Goal: Task Accomplishment & Management: Use online tool/utility

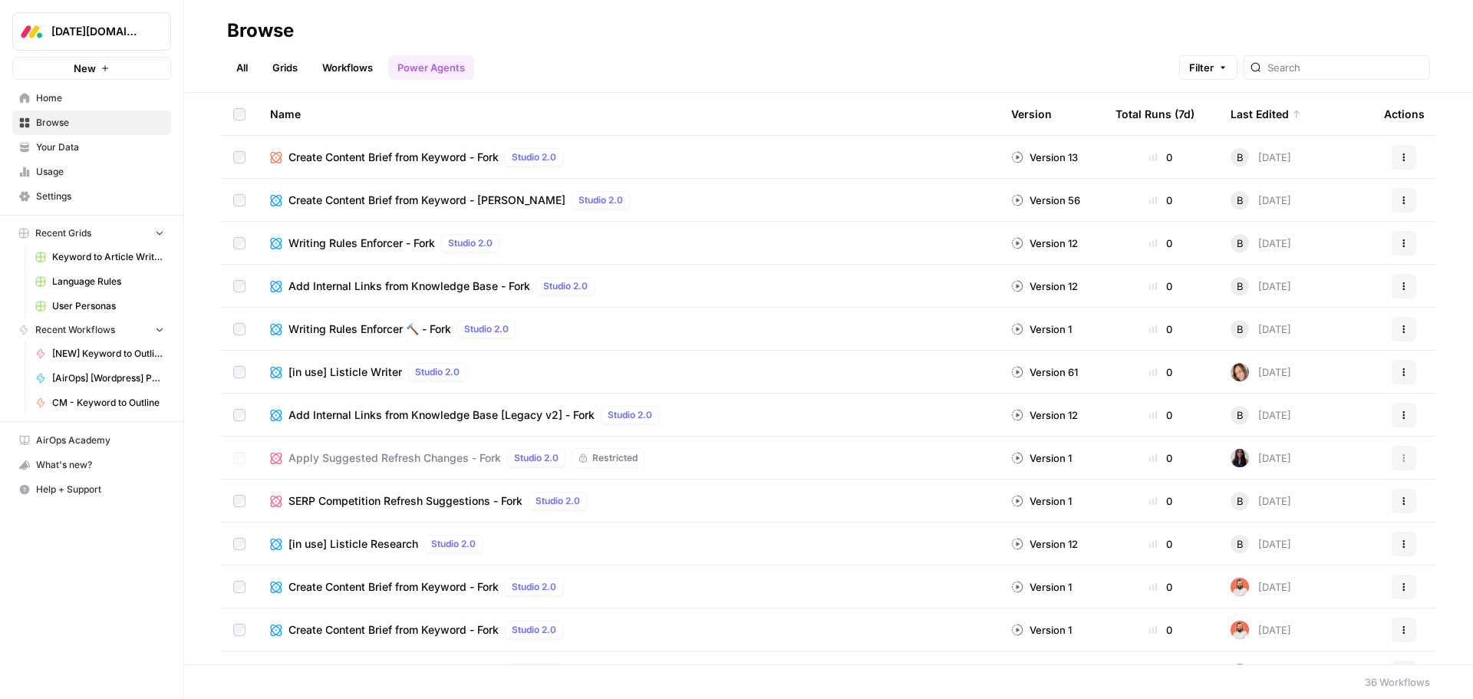
click at [61, 127] on span "Browse" at bounding box center [100, 123] width 128 height 14
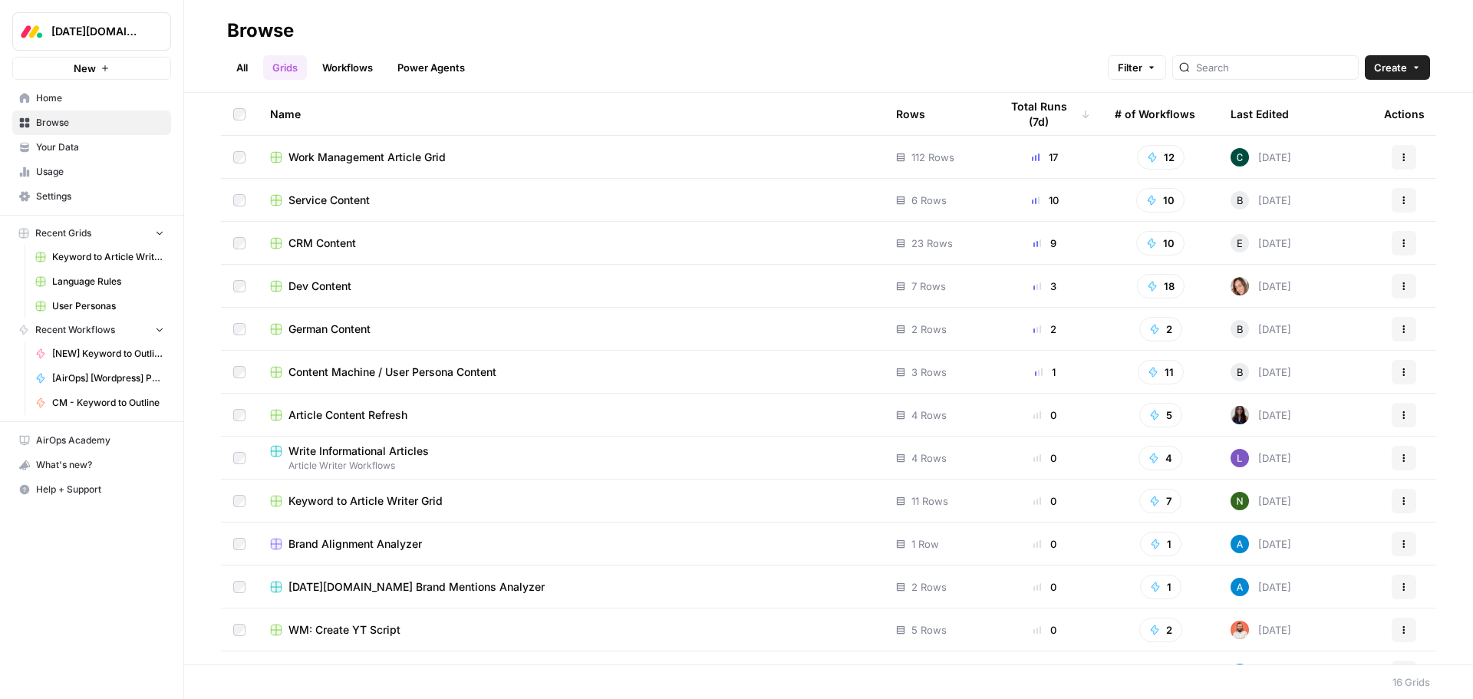
click at [392, 157] on span "Work Management Article Grid" at bounding box center [367, 157] width 157 height 15
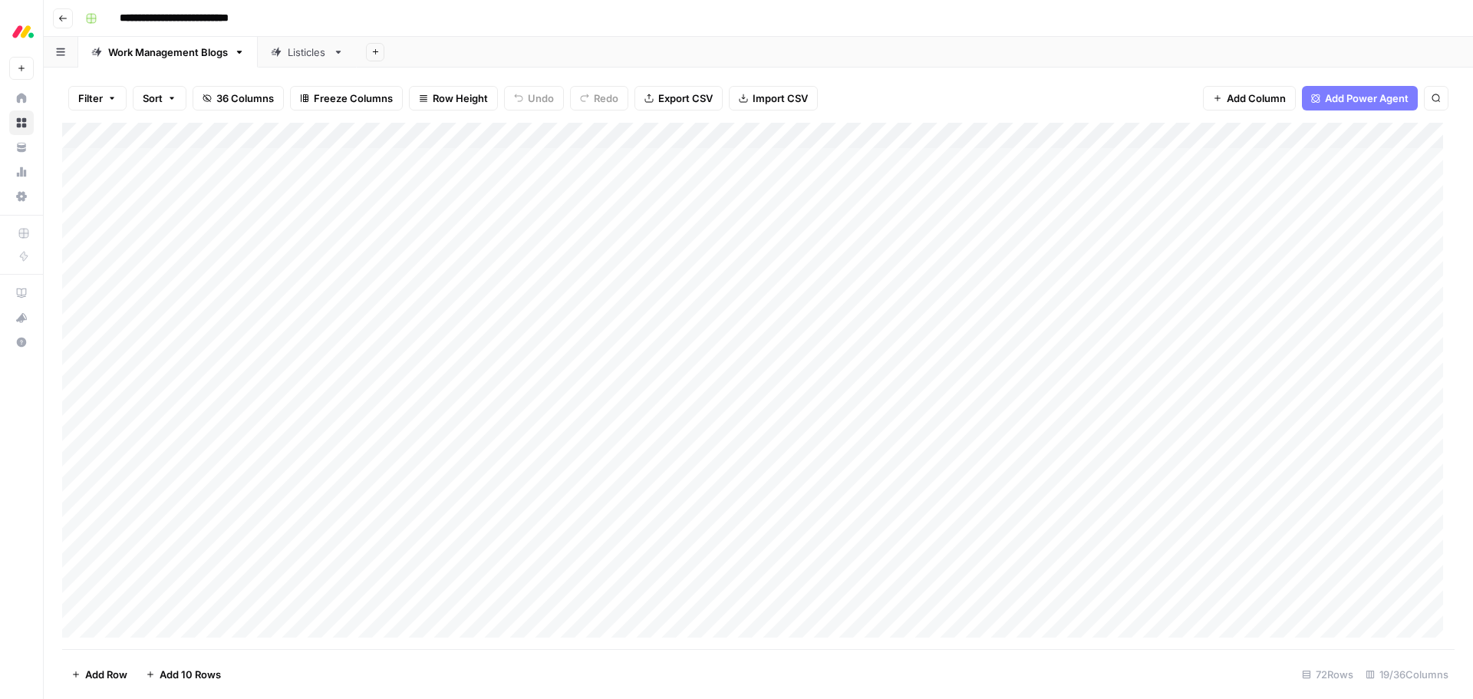
click at [490, 48] on div "Add Sheet" at bounding box center [915, 52] width 1116 height 31
click at [910, 137] on div "Add Column" at bounding box center [758, 386] width 1393 height 526
type input "Article Writer"
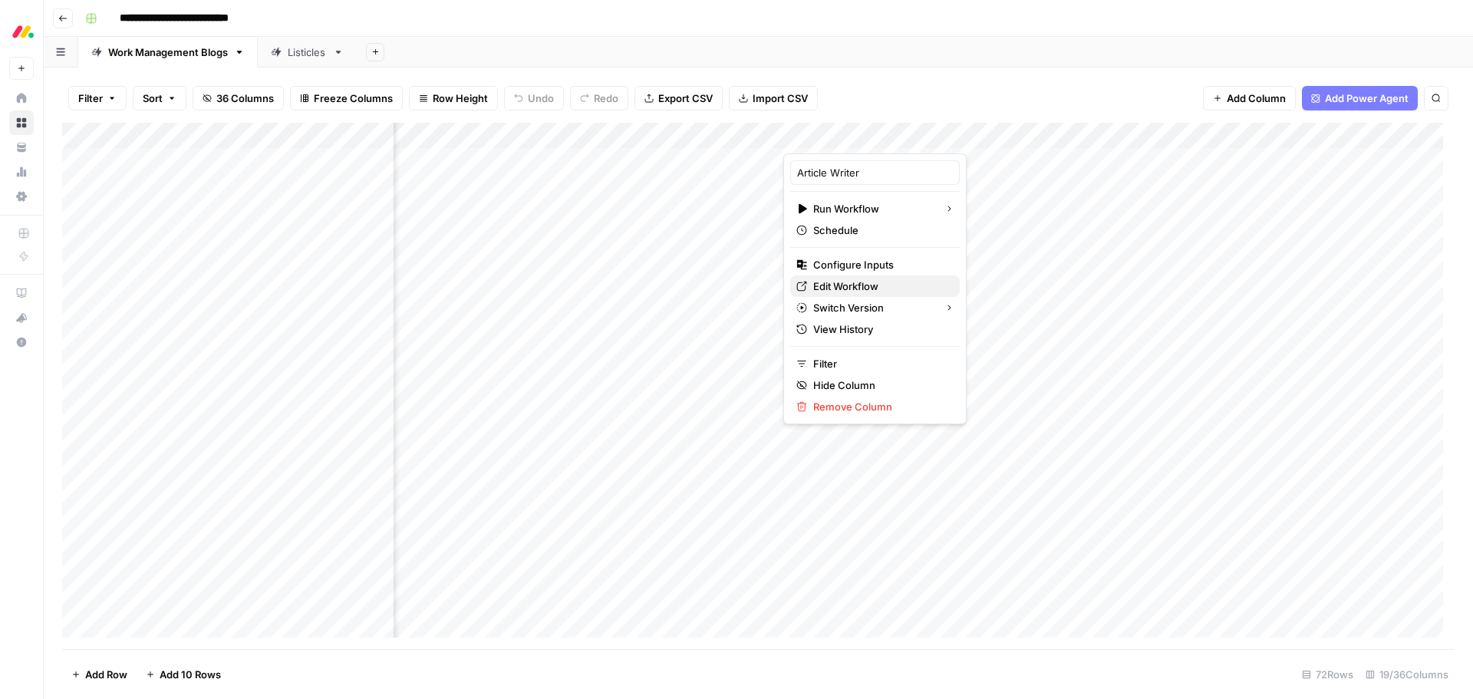
click at [889, 290] on span "Edit Workflow" at bounding box center [880, 286] width 134 height 15
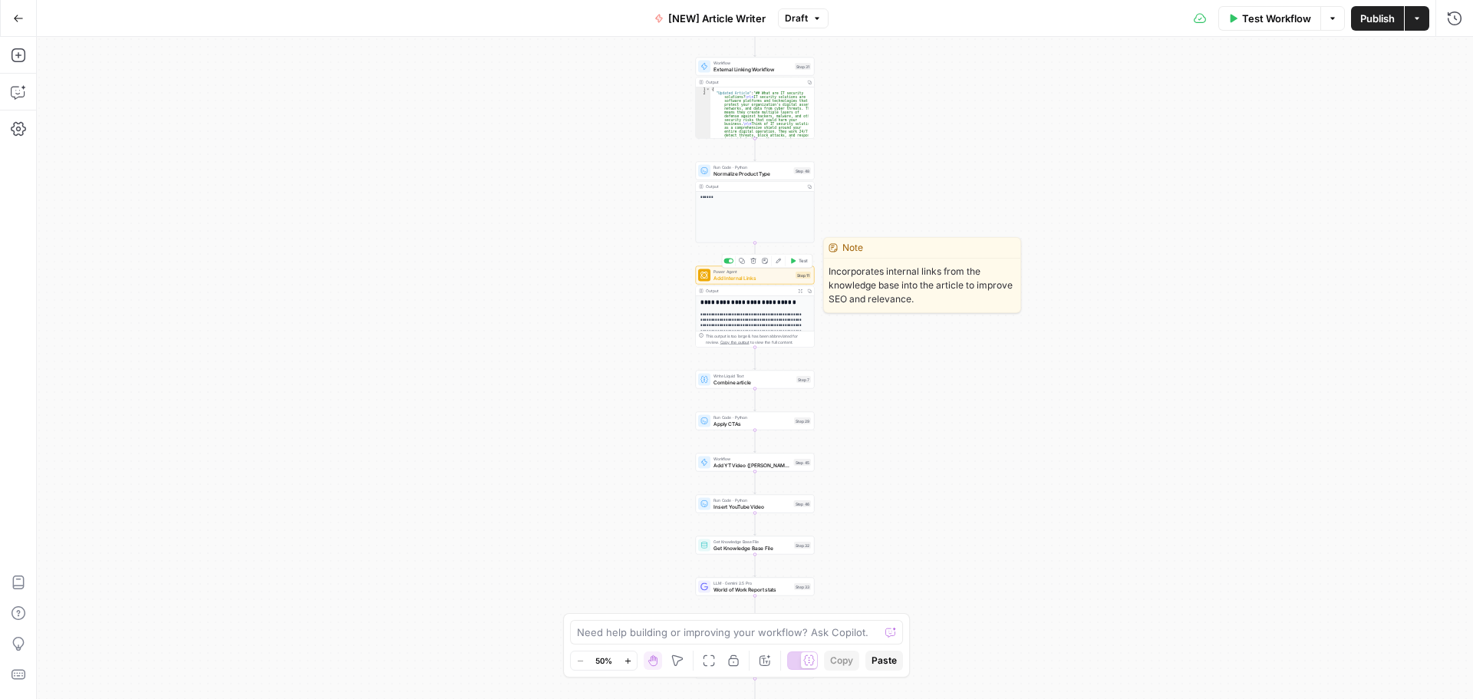
click at [762, 277] on span "Add Internal Links" at bounding box center [753, 278] width 79 height 8
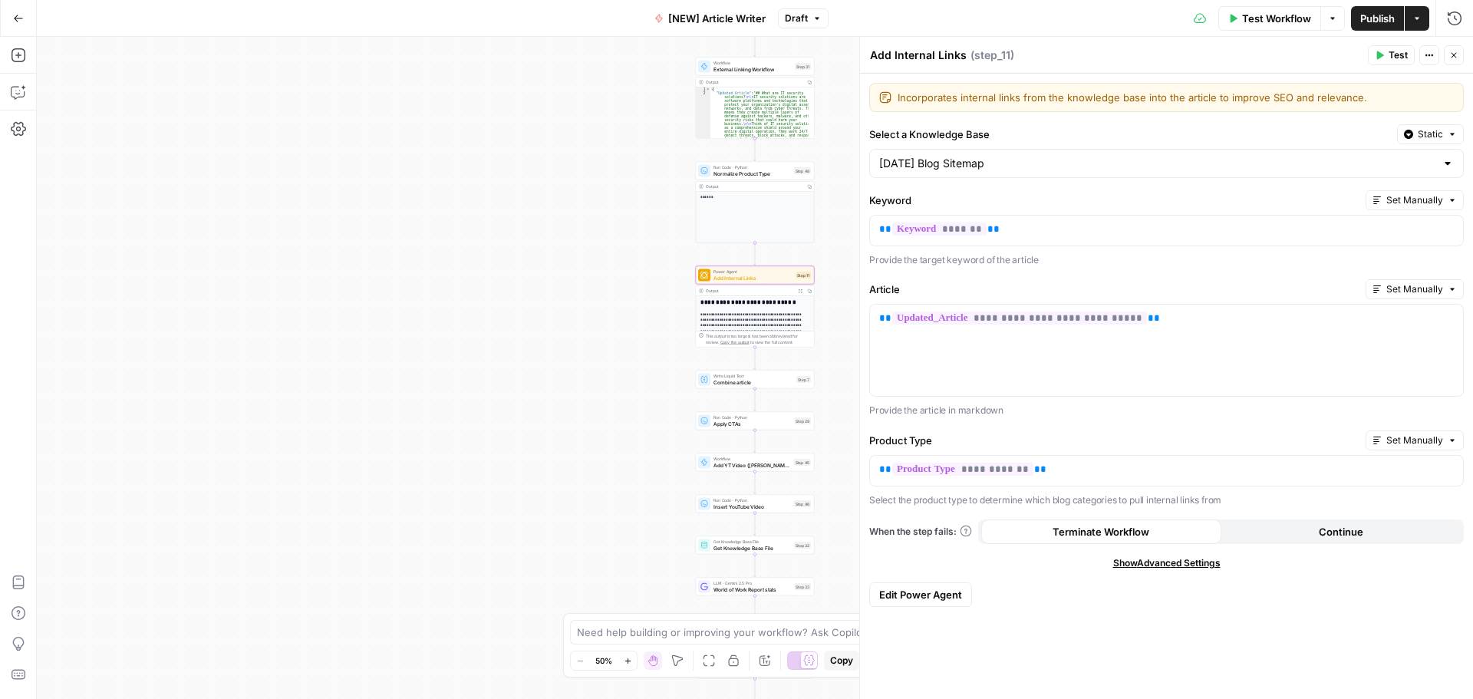
click at [922, 596] on span "Edit Power Agent" at bounding box center [920, 594] width 83 height 15
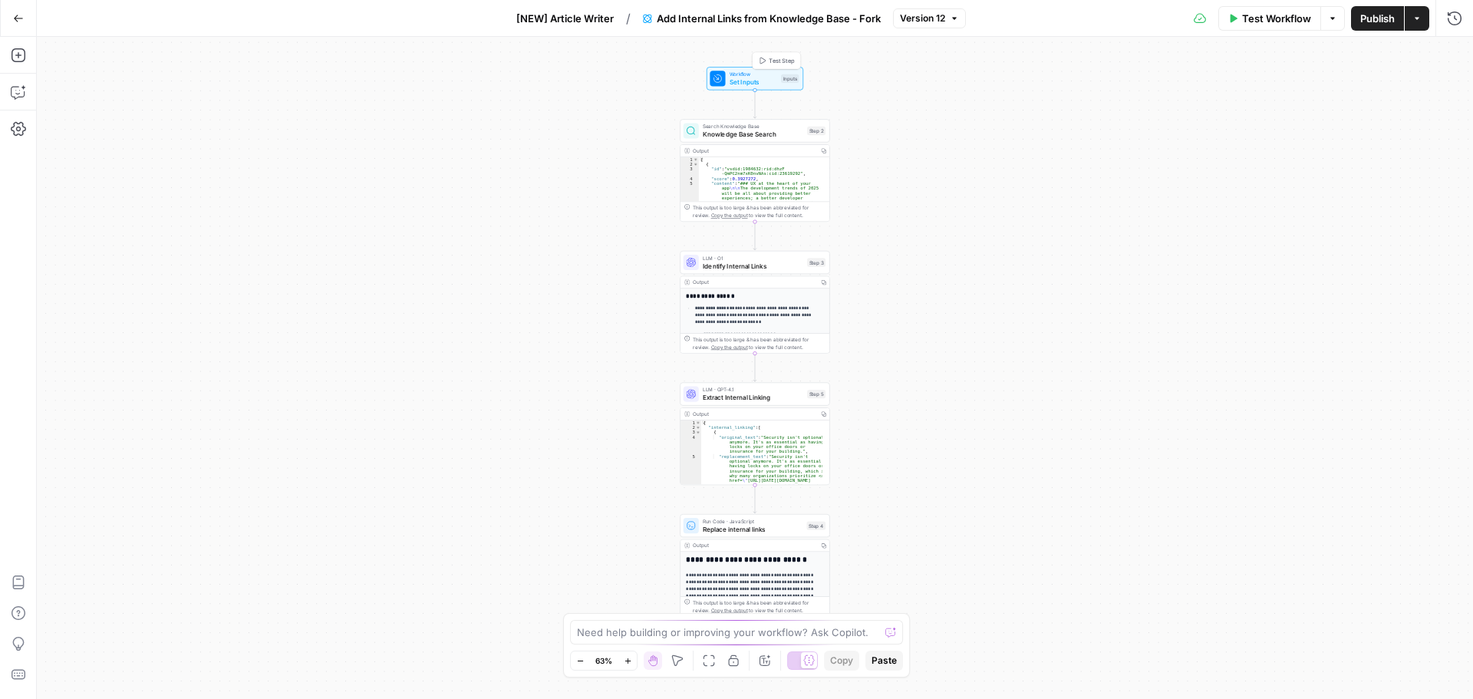
click at [746, 78] on span "Set Inputs" at bounding box center [754, 82] width 48 height 10
click at [1027, 354] on button "Add Field" at bounding box center [1153, 356] width 562 height 25
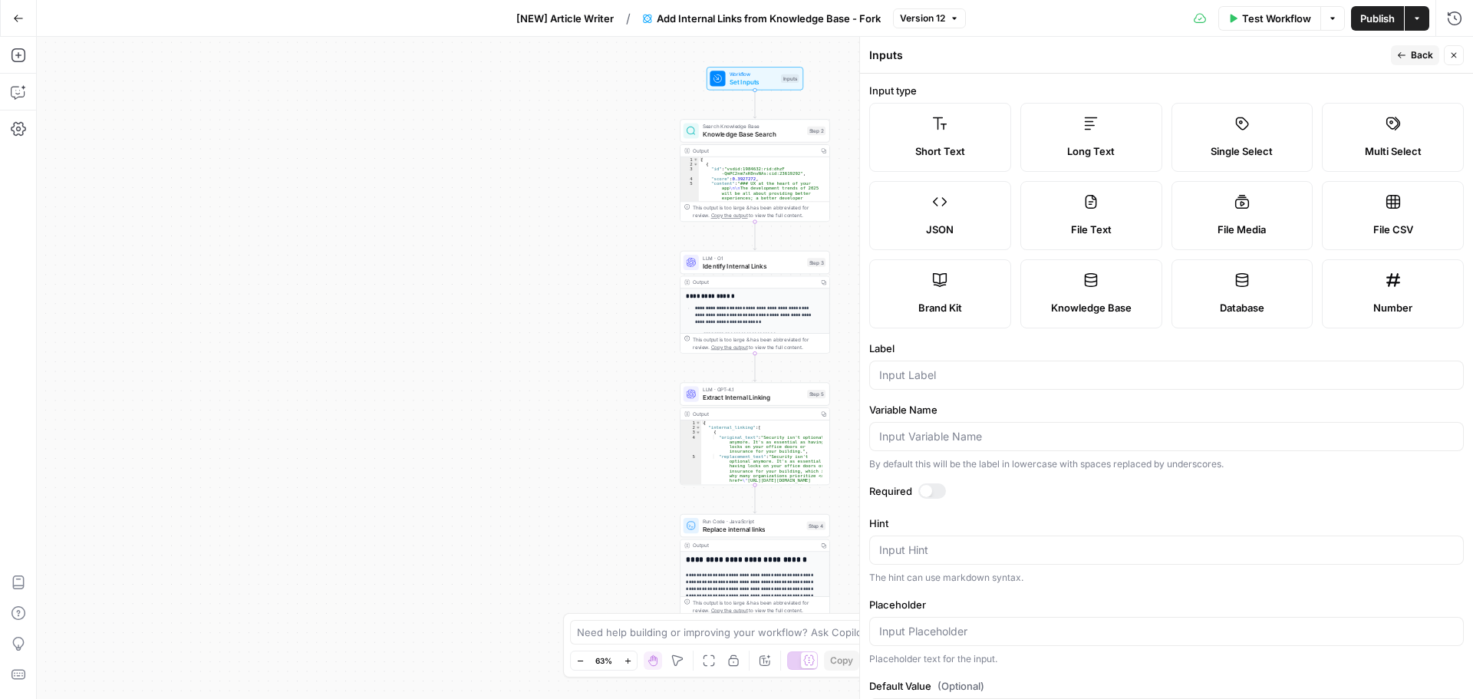
click at [1271, 134] on label "Single Select" at bounding box center [1243, 137] width 142 height 69
click at [992, 374] on input "Label" at bounding box center [1166, 375] width 575 height 15
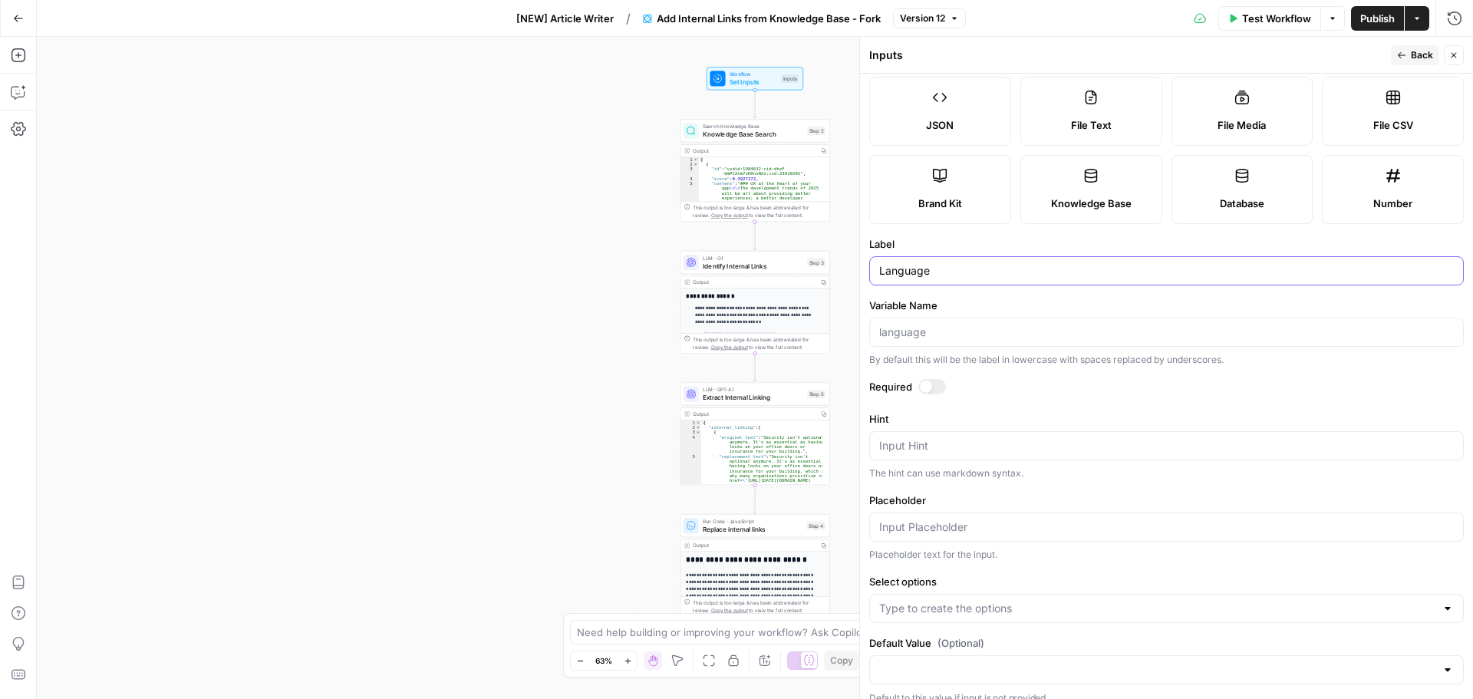
scroll to position [120, 0]
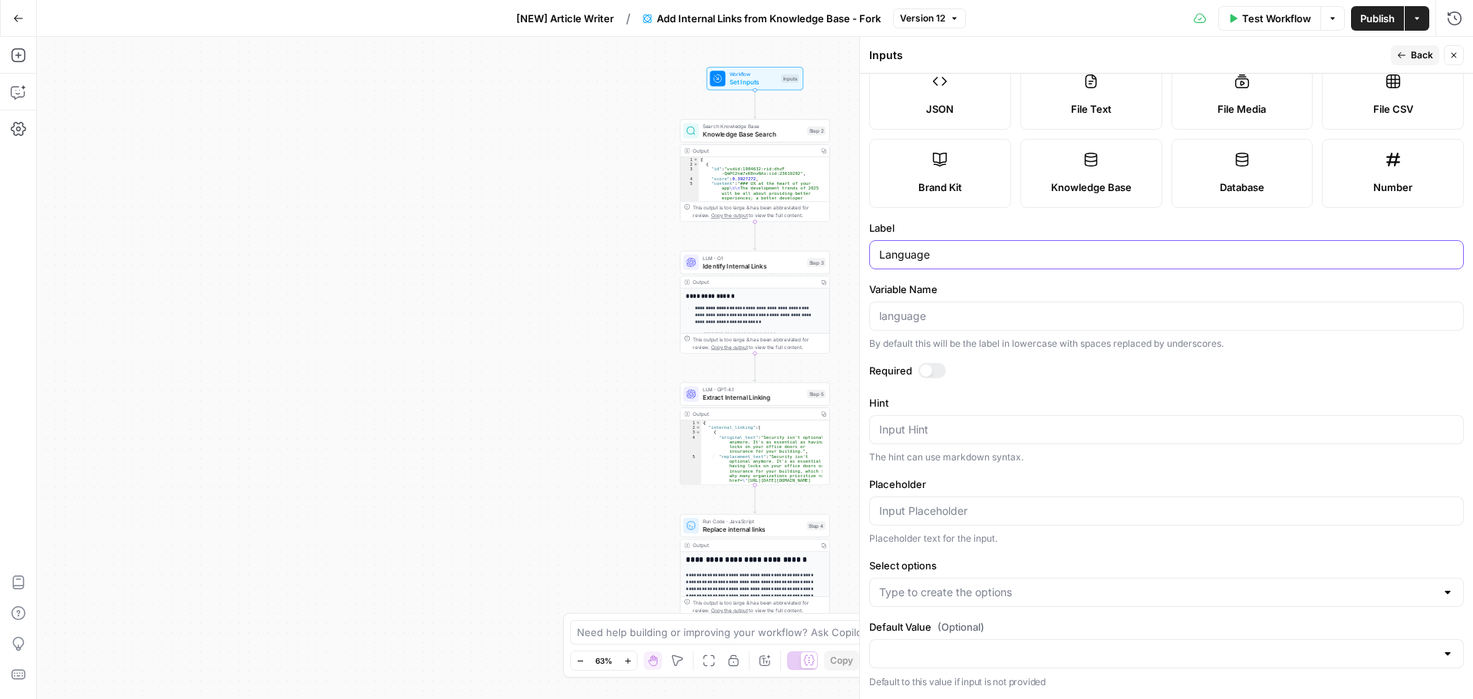
type input "Language"
click at [1023, 508] on input "Placeholder" at bounding box center [1166, 510] width 575 height 15
click at [988, 588] on input "Select options" at bounding box center [1157, 592] width 556 height 15
click at [1027, 584] on div at bounding box center [1166, 592] width 595 height 29
type input "German"
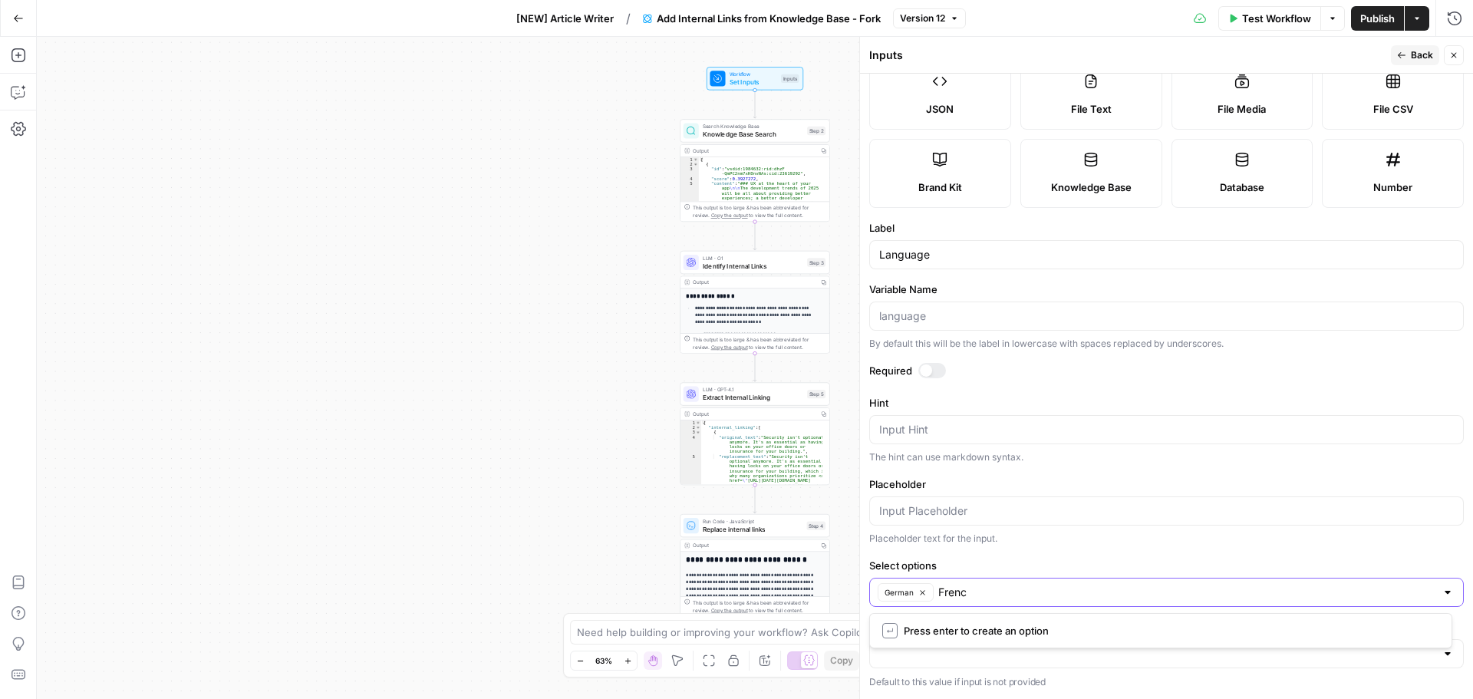
type input "French"
type input "S"
type input "Portuguese"
type input "Spanish"
click at [1406, 55] on icon "button" at bounding box center [1402, 55] width 8 height 6
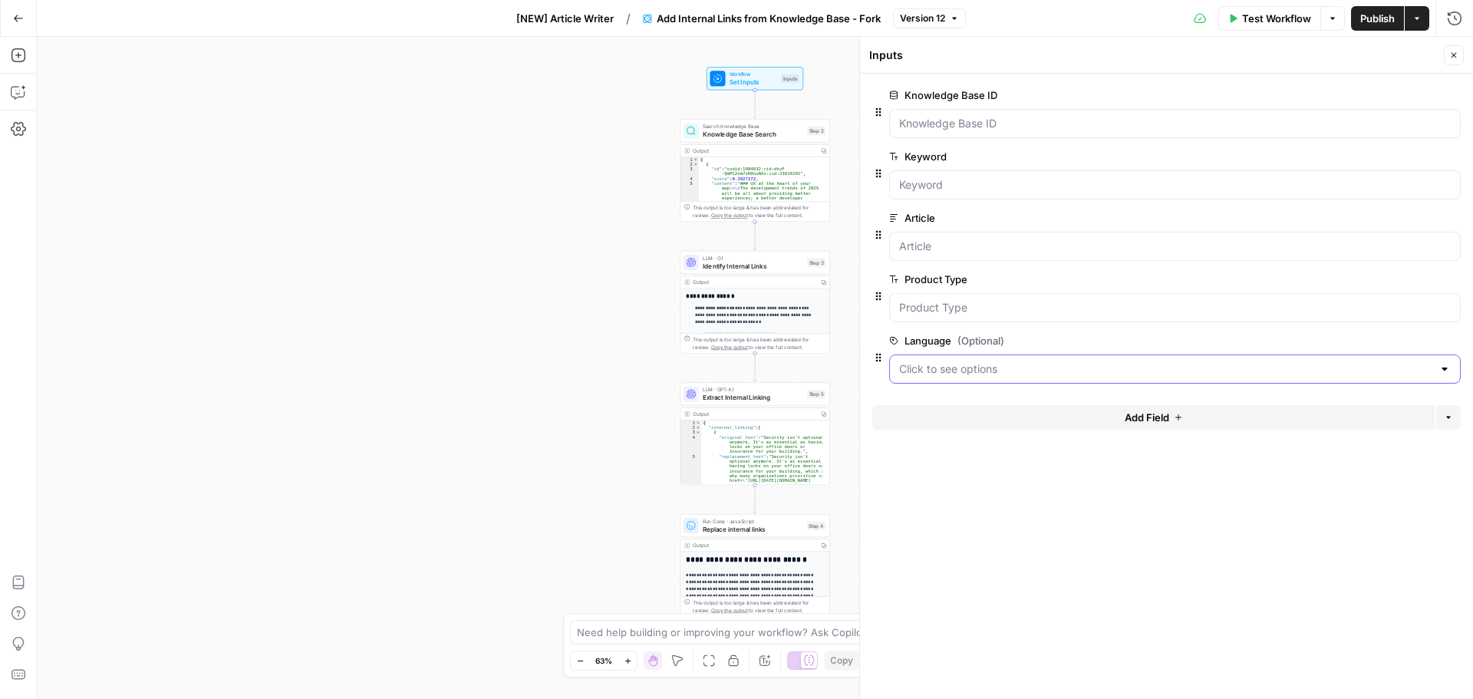
click at [951, 374] on input "Language (Optional)" at bounding box center [1165, 368] width 533 height 15
click at [1090, 636] on form "Knowledge Base ID edit field Delete group Keyword edit field Delete group Artic…" at bounding box center [1166, 386] width 613 height 625
click at [767, 130] on span "Knowledge Base Search" at bounding box center [753, 135] width 101 height 10
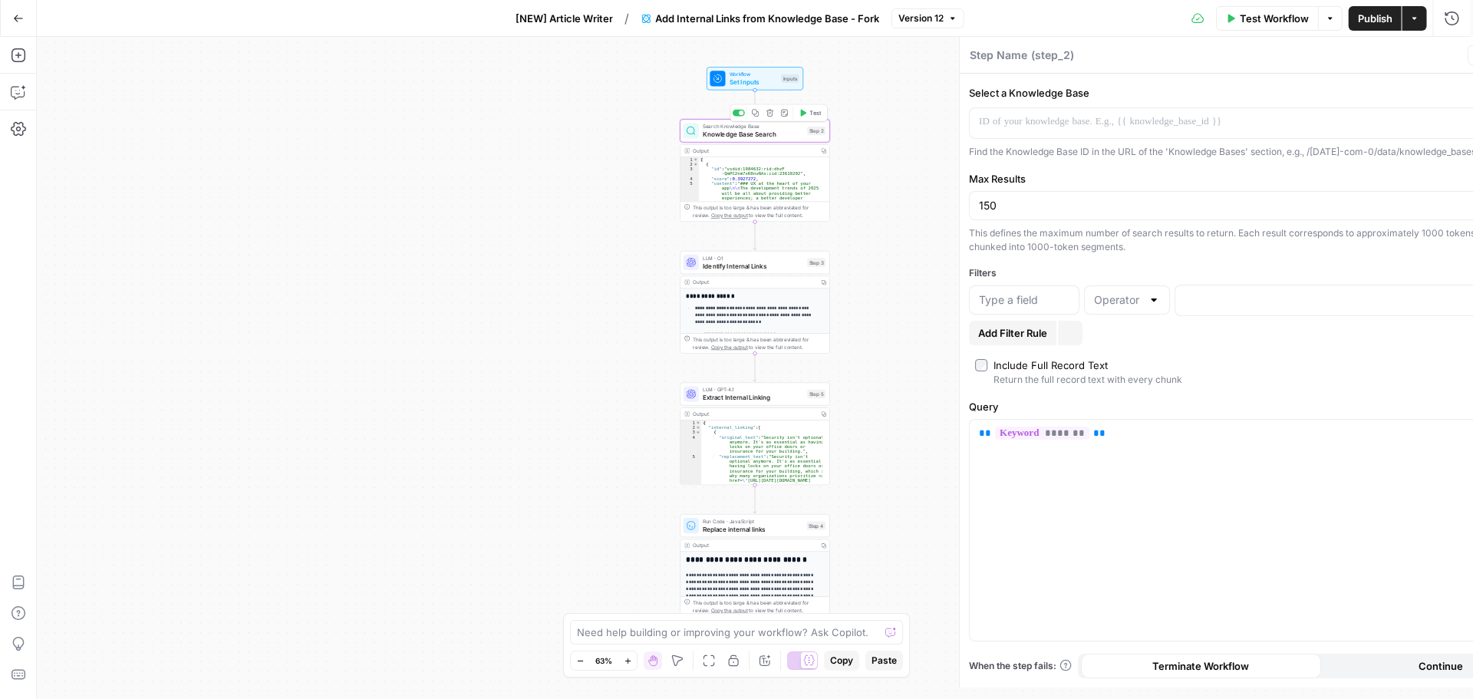
type textarea "Knowledge Base Search"
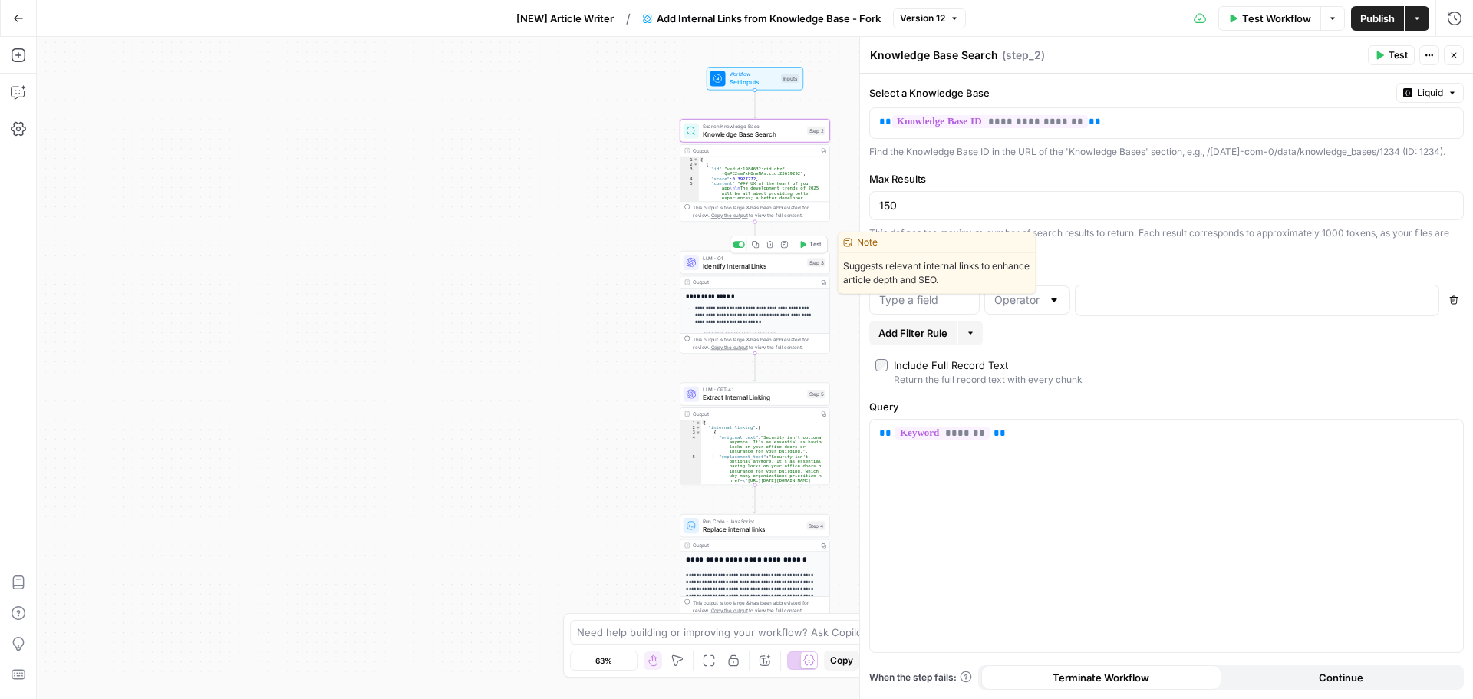
click at [761, 265] on span "Identify Internal Links" at bounding box center [753, 266] width 101 height 10
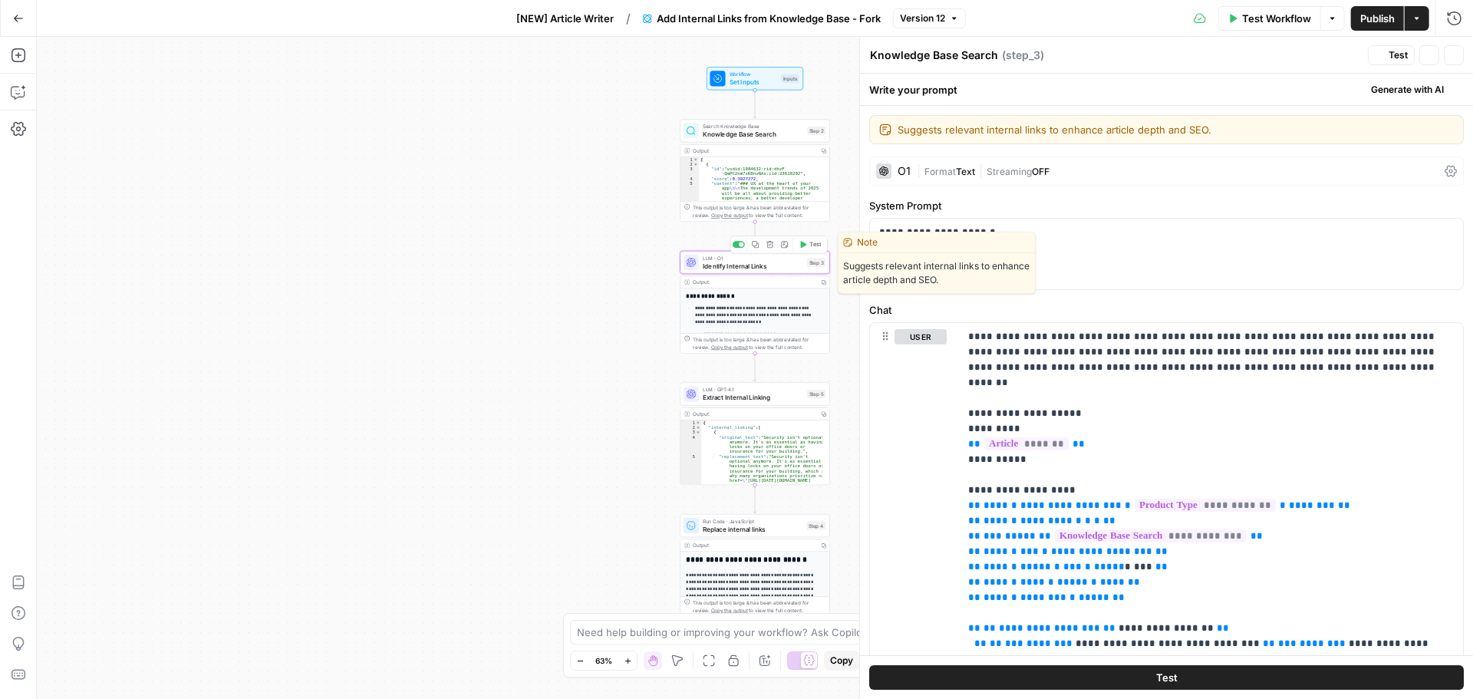
type textarea "Identify Internal Links"
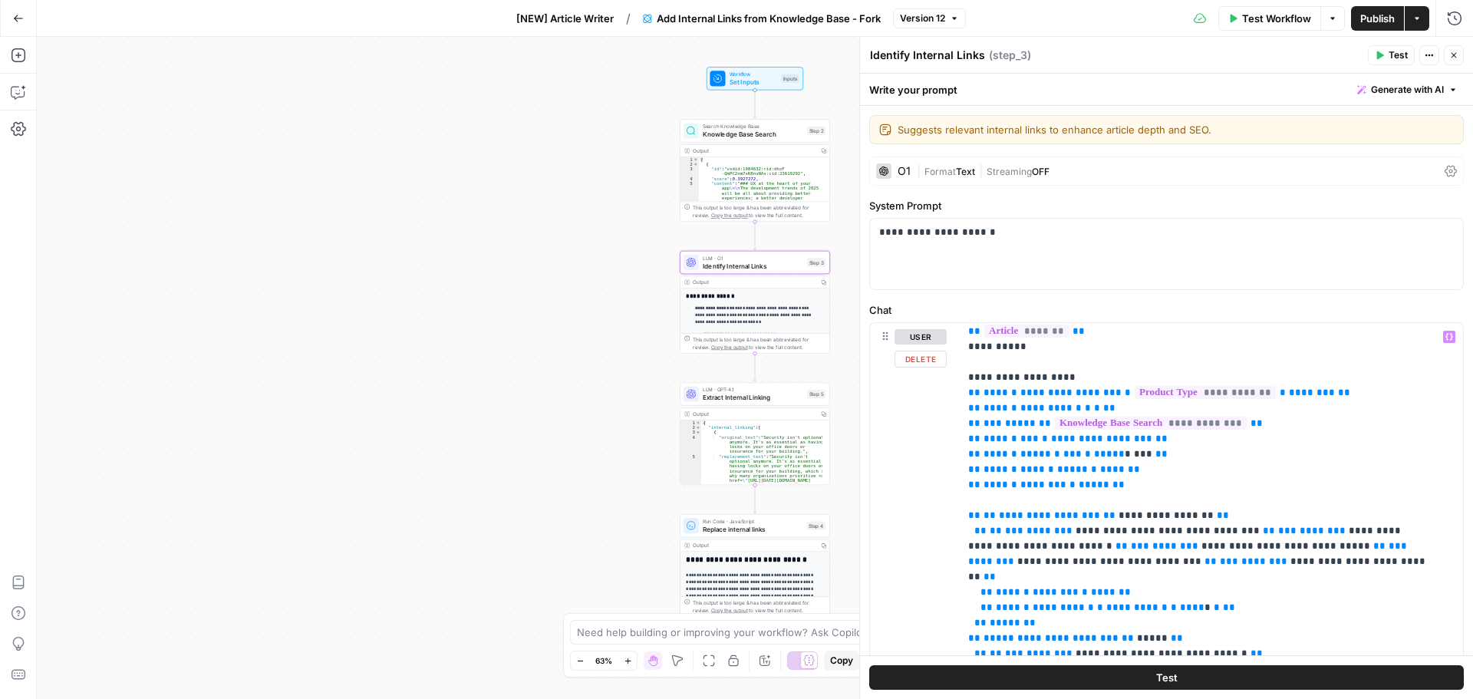
scroll to position [77, 0]
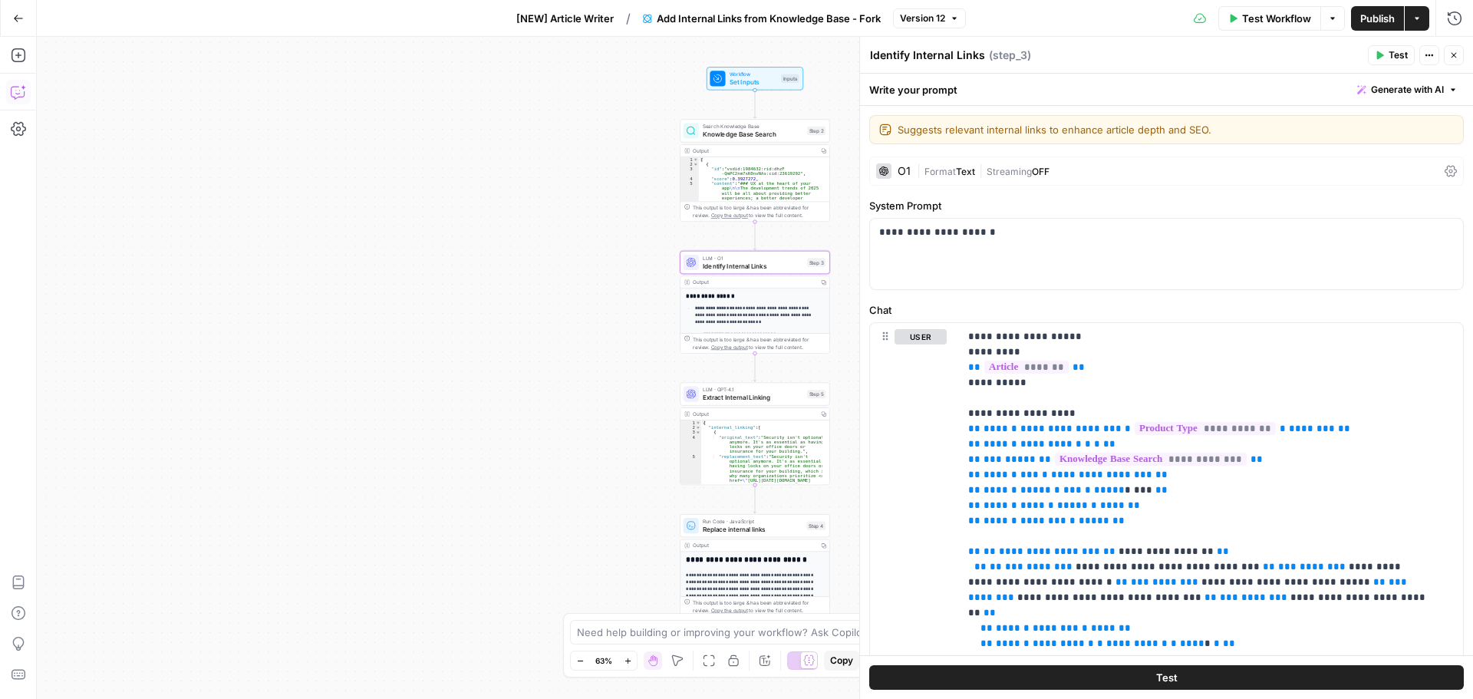
click at [21, 94] on icon "button" at bounding box center [18, 91] width 15 height 15
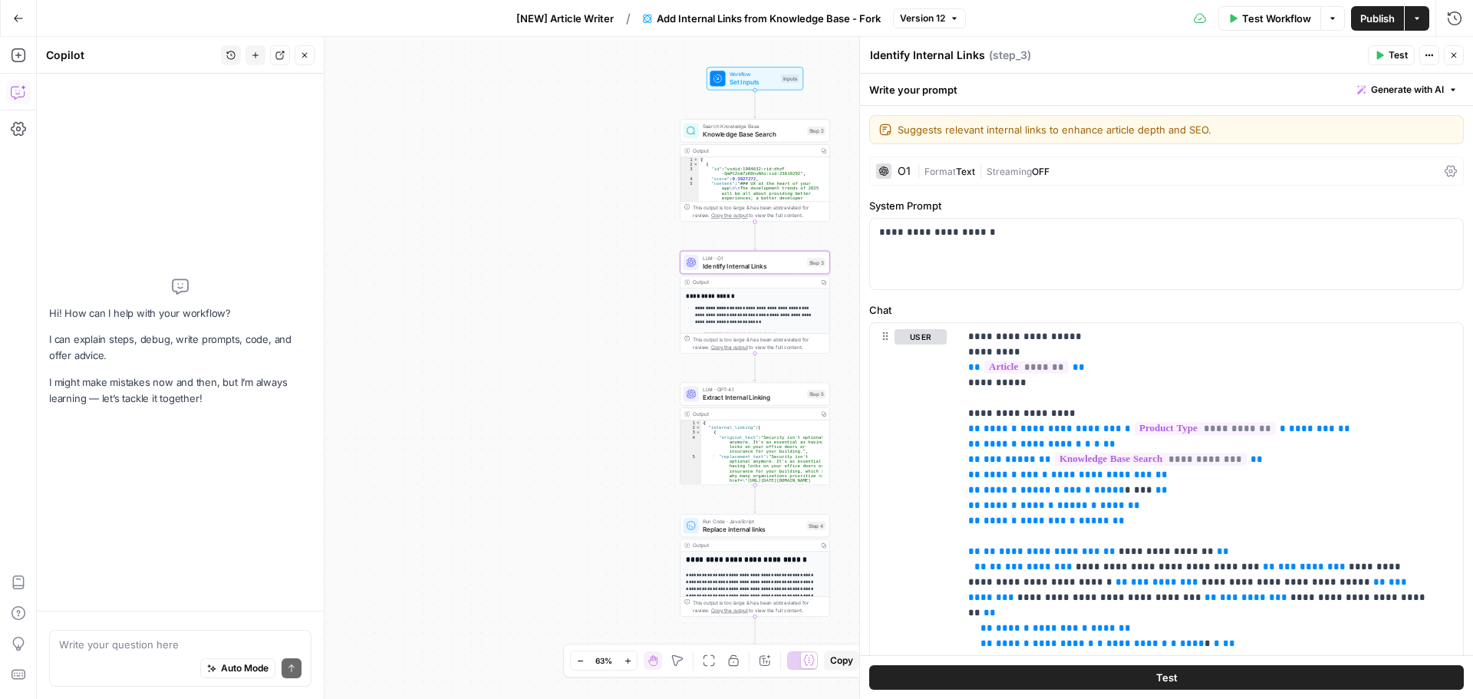
click at [190, 637] on textarea at bounding box center [180, 644] width 242 height 15
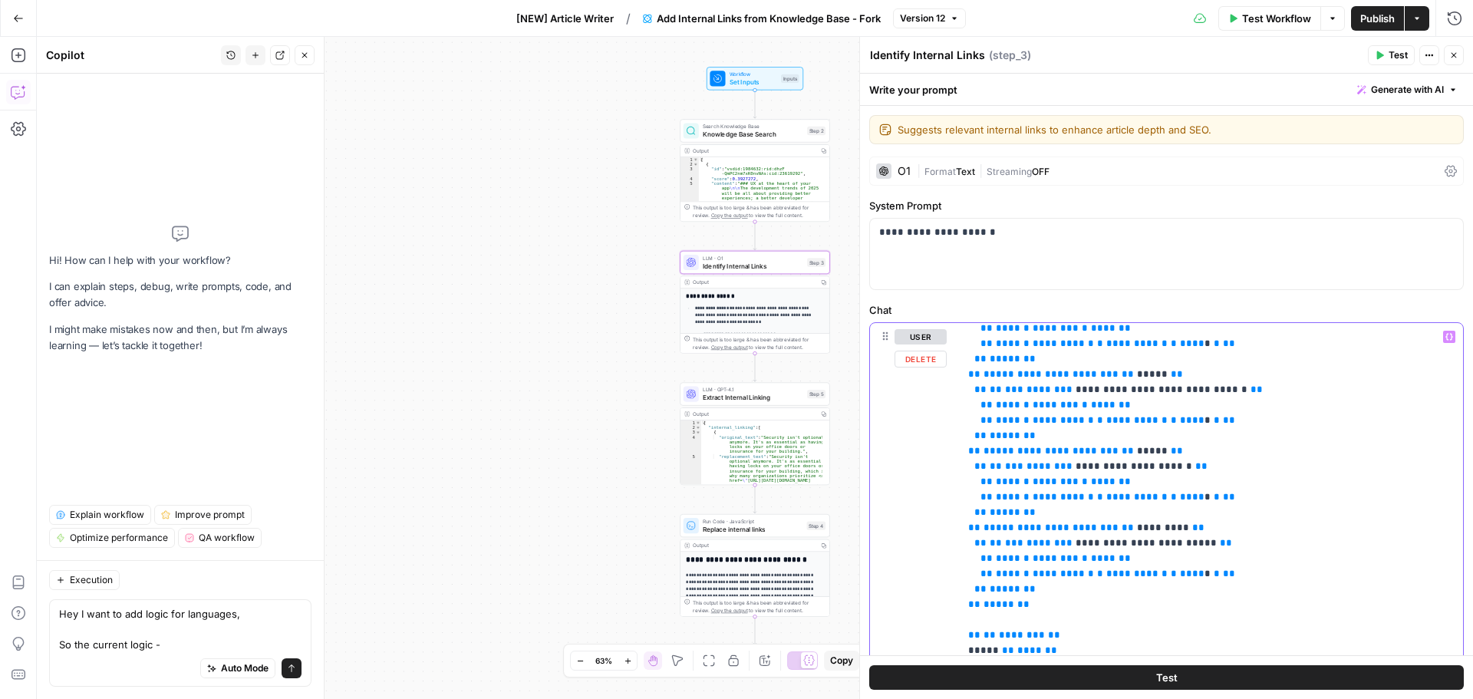
scroll to position [384, 0]
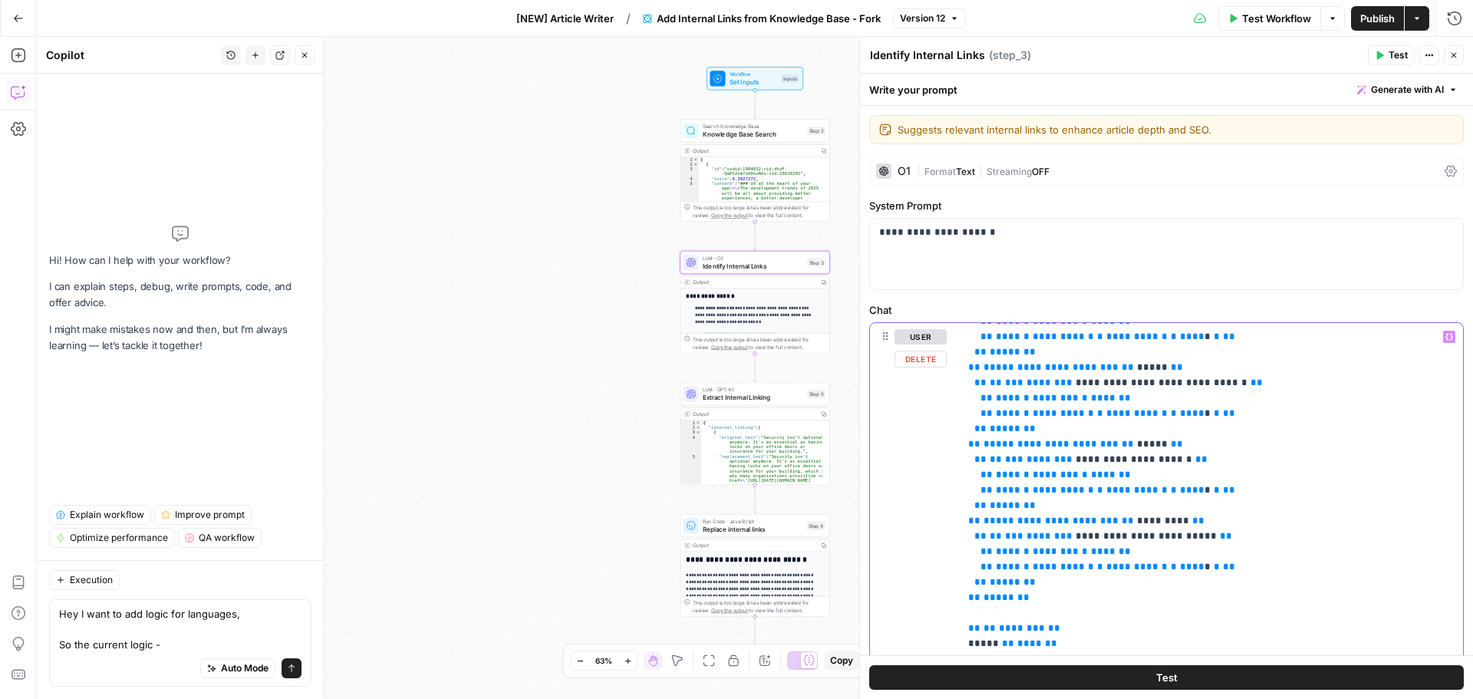
drag, startPoint x: 968, startPoint y: 535, endPoint x: 1126, endPoint y: 572, distance: 163.2
click at [1126, 572] on div "**********" at bounding box center [1205, 635] width 493 height 625
copy p "**********"
click at [194, 648] on textarea "Hey I want to add logic for languages, So the current logic -" at bounding box center [180, 629] width 242 height 46
paste textarea "{% if product_type_lower == "work management" %} {% if url contains "monday.com…"
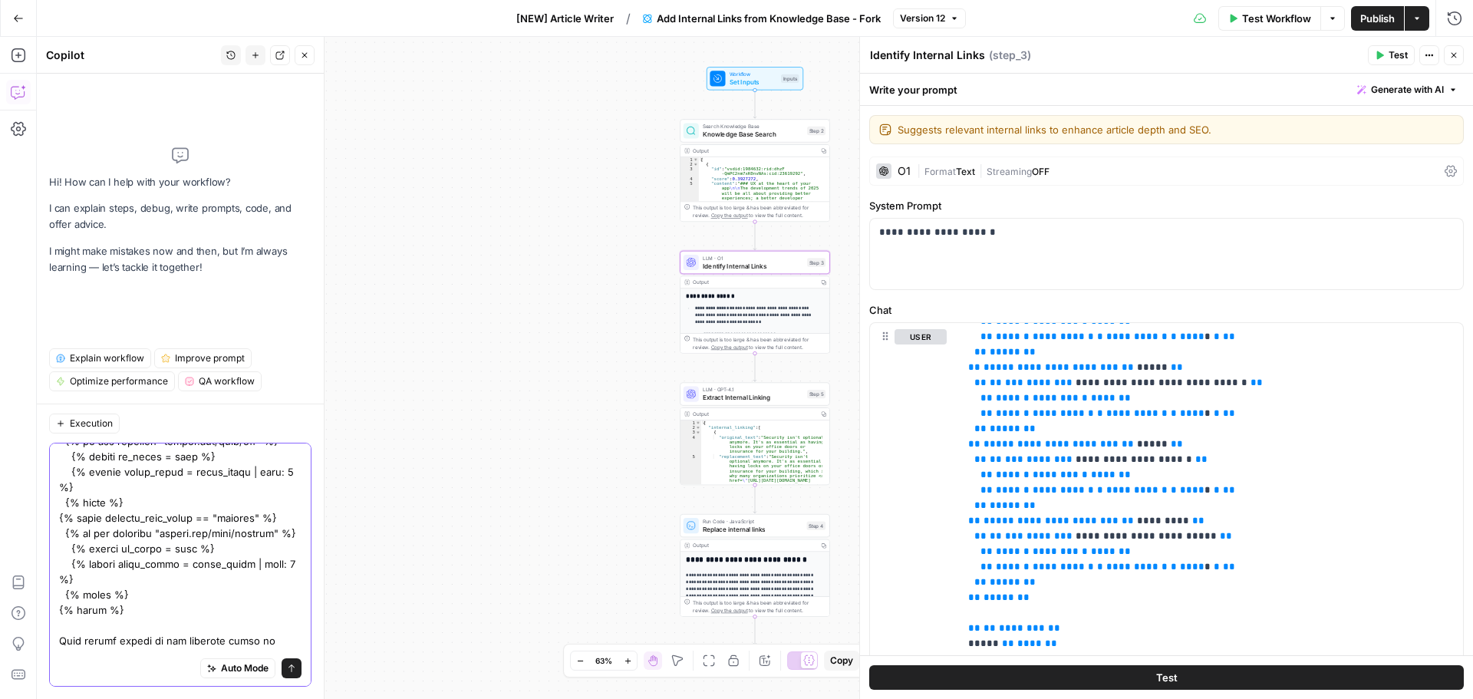
scroll to position [365, 0]
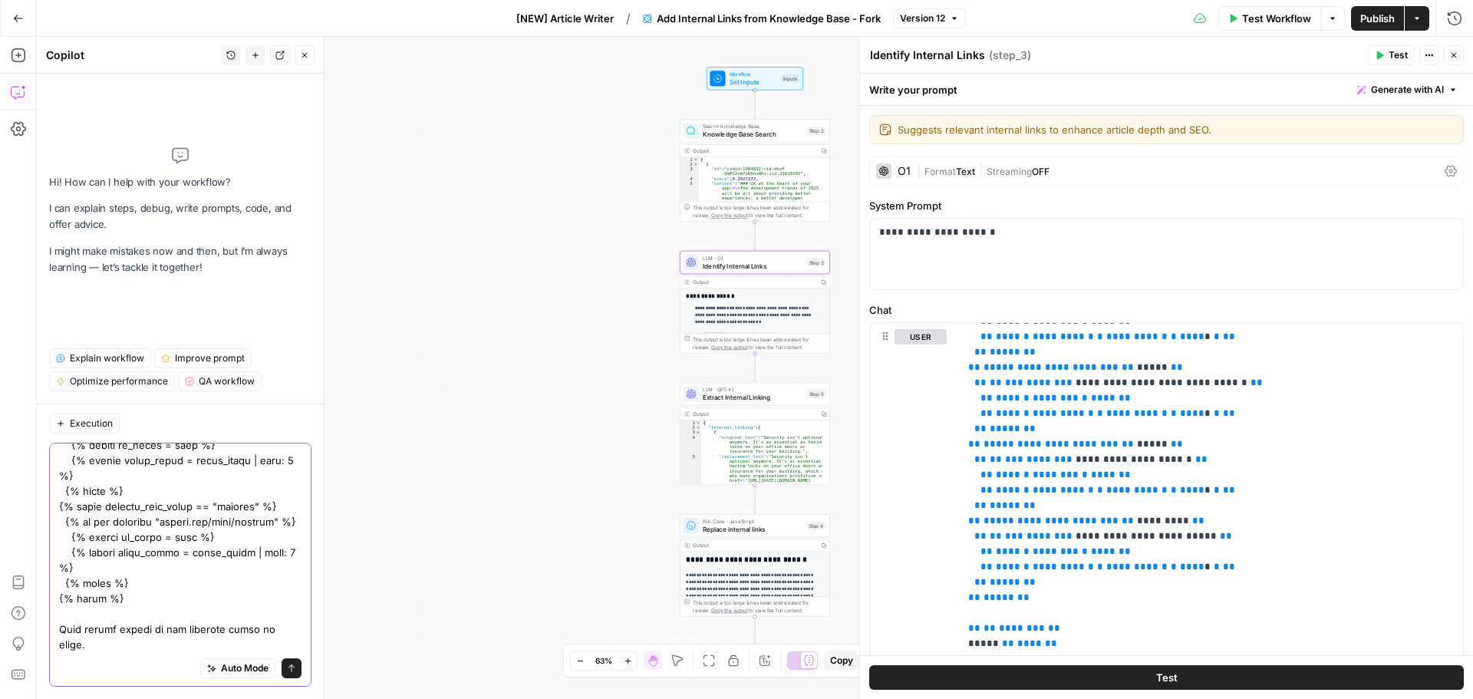
click at [184, 602] on textarea at bounding box center [180, 383] width 242 height 599
click at [74, 641] on textarea at bounding box center [180, 383] width 242 height 599
click at [241, 602] on textarea at bounding box center [180, 383] width 242 height 599
click at [130, 638] on textarea at bounding box center [180, 383] width 242 height 599
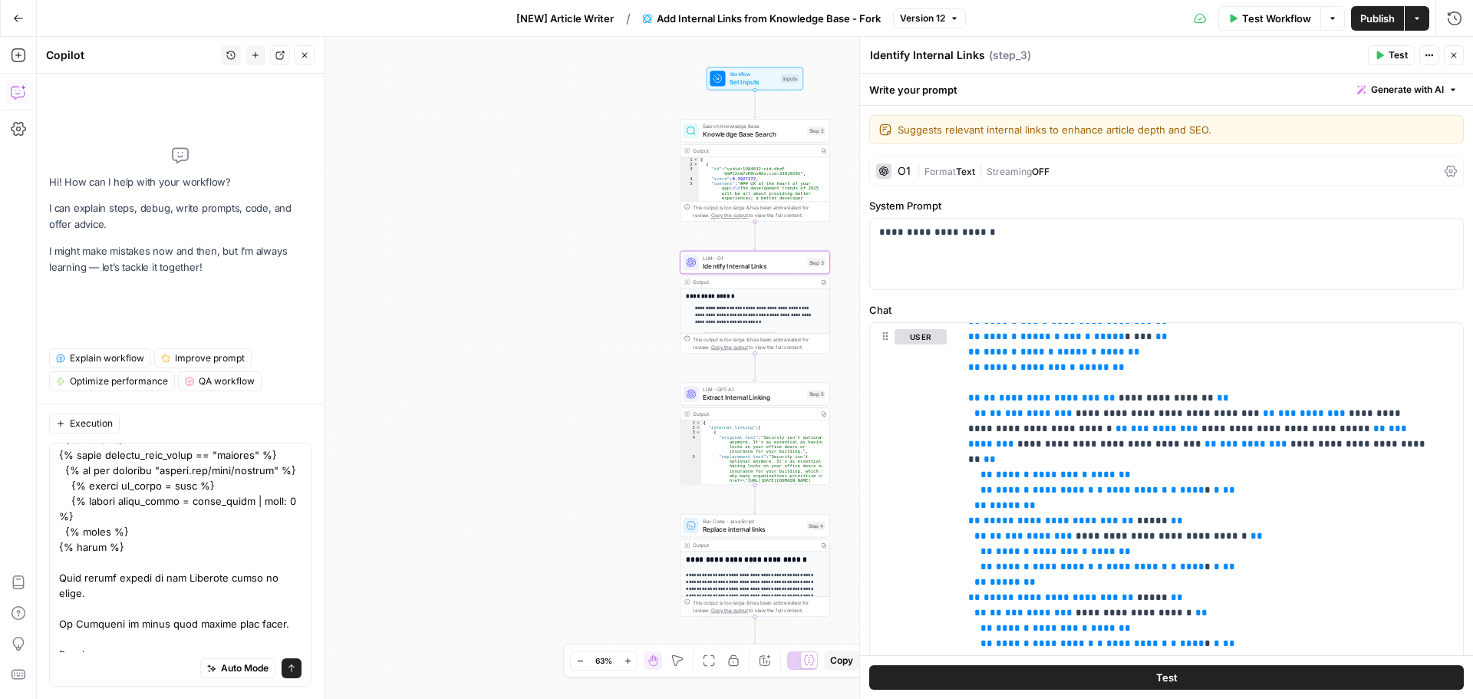
scroll to position [442, 0]
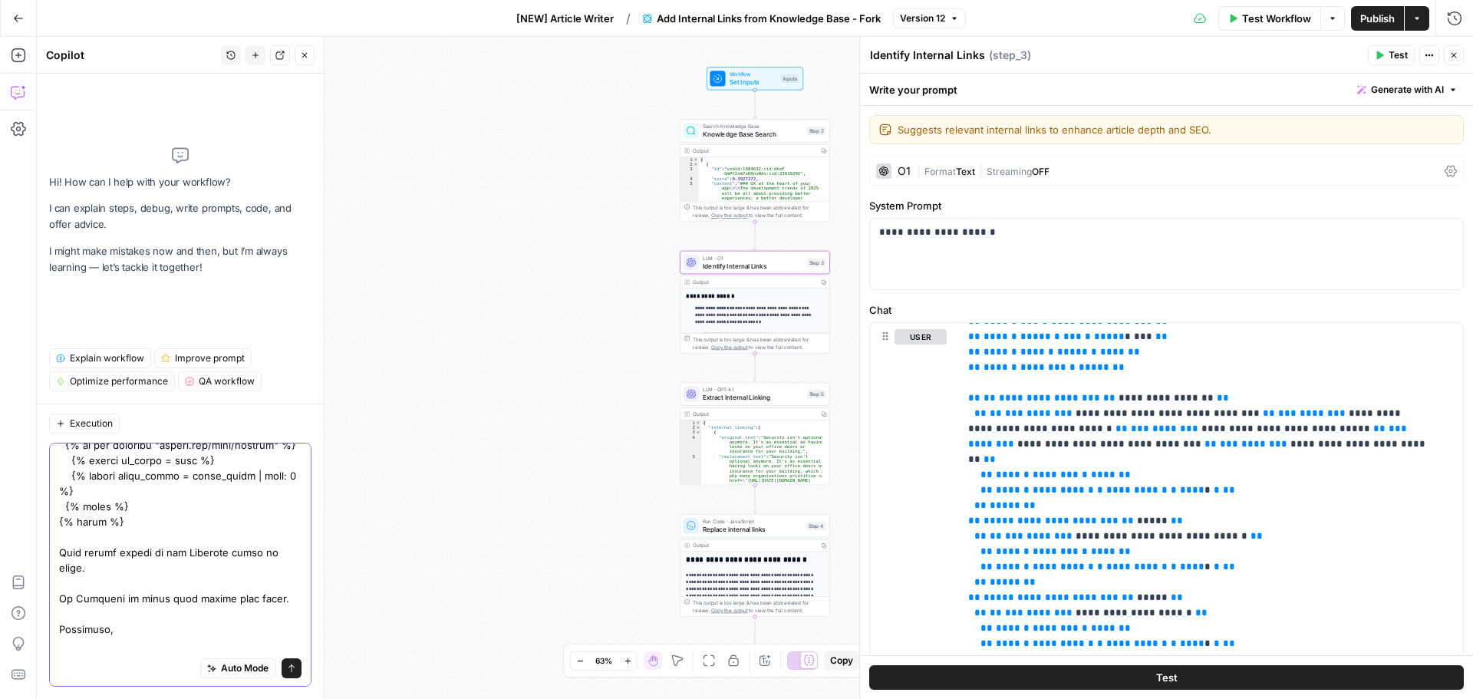
click at [205, 640] on textarea at bounding box center [180, 345] width 242 height 675
click at [205, 626] on textarea at bounding box center [180, 345] width 242 height 675
drag, startPoint x: 199, startPoint y: 645, endPoint x: 59, endPoint y: 644, distance: 139.7
click at [59, 644] on textarea at bounding box center [180, 345] width 242 height 675
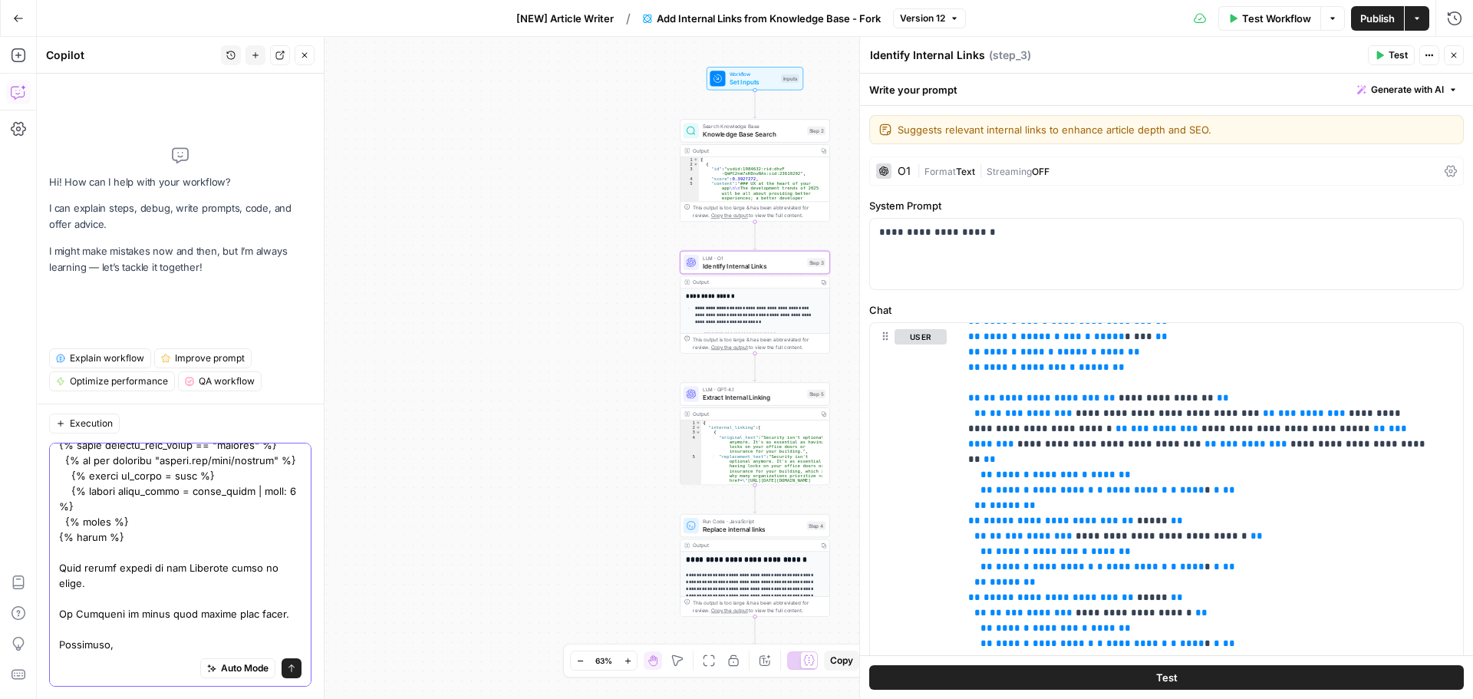
click at [196, 639] on textarea at bounding box center [180, 353] width 242 height 660
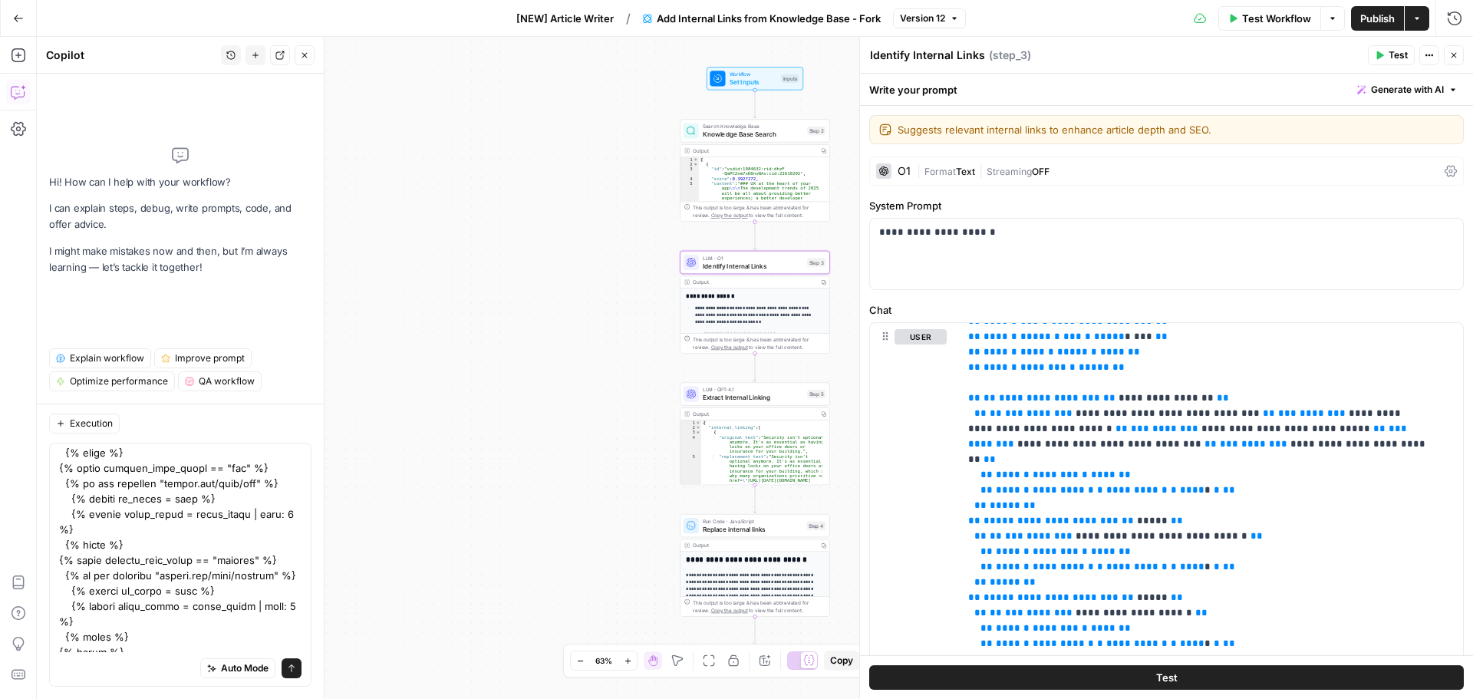
scroll to position [457, 0]
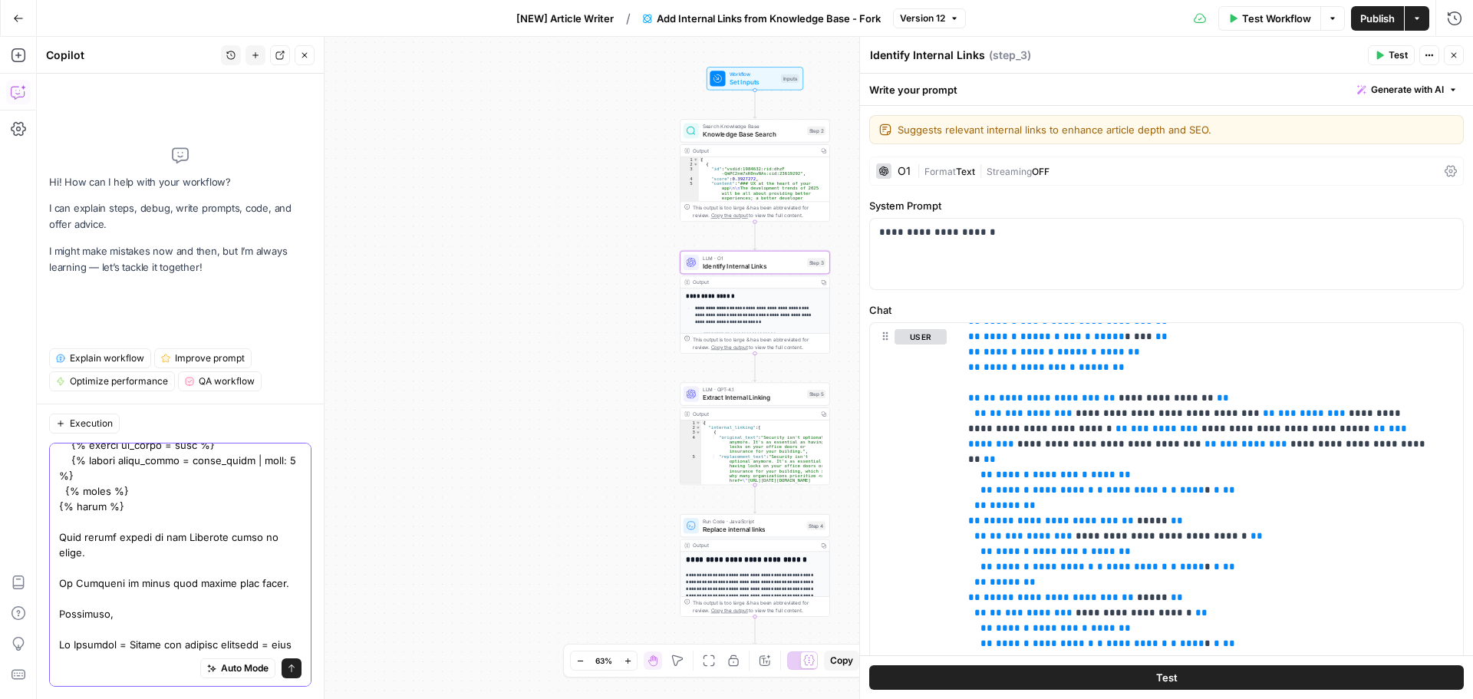
click at [172, 648] on textarea at bounding box center [180, 337] width 242 height 691
paste textarea "projektmanagement"
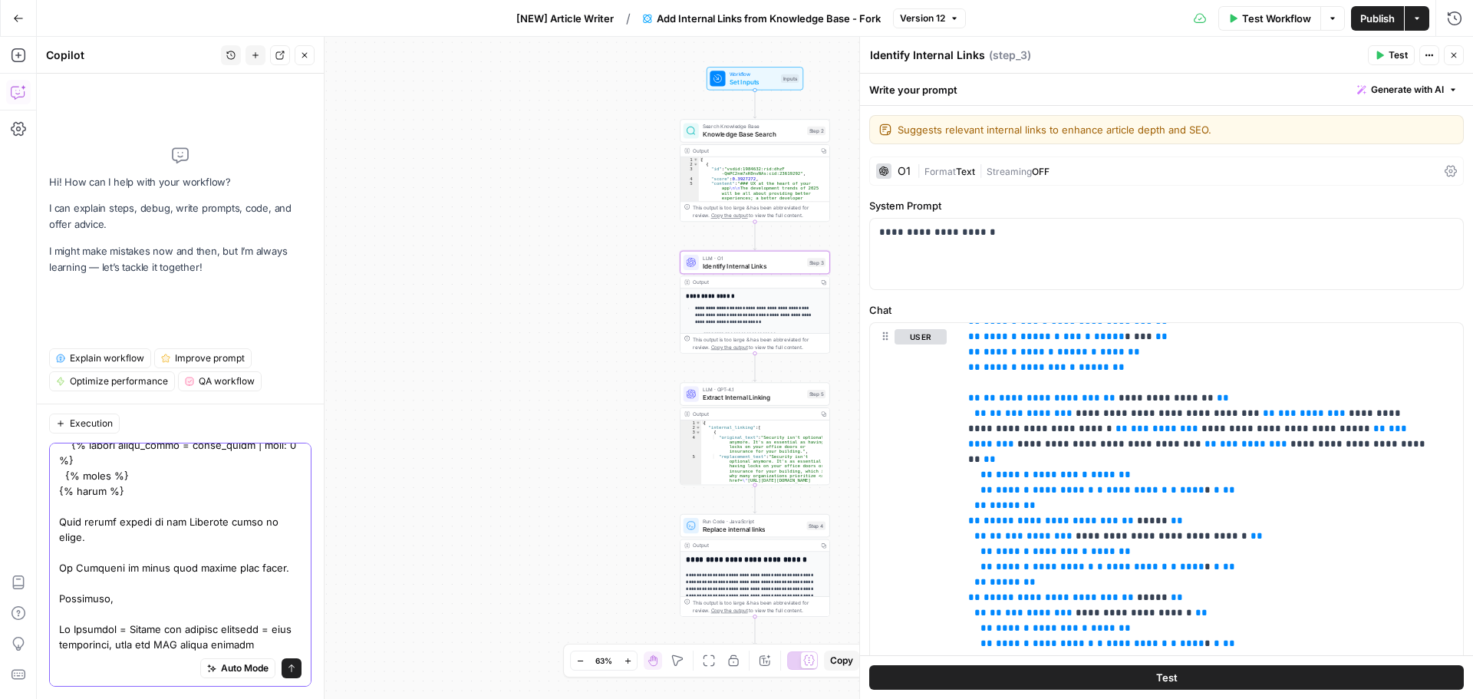
drag, startPoint x: 175, startPoint y: 645, endPoint x: 54, endPoint y: 645, distance: 121.2
click at [54, 645] on div "Auto Mode Send" at bounding box center [180, 565] width 262 height 244
paste textarea "https://monday.com/blog/de/aufgabenmanagement"
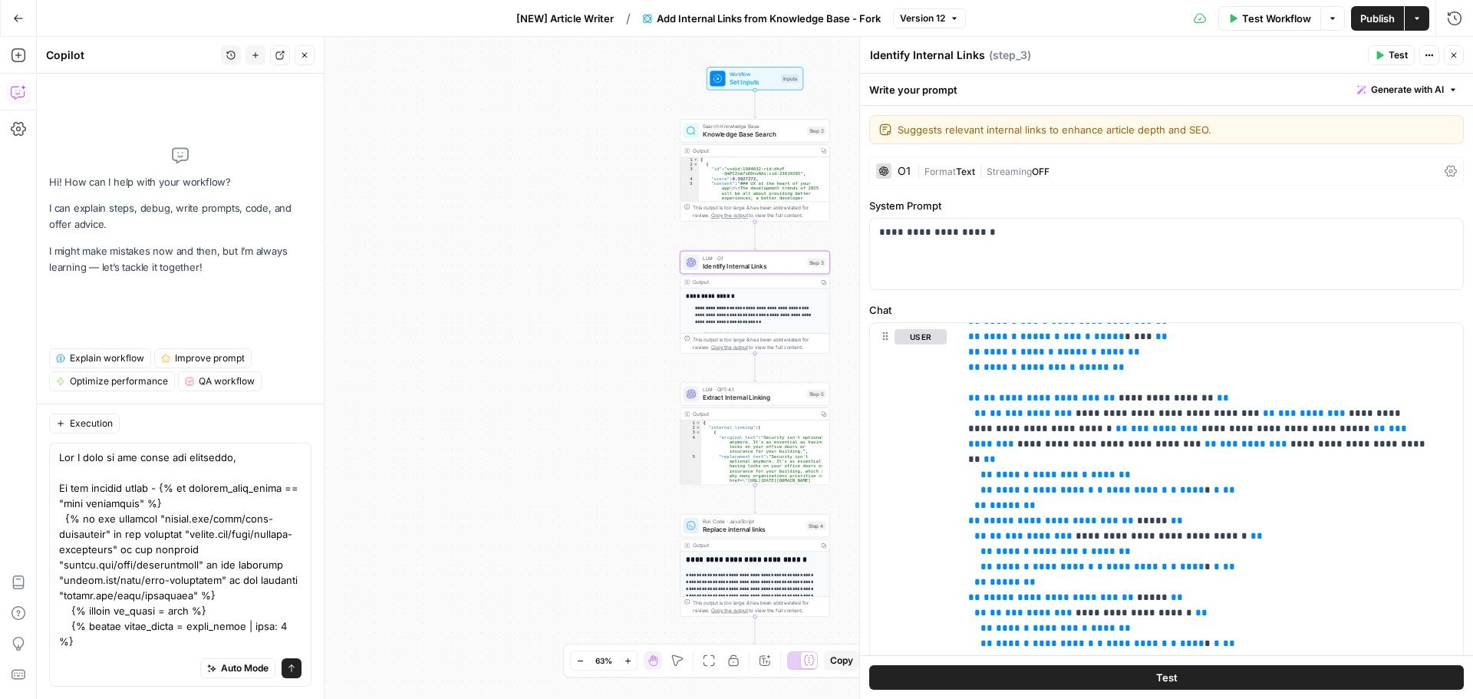
scroll to position [488, 0]
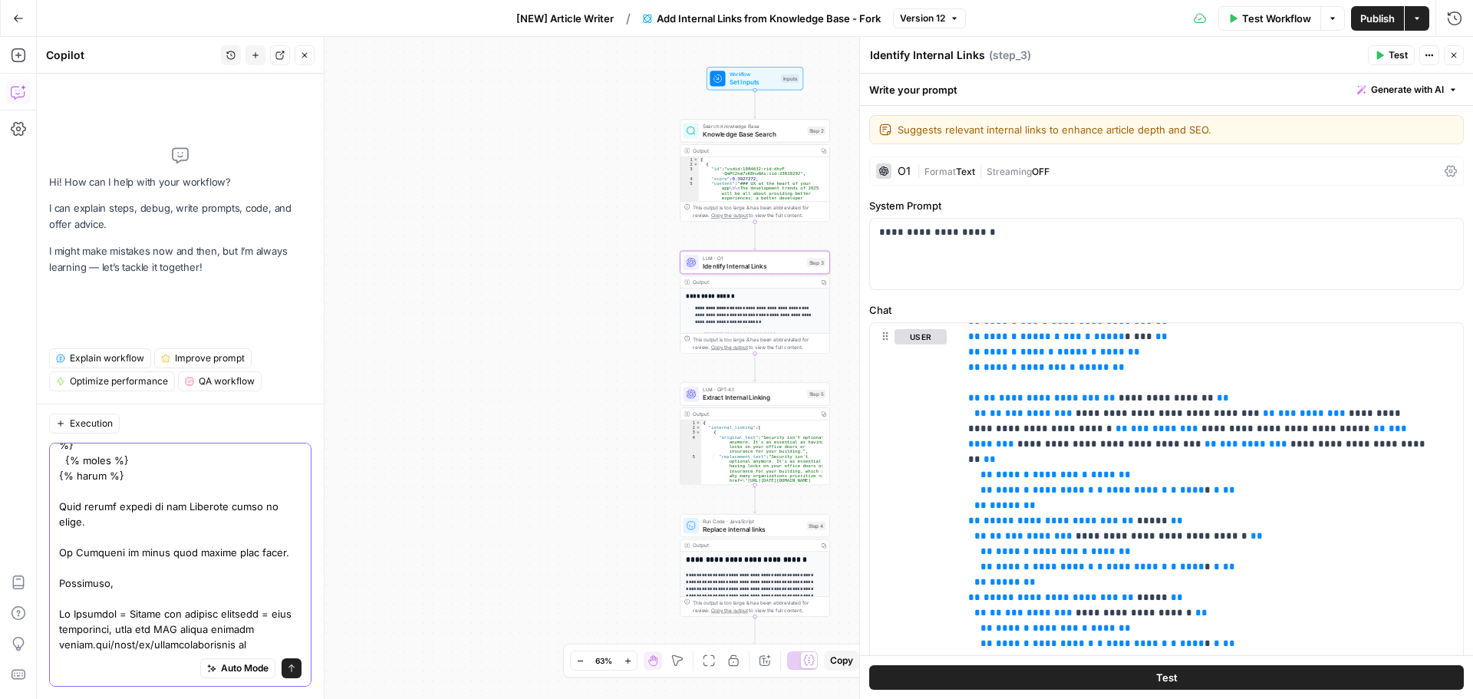
click at [113, 645] on textarea at bounding box center [180, 315] width 242 height 706
paste textarea "/blog/de/produktivitaet/"
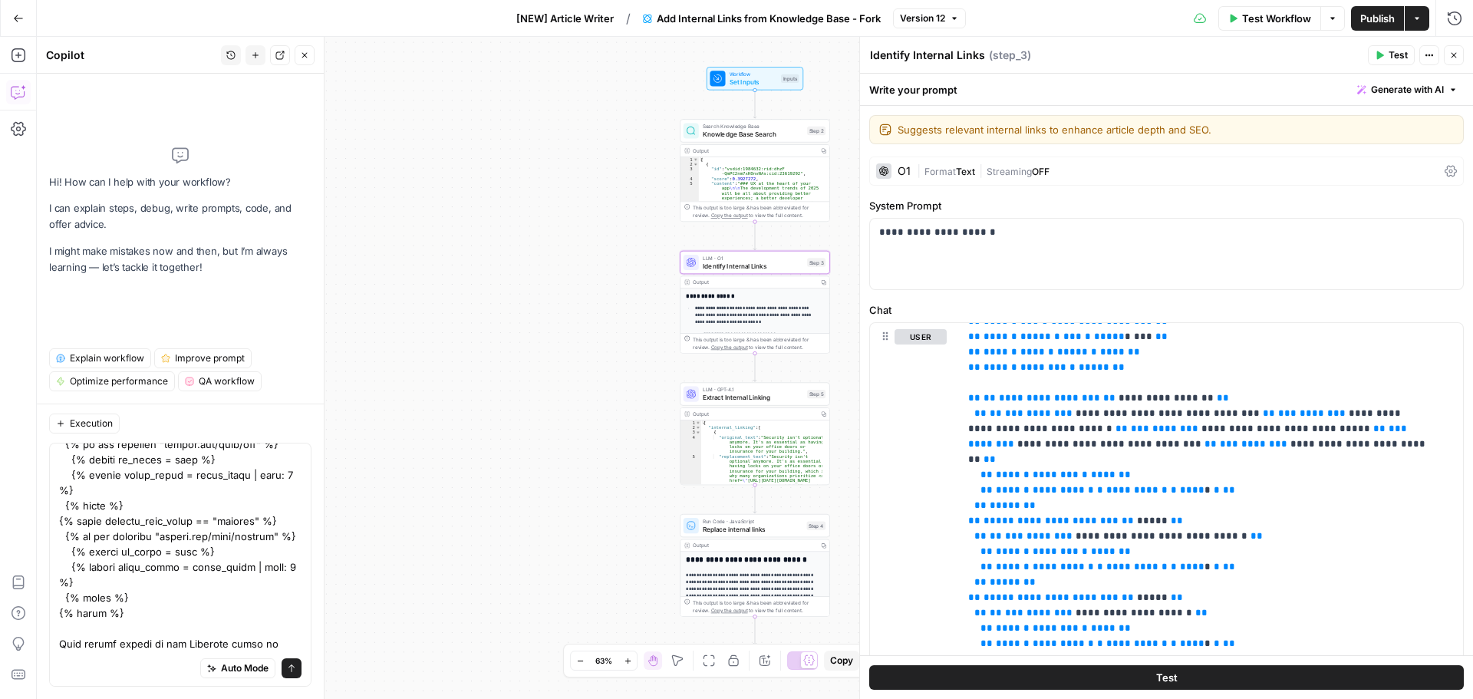
scroll to position [534, 0]
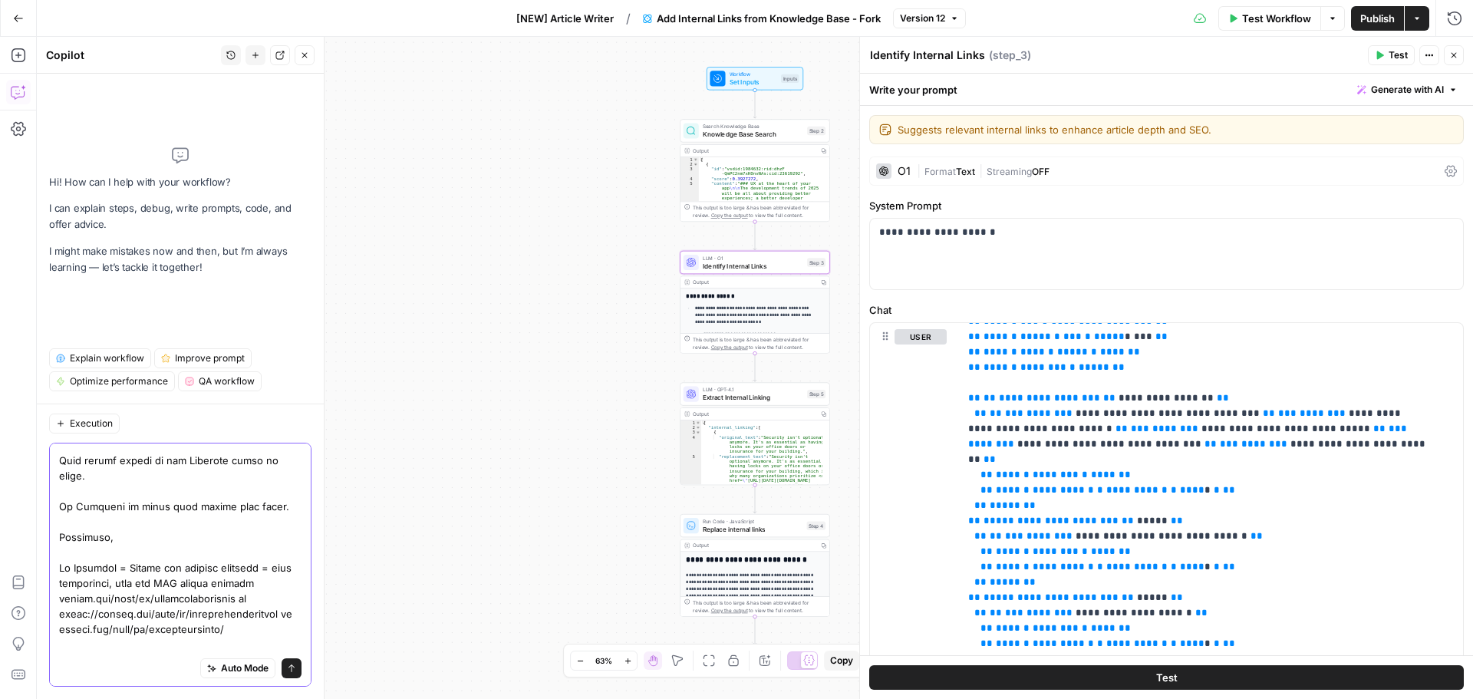
click at [229, 645] on textarea at bounding box center [180, 299] width 242 height 767
paste textarea "https://monday.com/blog/de/crm-und-vertrieb"
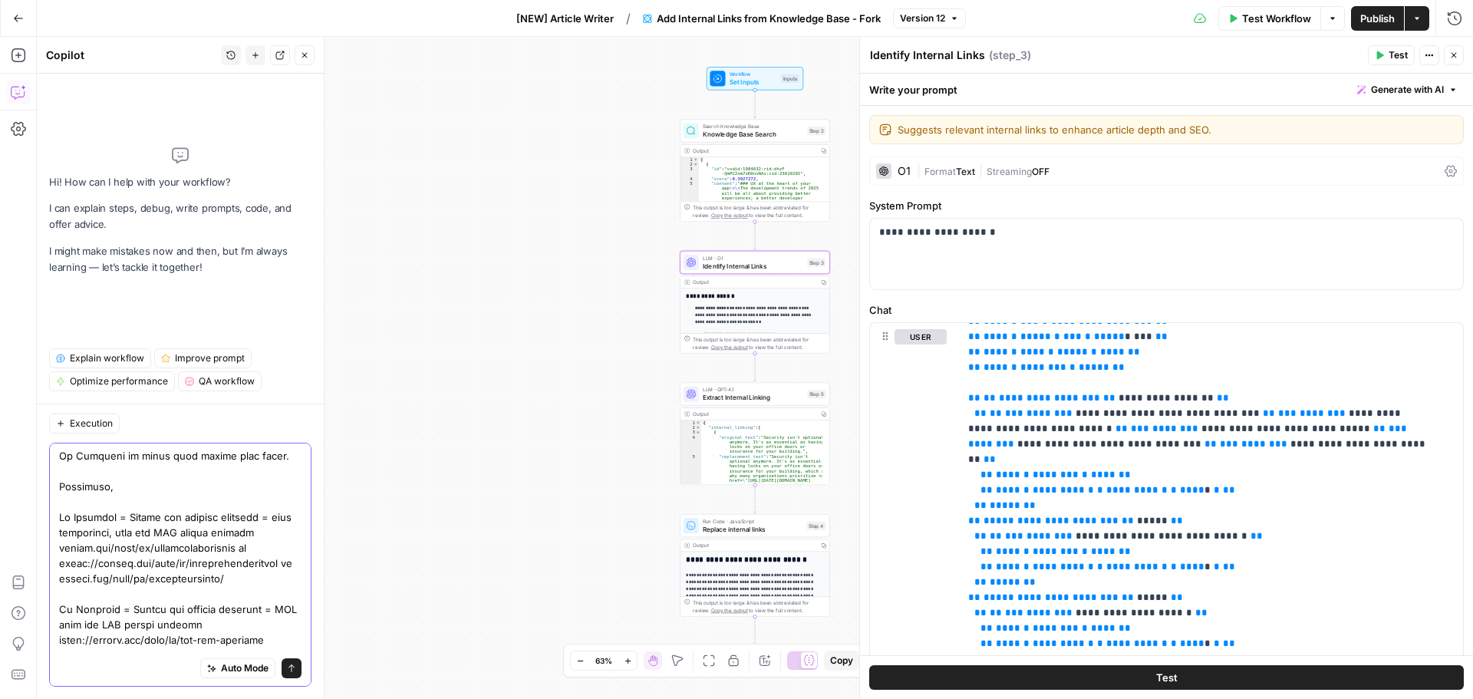
scroll to position [595, 0]
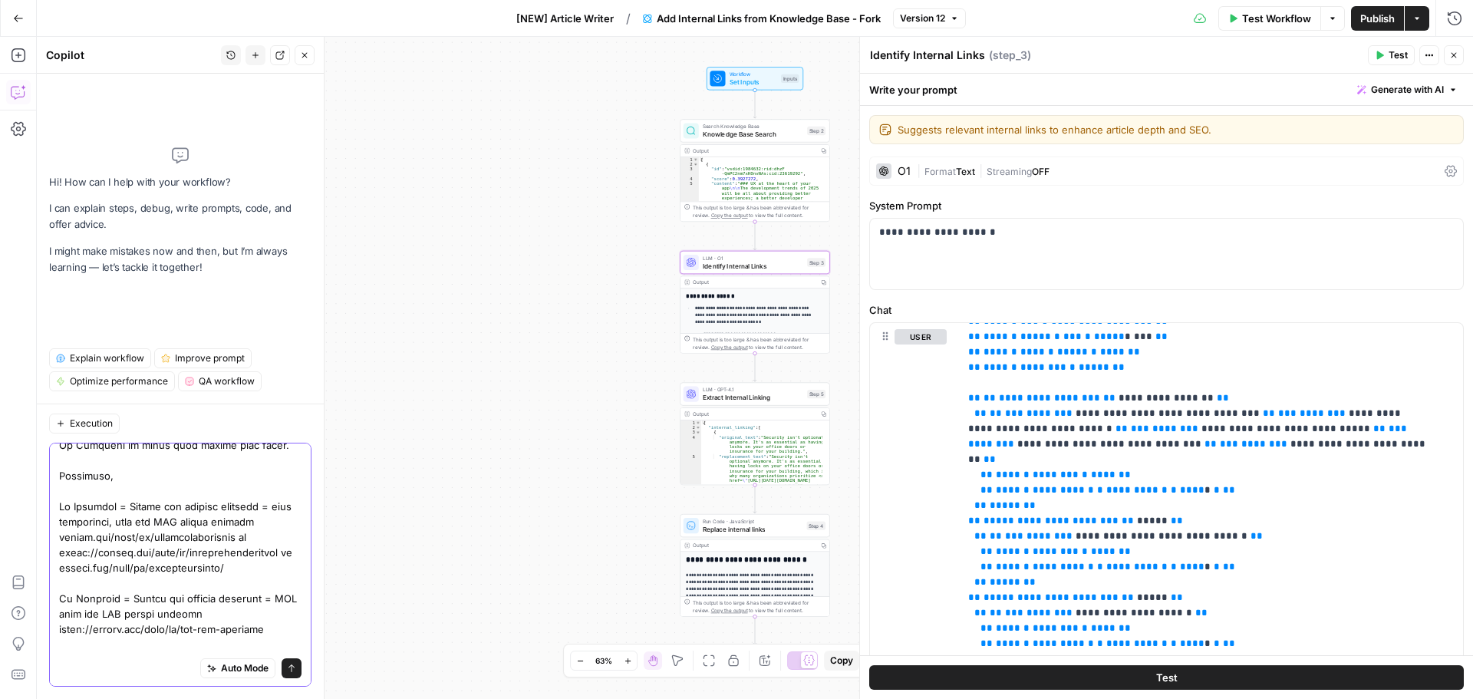
click at [94, 599] on textarea at bounding box center [180, 268] width 242 height 829
click at [93, 523] on textarea at bounding box center [180, 268] width 242 height 829
click at [74, 648] on textarea at bounding box center [180, 268] width 242 height 829
click at [233, 642] on textarea at bounding box center [180, 268] width 242 height 829
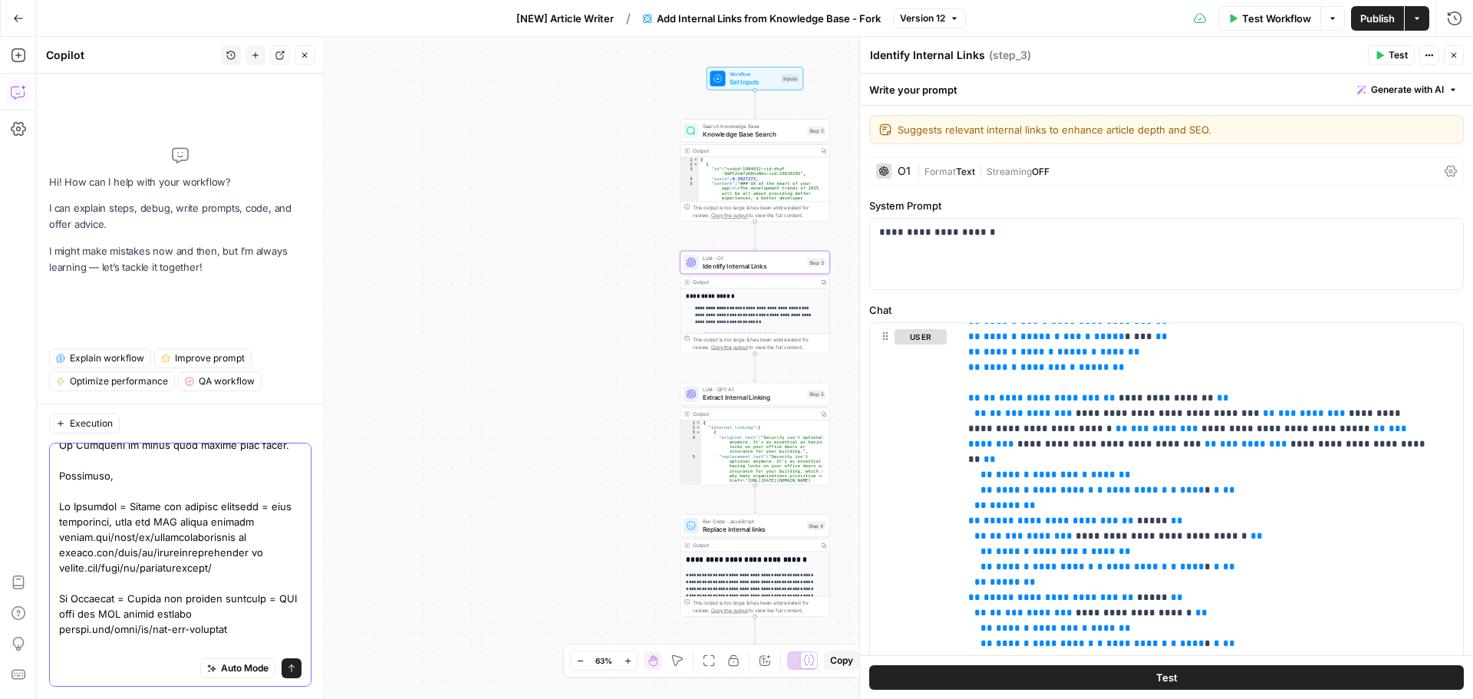
paste textarea "https://monday.com/blog/de/service-de"
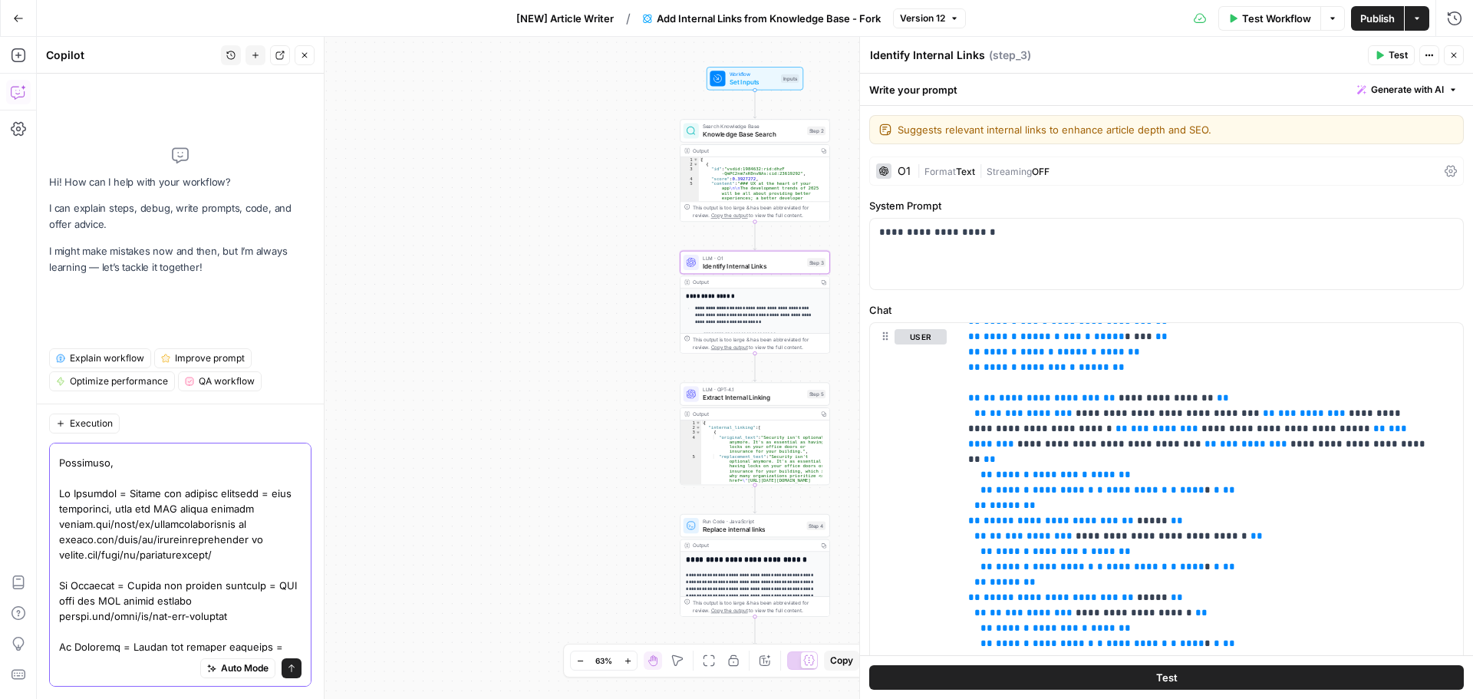
scroll to position [611, 0]
drag, startPoint x: 94, startPoint y: 645, endPoint x: 48, endPoint y: 645, distance: 46.0
click at [48, 645] on div "Execution Auto Mode Send" at bounding box center [180, 551] width 287 height 295
click at [233, 645] on textarea at bounding box center [180, 261] width 242 height 844
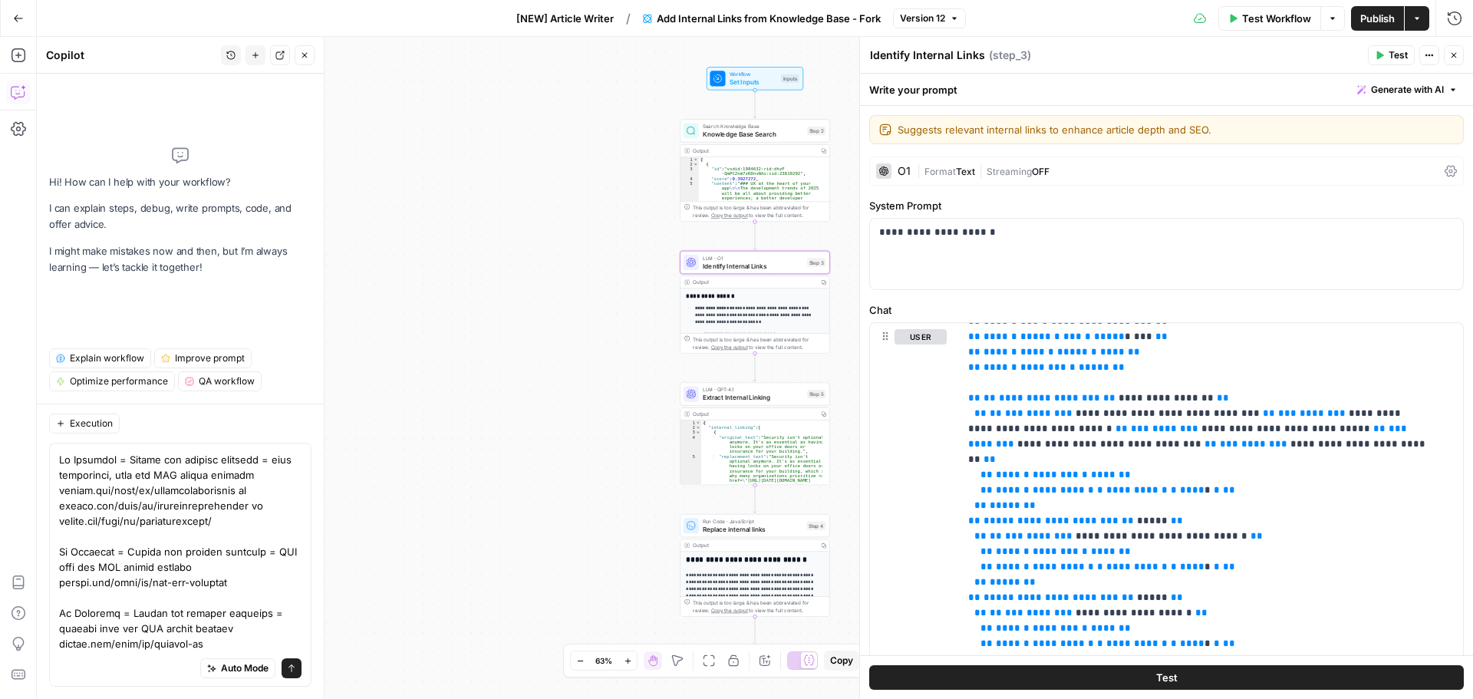
scroll to position [657, 0]
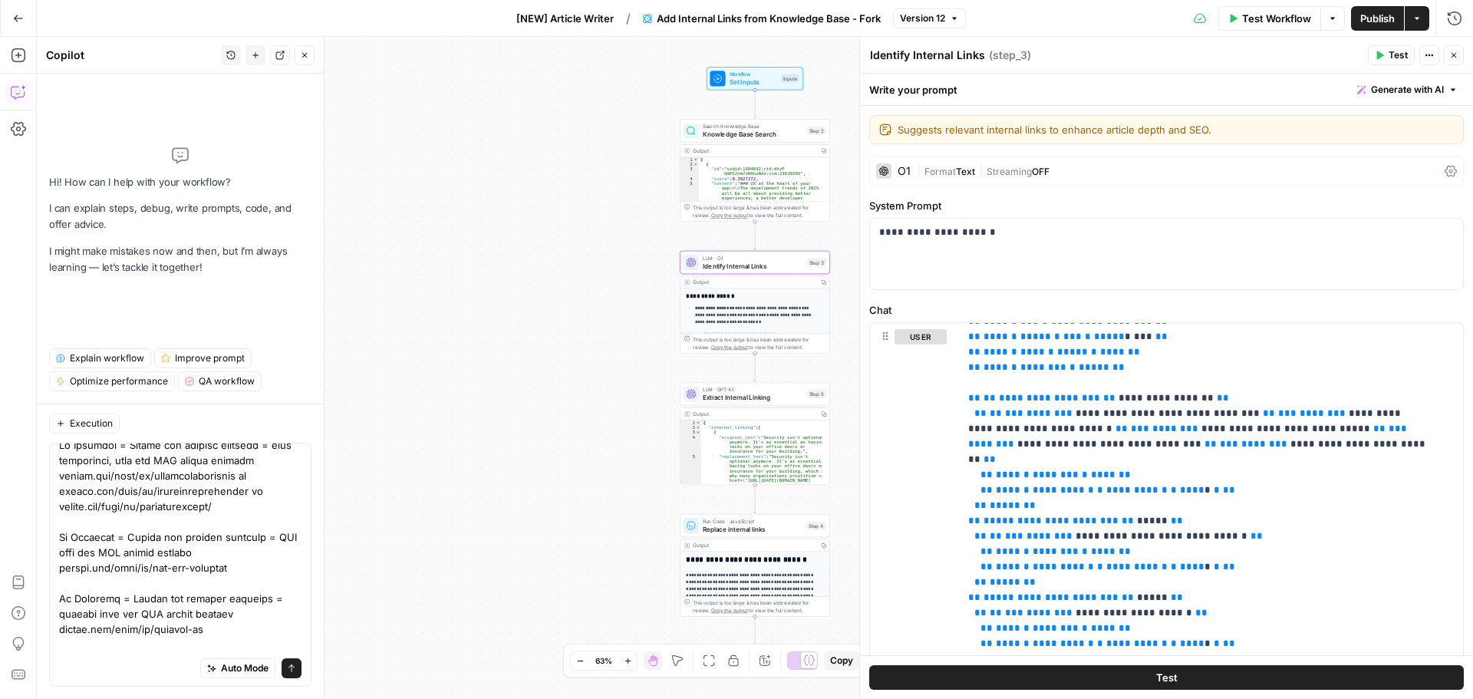
click at [227, 653] on div "Auto Mode Send" at bounding box center [180, 669] width 242 height 34
paste textarea "https://monday.com/blog/de/entwicklung"
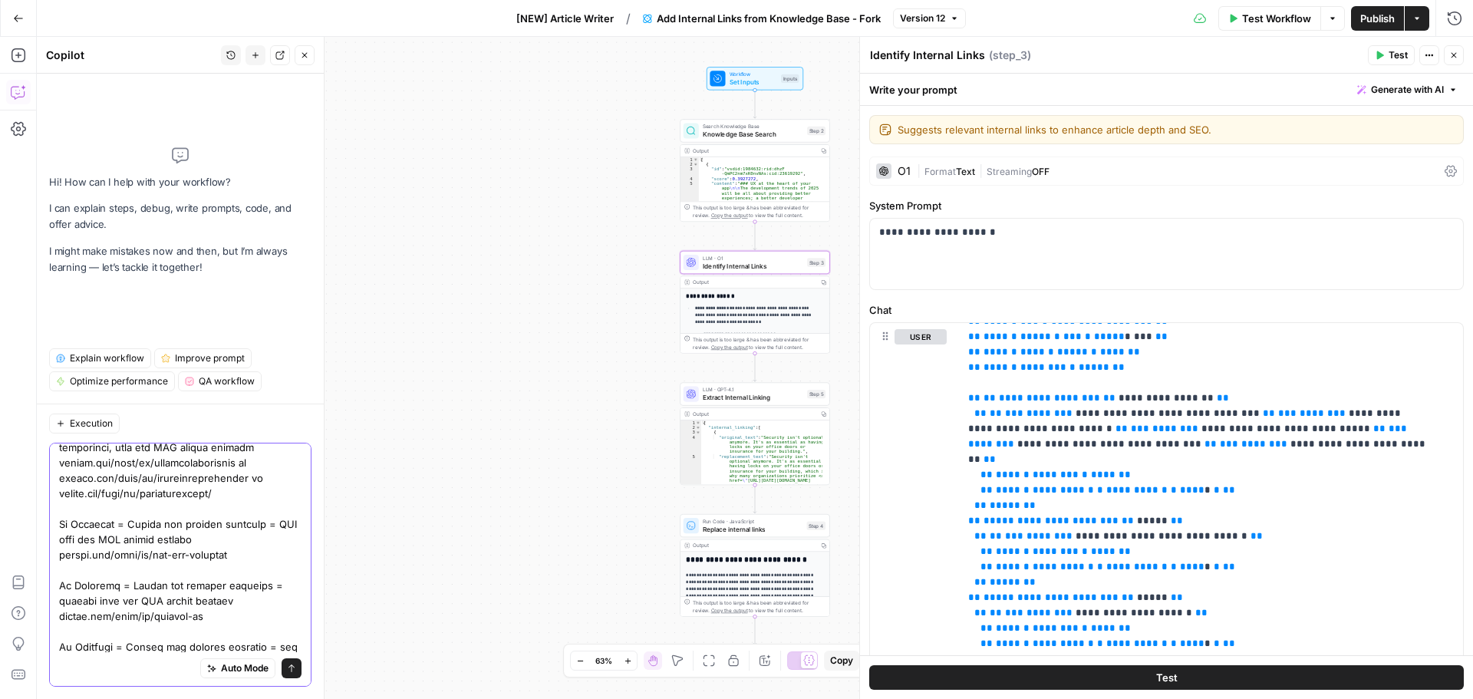
scroll to position [672, 0]
click at [91, 649] on textarea at bounding box center [180, 229] width 242 height 905
click at [239, 649] on textarea at bounding box center [180, 229] width 242 height 905
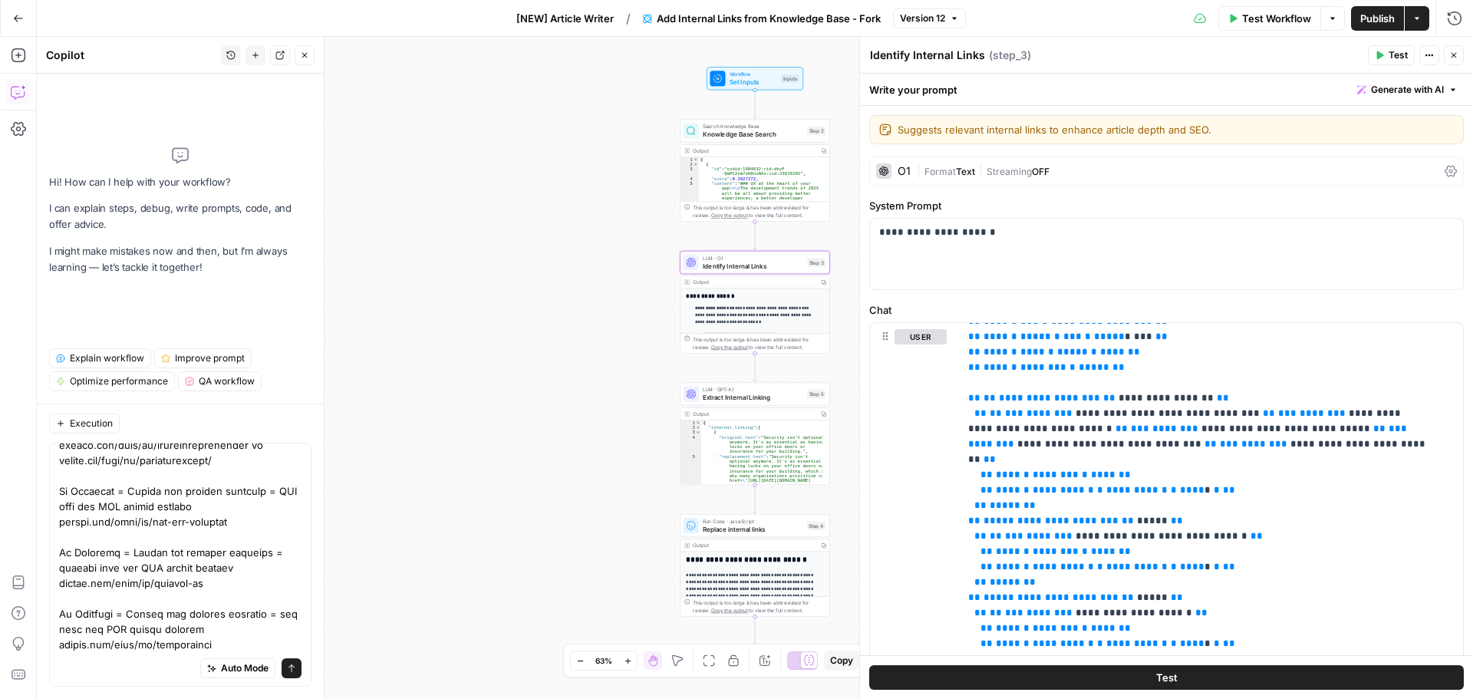
scroll to position [734, 0]
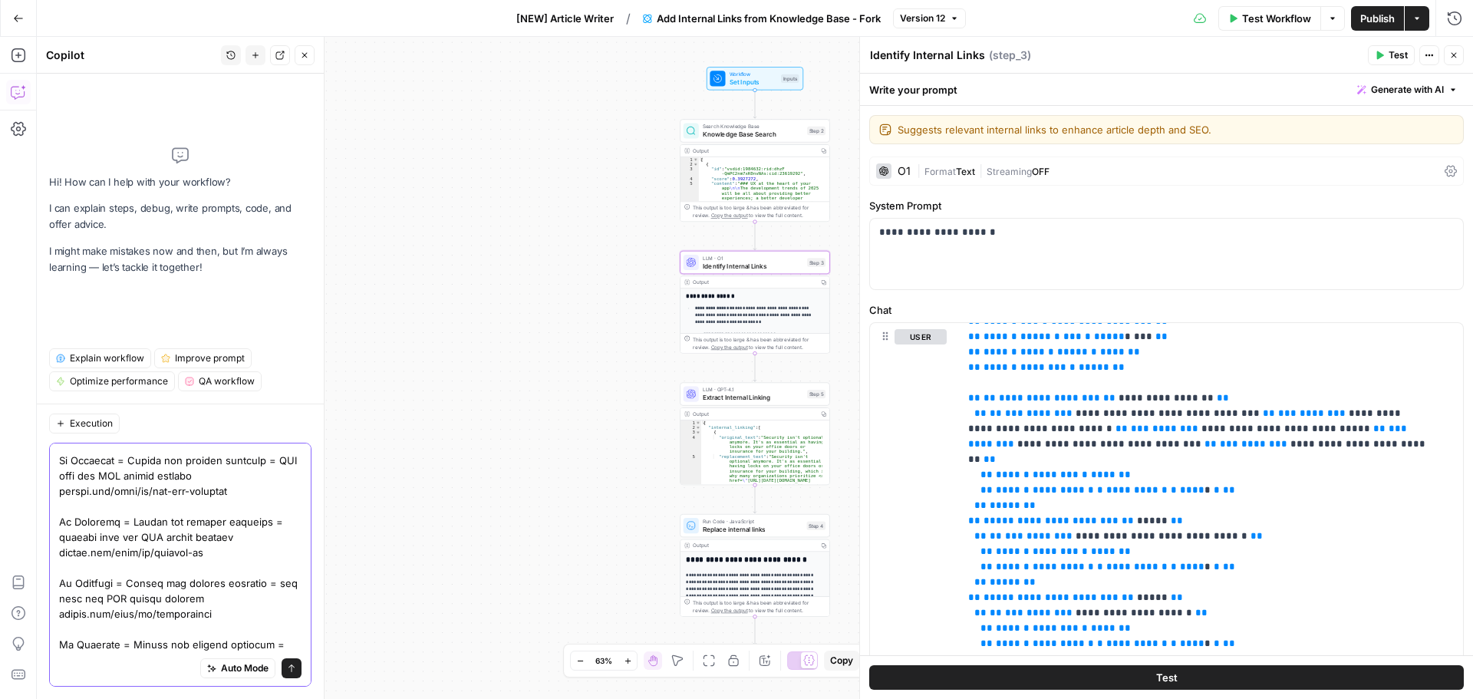
click at [130, 649] on textarea at bounding box center [180, 199] width 242 height 967
paste textarea "/blog/fr/gestion-de-projet/"
click at [268, 645] on textarea at bounding box center [180, 199] width 242 height 967
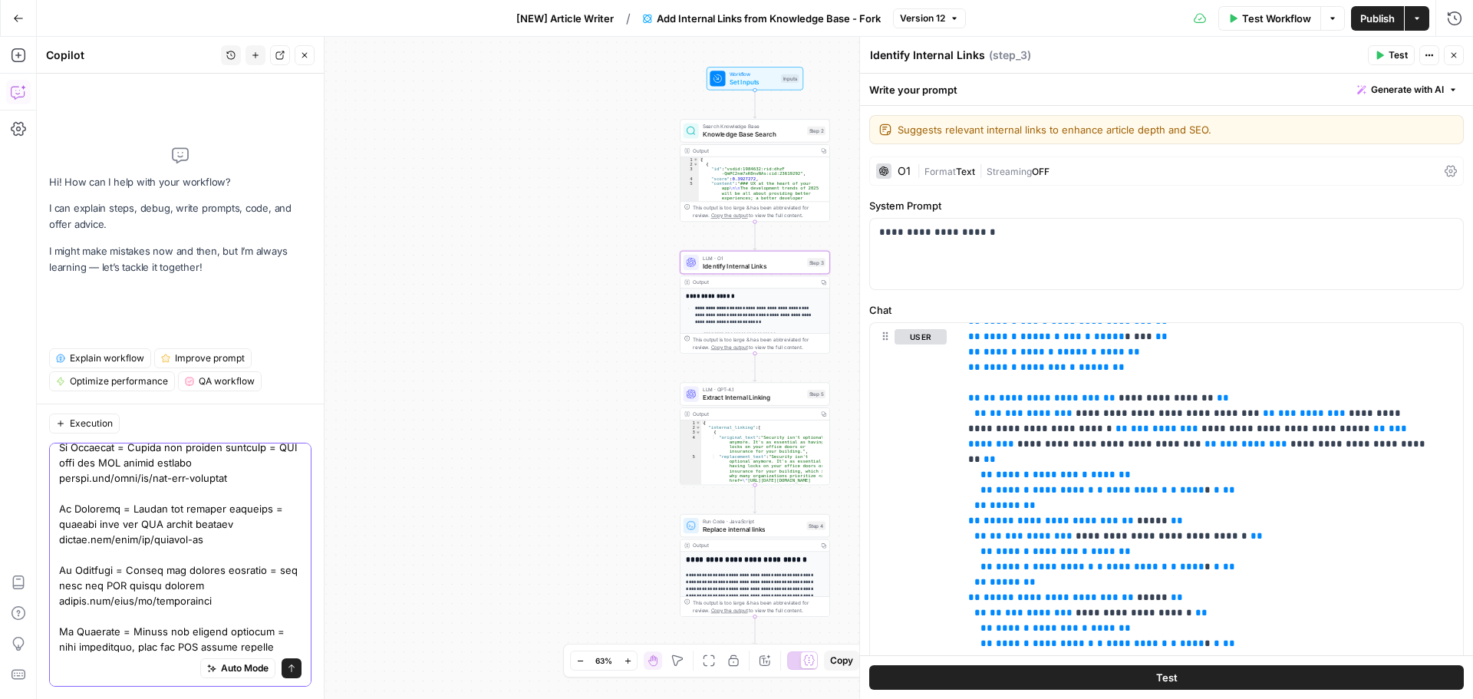
scroll to position [749, 0]
paste textarea "/blog/fr/gestion-du-travail/"
click at [281, 648] on textarea at bounding box center [180, 192] width 242 height 982
paste textarea "/blog/fr/productivite/"
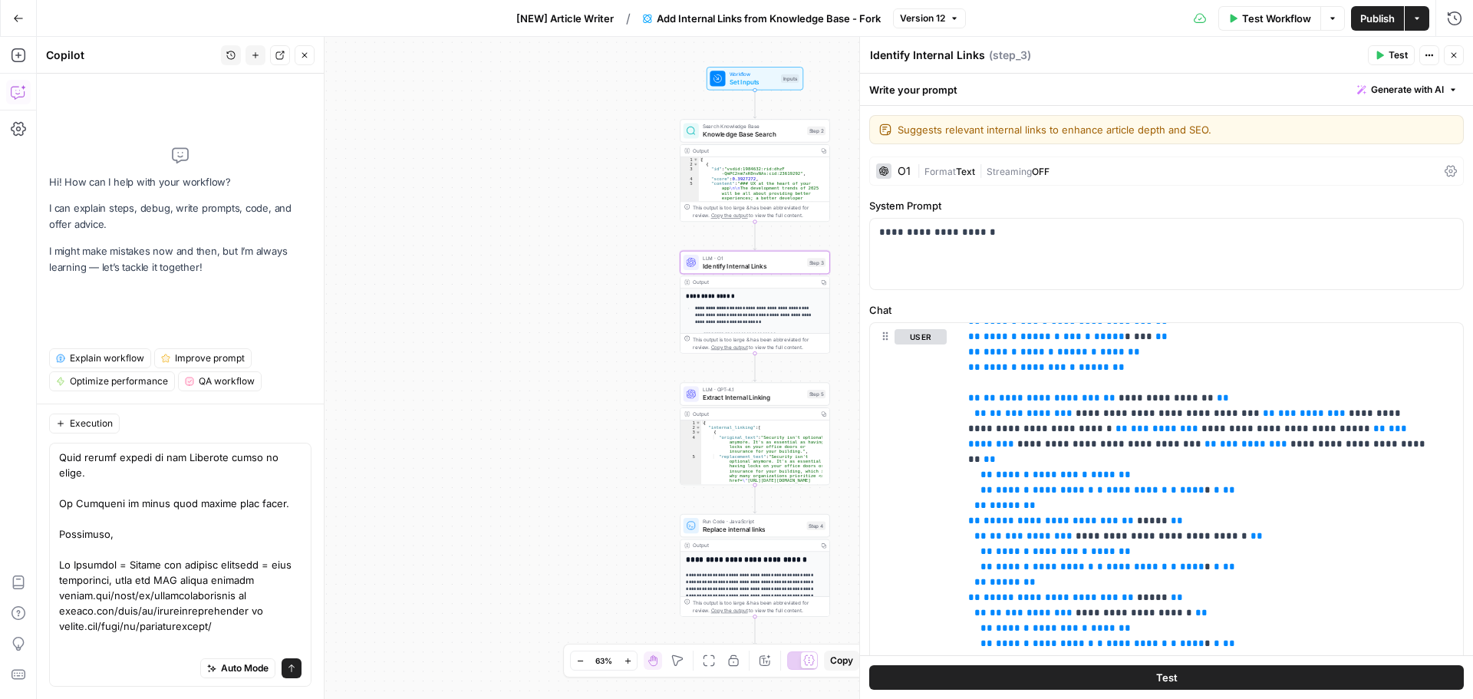
scroll to position [810, 0]
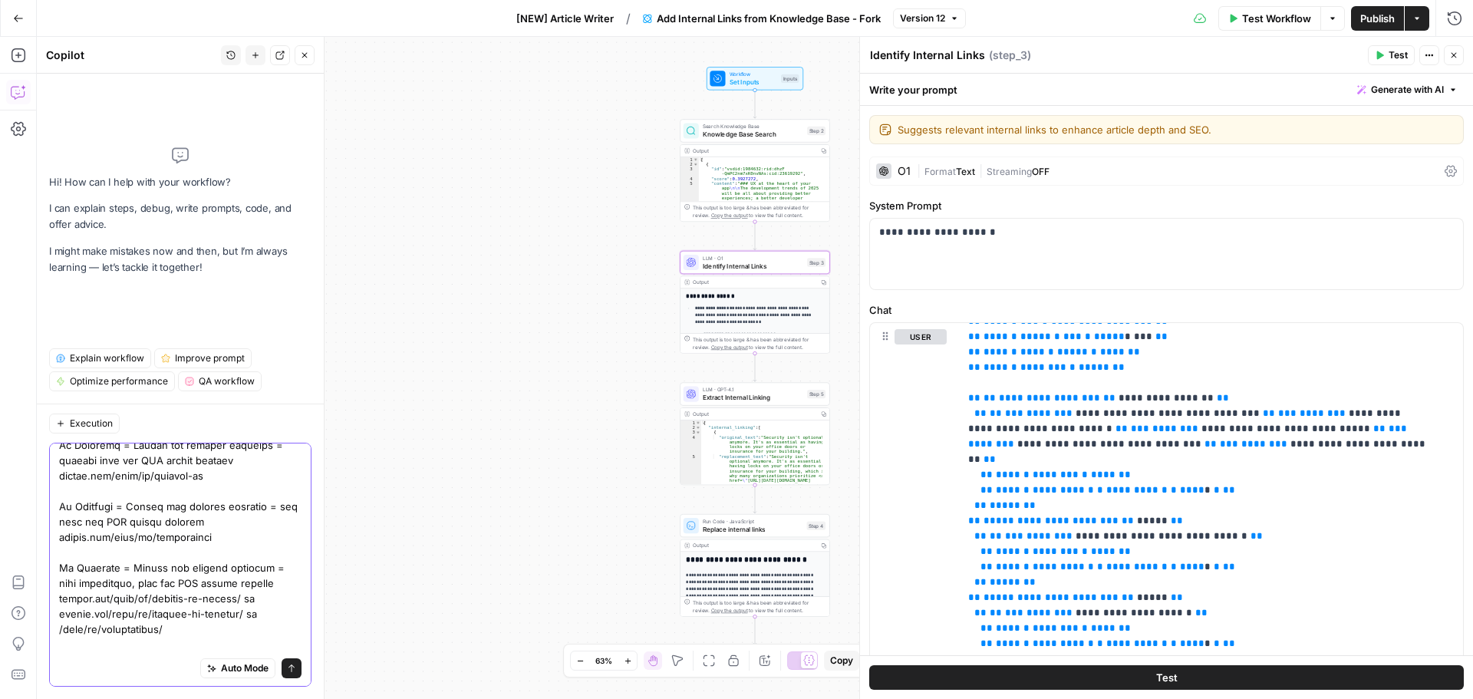
click at [180, 599] on textarea at bounding box center [180, 153] width 242 height 1028
paste textarea "monday.com/blog/fr/marketing-fr"
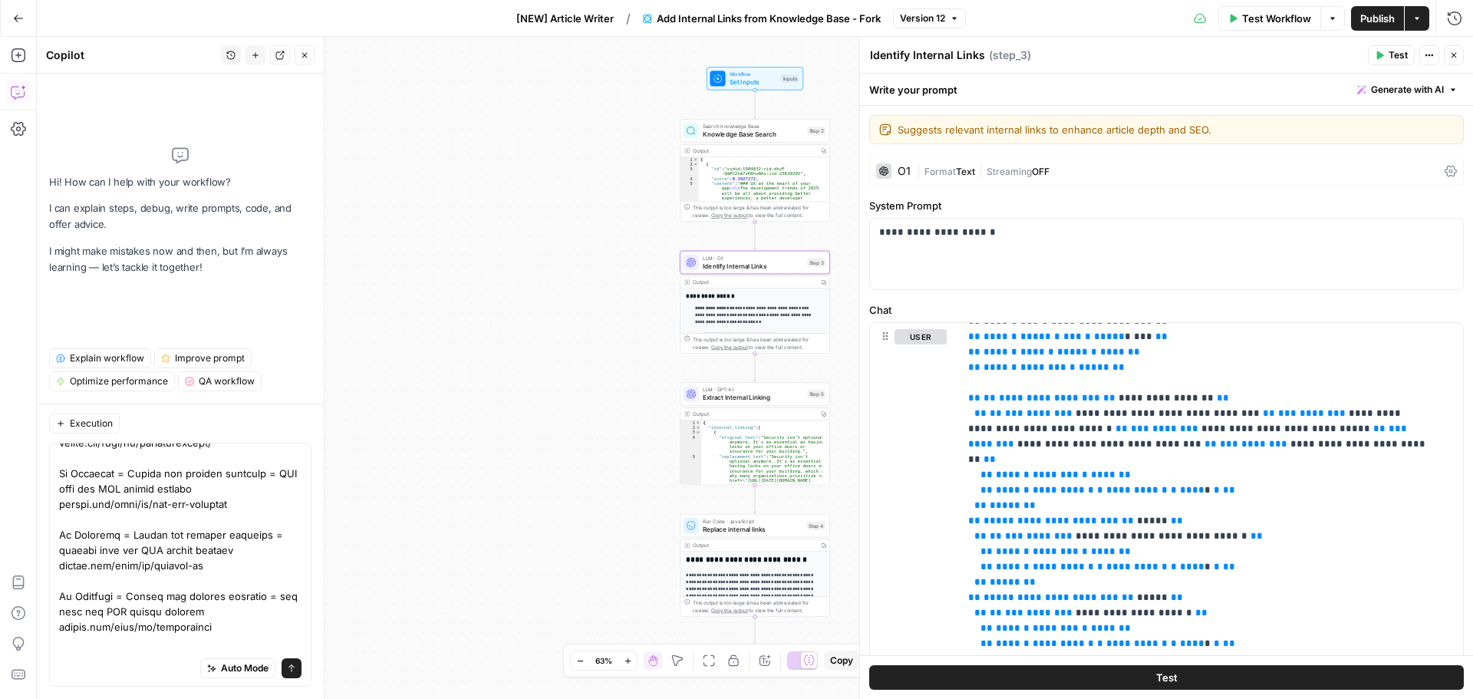
scroll to position [826, 0]
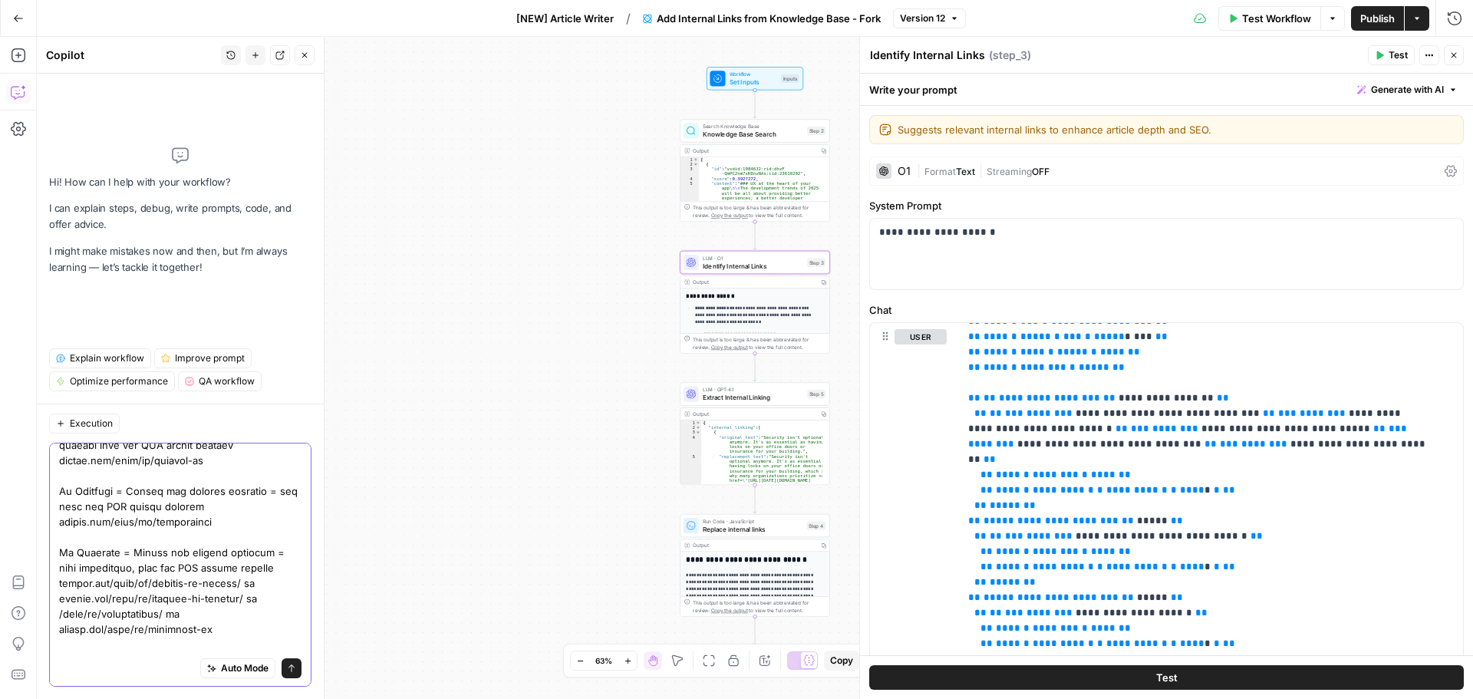
click at [145, 645] on textarea at bounding box center [180, 146] width 242 height 1044
paste textarea "monday.com/blog/fr/ventes-et-crm-fr"
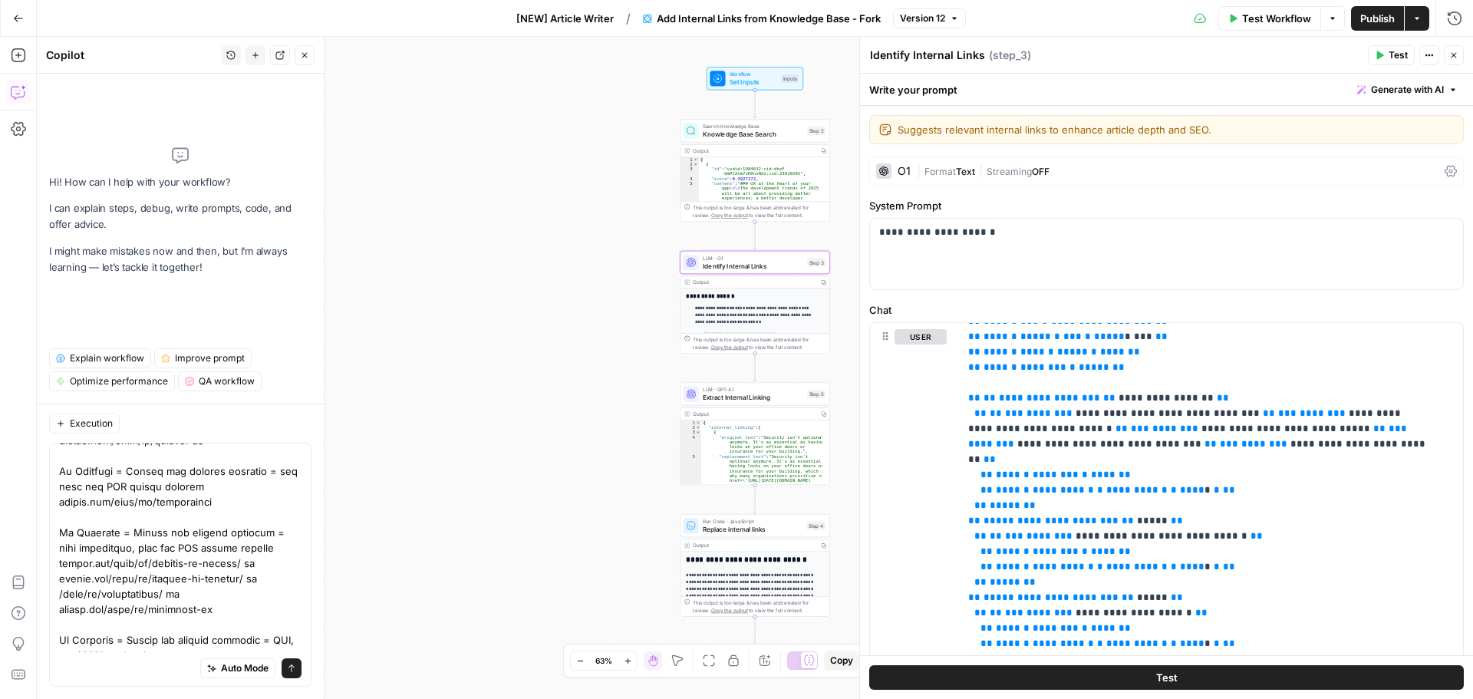
scroll to position [902, 0]
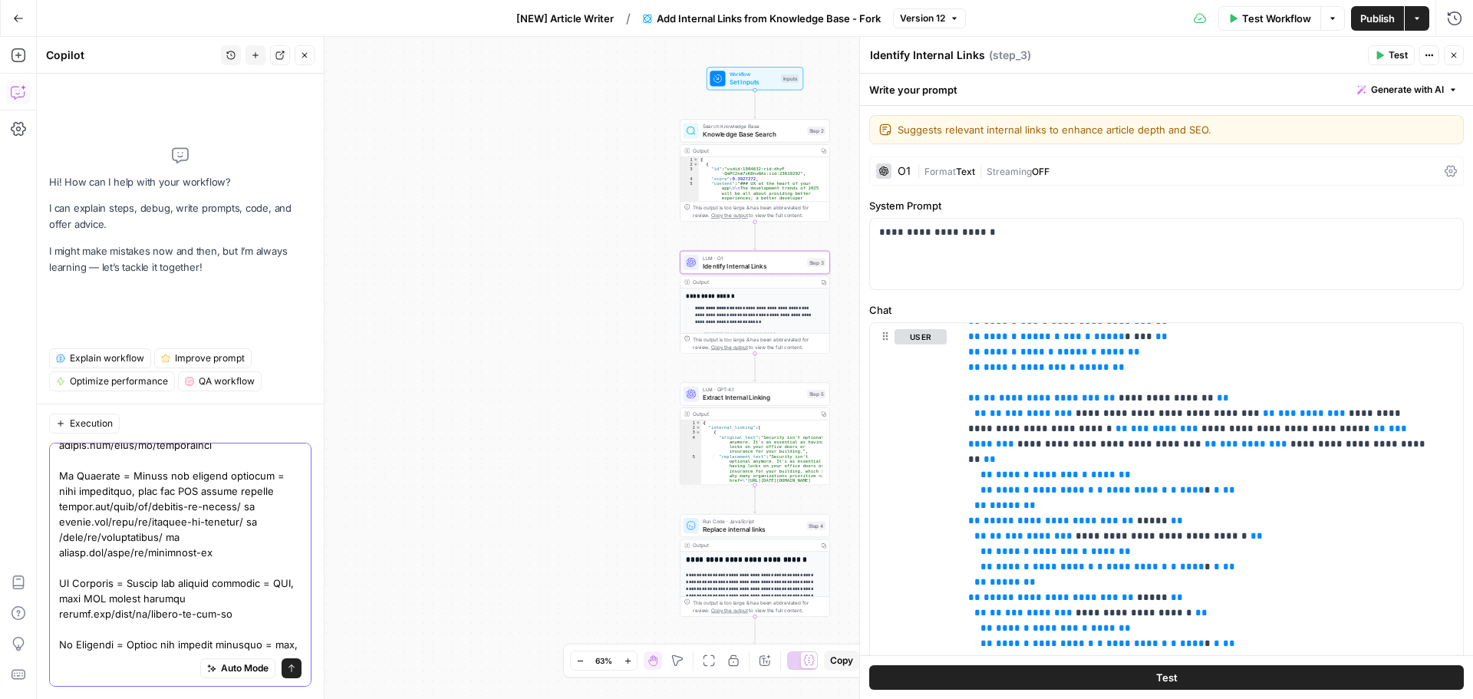
click at [184, 648] on textarea at bounding box center [180, 107] width 242 height 1120
drag, startPoint x: 184, startPoint y: 648, endPoint x: 62, endPoint y: 648, distance: 122.0
click at [62, 648] on textarea at bounding box center [180, 107] width 242 height 1120
paste textarea "dev"
click at [87, 630] on textarea at bounding box center [180, 115] width 242 height 1136
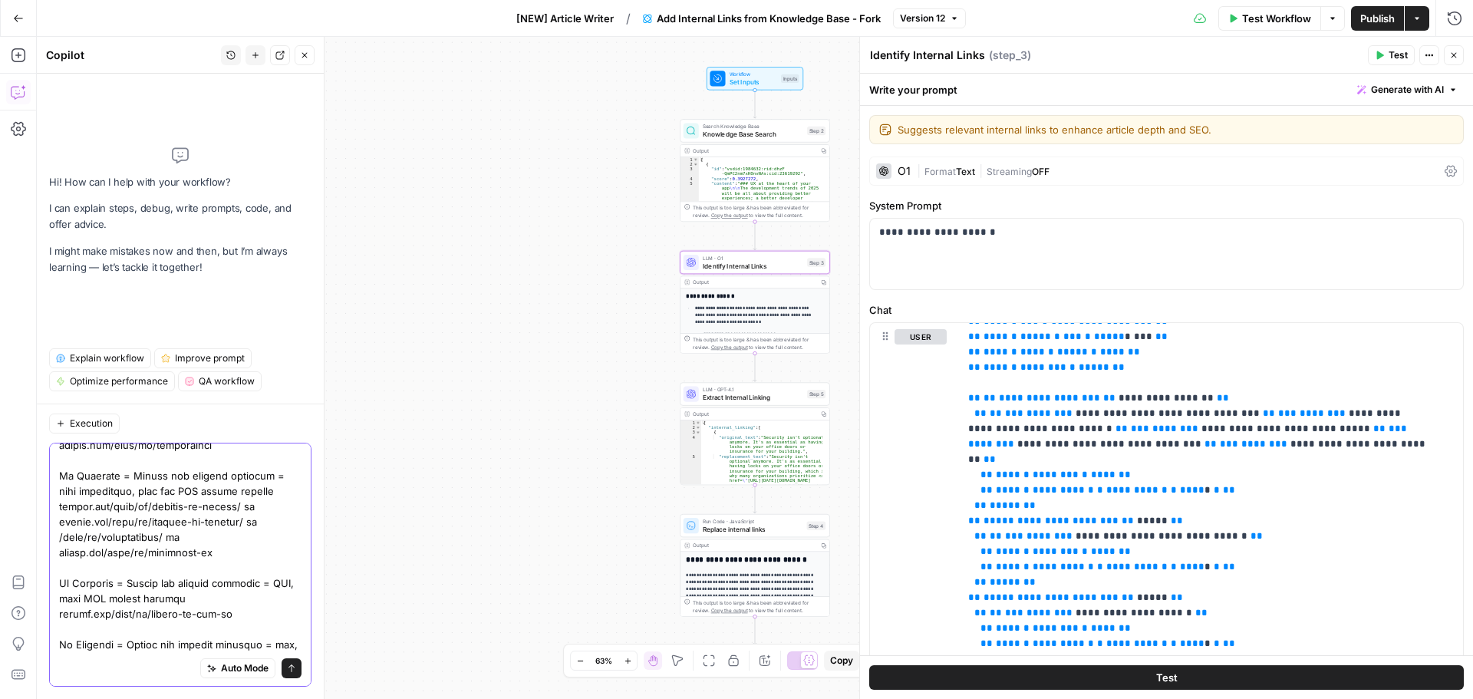
click at [87, 630] on textarea at bounding box center [180, 115] width 242 height 1136
click at [184, 645] on textarea at bounding box center [180, 107] width 242 height 1120
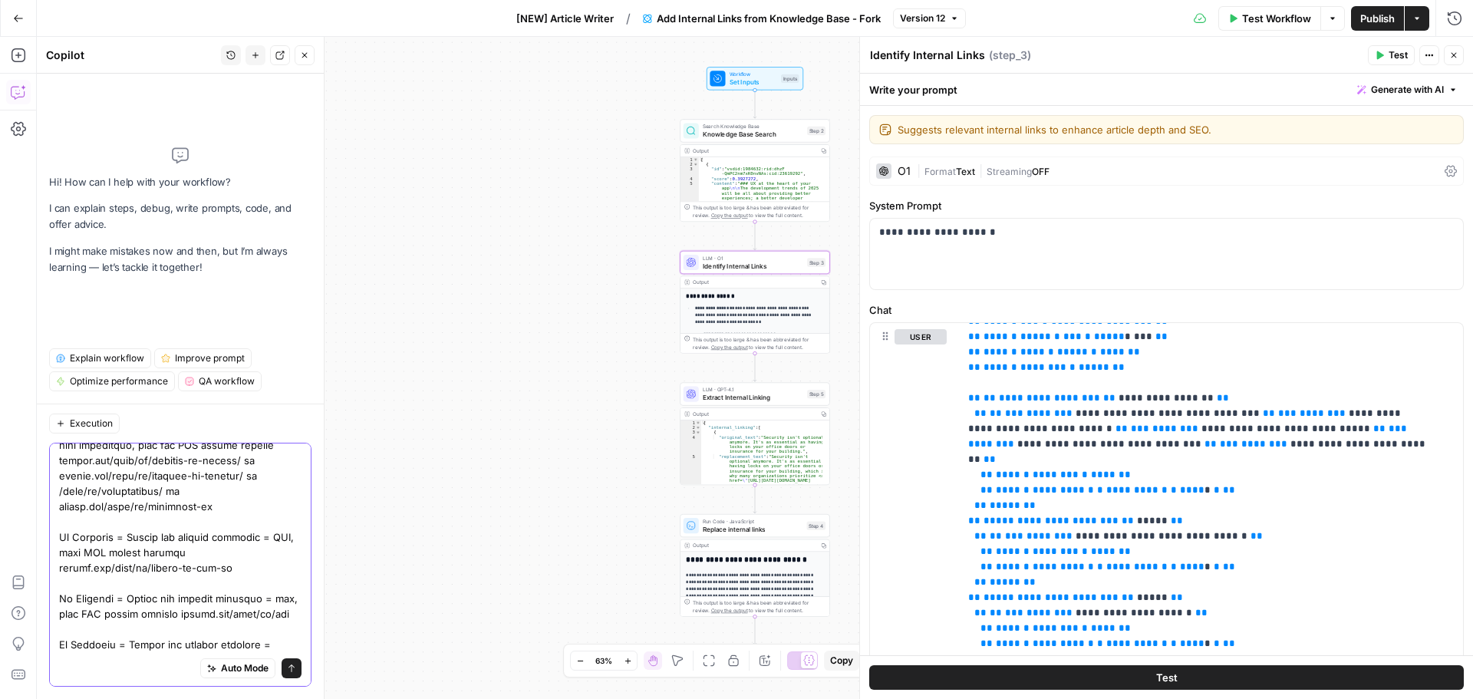
click at [219, 641] on textarea at bounding box center [180, 84] width 242 height 1166
paste textarea "monday.com/blog/fr/service-fr"
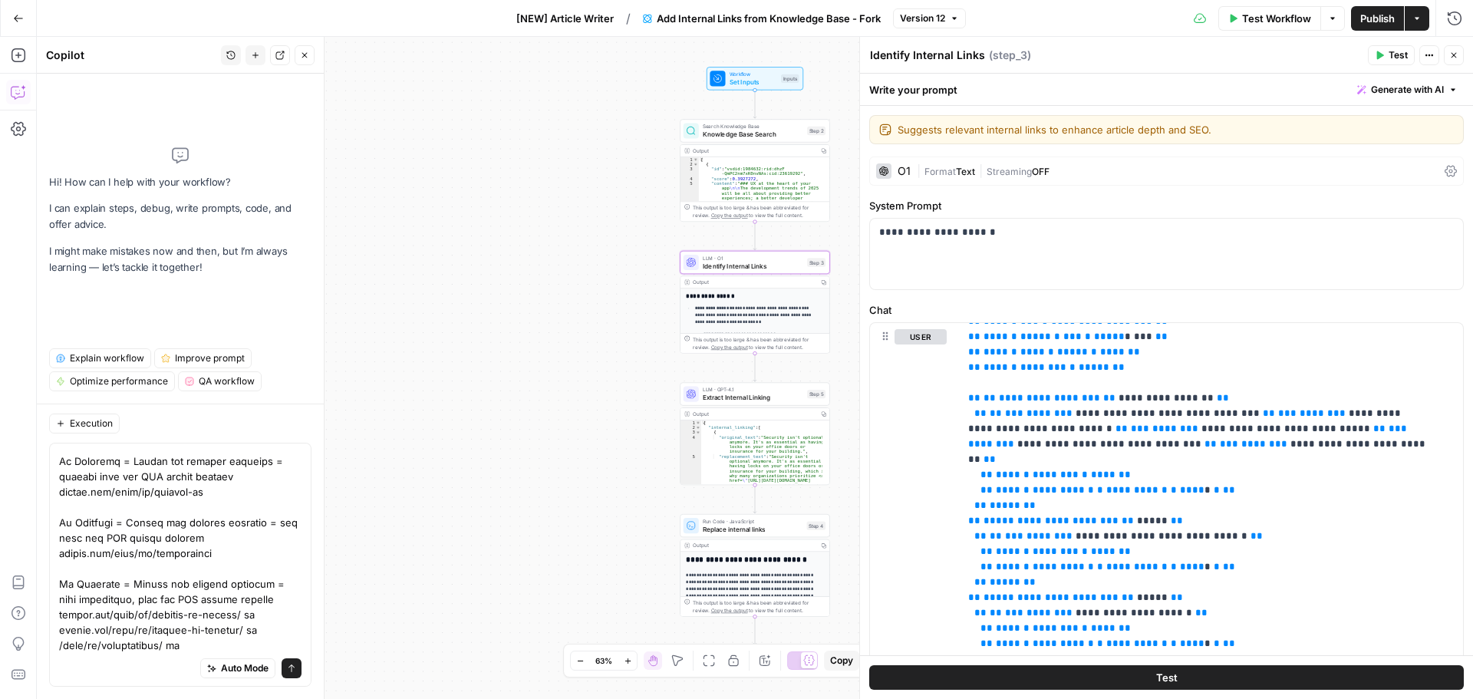
scroll to position [964, 0]
click at [224, 646] on textarea at bounding box center [180, 77] width 242 height 1182
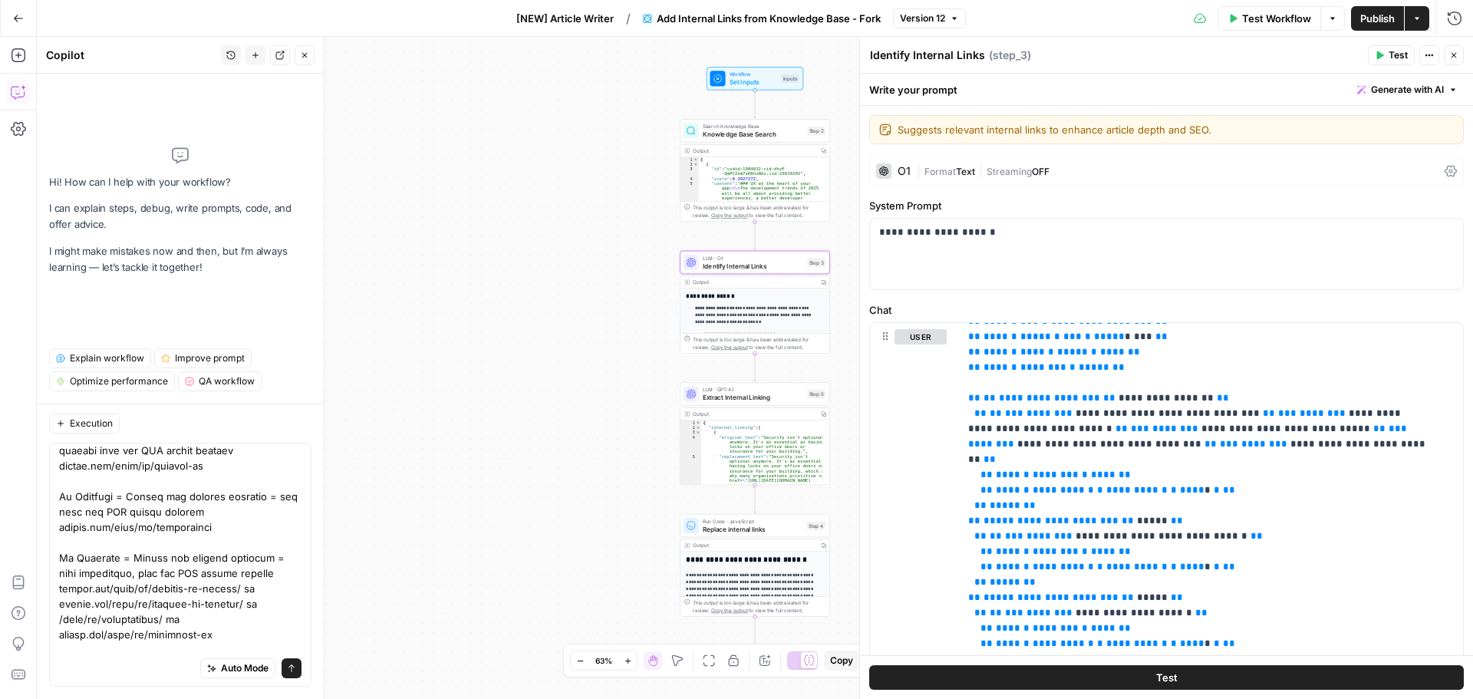
scroll to position [1025, 0]
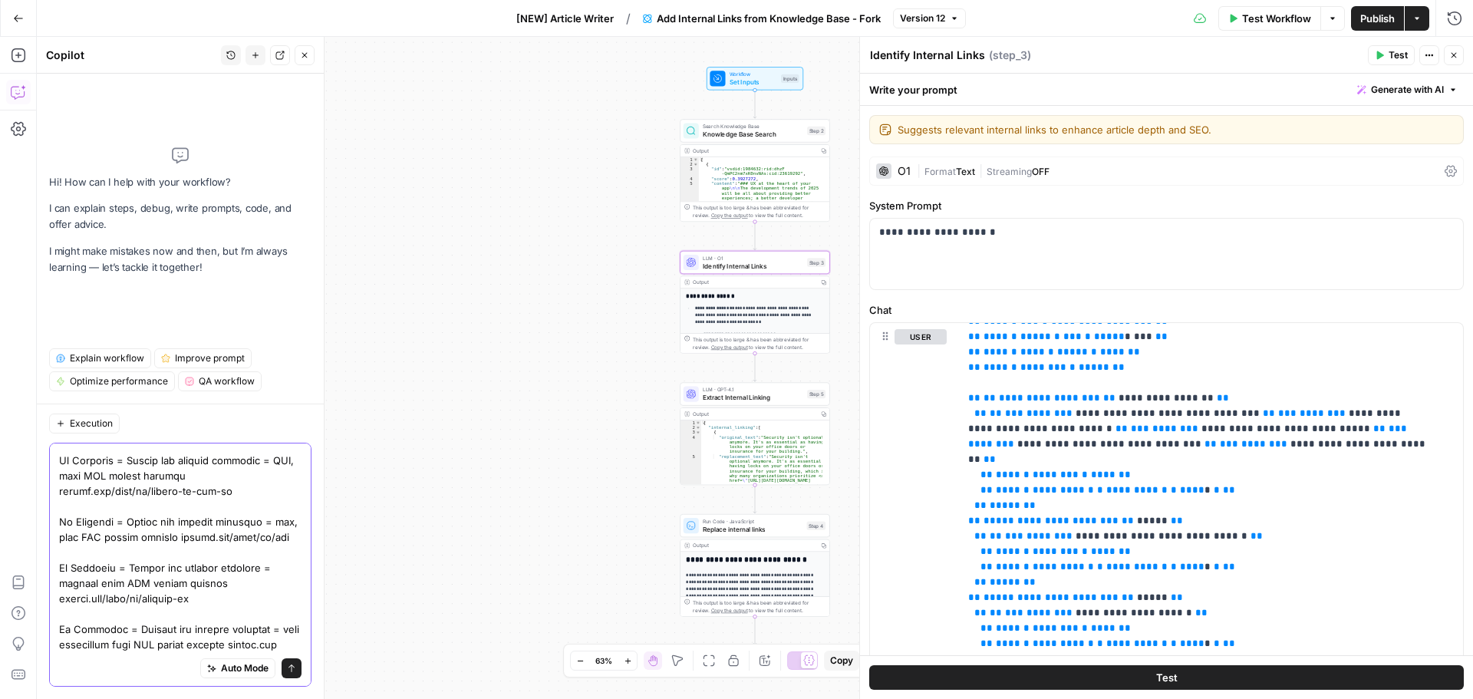
click at [142, 643] on textarea at bounding box center [180, 38] width 242 height 1228
paste textarea "blog/es/gestion-de-proyectos blog/es/productividad blog/es/trabajo-en-equipo bl…"
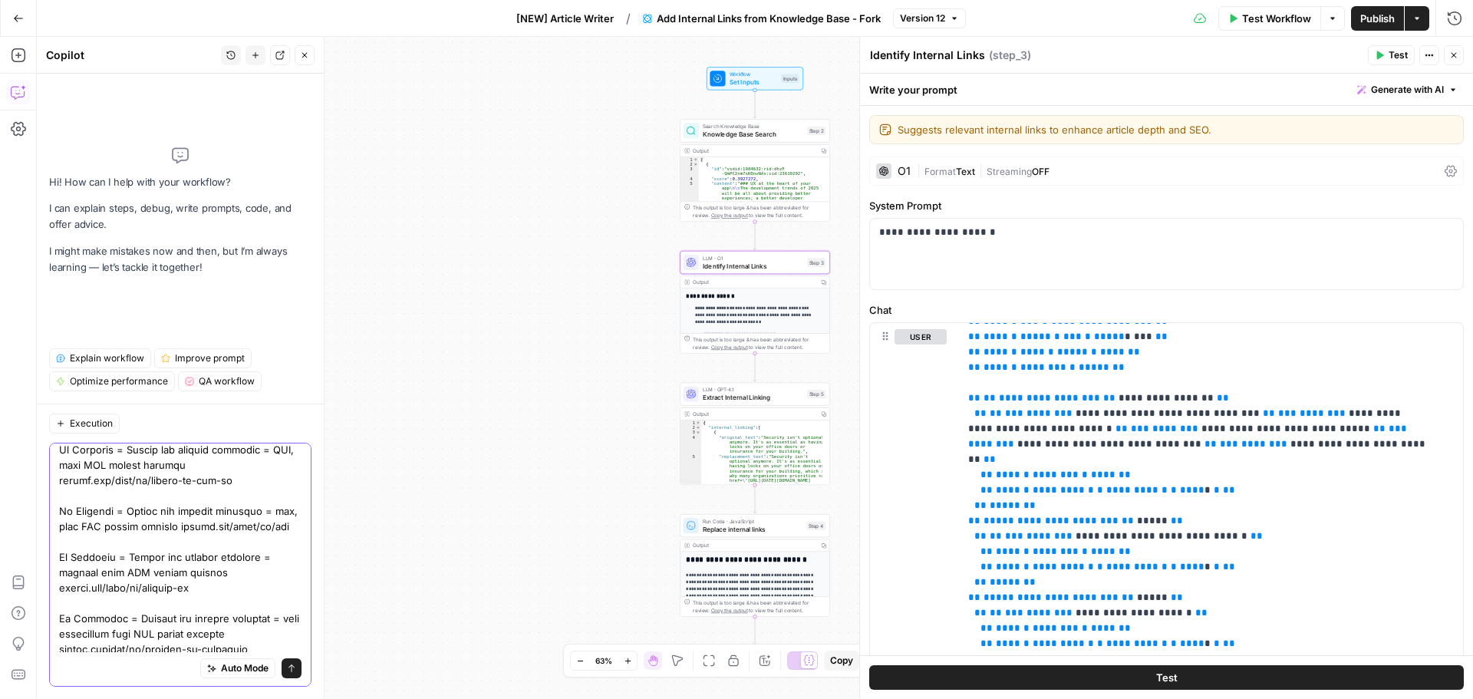
scroll to position [1071, 0]
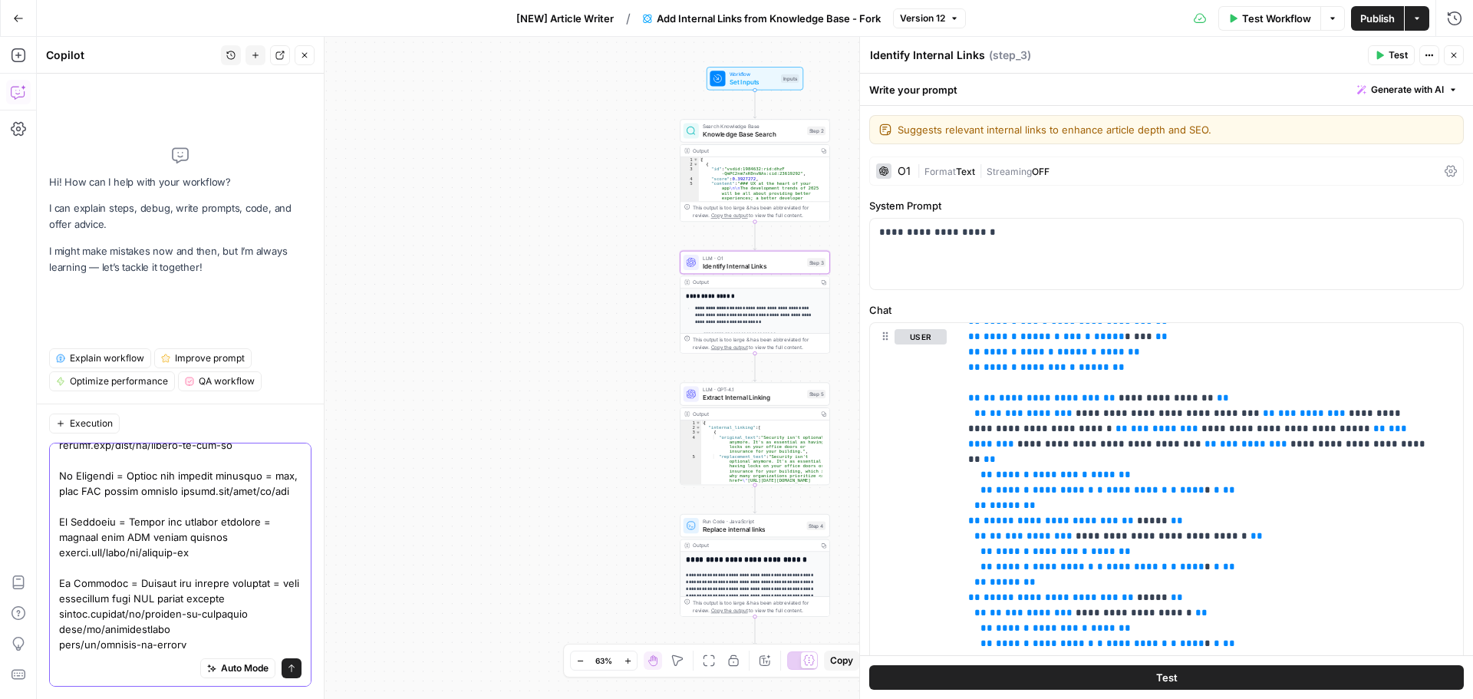
click at [119, 598] on textarea at bounding box center [180, 22] width 242 height 1289
click at [266, 599] on textarea at bounding box center [180, 22] width 242 height 1289
click at [252, 645] on textarea at bounding box center [180, 22] width 242 height 1289
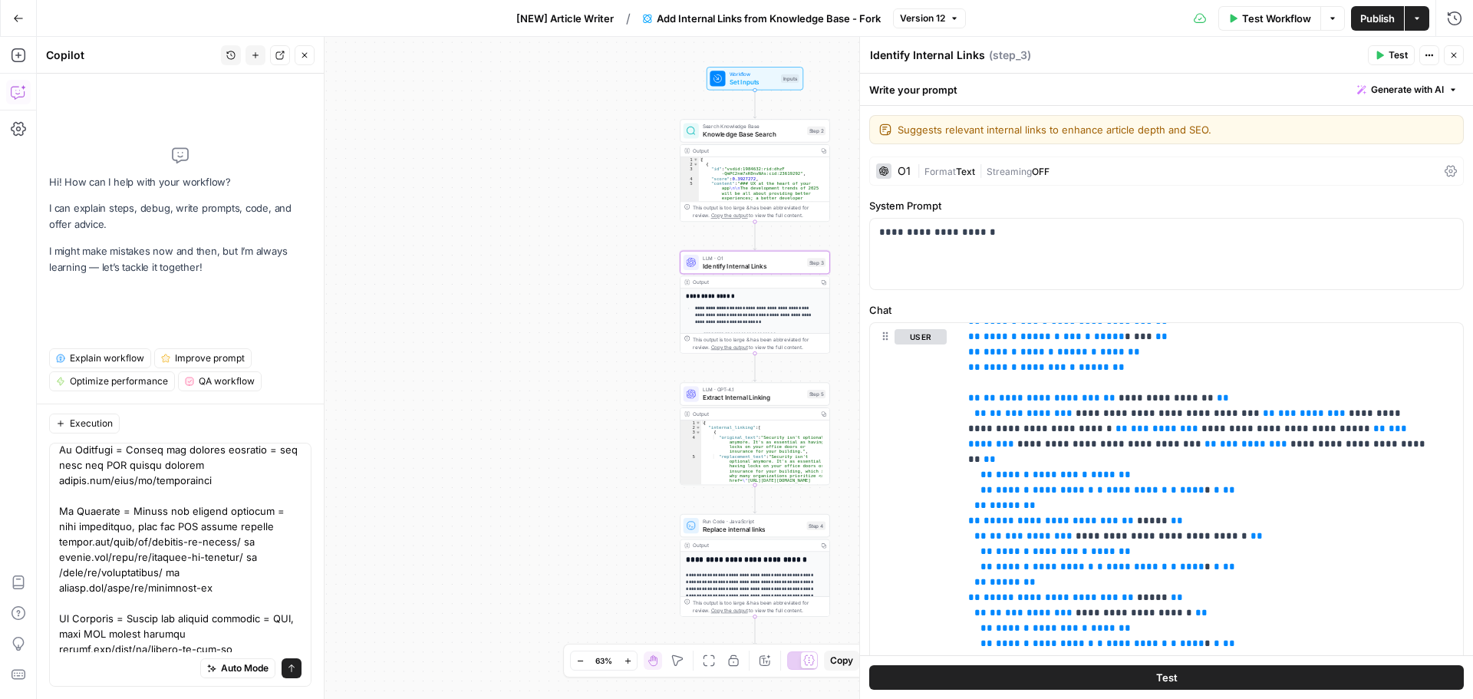
scroll to position [1117, 0]
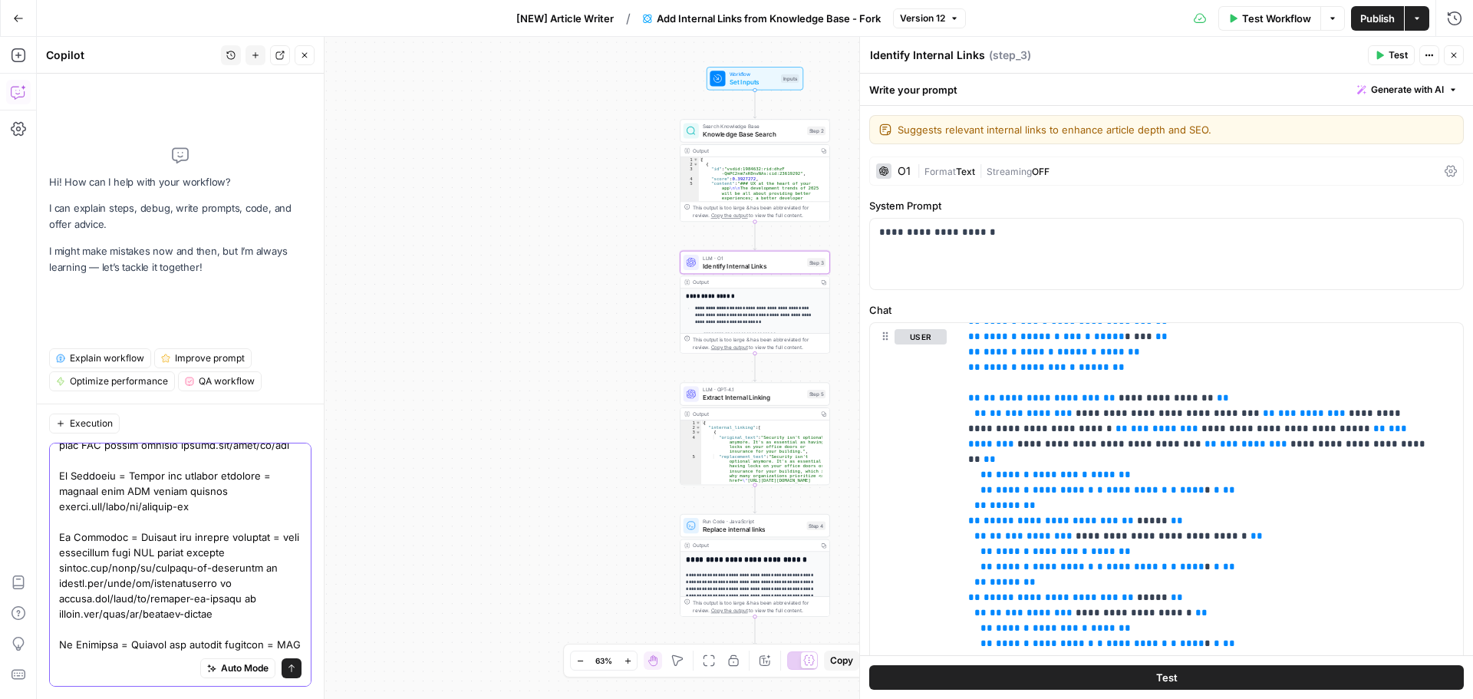
click at [245, 596] on textarea at bounding box center [180, -1] width 242 height 1335
paste textarea "blog/es/marketing-es"
click at [205, 614] on textarea at bounding box center [180, 7] width 242 height 1351
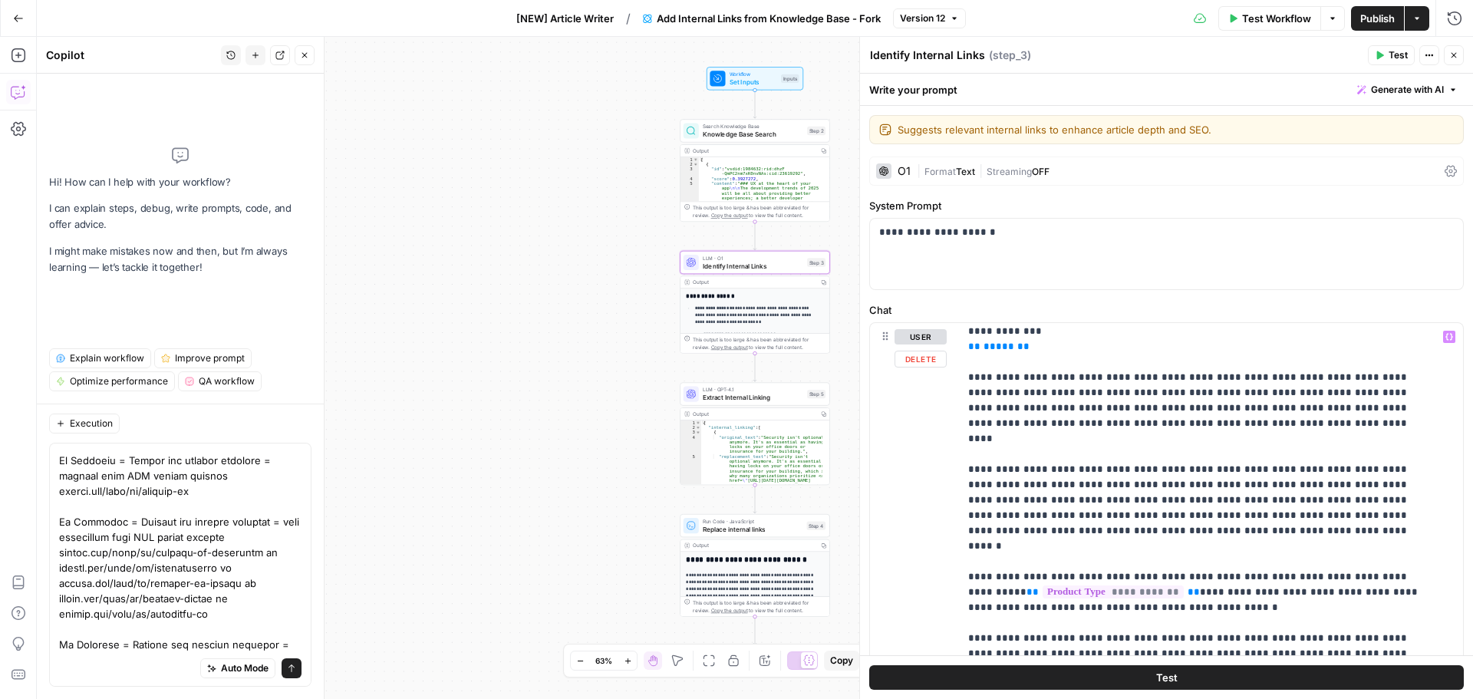
scroll to position [876, 0]
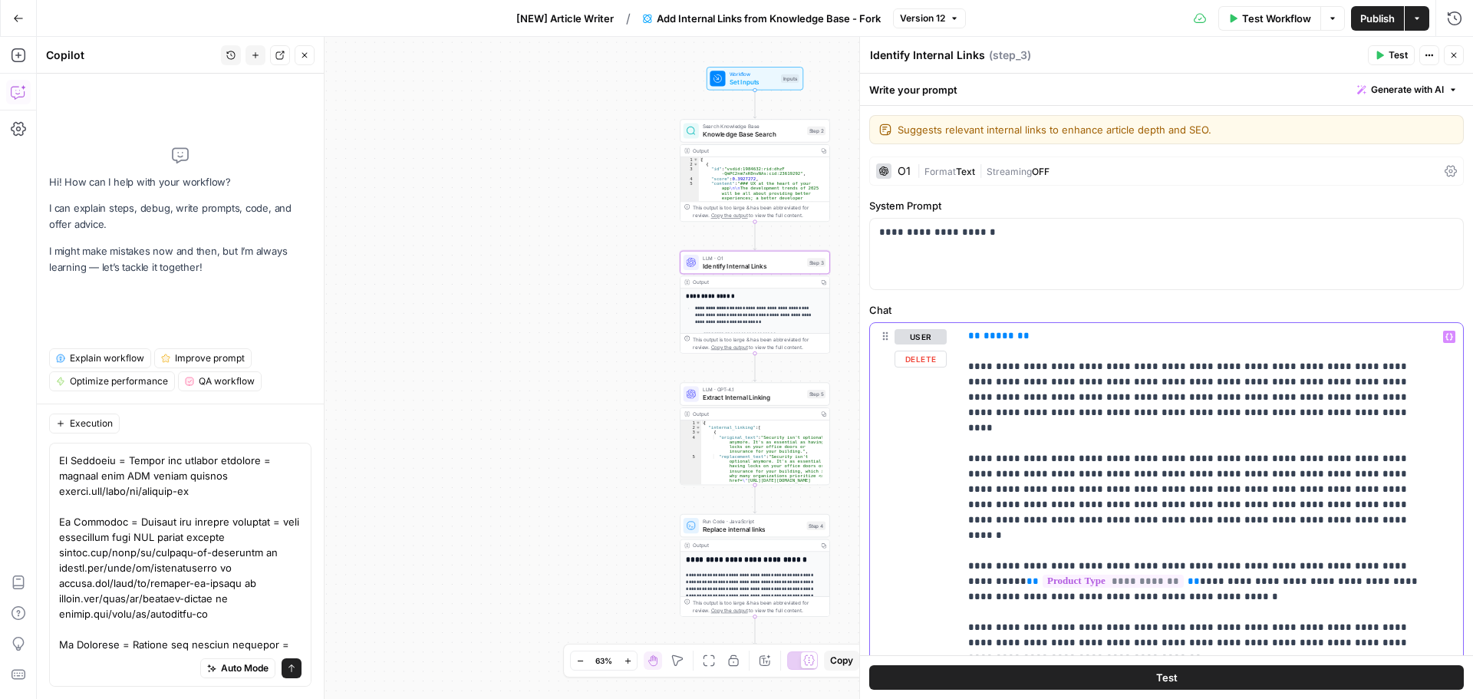
click at [1279, 622] on p "**********" at bounding box center [1199, 198] width 463 height 1489
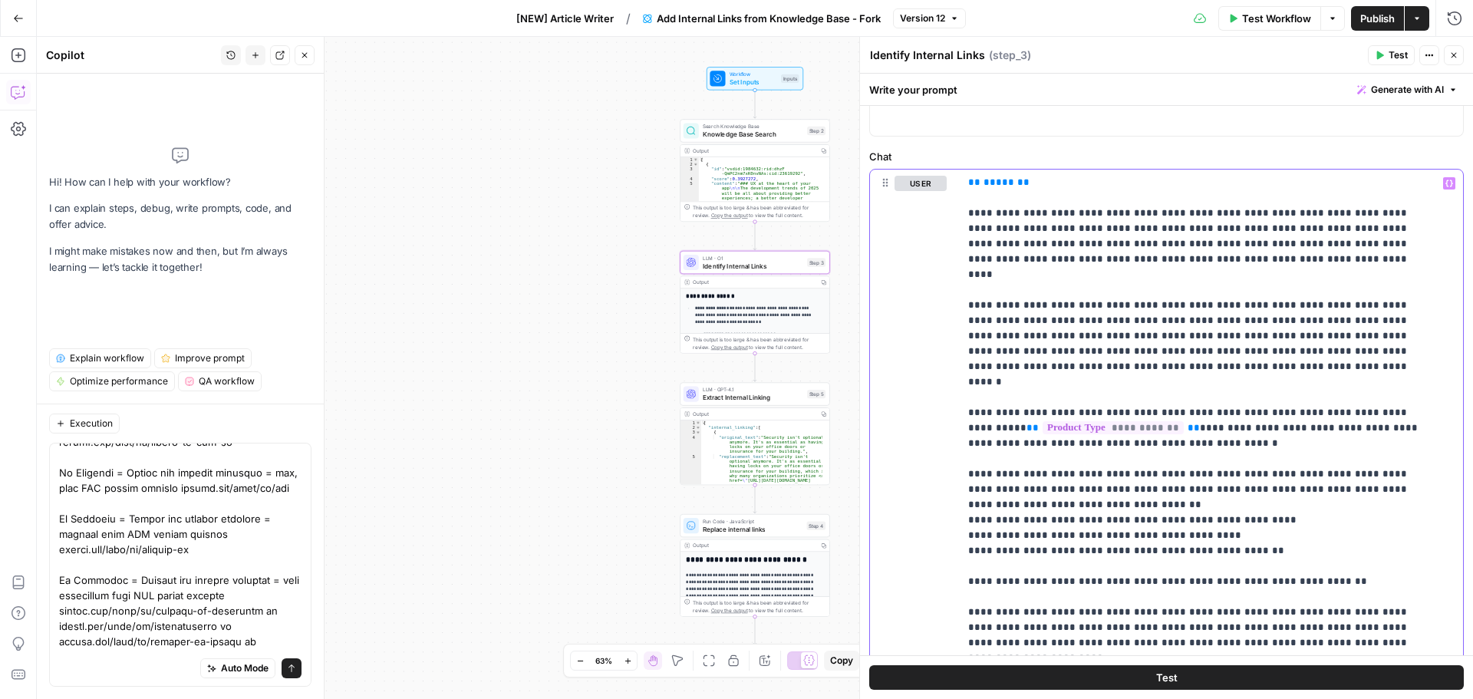
scroll to position [1133, 0]
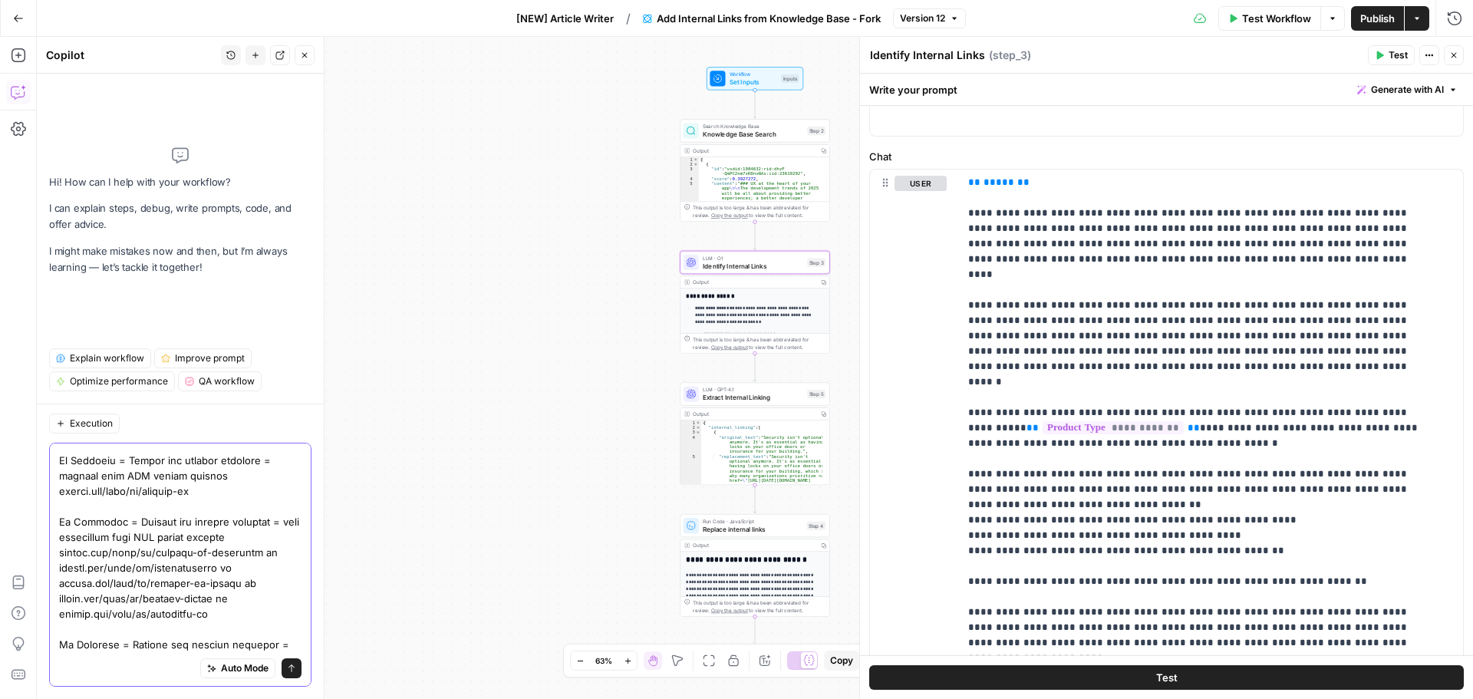
paste textarea "monday.com/blog/es/crm-y-ventas"
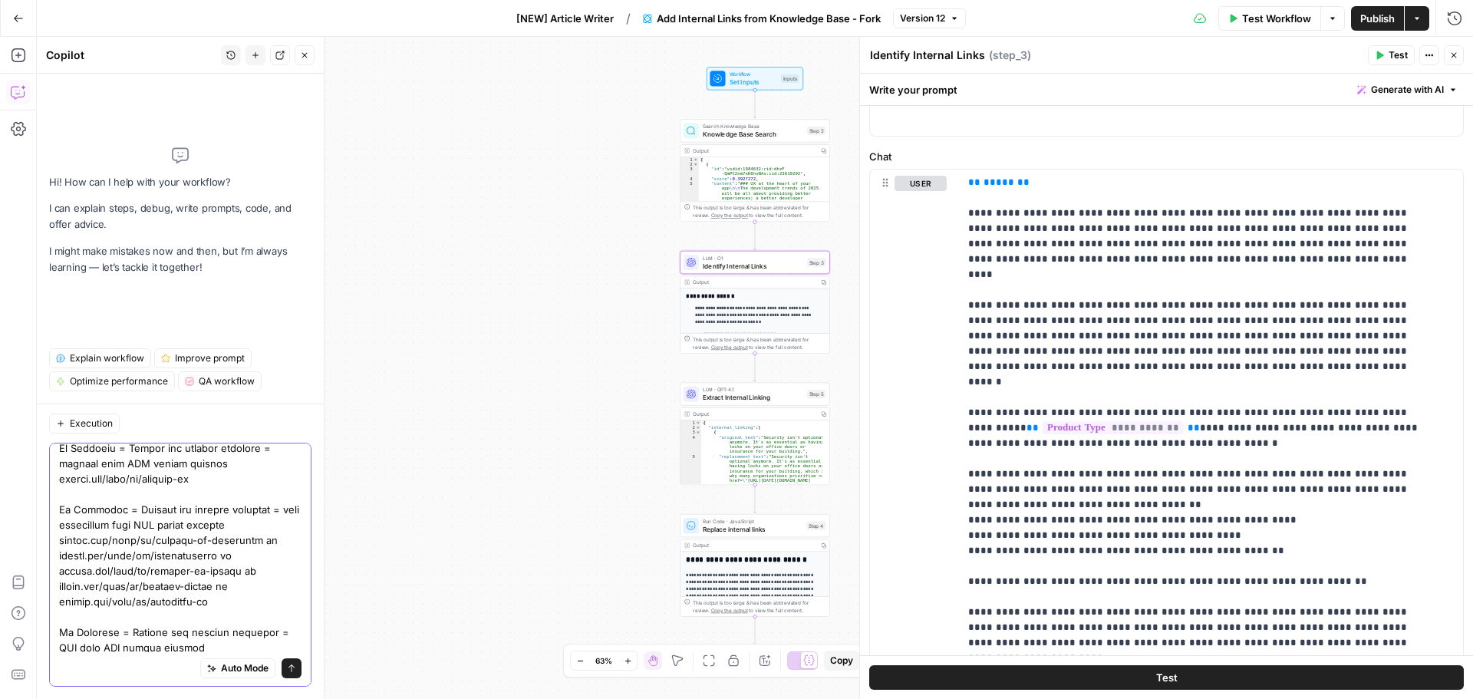
scroll to position [1148, 0]
drag, startPoint x: 219, startPoint y: 626, endPoint x: 203, endPoint y: 622, distance: 16.6
drag, startPoint x: 232, startPoint y: 644, endPoint x: 54, endPoint y: 613, distance: 179.9
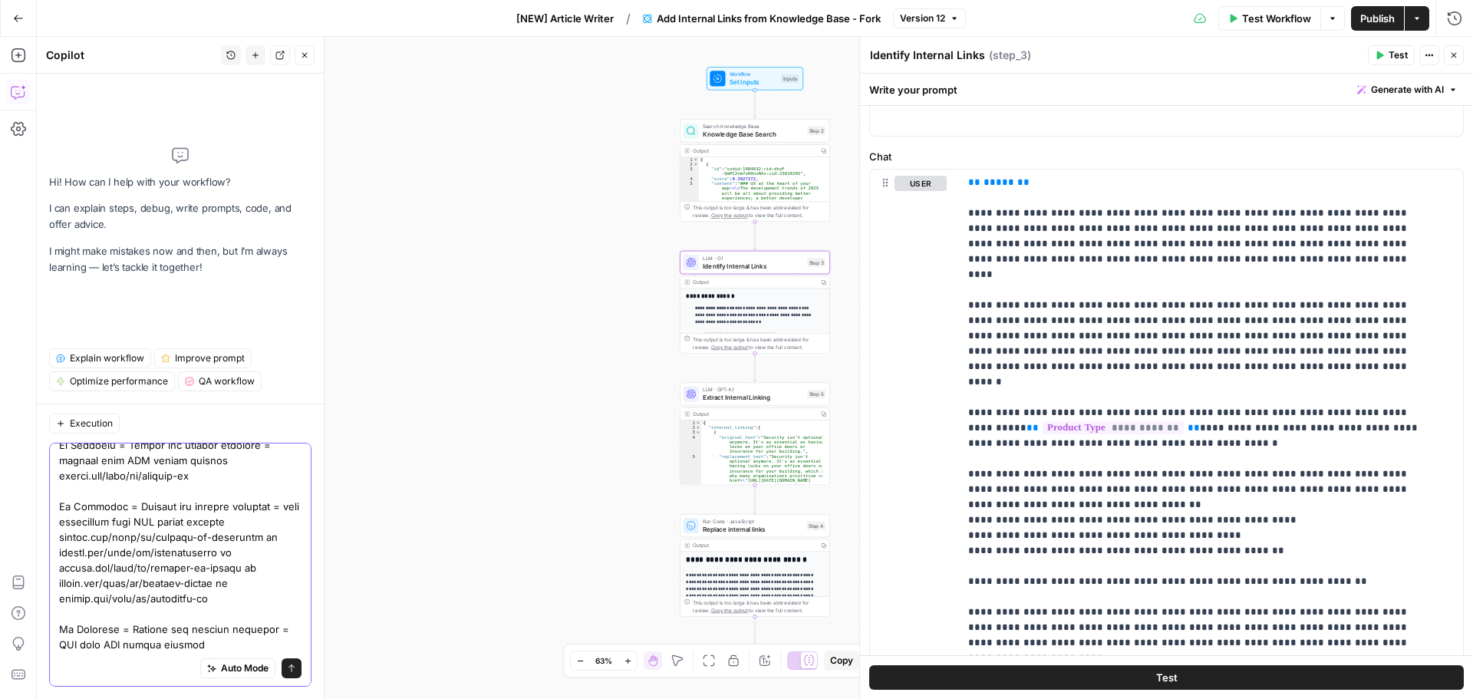
click at [54, 613] on div "Auto Mode Send" at bounding box center [180, 565] width 262 height 244
paste textarea "If Language = Spanish and product vertical = CRM then URL should contain monday…"
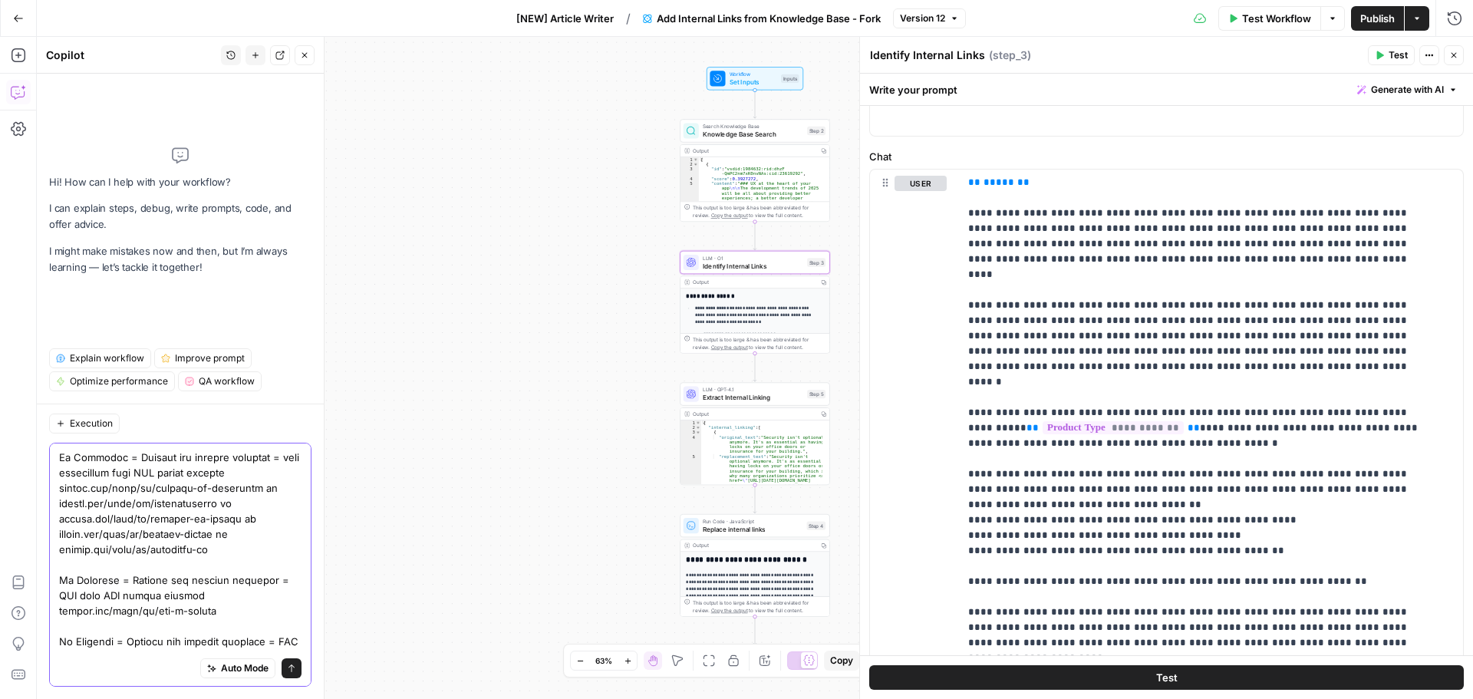
scroll to position [1209, 0]
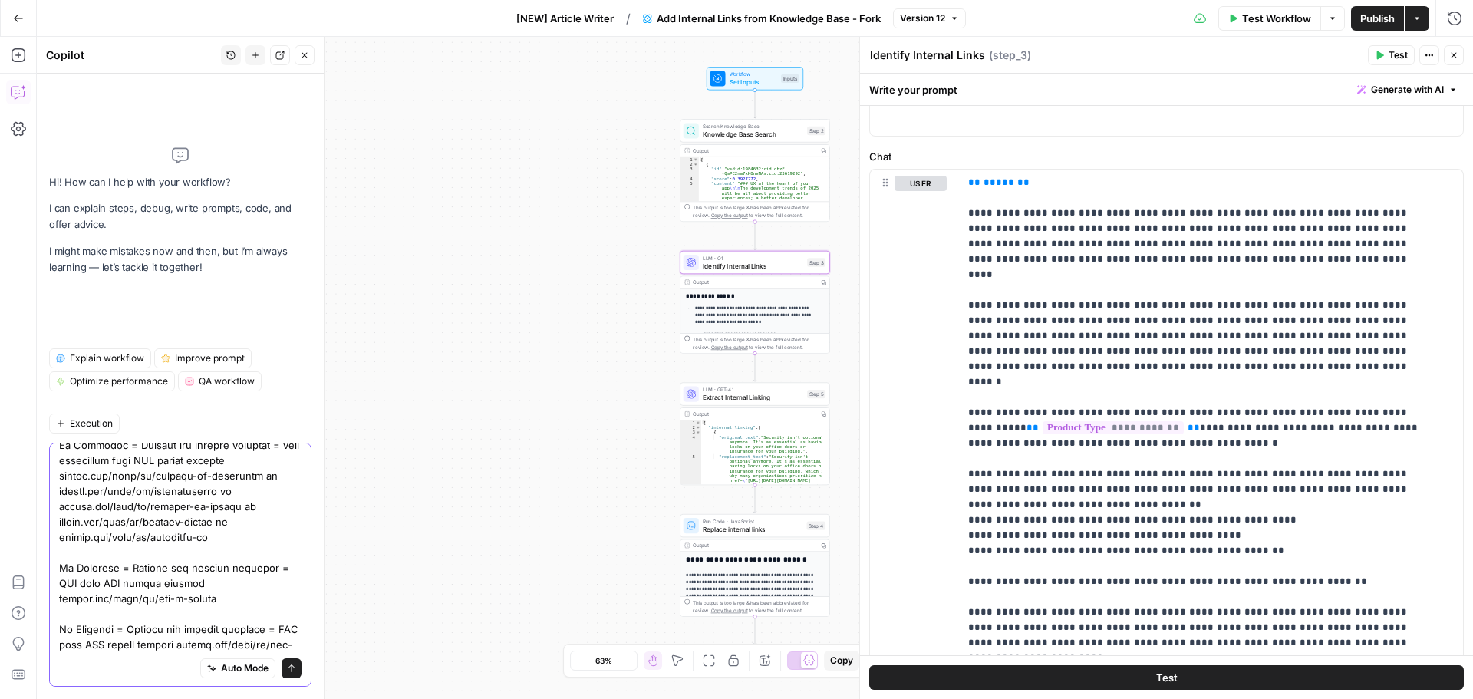
drag, startPoint x: 233, startPoint y: 648, endPoint x: 163, endPoint y: 650, distance: 69.1
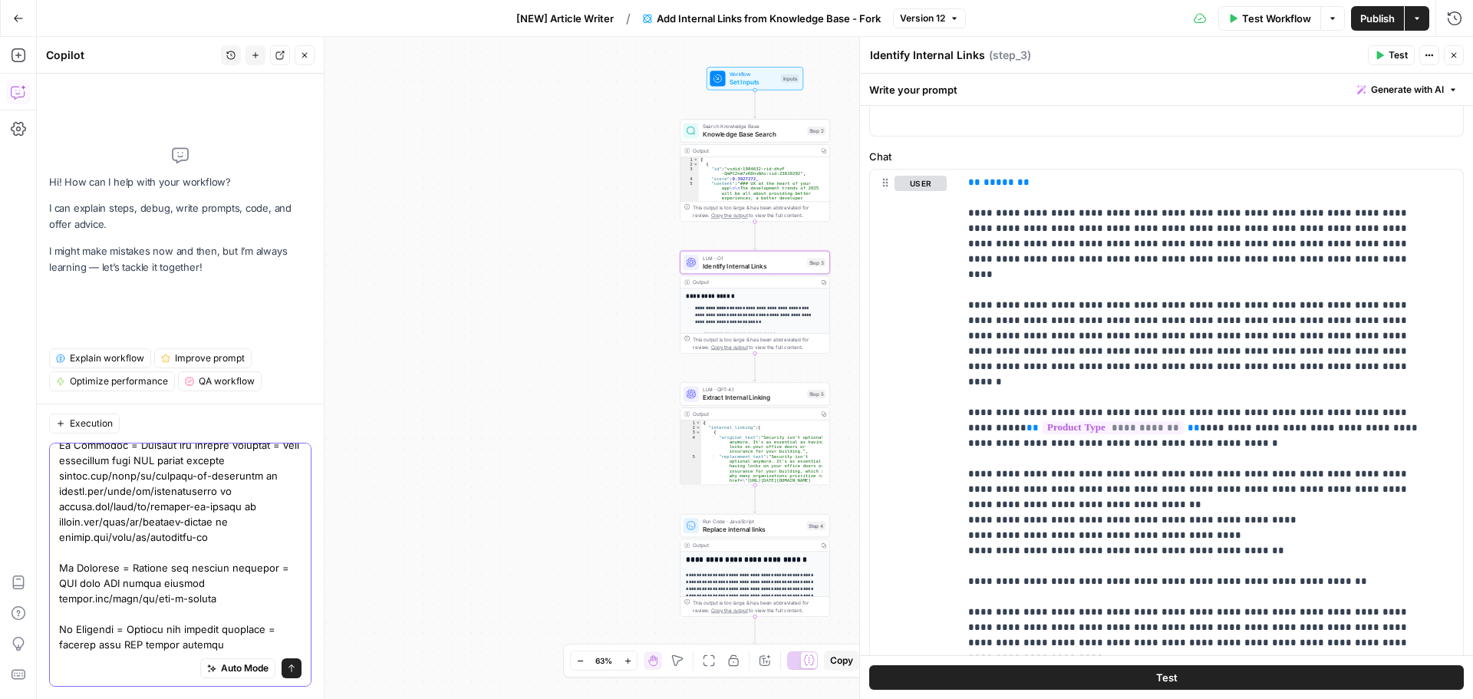
drag, startPoint x: 239, startPoint y: 641, endPoint x: 62, endPoint y: 645, distance: 176.5
paste textarea "servicio"
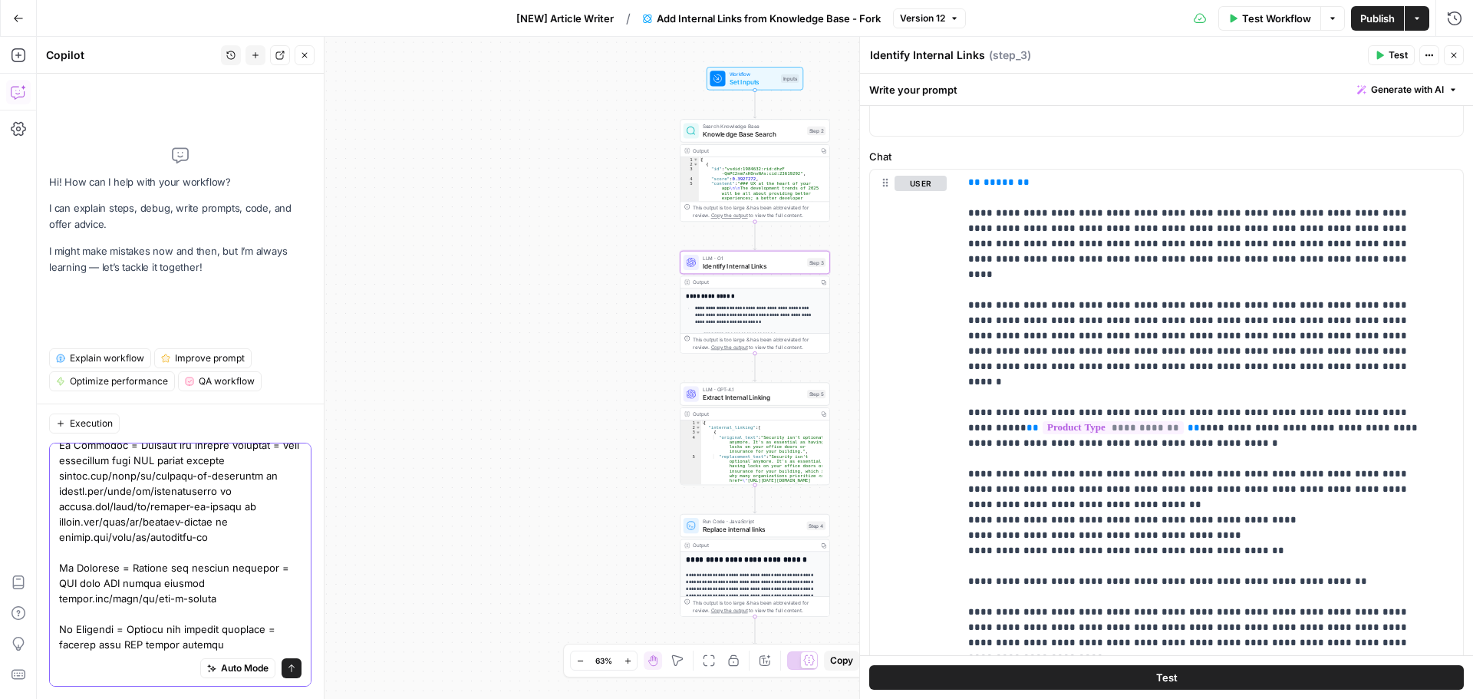
drag, startPoint x: 223, startPoint y: 645, endPoint x: 60, endPoint y: 615, distance: 165.4
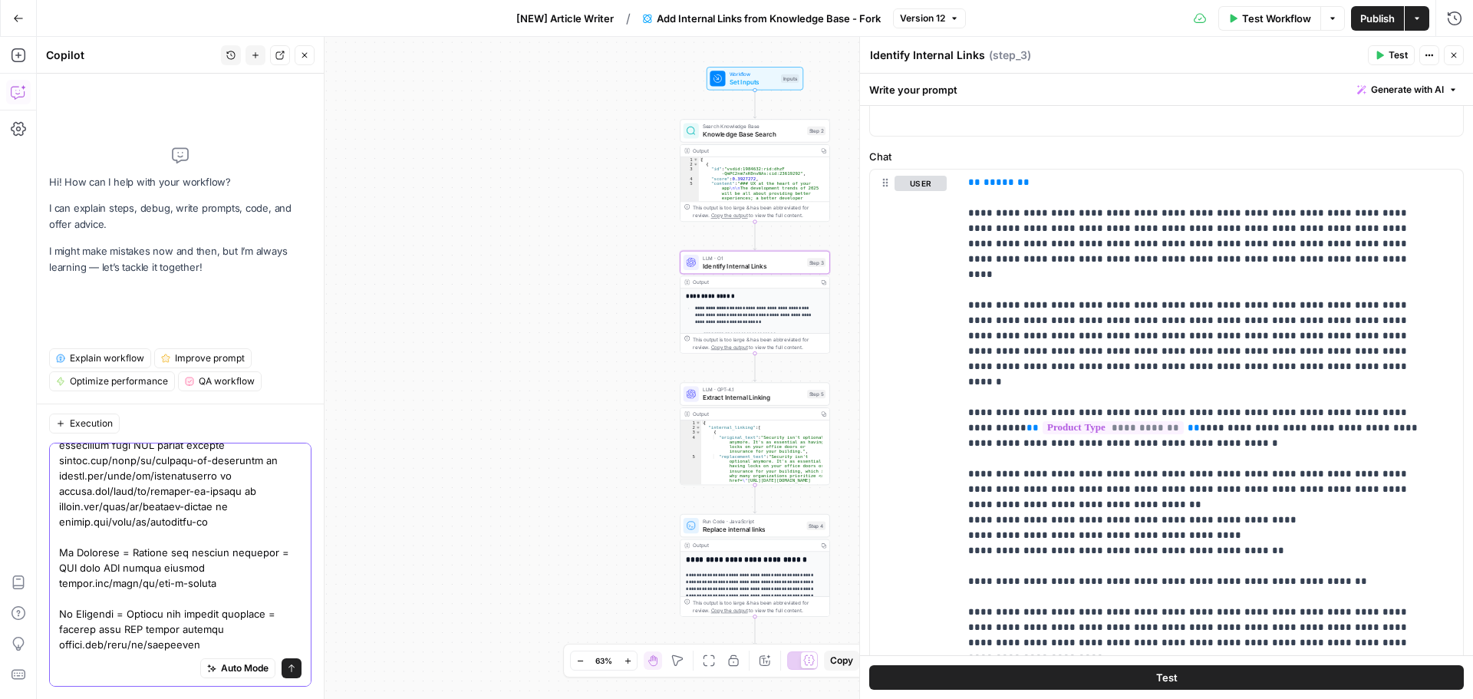
scroll to position [1240, 0]
paste textarea "If Language = Spanish and product vertical = service then URL should contain mo…"
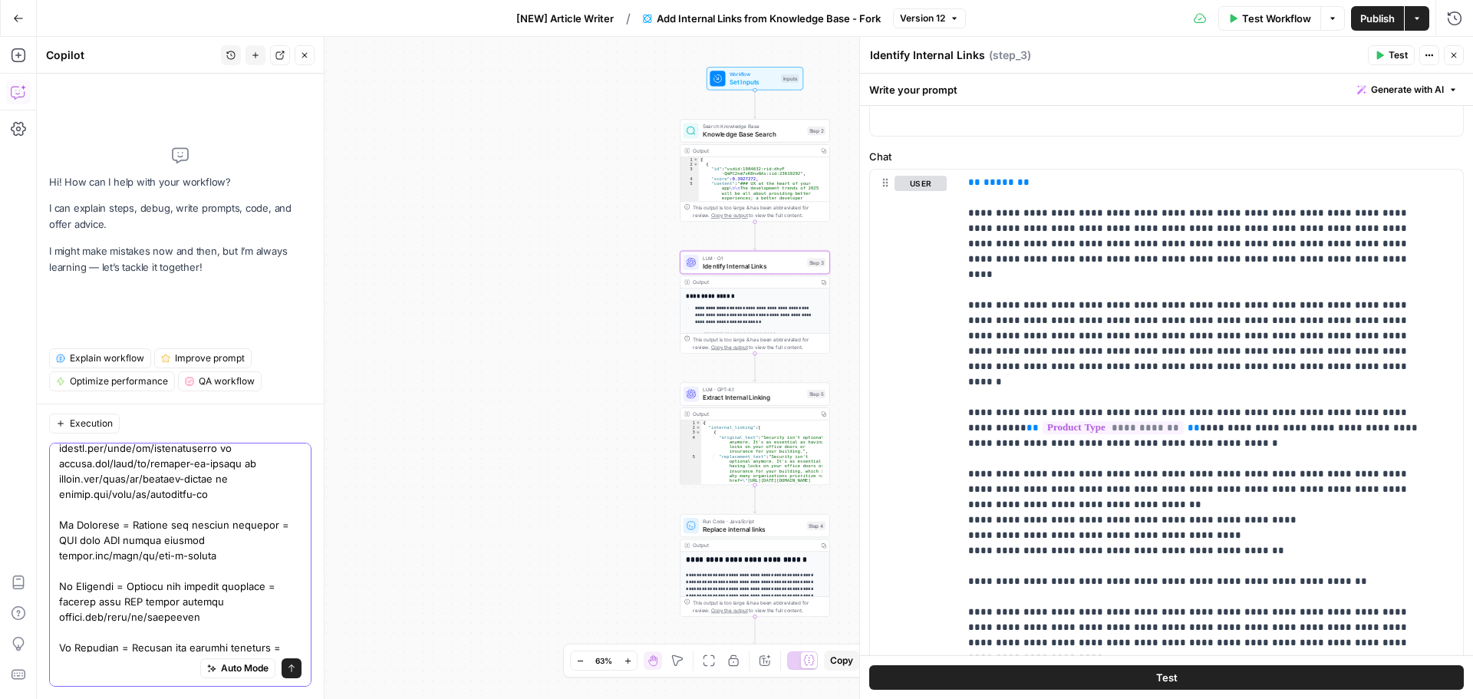
scroll to position [1271, 0]
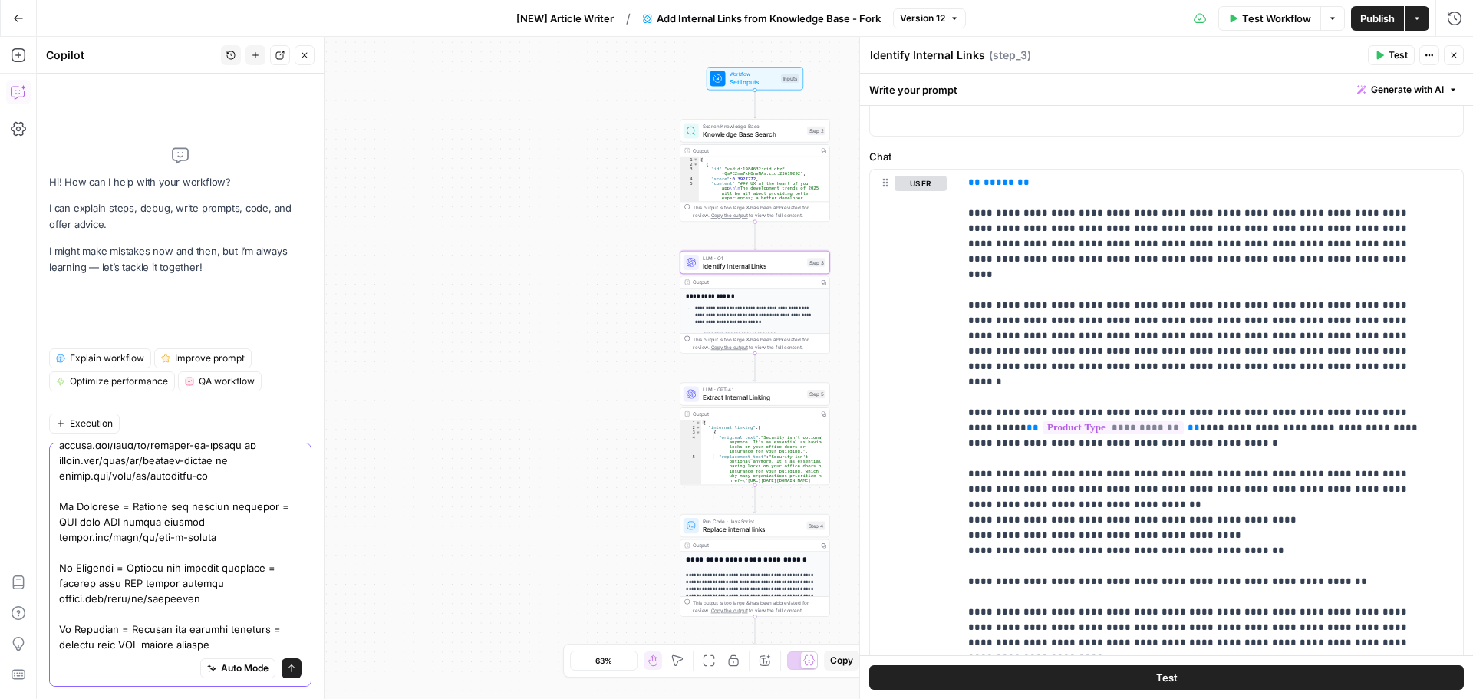
drag, startPoint x: 216, startPoint y: 646, endPoint x: 62, endPoint y: 647, distance: 154.2
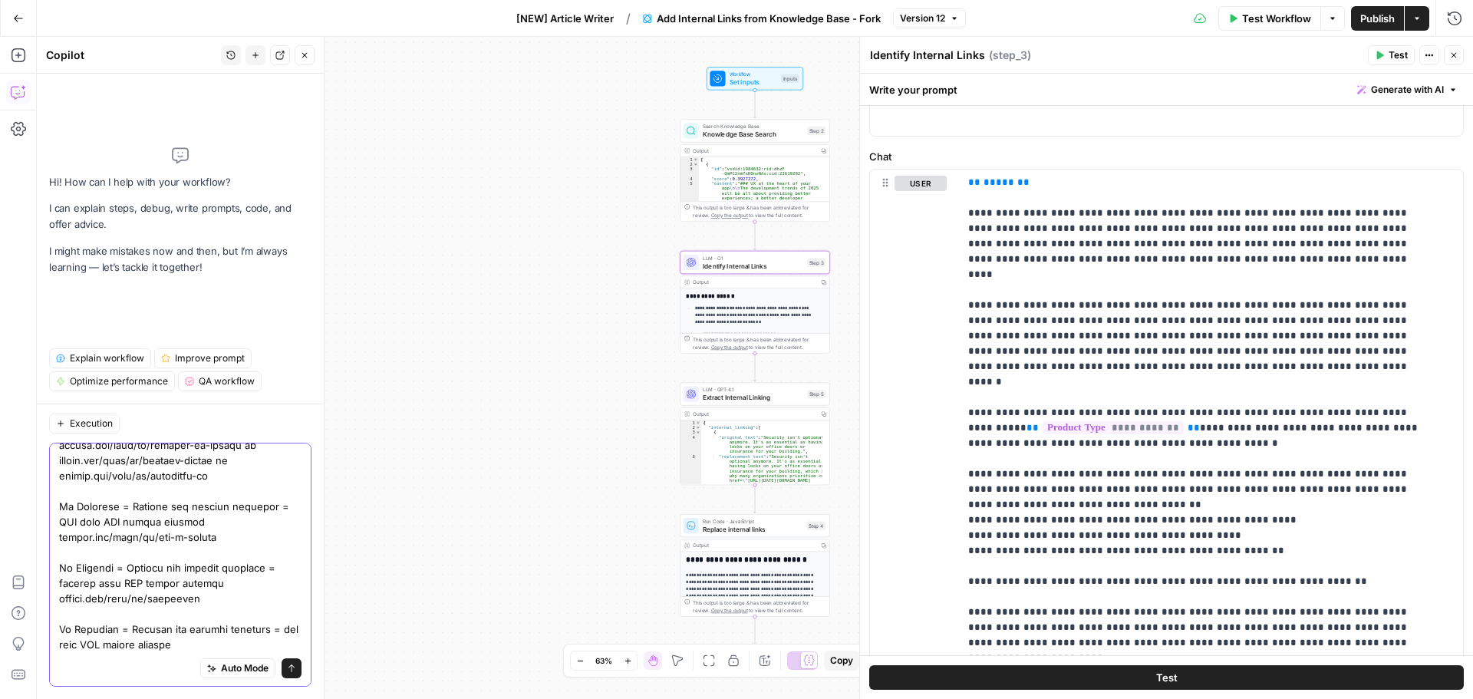
paste textarea "desarrollo"
paste textarea "blog/pt/gestao-do-trabalho blog/pt/marketing-pt blog/pt/produtividade-pt blog/p…"
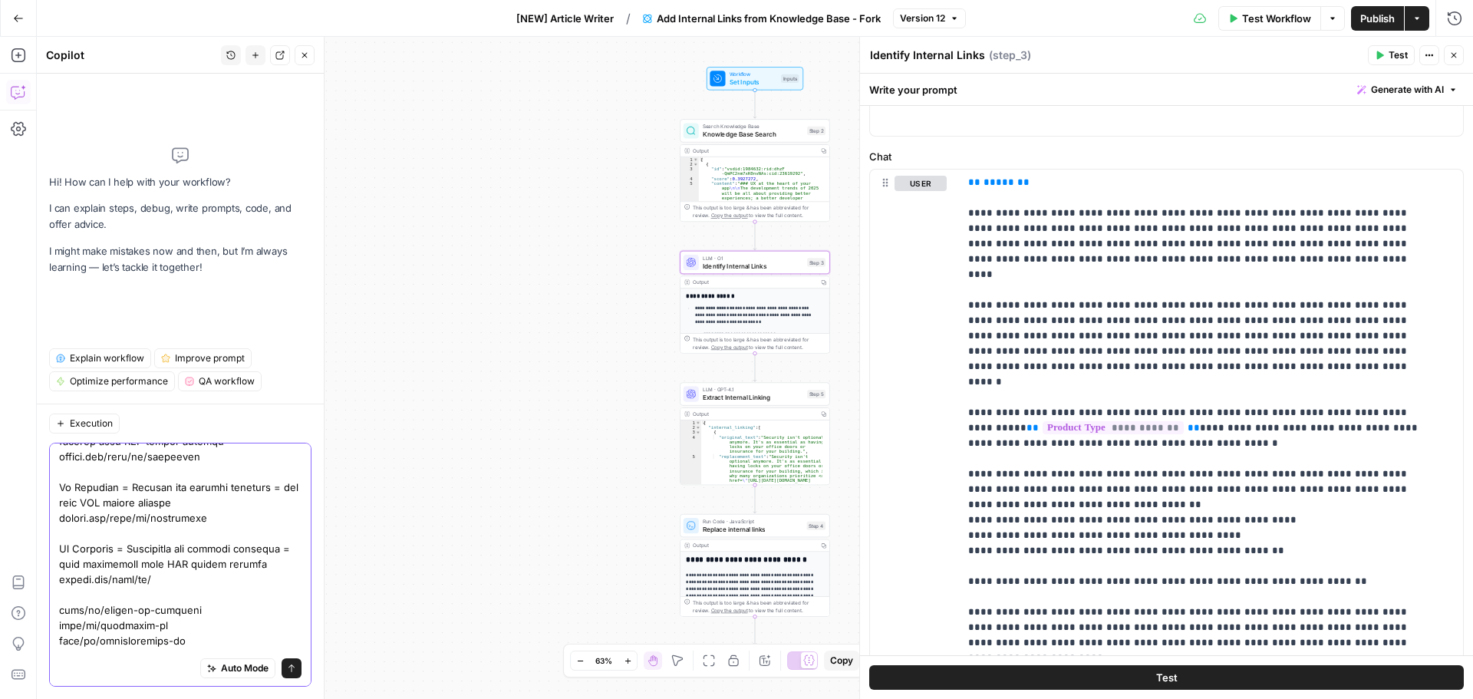
scroll to position [1424, 0]
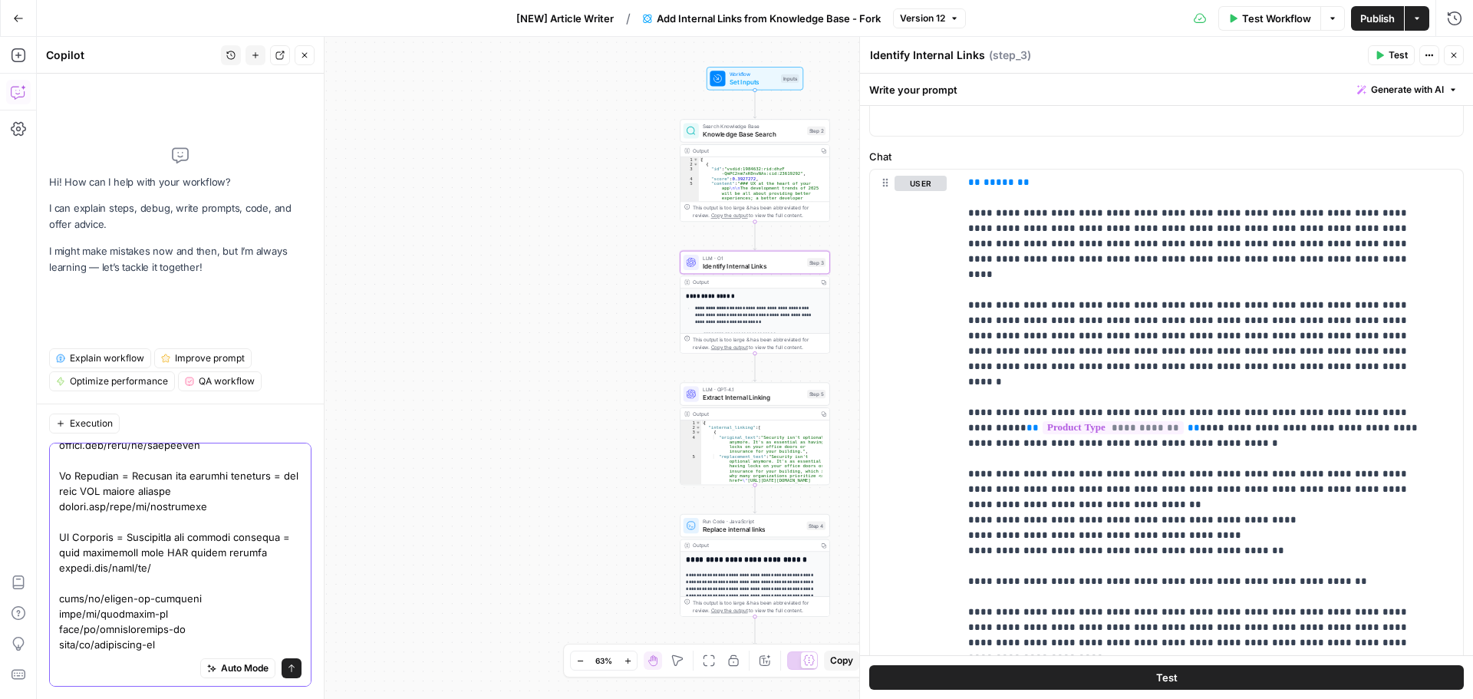
drag, startPoint x: 187, startPoint y: 585, endPoint x: 98, endPoint y: 589, distance: 89.1
paste textarea "gestao-do-trabalho"
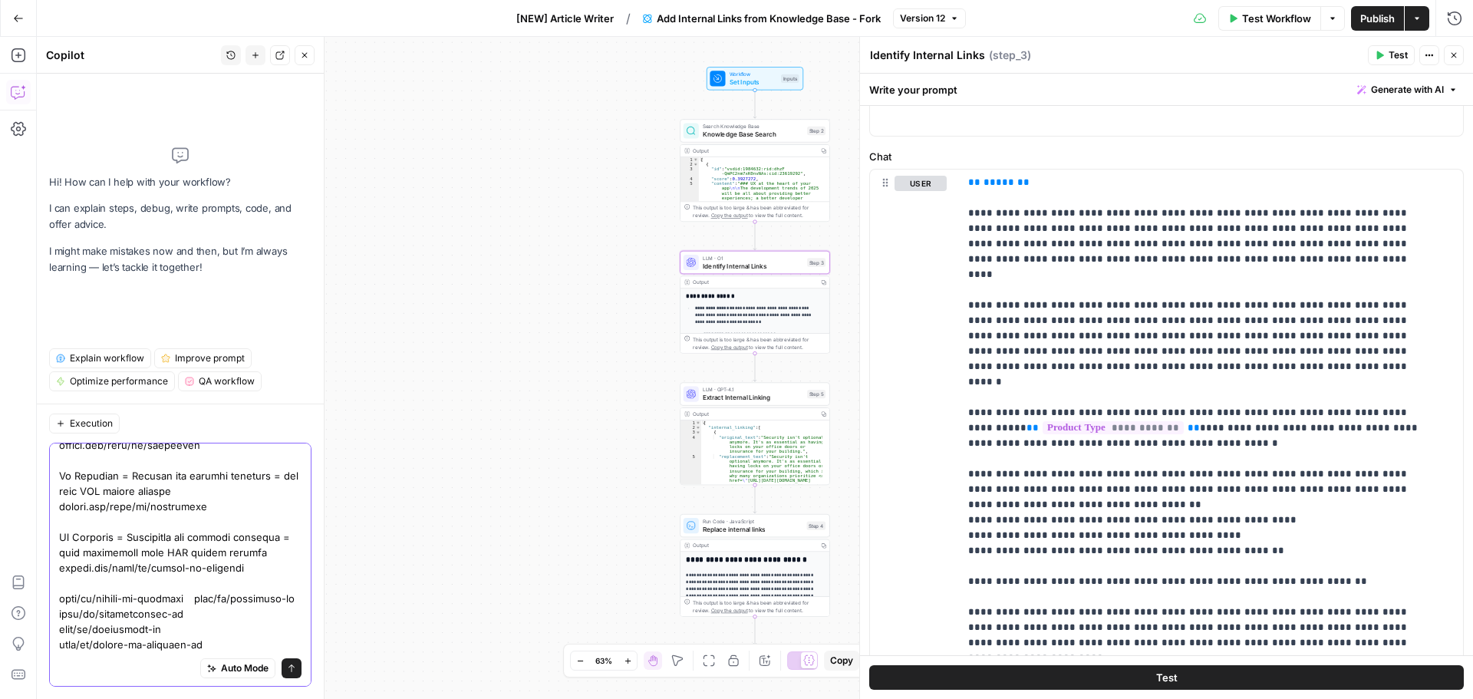
drag, startPoint x: 187, startPoint y: 585, endPoint x: 58, endPoint y: 589, distance: 129.7
click at [58, 589] on div "Auto Mode Send" at bounding box center [180, 565] width 262 height 244
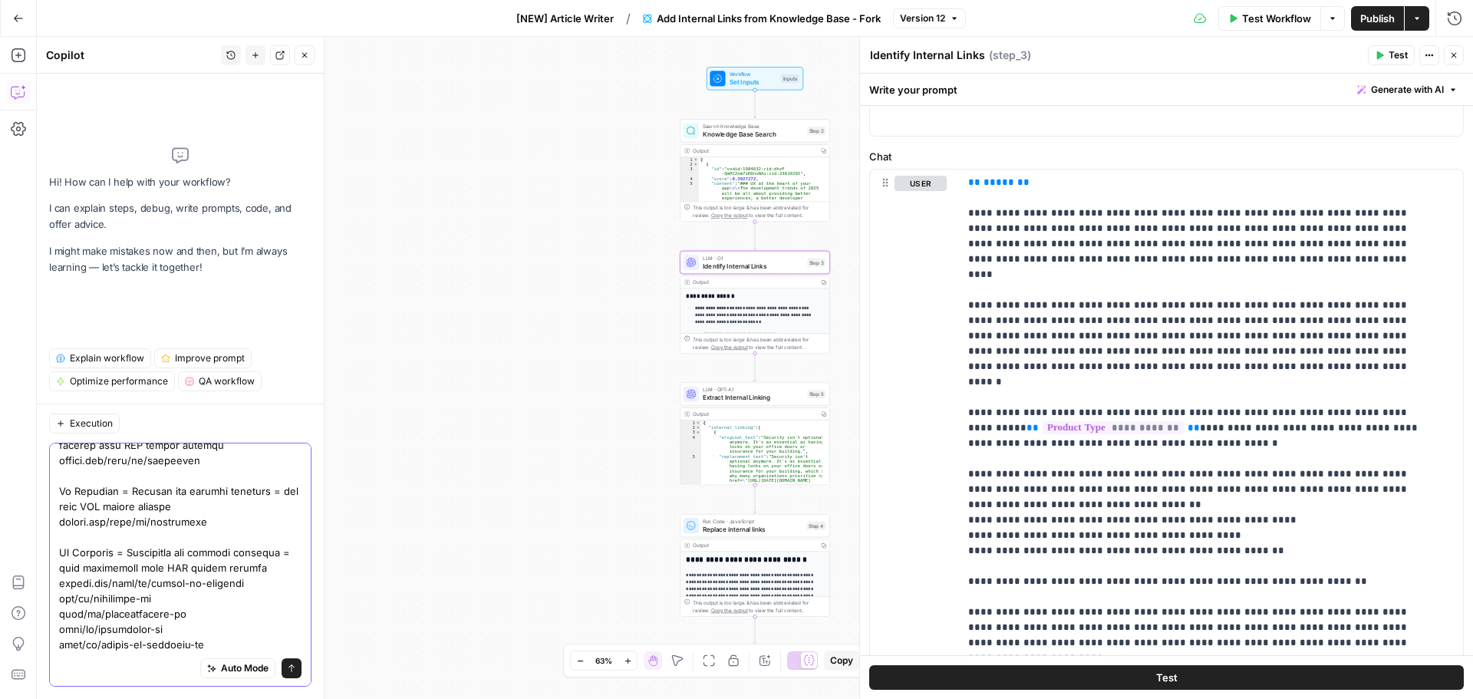
scroll to position [1393, 0]
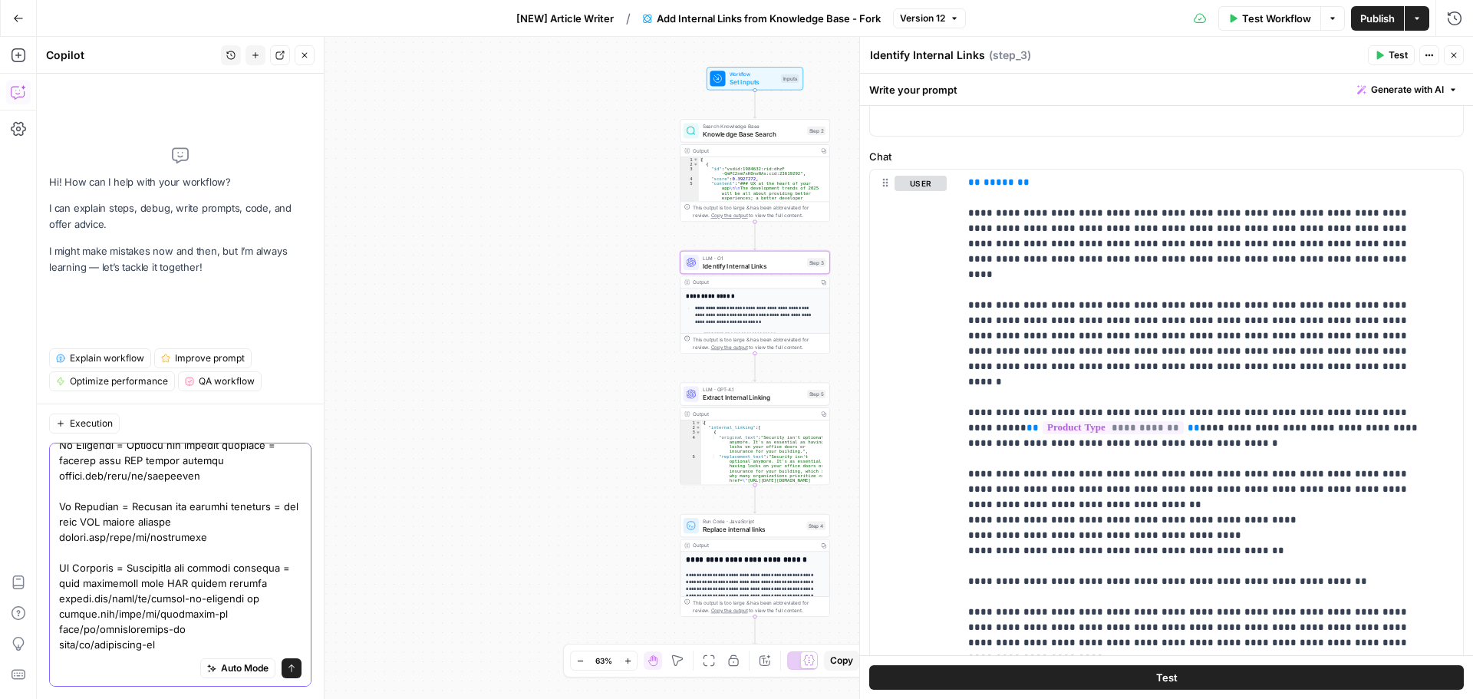
click at [58, 617] on div "Auto Mode Send" at bounding box center [180, 565] width 262 height 244
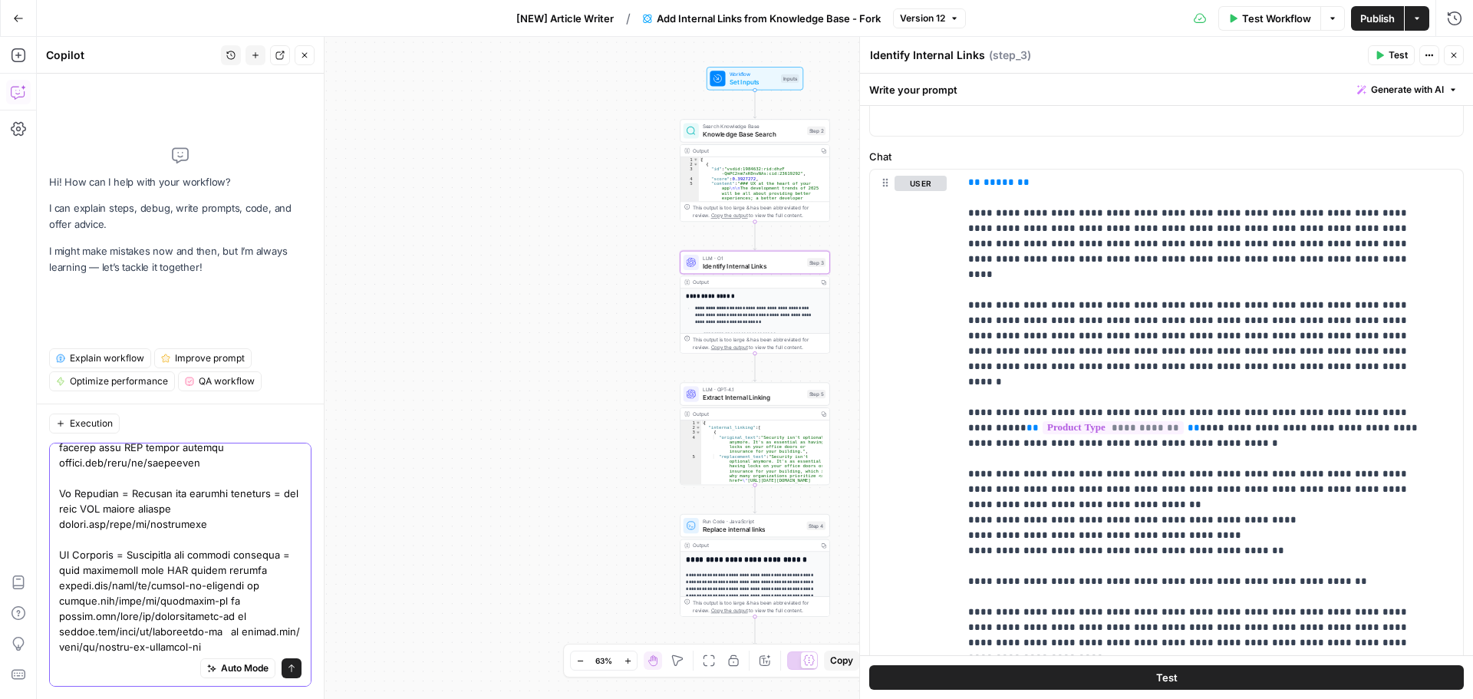
scroll to position [1409, 0]
click at [57, 645] on div "Auto Mode Send" at bounding box center [180, 565] width 262 height 244
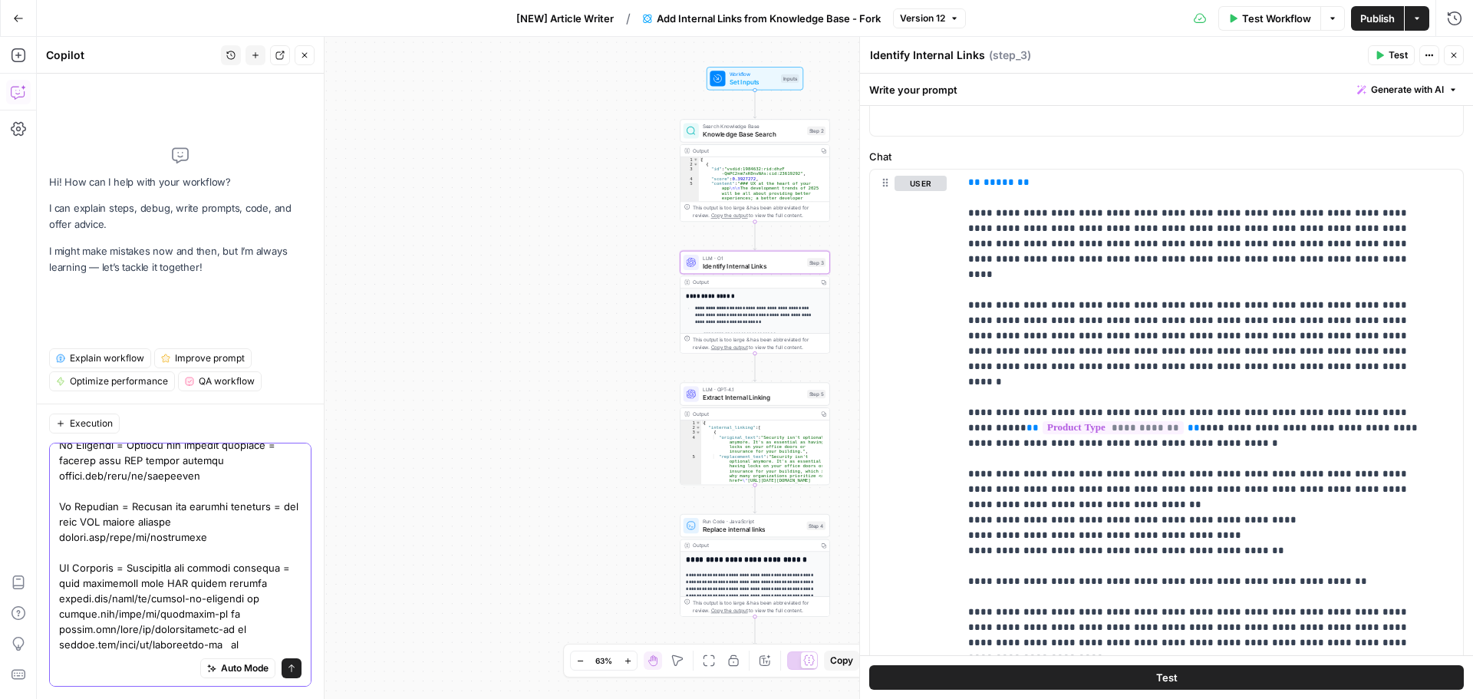
drag, startPoint x: 272, startPoint y: 569, endPoint x: 43, endPoint y: 549, distance: 229.6
click at [43, 549] on div "Execution Auto Mode Send" at bounding box center [180, 551] width 287 height 295
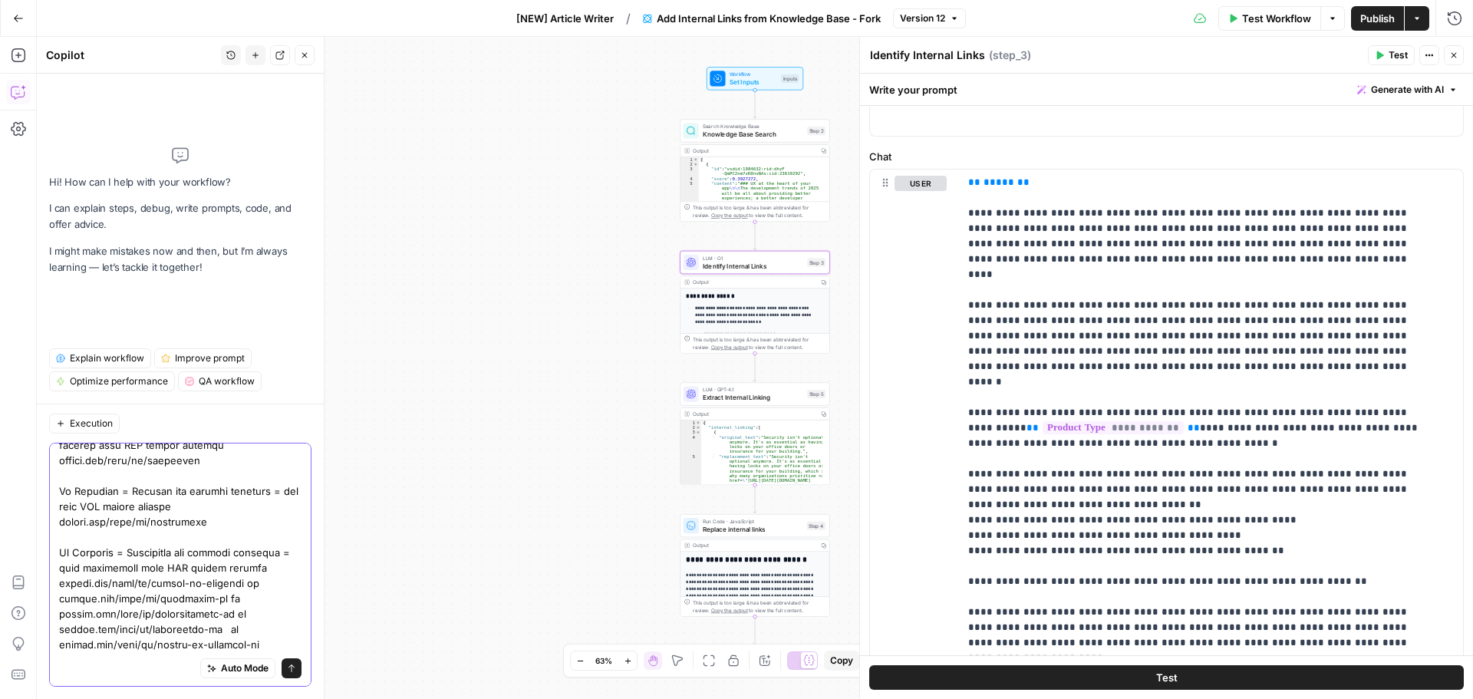
paste textarea "If Language = Portuguese and product vertical = work management then URL should…"
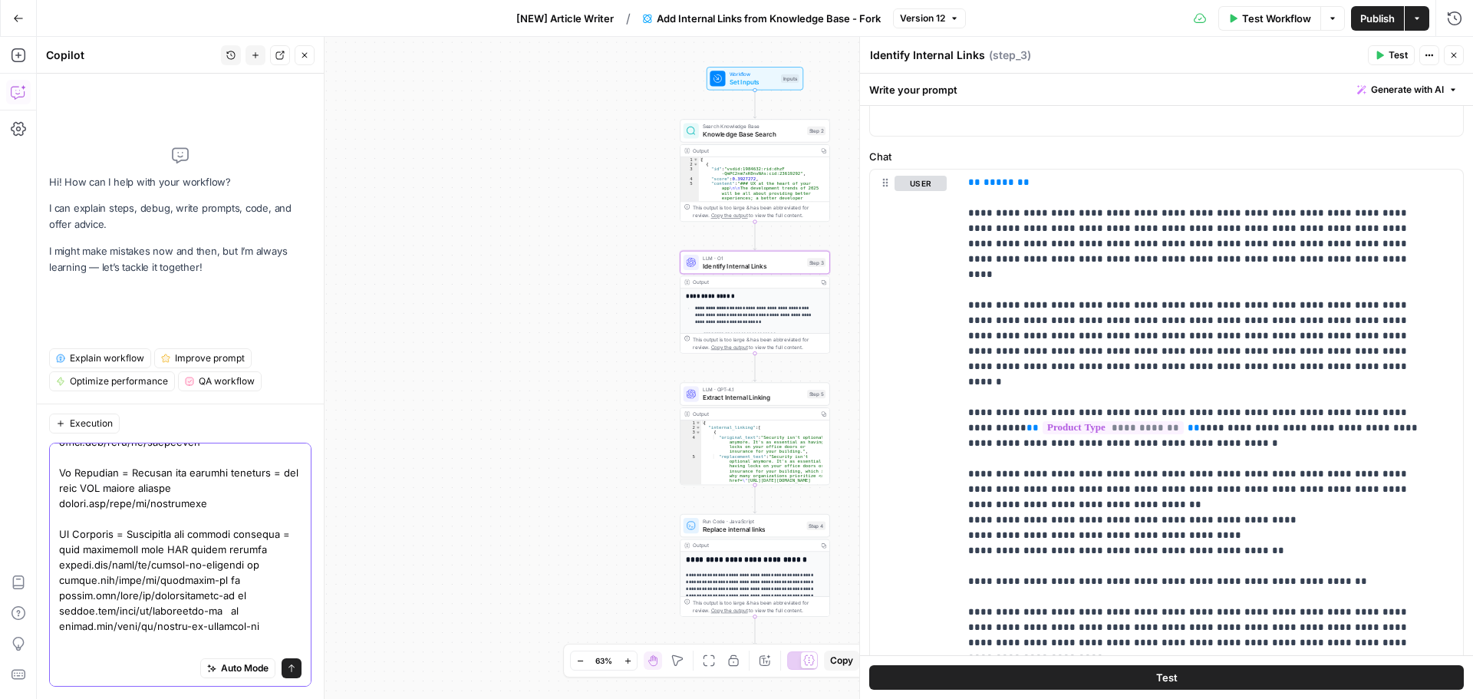
scroll to position [1440, 0]
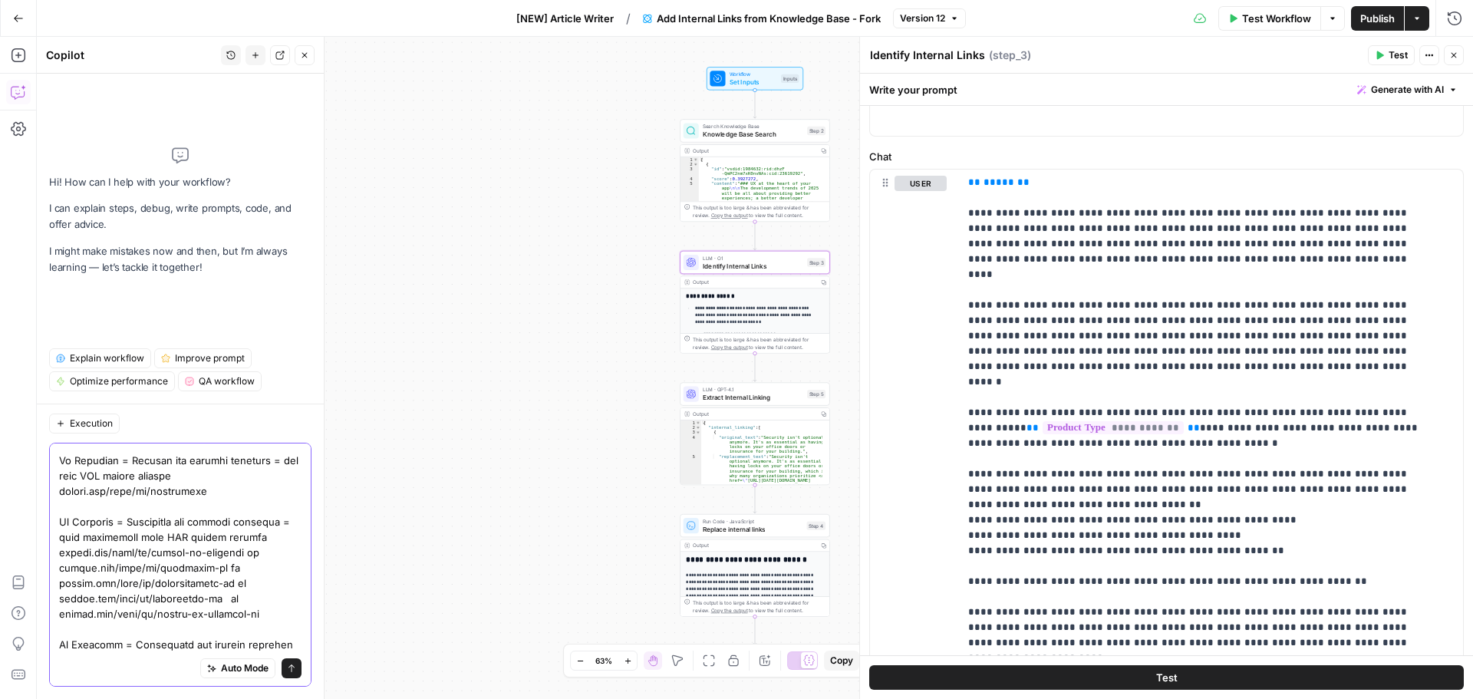
drag, startPoint x: 147, startPoint y: 645, endPoint x: 61, endPoint y: 648, distance: 86.8
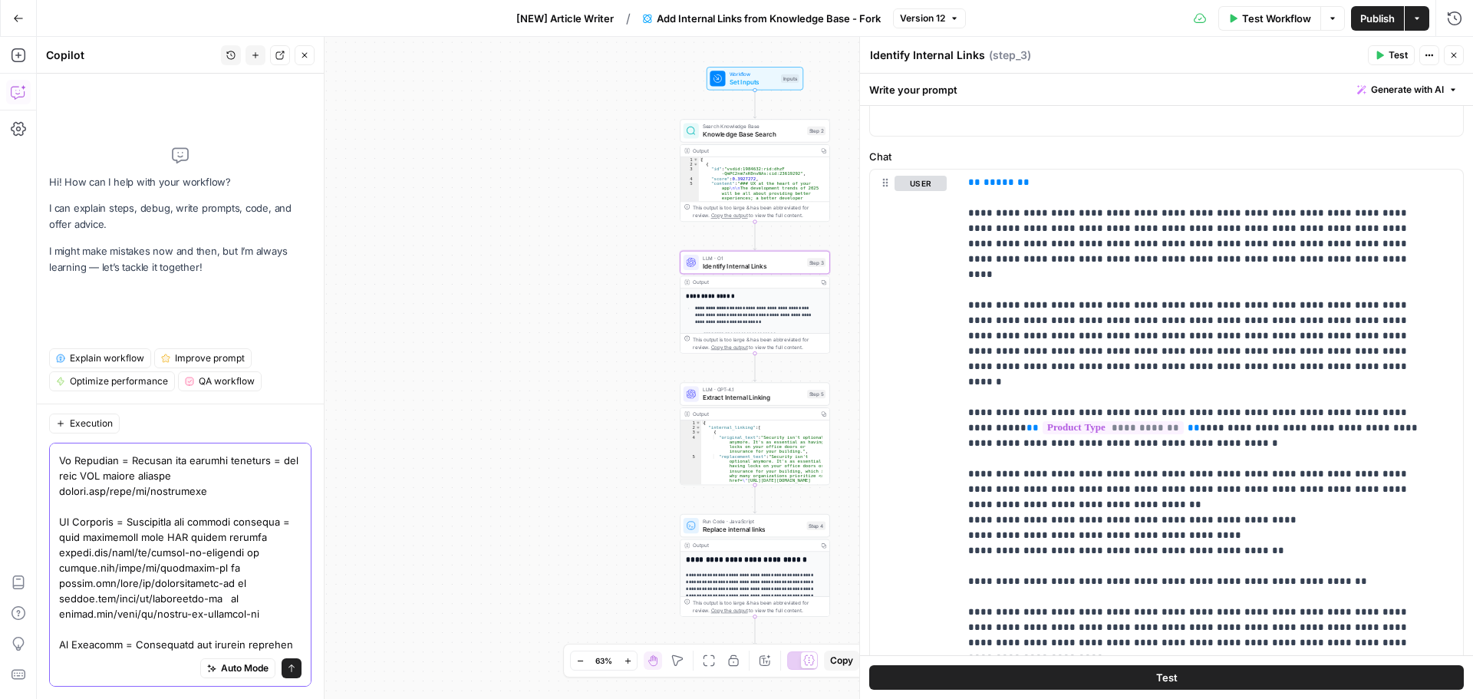
paste textarea "monday.com/blog/pt/vendas-crm"
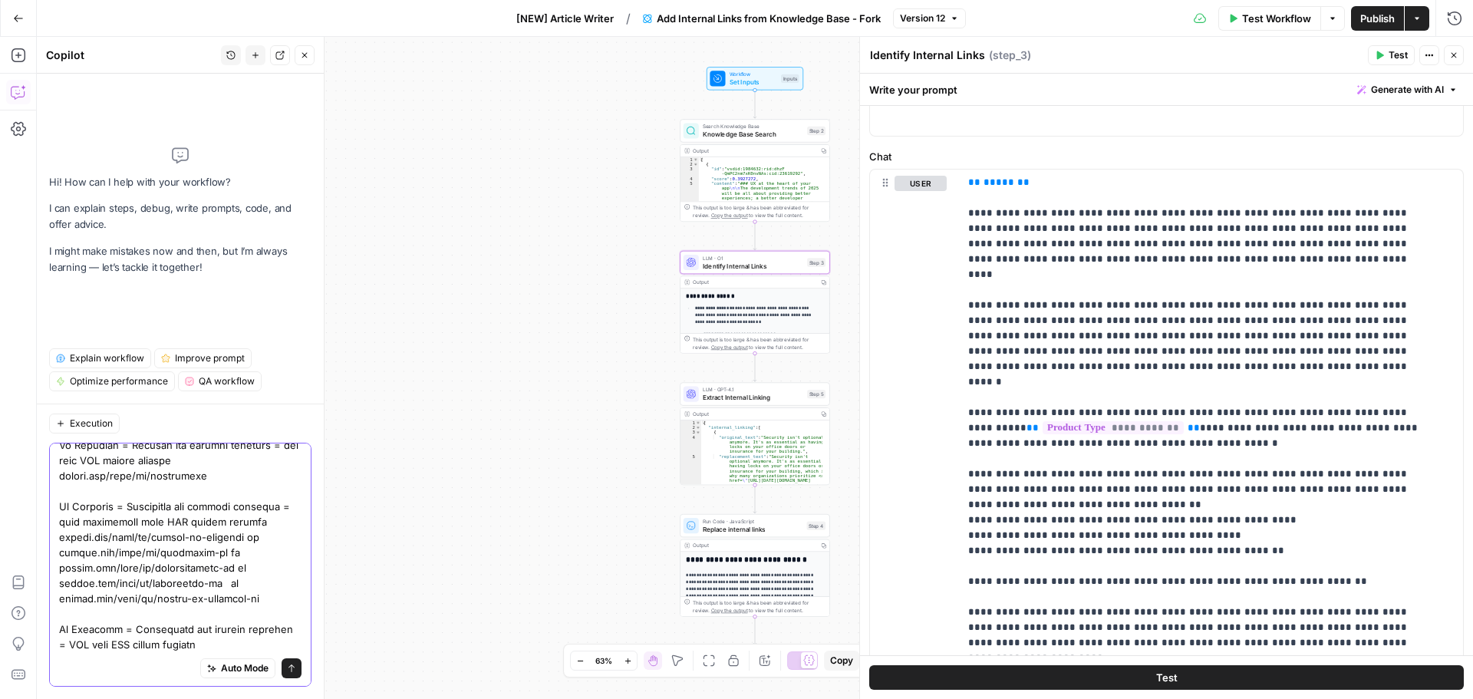
drag, startPoint x: 241, startPoint y: 644, endPoint x: 59, endPoint y: 617, distance: 183.8
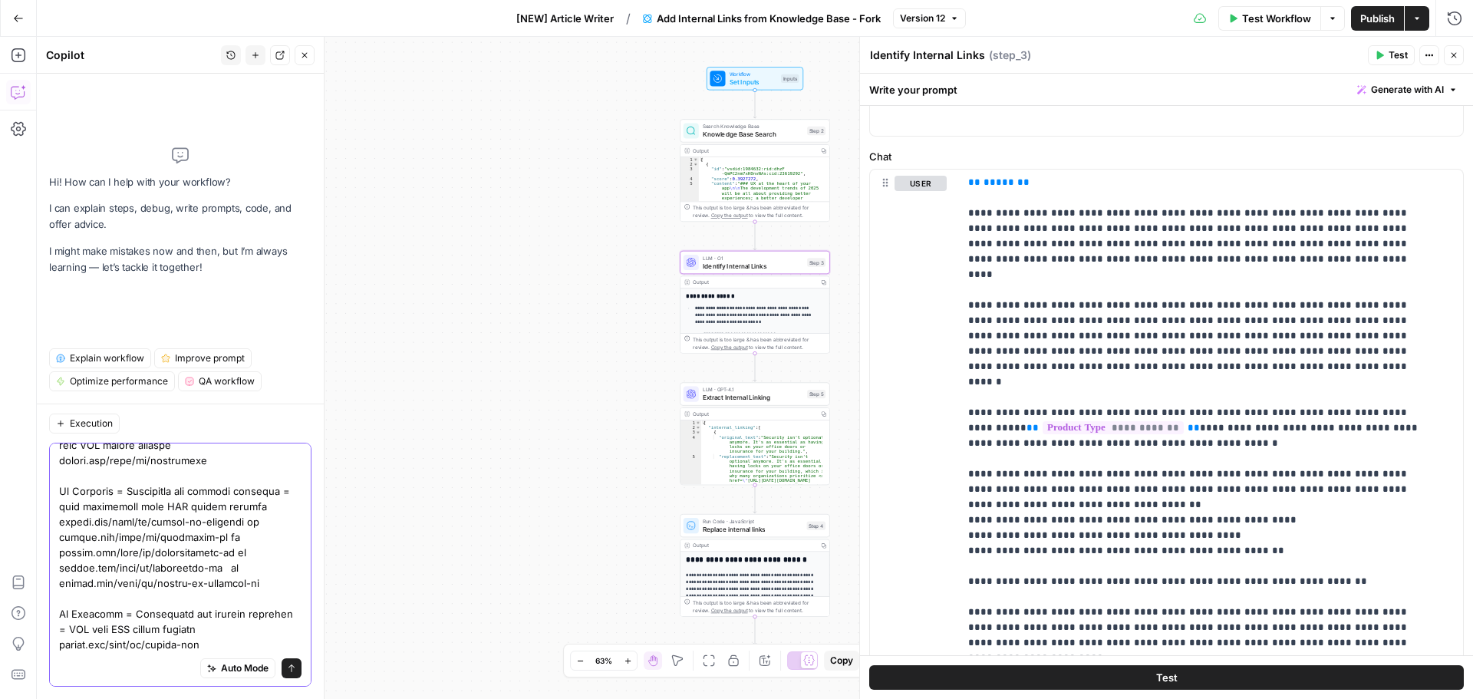
paste textarea "If Language = Portuguese and product vertical = CRM then URL should contain mon…"
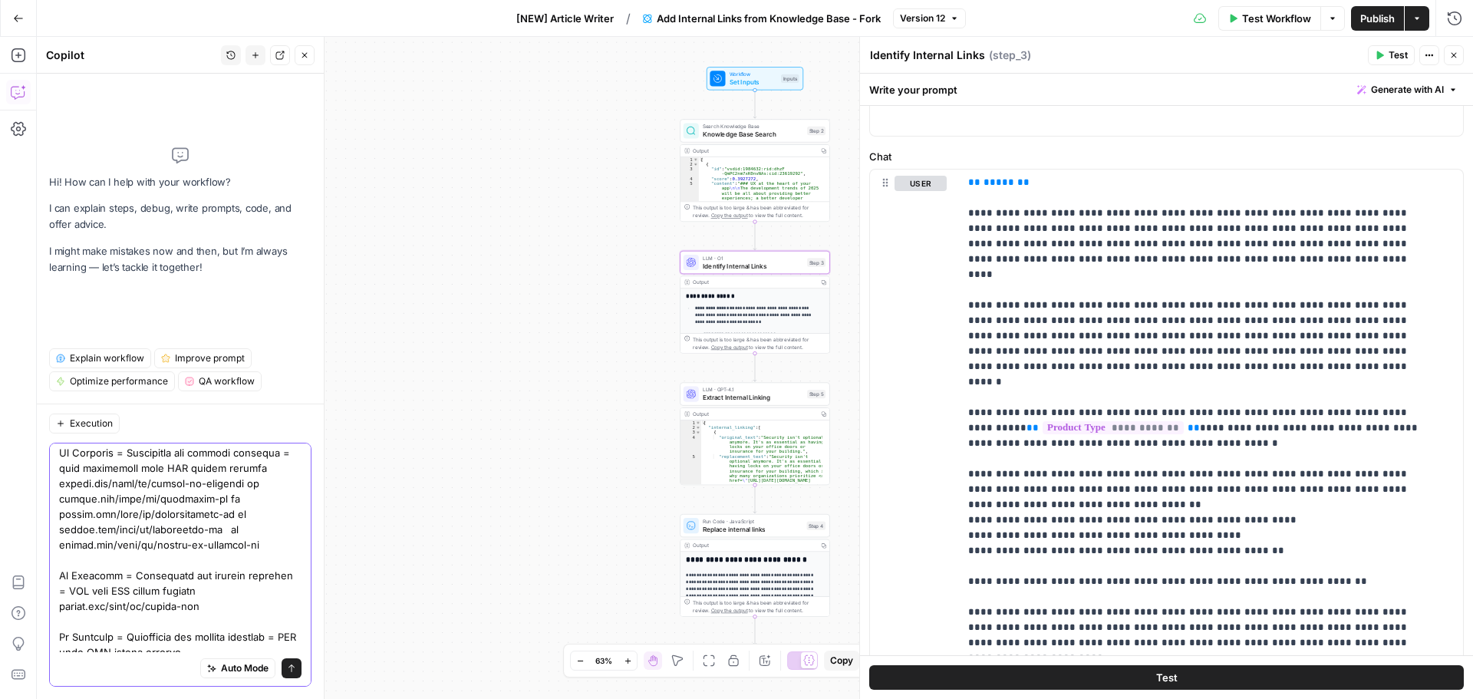
scroll to position [1516, 0]
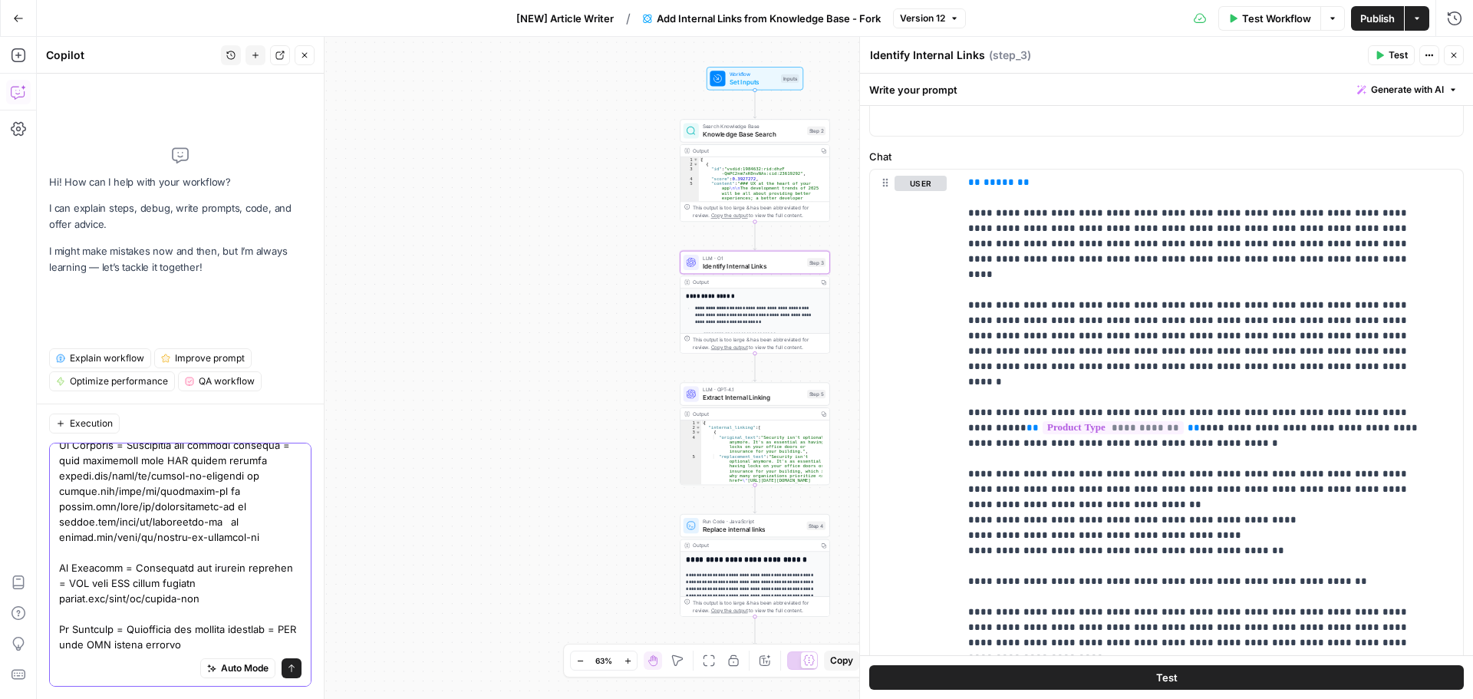
paste textarea "If Language = Portuguese and product vertical = CRM then URL should contain mon…"
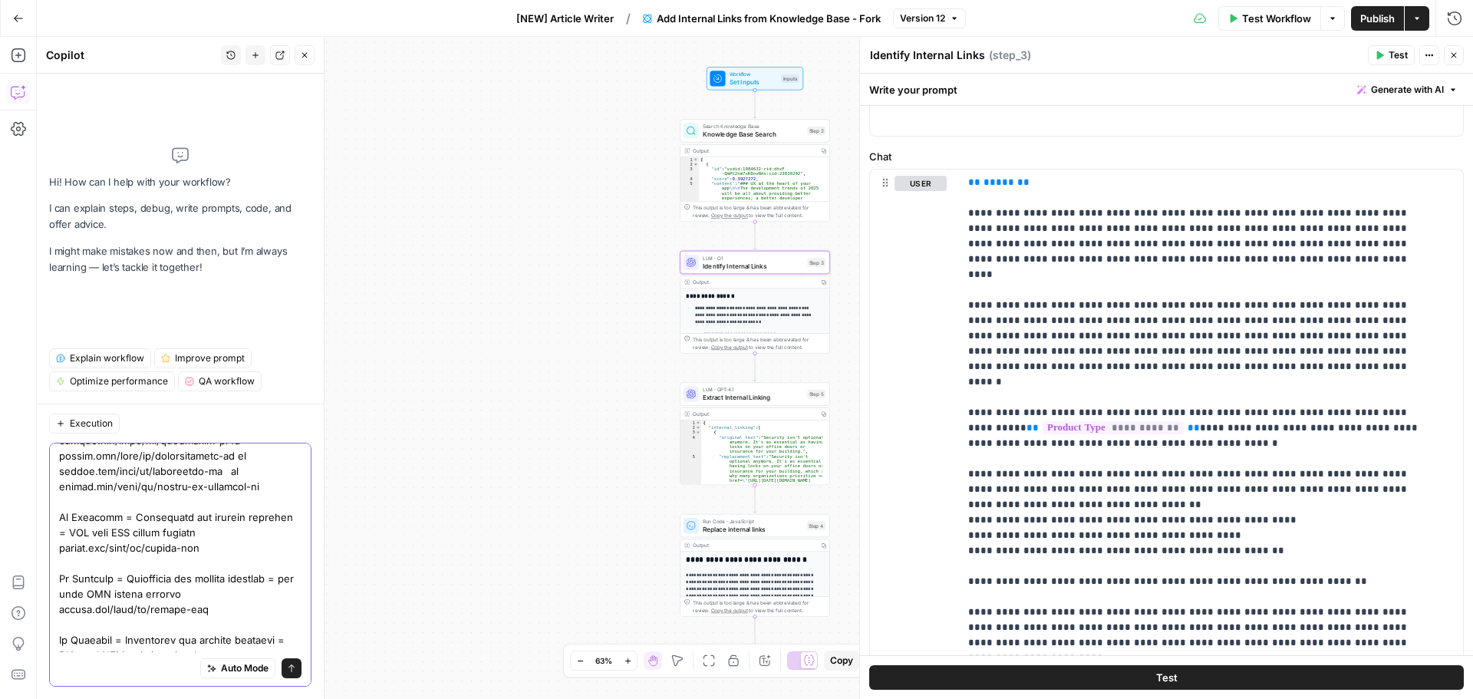
scroll to position [1578, 0]
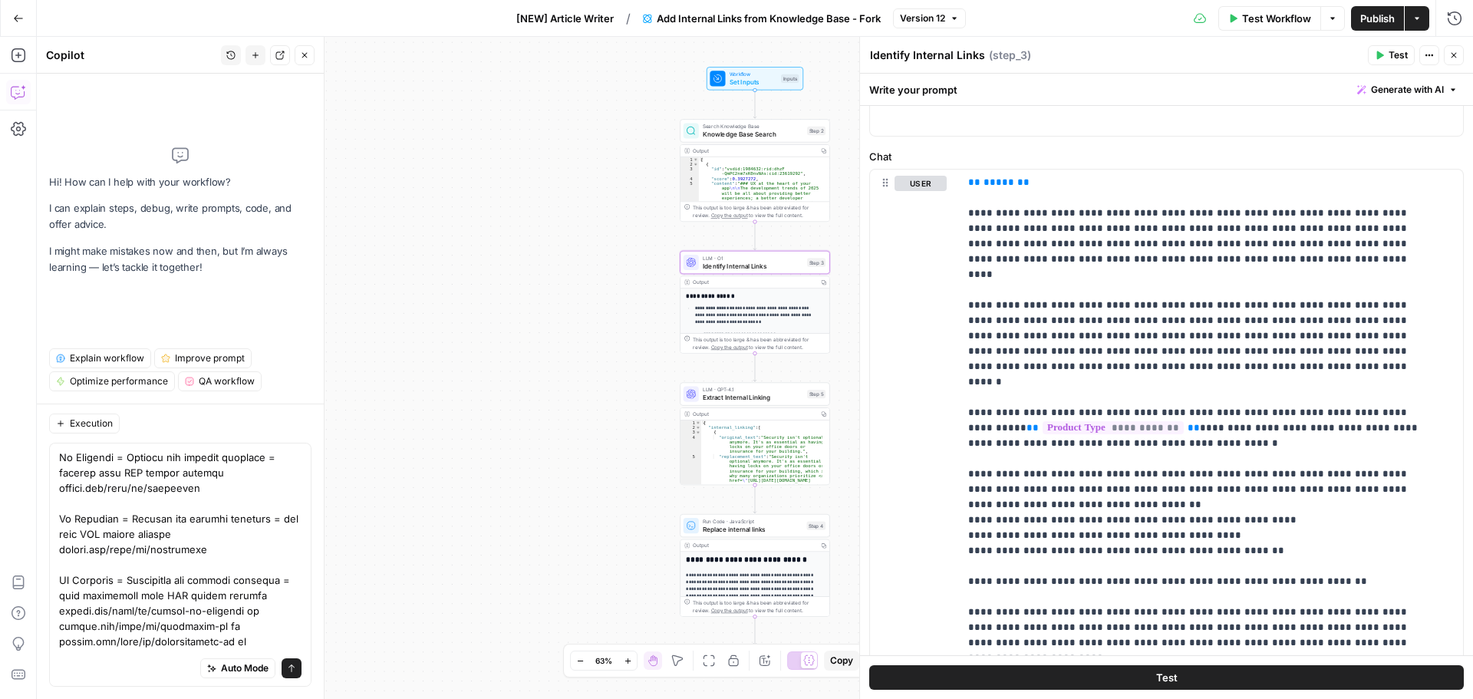
scroll to position [1458, 0]
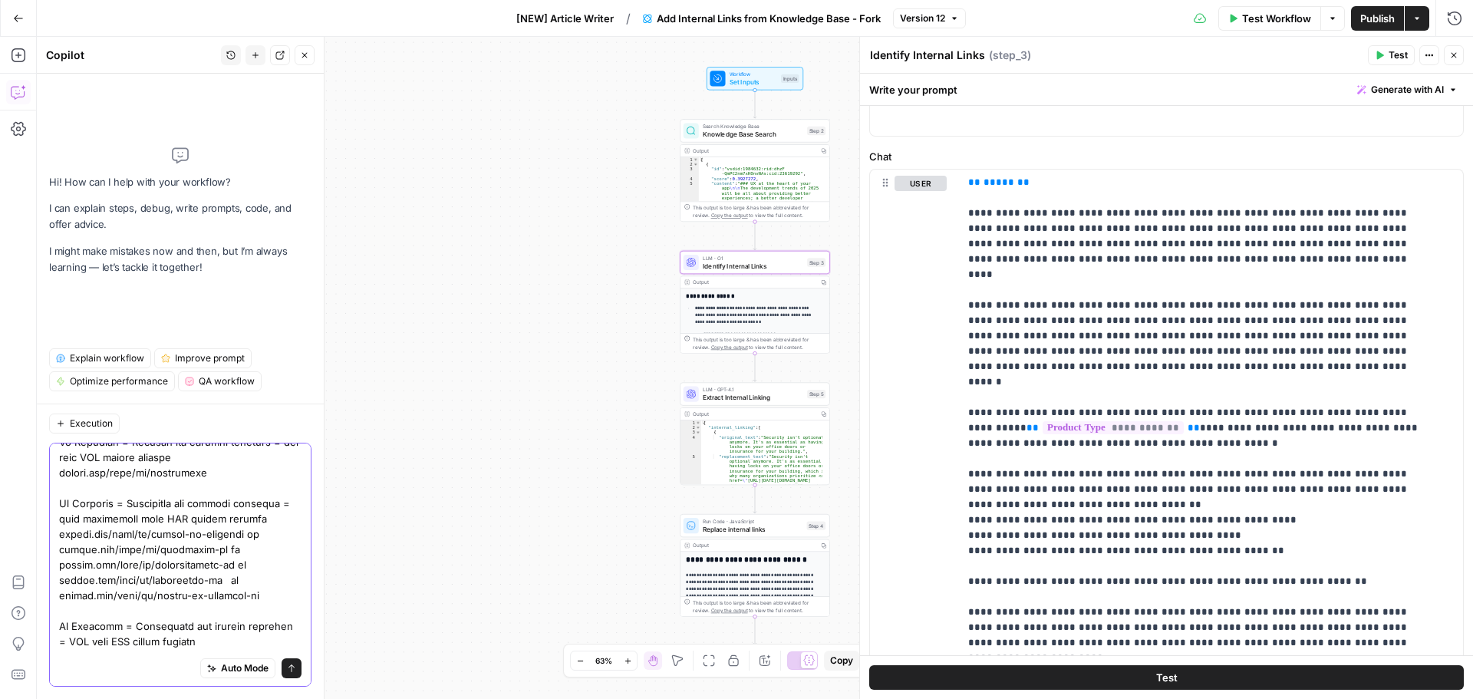
drag, startPoint x: 236, startPoint y: 564, endPoint x: 70, endPoint y: 563, distance: 165.7
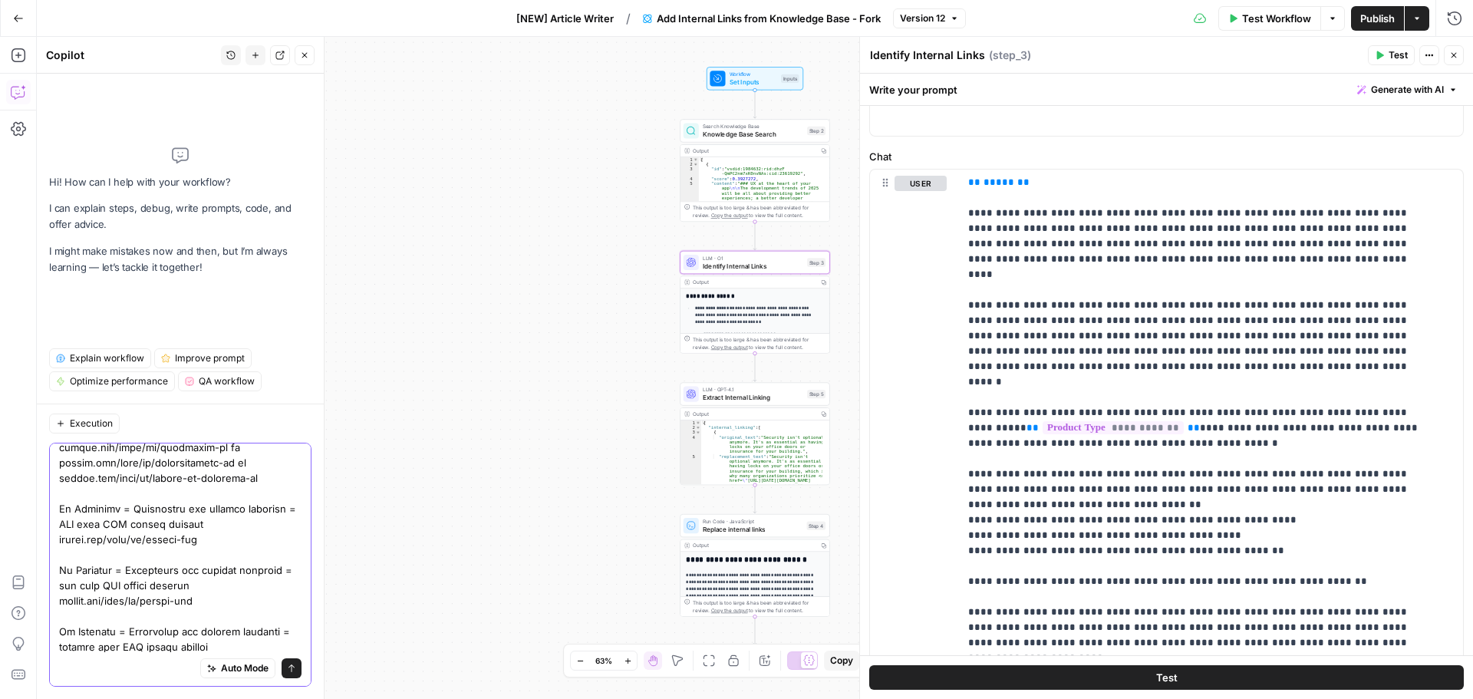
scroll to position [1562, 0]
drag, startPoint x: 221, startPoint y: 584, endPoint x: 62, endPoint y: 582, distance: 158.9
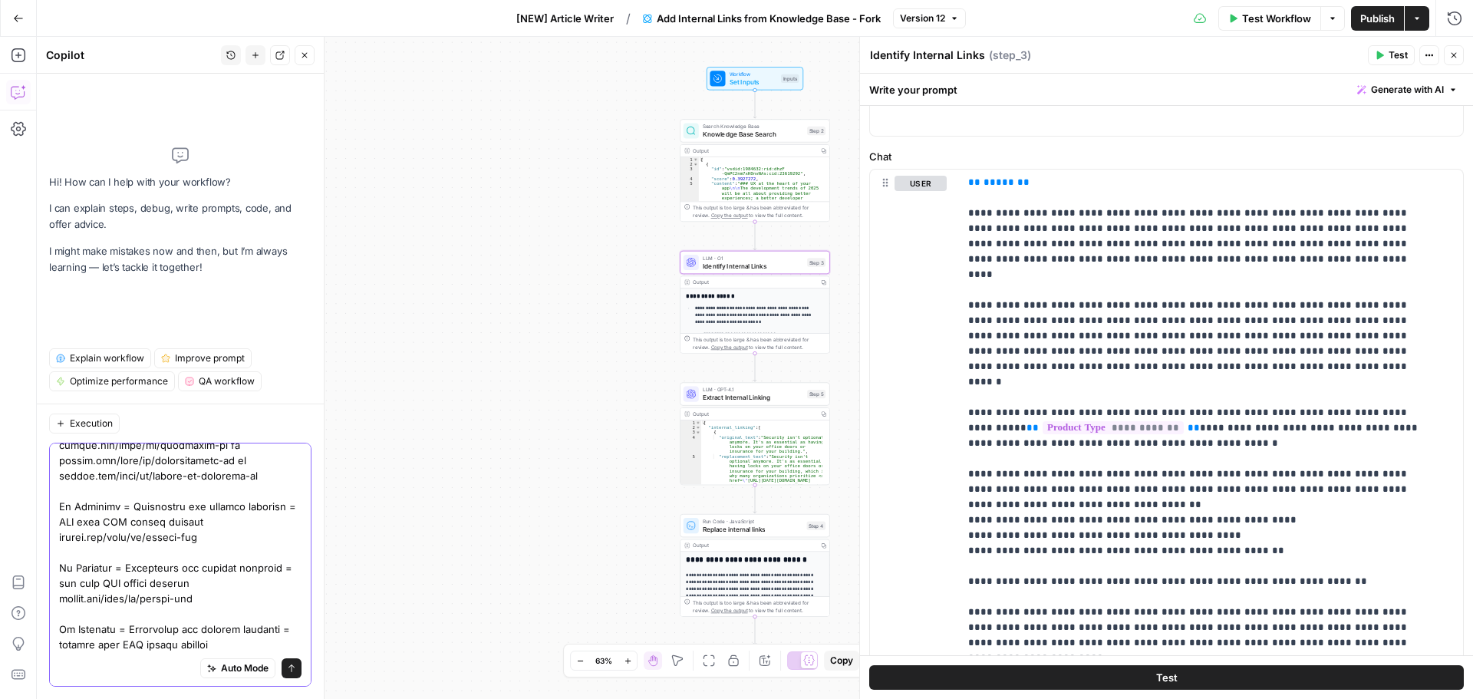
paste textarea "desenvolvimento"
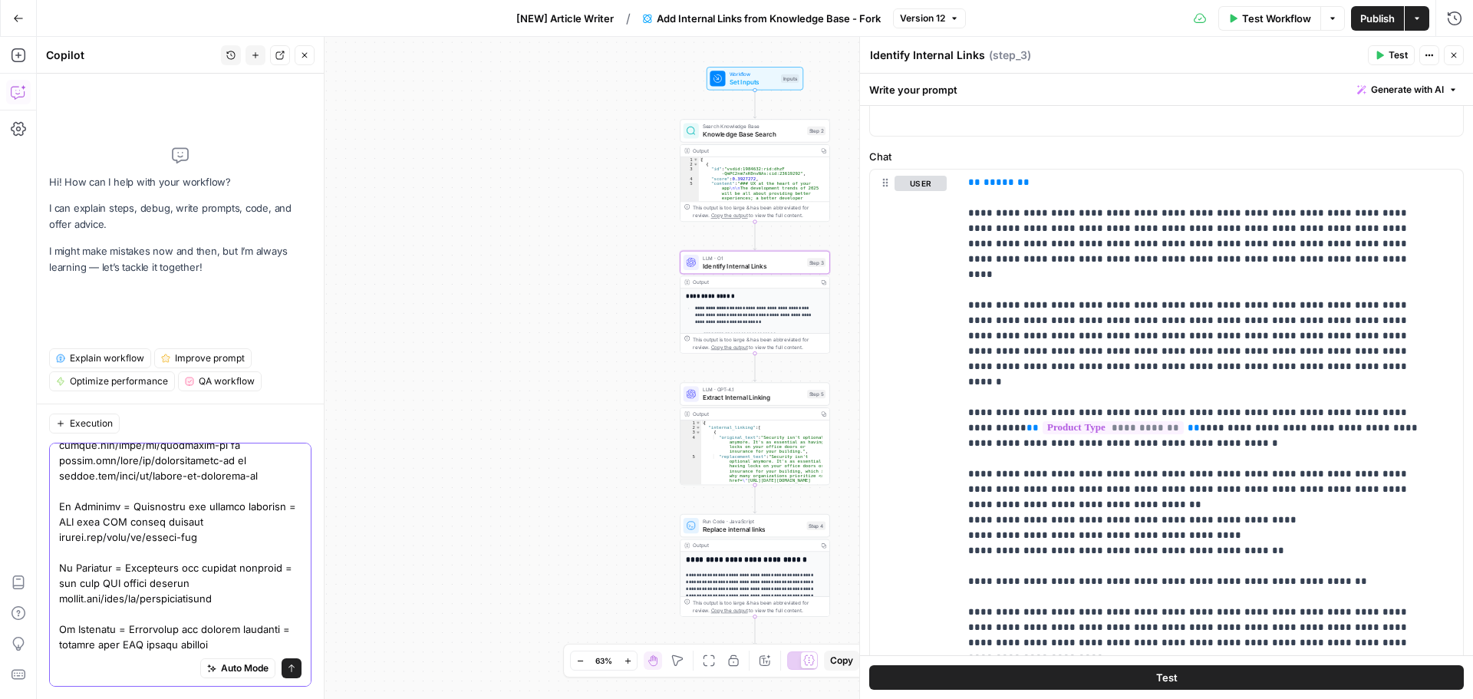
drag, startPoint x: 223, startPoint y: 647, endPoint x: 58, endPoint y: 646, distance: 165.7
click at [58, 646] on div "Auto Mode Send" at bounding box center [180, 565] width 262 height 244
paste textarea "servicos"
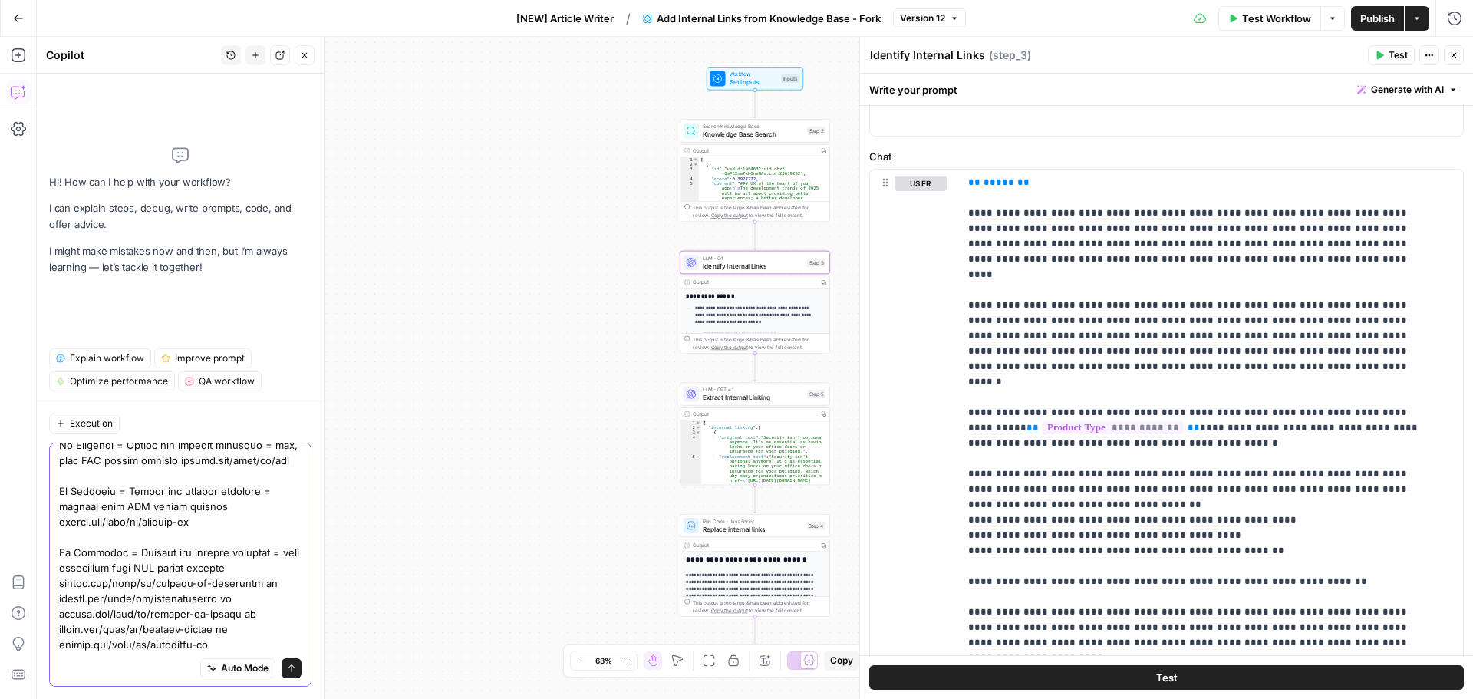
scroll to position [1179, 0]
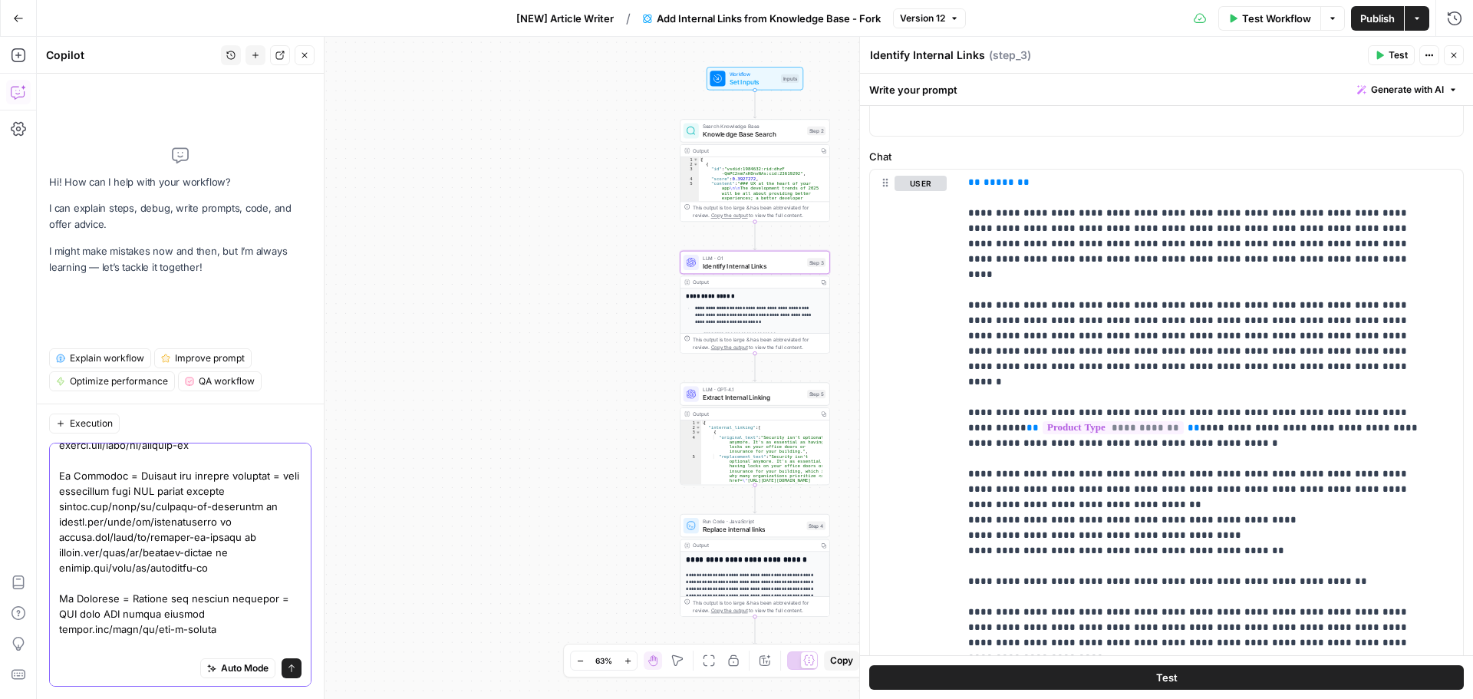
drag, startPoint x: 246, startPoint y: 525, endPoint x: 58, endPoint y: 526, distance: 188.0
click at [58, 526] on div "Auto Mode Send" at bounding box center [180, 565] width 262 height 244
type textarea "Hey I want to add logic for languages, So the current logic - {% if product_typ…"
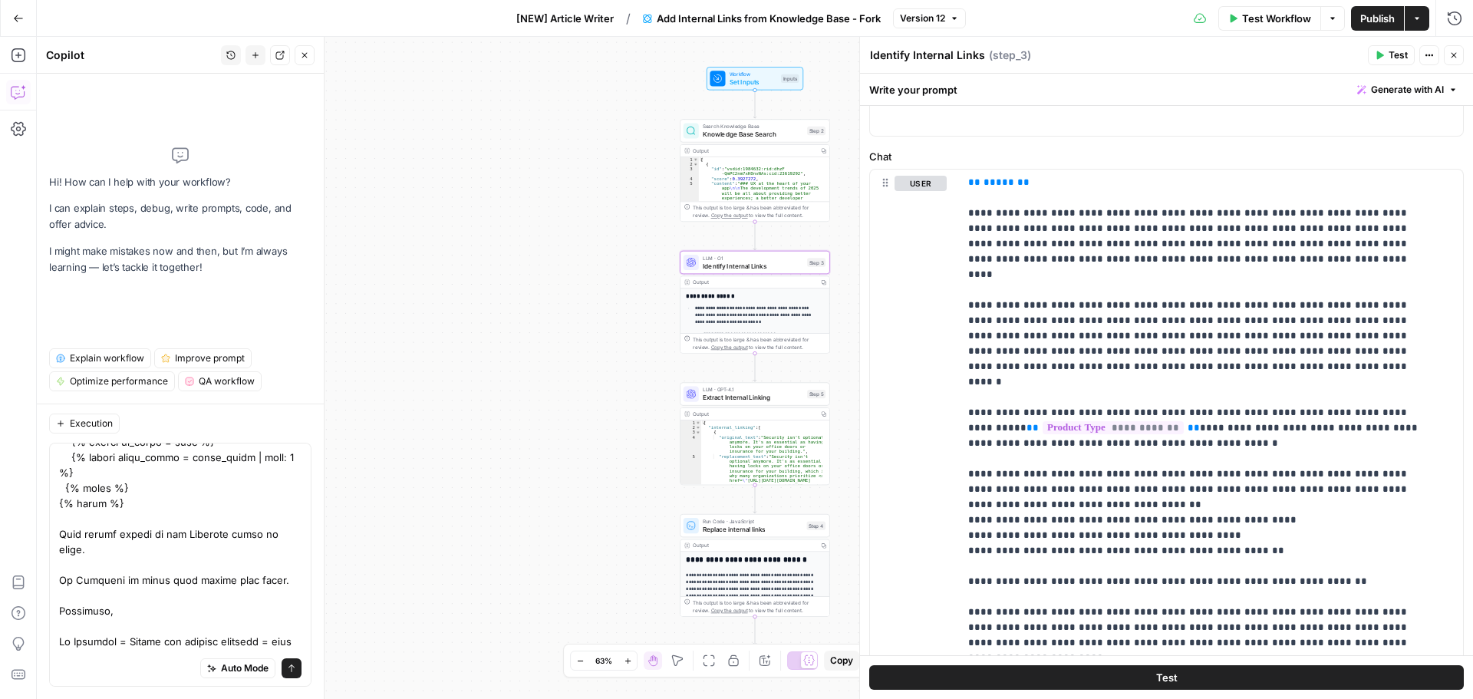
scroll to position [537, 0]
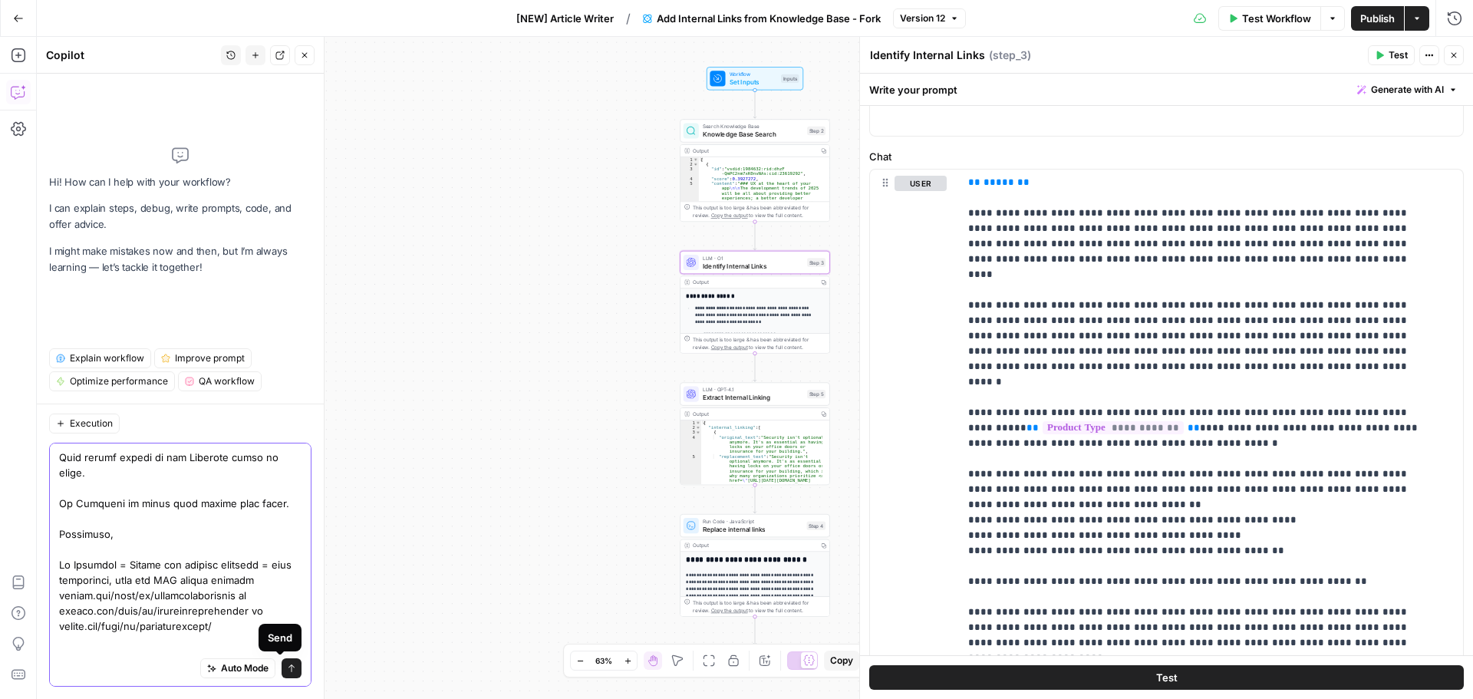
click at [287, 670] on icon "submit" at bounding box center [291, 668] width 9 height 9
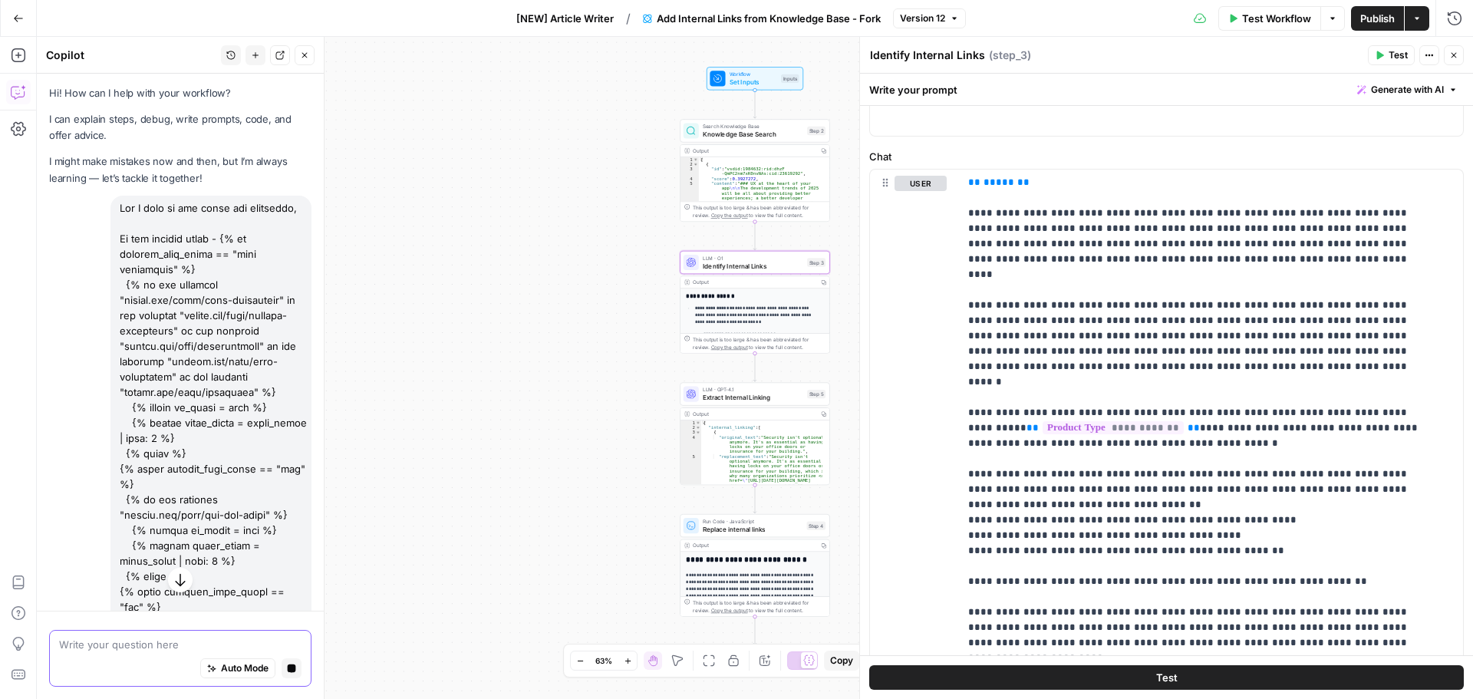
scroll to position [0, 0]
drag, startPoint x: 266, startPoint y: 565, endPoint x: 120, endPoint y: 208, distance: 385.4
copy div "Hey I want to add logic for languages, So the current logic - {% if product_typ…"
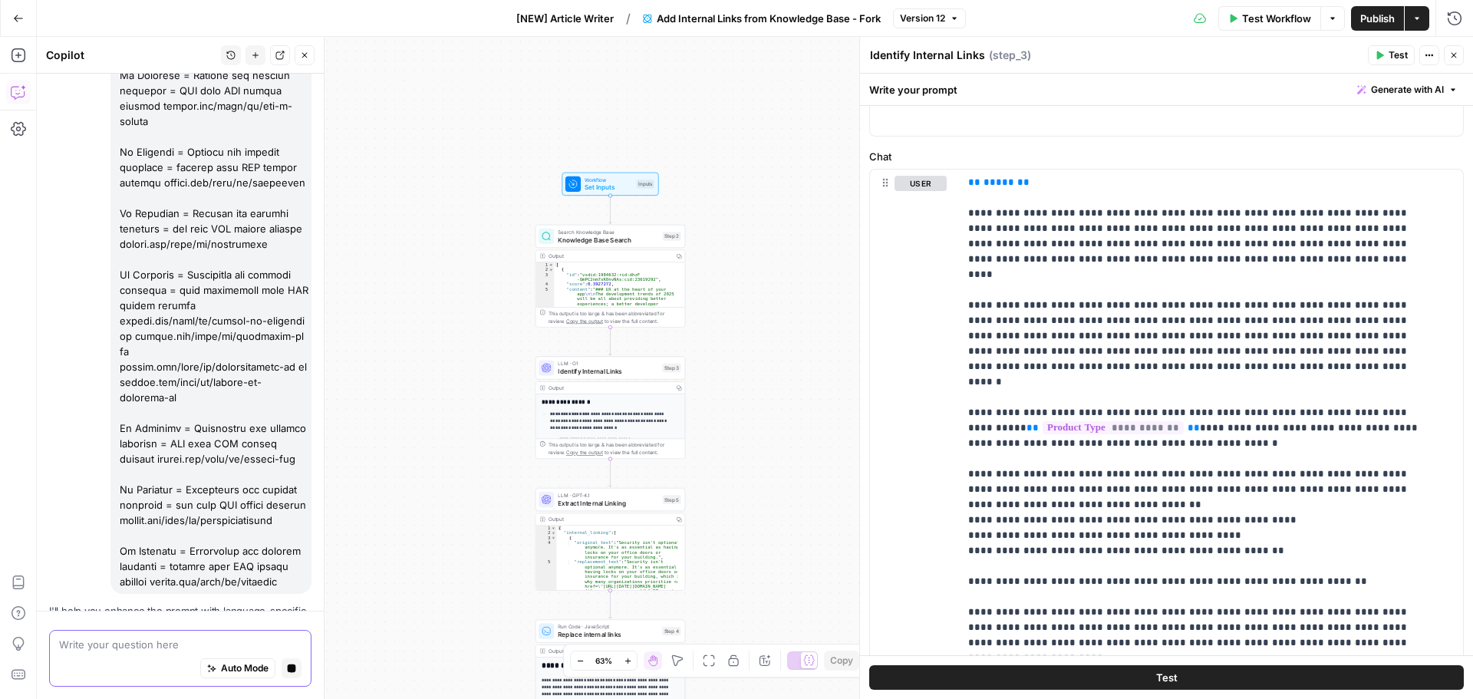
scroll to position [1789, 0]
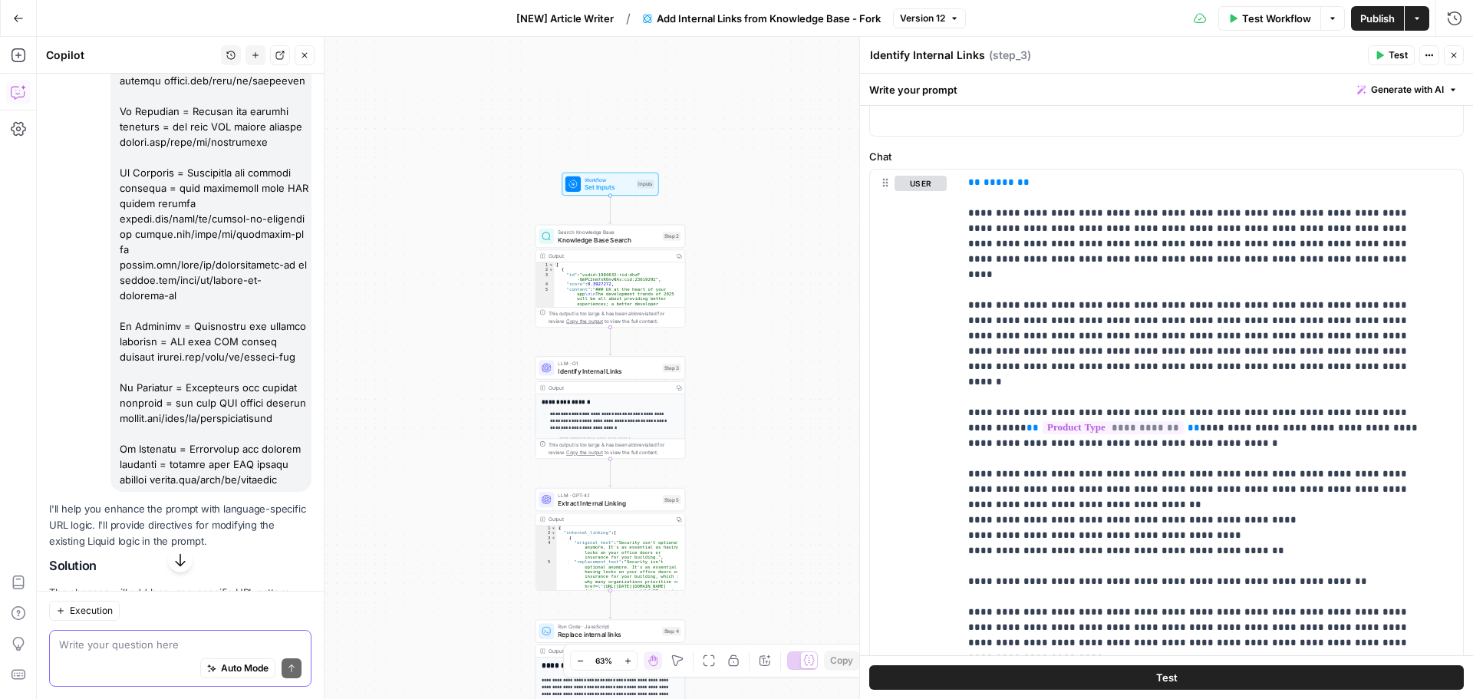
scroll to position [2030, 0]
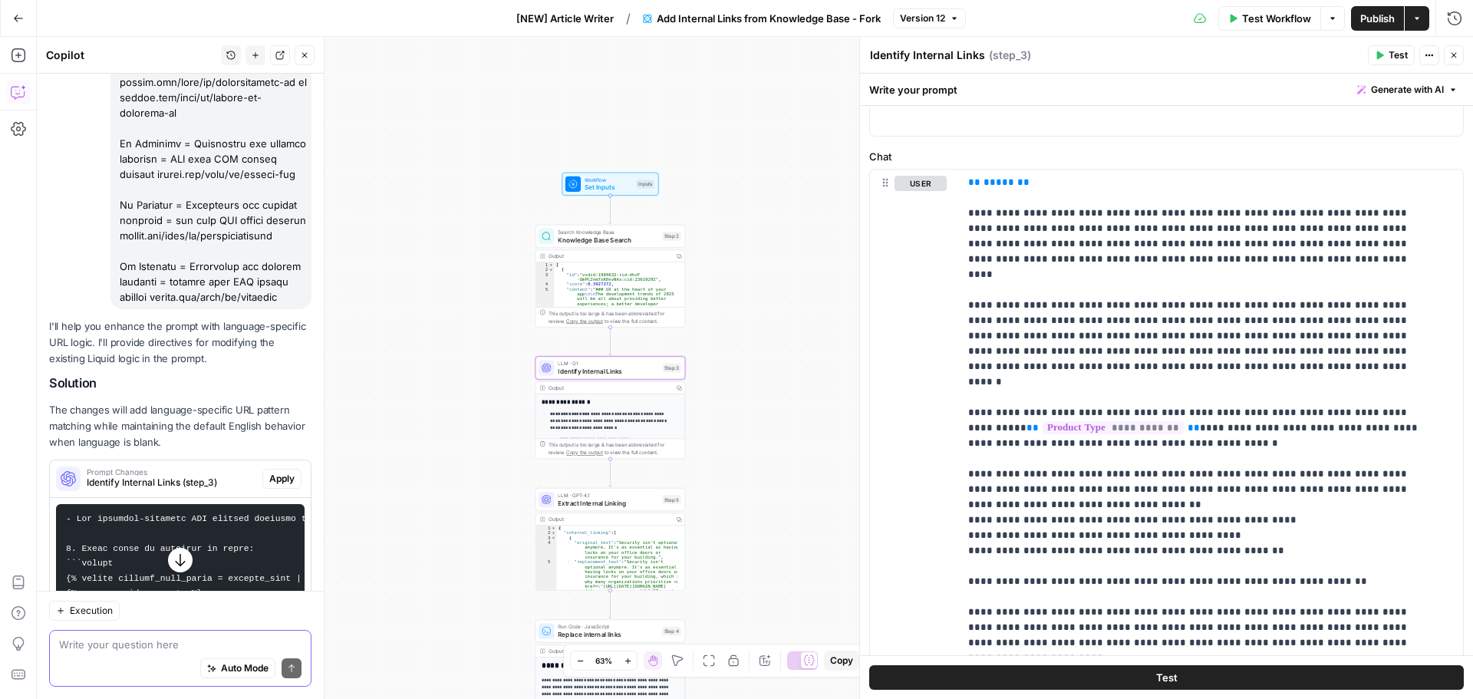
click at [269, 472] on span "Apply" at bounding box center [281, 479] width 25 height 14
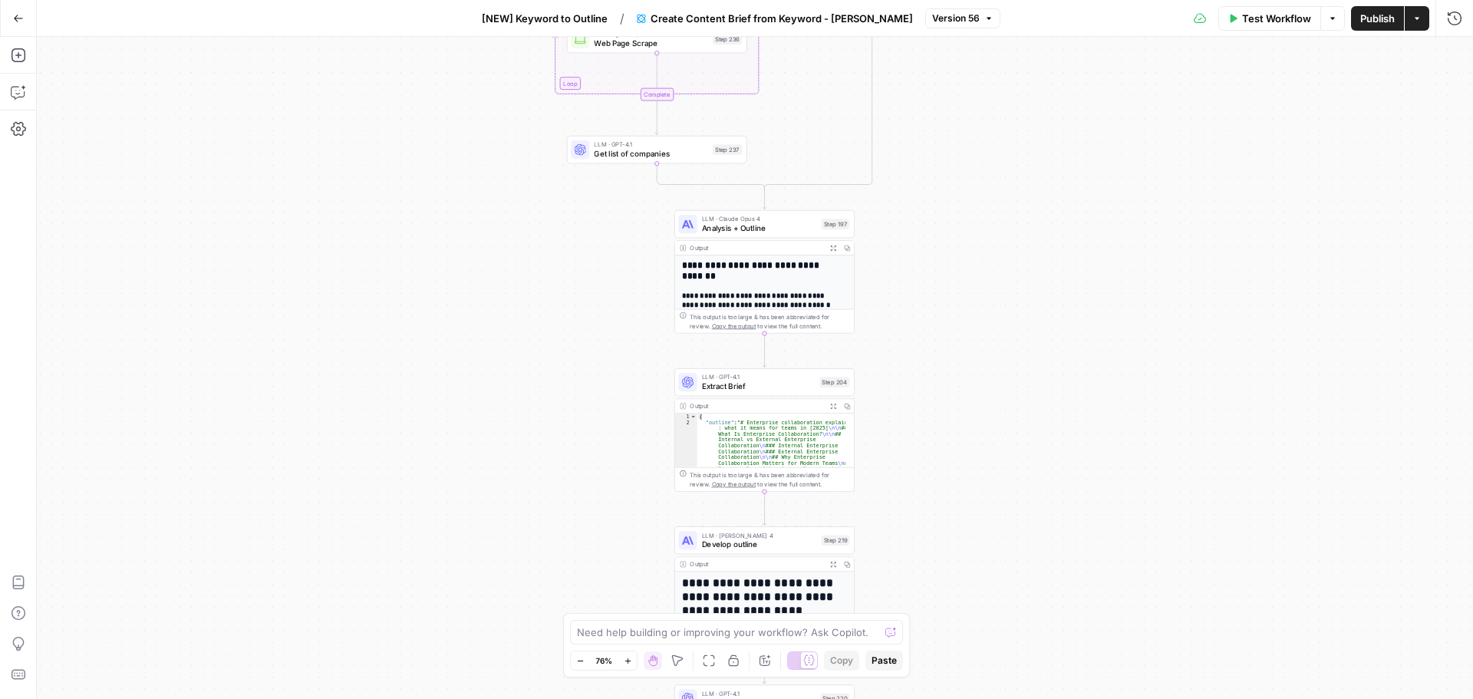
click at [21, 22] on icon "button" at bounding box center [18, 18] width 11 height 11
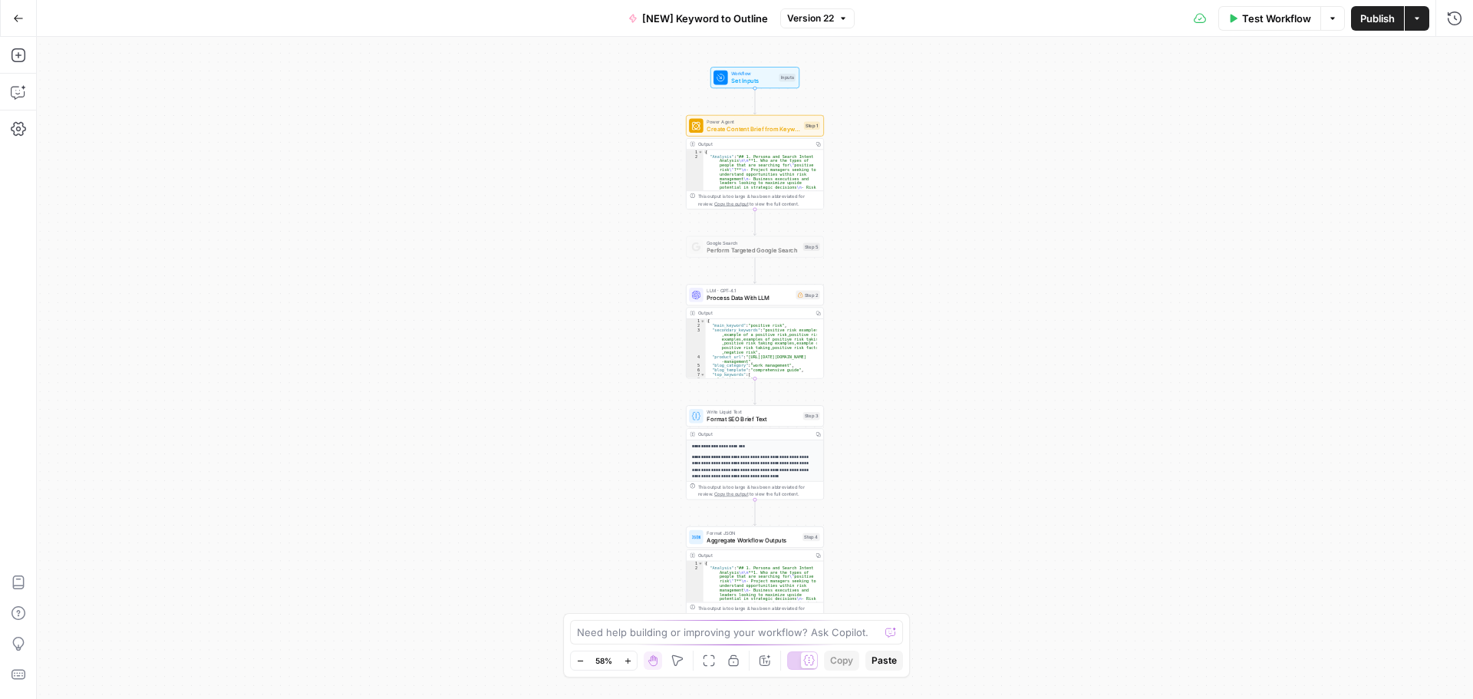
click at [21, 22] on icon "button" at bounding box center [18, 18] width 11 height 11
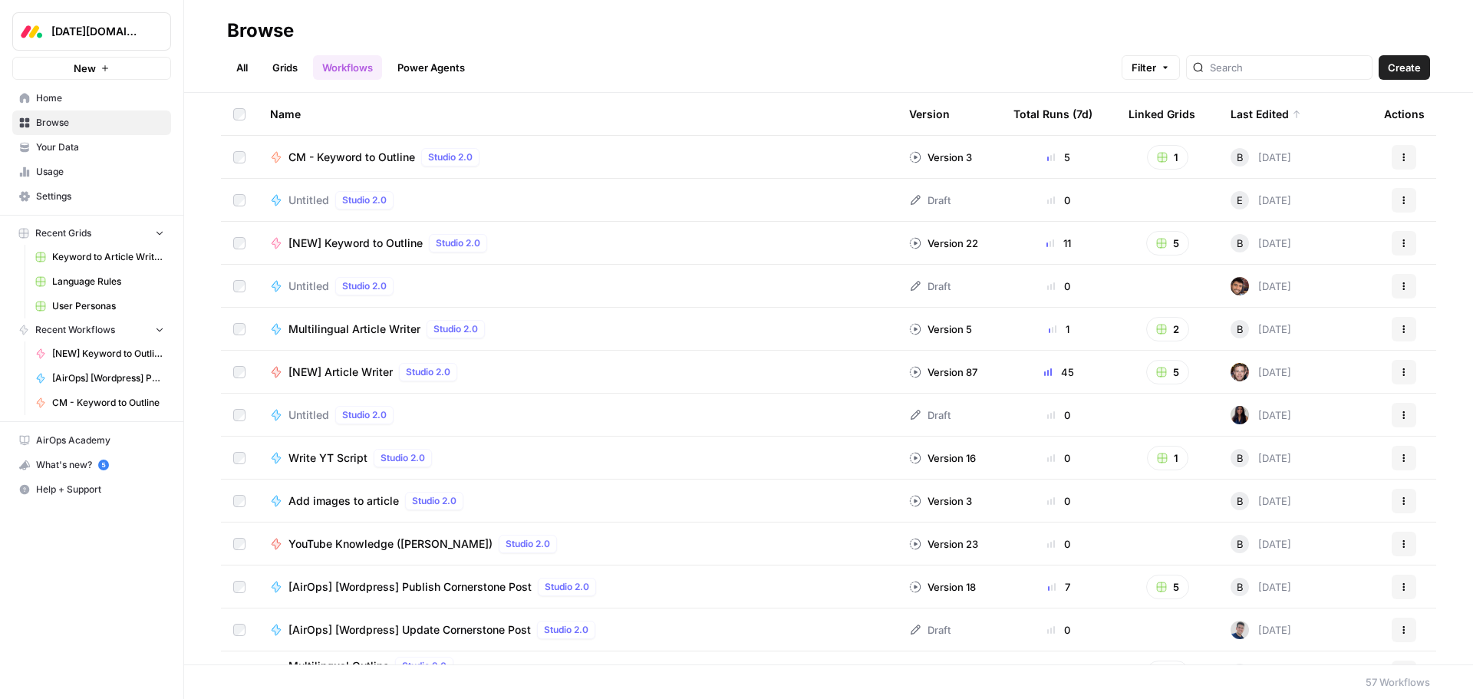
click at [157, 233] on icon "button" at bounding box center [160, 234] width 6 height 4
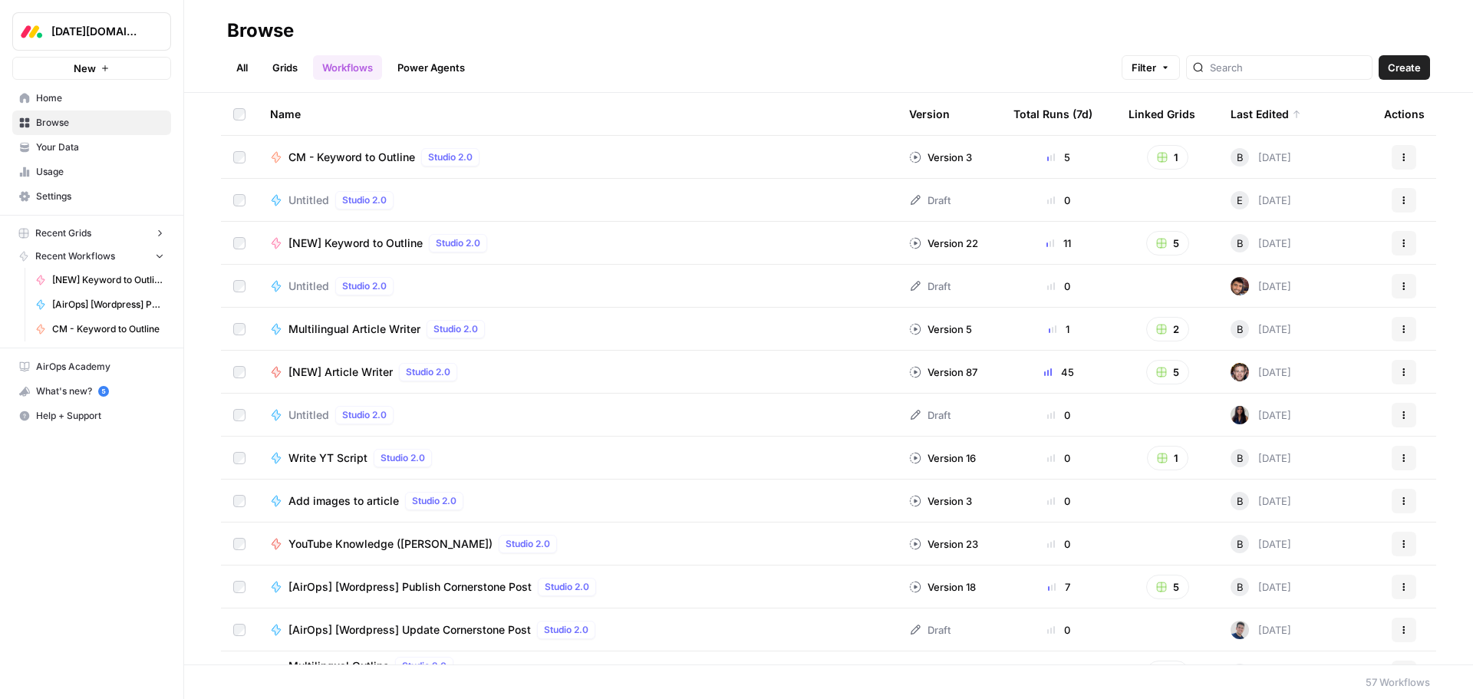
click at [157, 233] on icon "button" at bounding box center [159, 233] width 11 height 11
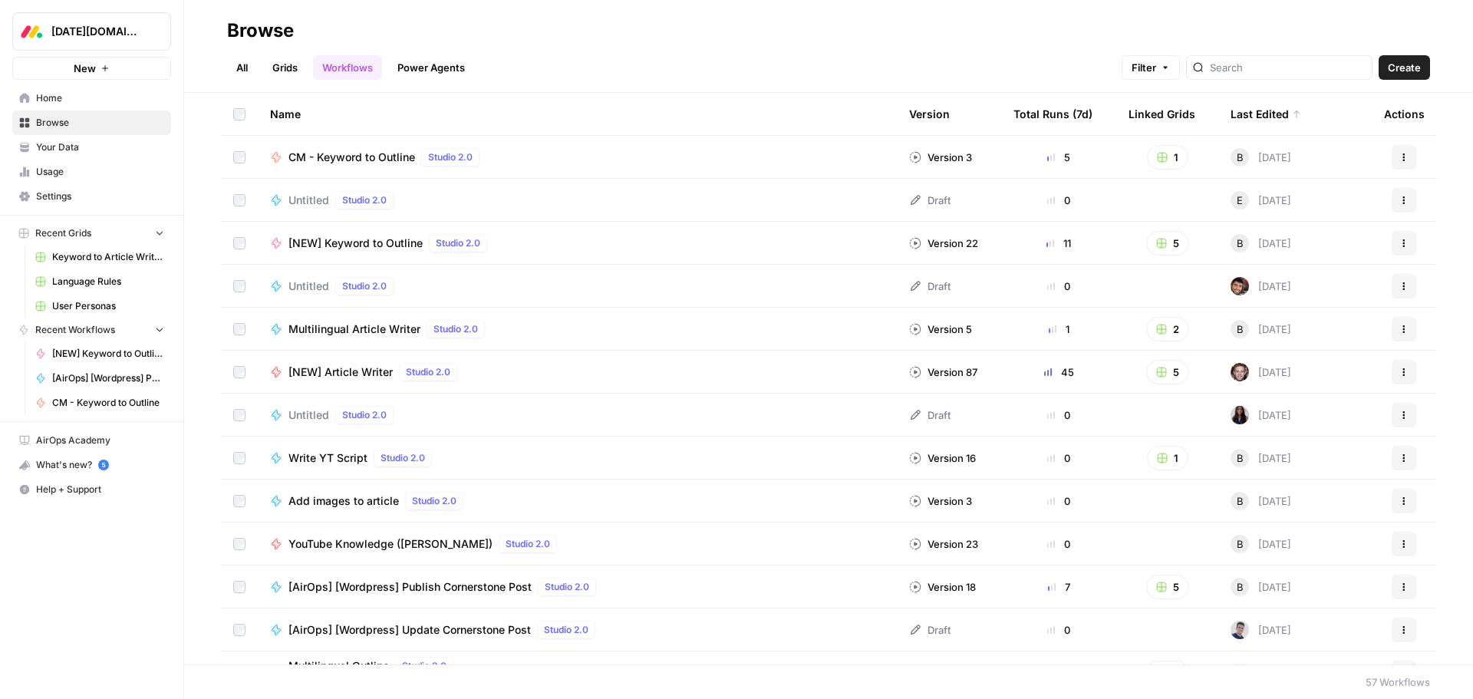
click at [62, 123] on span "Browse" at bounding box center [100, 123] width 128 height 14
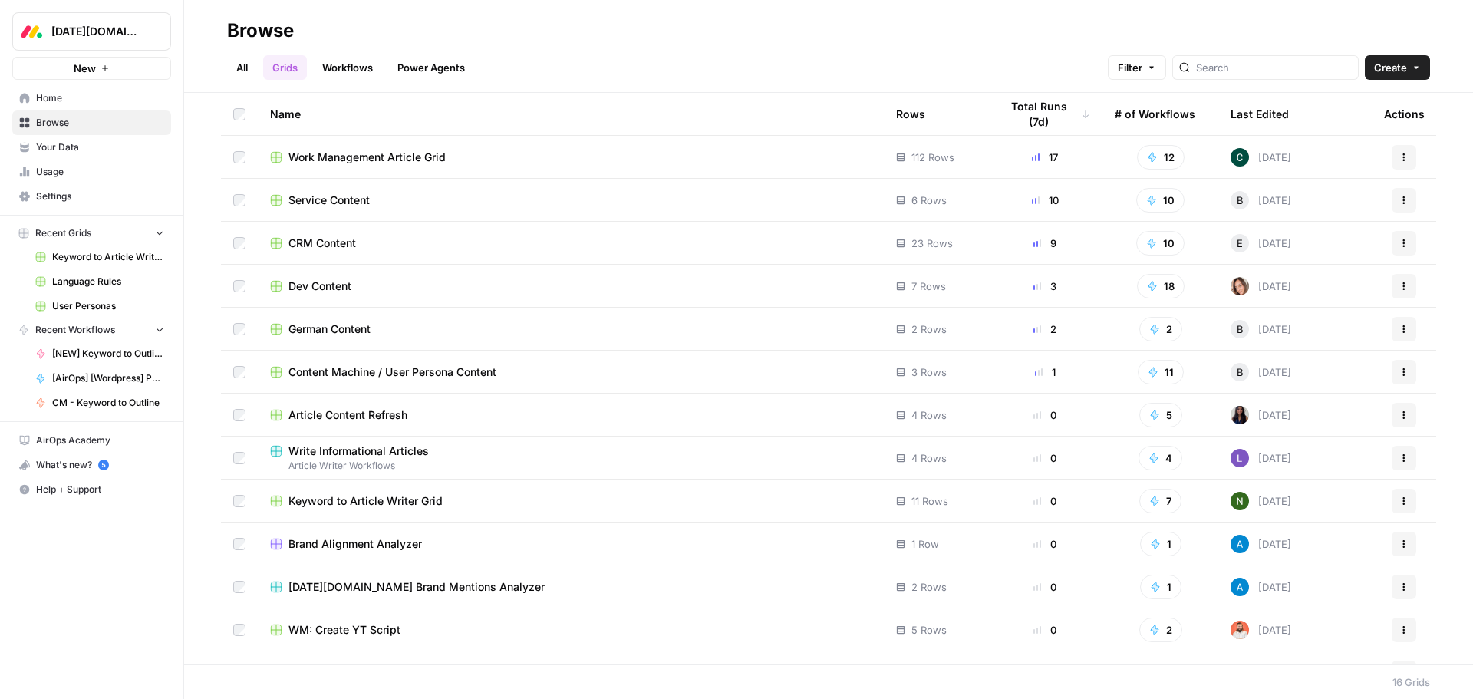
click at [331, 325] on span "German Content" at bounding box center [330, 329] width 82 height 15
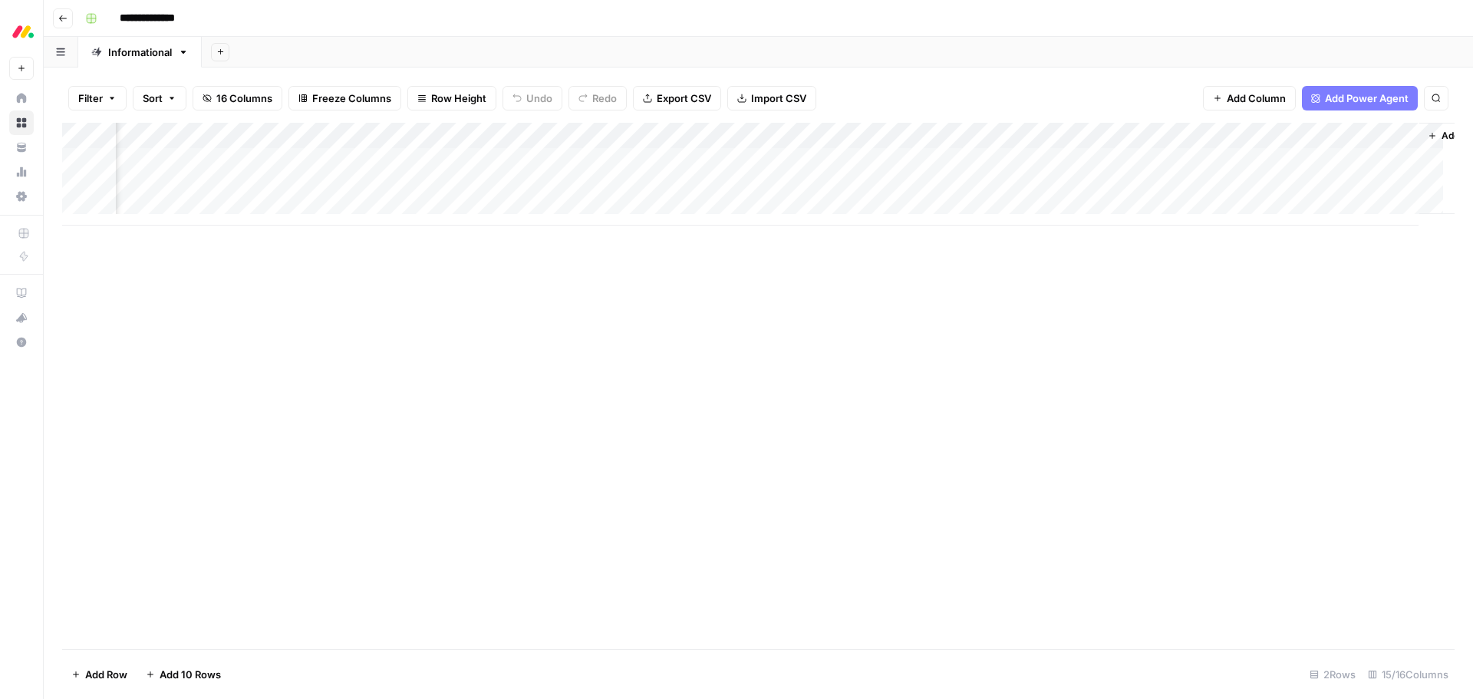
scroll to position [0, 803]
click at [812, 137] on div "Add Column" at bounding box center [758, 174] width 1393 height 103
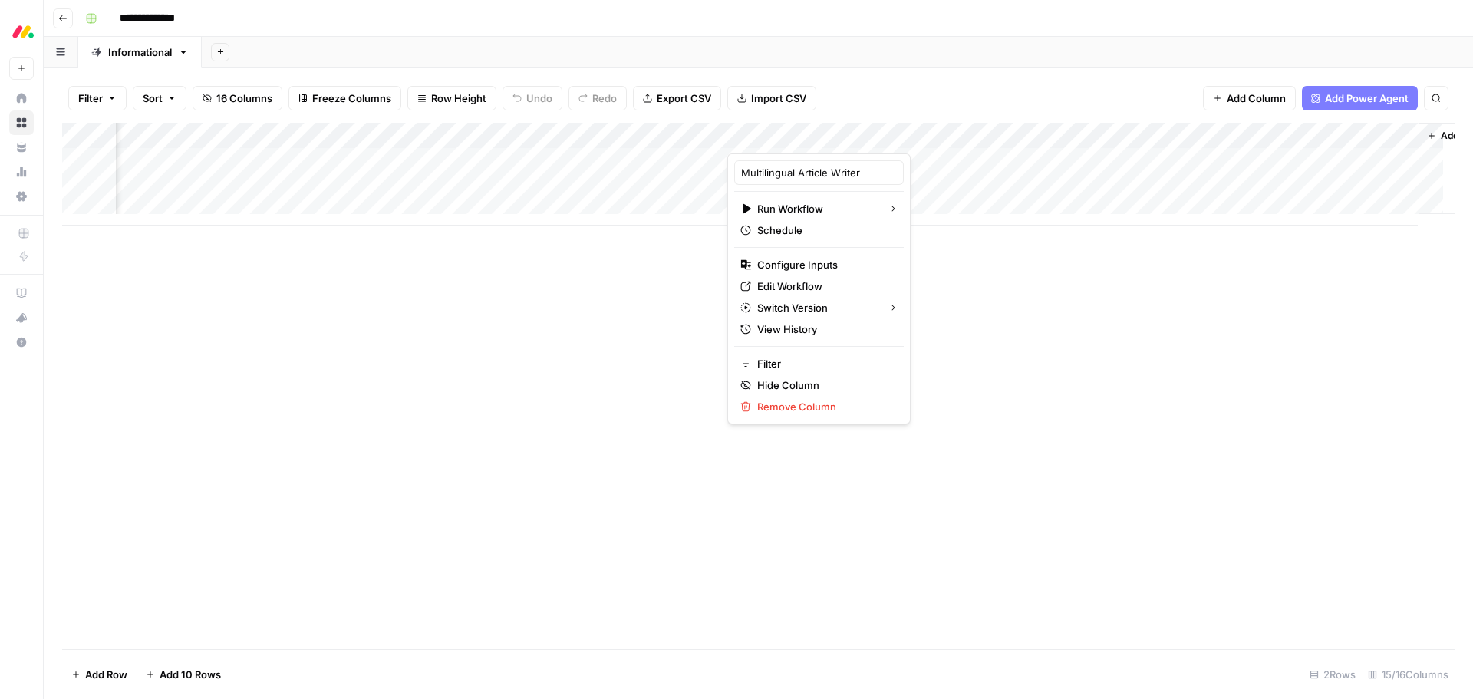
click at [812, 137] on div at bounding box center [796, 138] width 139 height 31
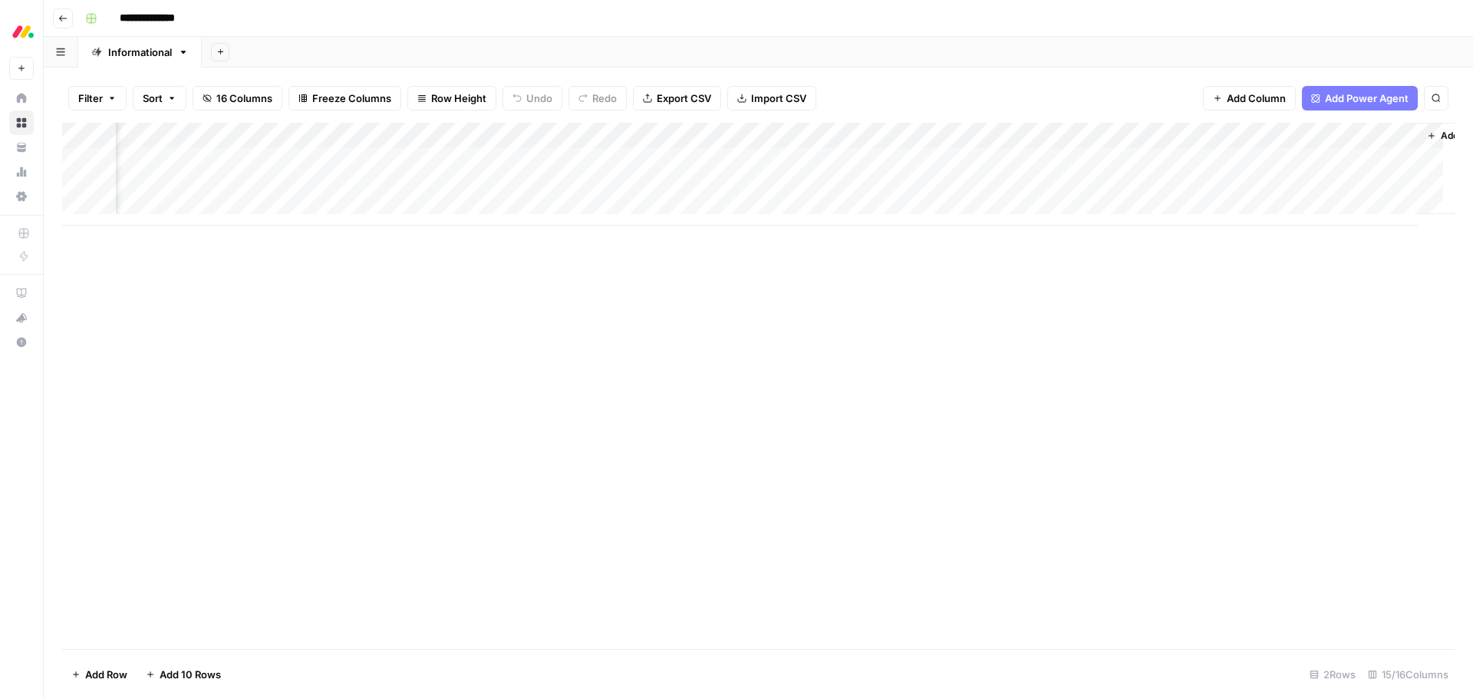
click at [1021, 338] on div "Add Column" at bounding box center [758, 386] width 1393 height 526
click at [833, 135] on div "Add Column" at bounding box center [758, 174] width 1393 height 103
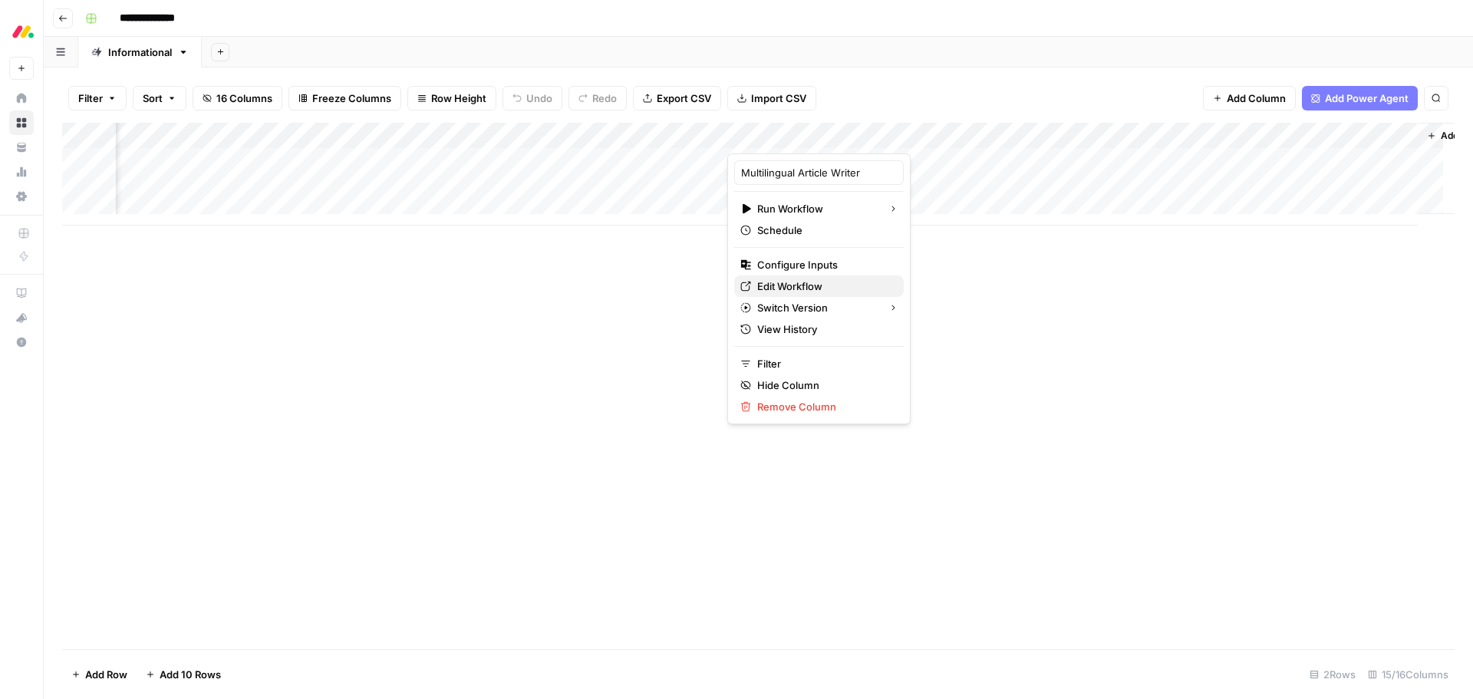
click at [821, 286] on span "Edit Workflow" at bounding box center [824, 286] width 134 height 15
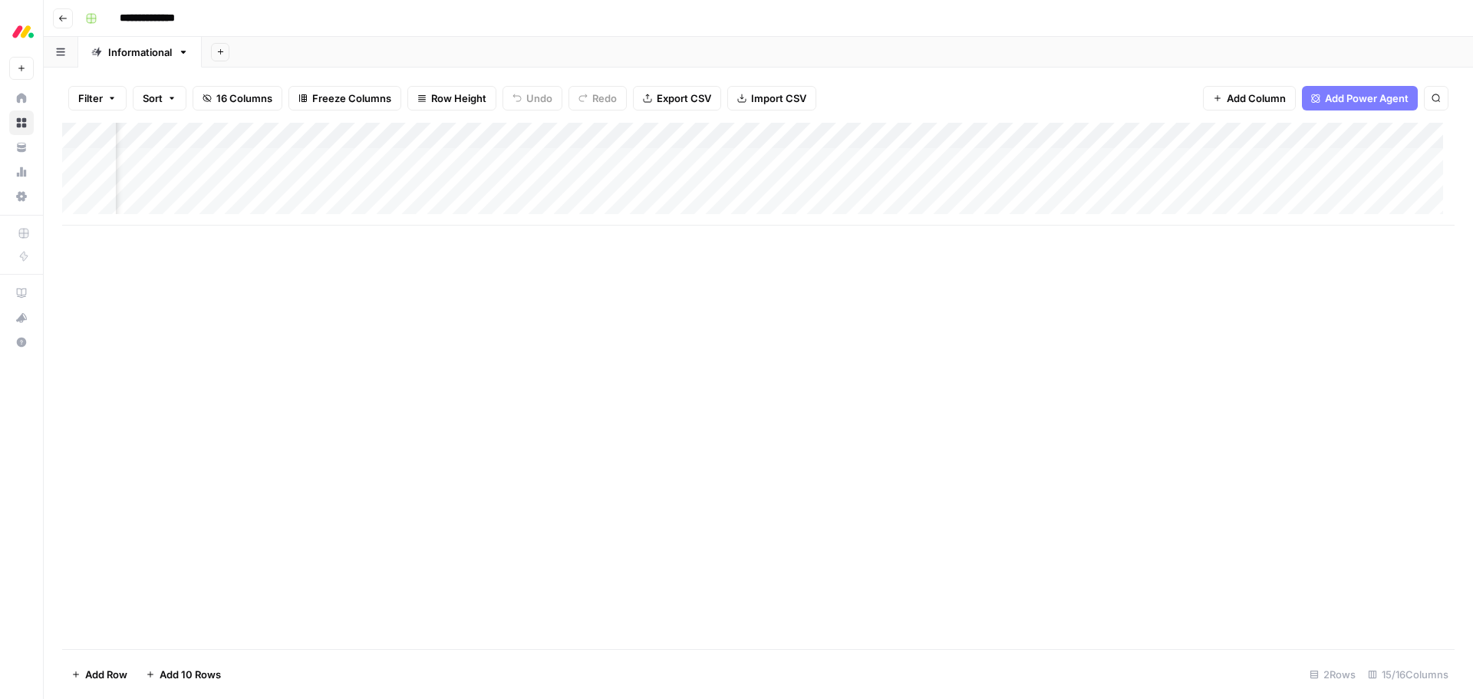
scroll to position [0, 87]
click at [525, 161] on div "Add Column" at bounding box center [758, 174] width 1393 height 103
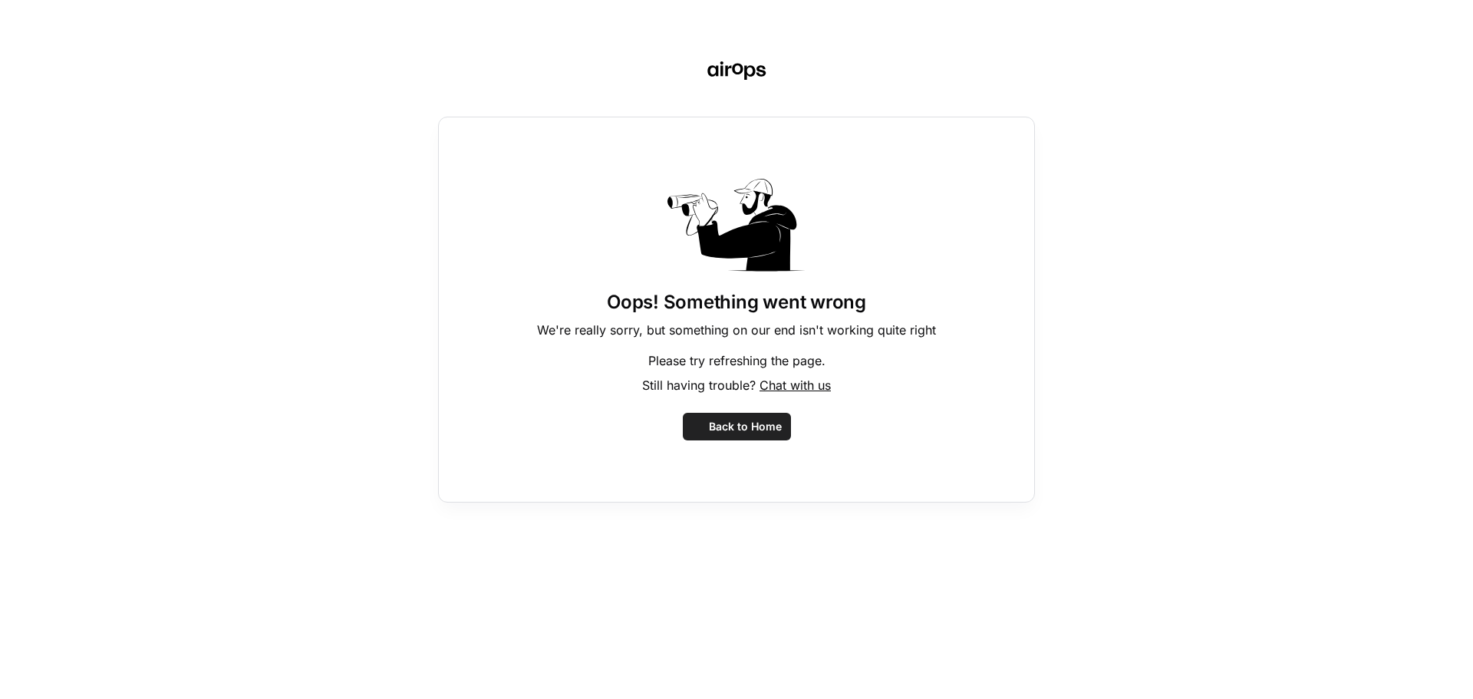
click at [525, 157] on div "Oops! Something went wrong We're really sorry, but something on our end isn't w…" at bounding box center [736, 310] width 597 height 386
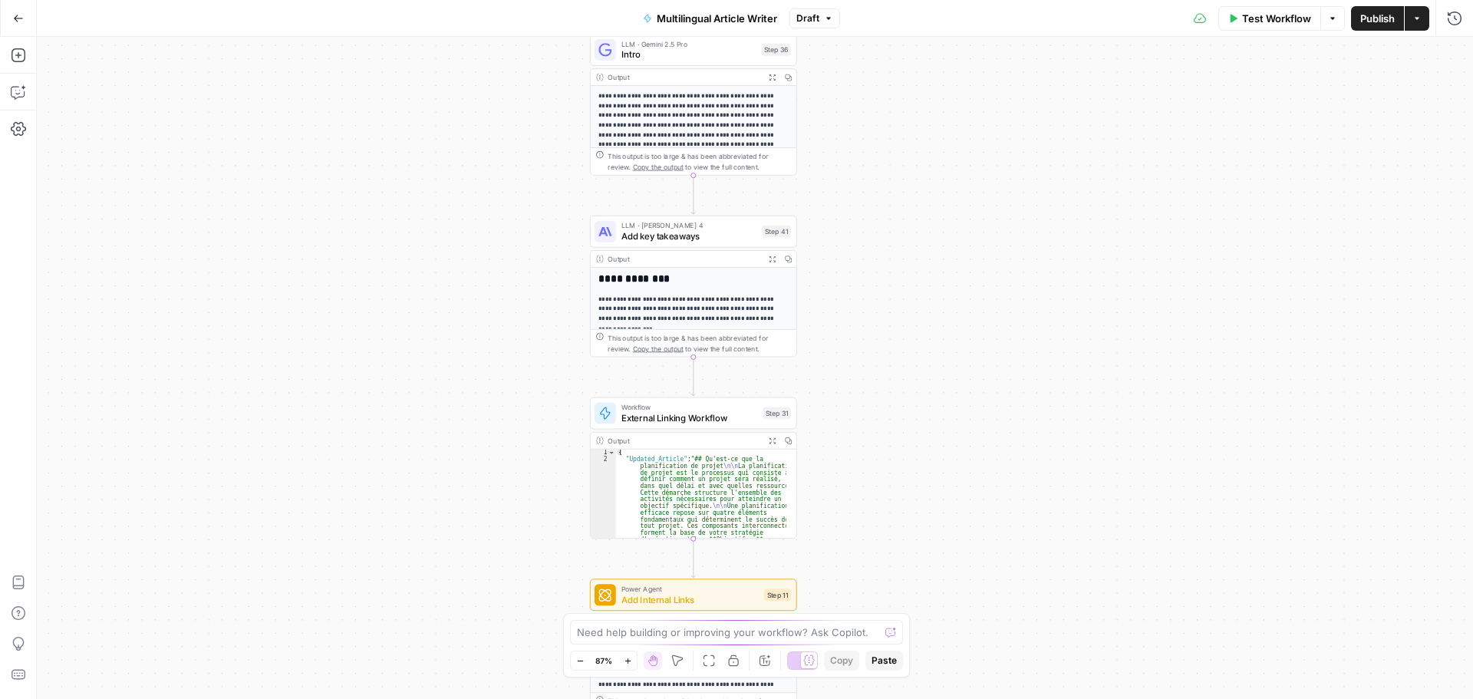
drag, startPoint x: 886, startPoint y: 486, endPoint x: 959, endPoint y: 396, distance: 116.7
click at [959, 396] on div "Workflow Set Inputs Inputs Google Search Google Search Step 2 Output Expand Out…" at bounding box center [755, 368] width 1436 height 662
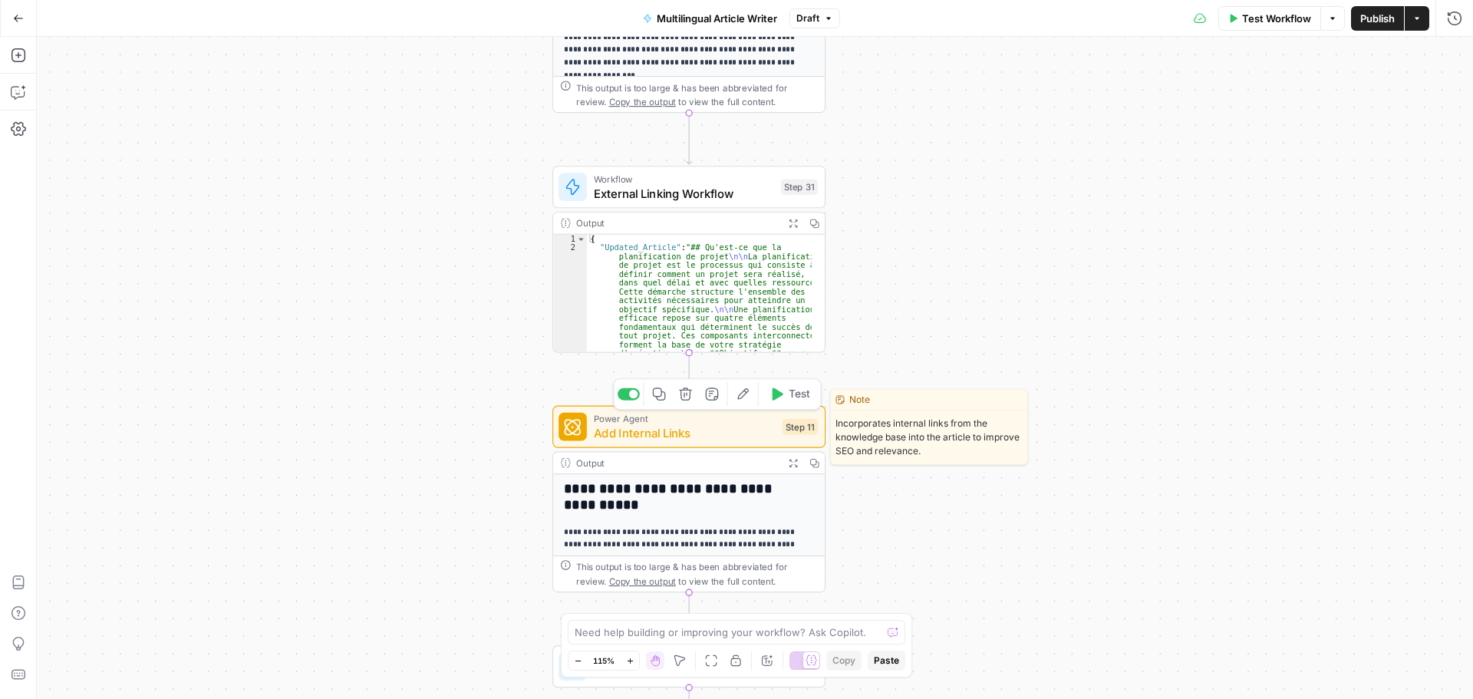
click at [737, 424] on span "Add Internal Links" at bounding box center [685, 433] width 182 height 18
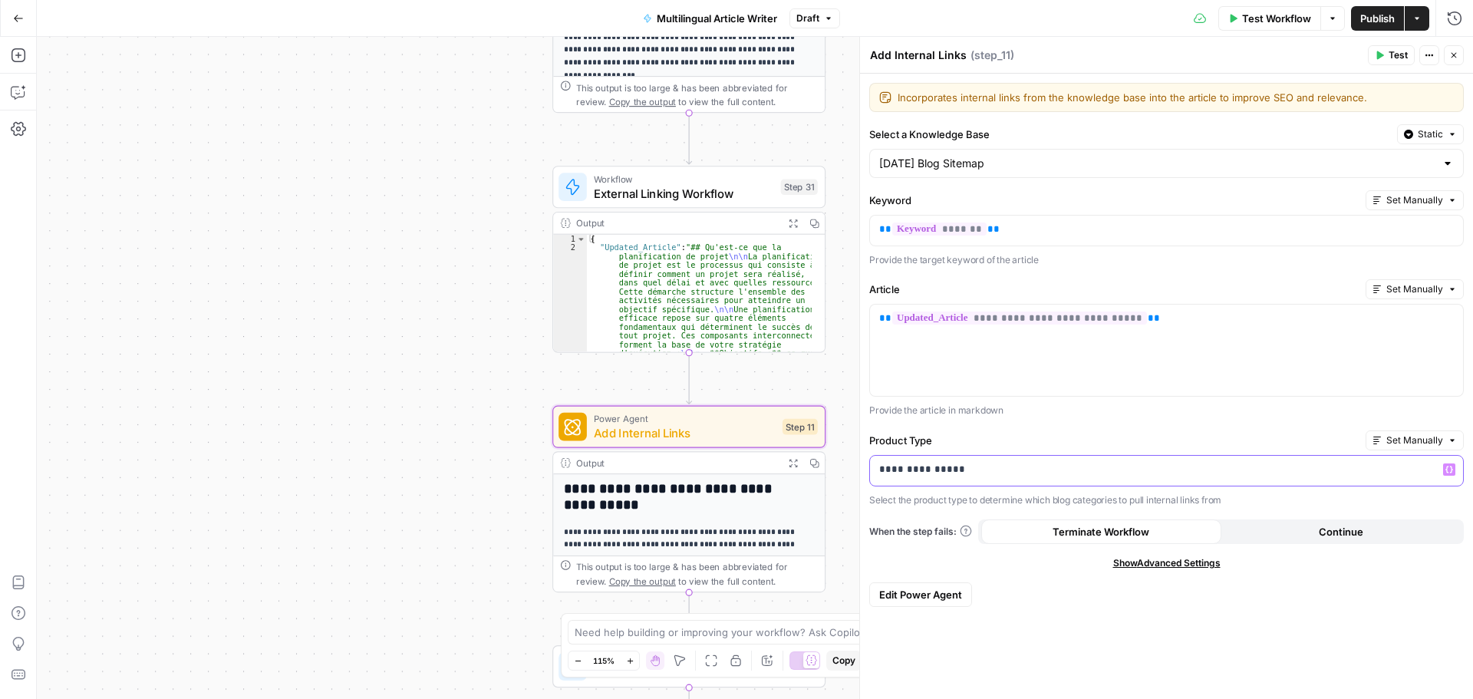
click at [1021, 468] on p "**********" at bounding box center [1166, 469] width 575 height 15
click at [1255, 477] on p "**********" at bounding box center [1166, 469] width 575 height 15
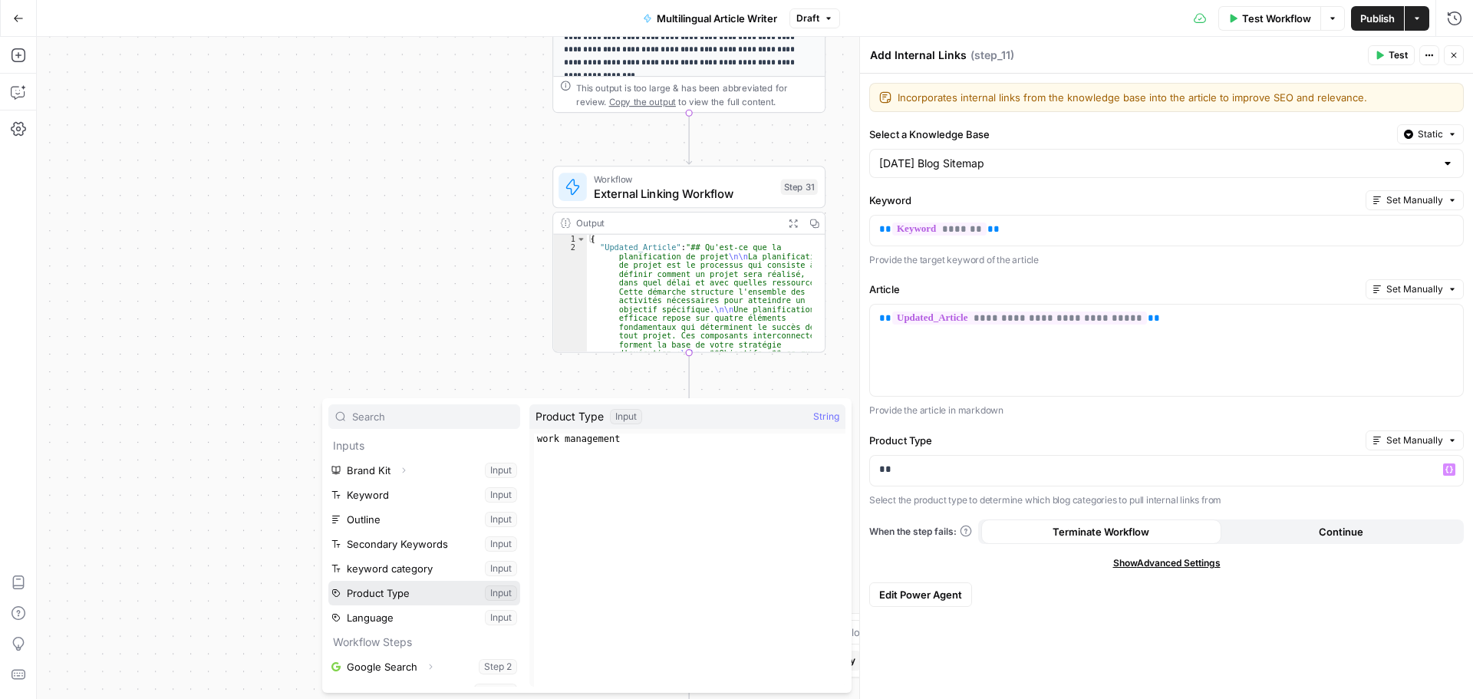
click at [437, 596] on button "Select variable Product Type" at bounding box center [424, 593] width 192 height 25
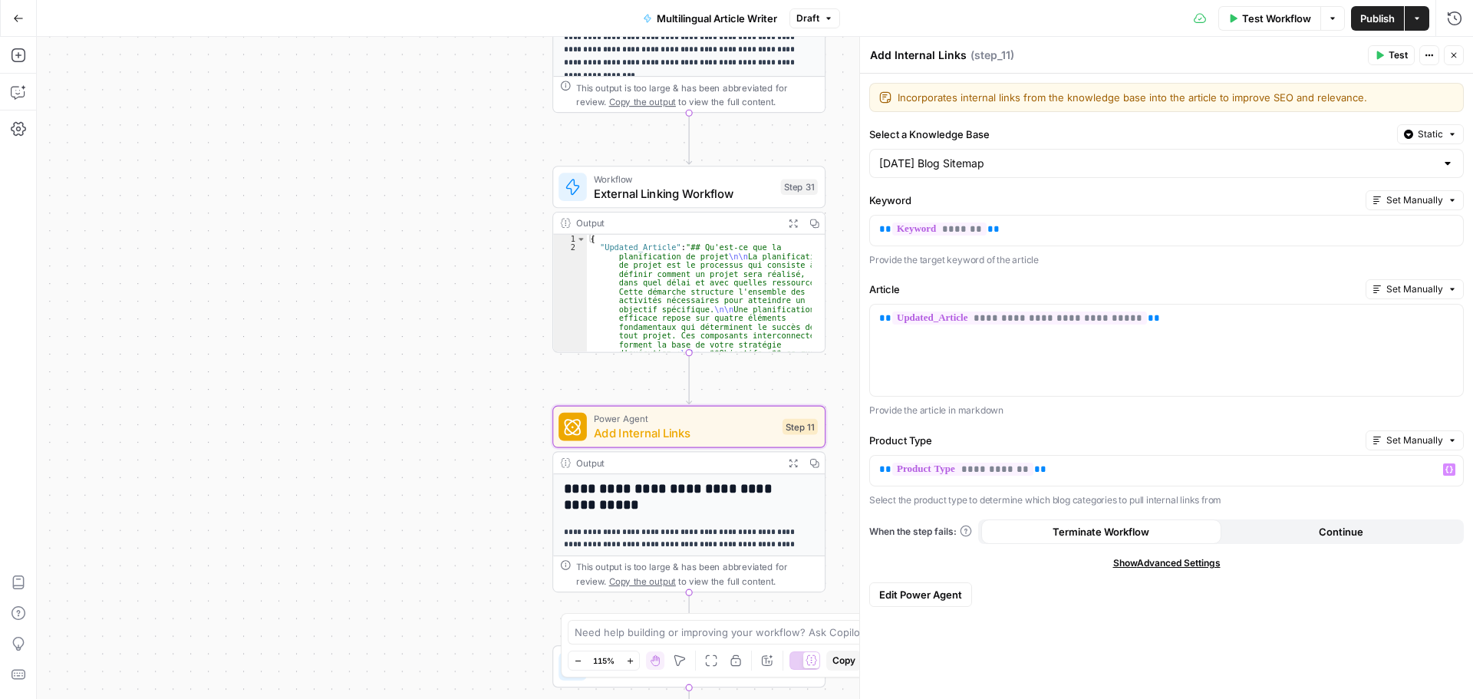
click at [1382, 21] on span "Publish" at bounding box center [1377, 18] width 35 height 15
click at [433, 351] on div "Workflow Set Inputs Inputs Google Search Google Search Step 2 Output Expand Out…" at bounding box center [755, 368] width 1436 height 662
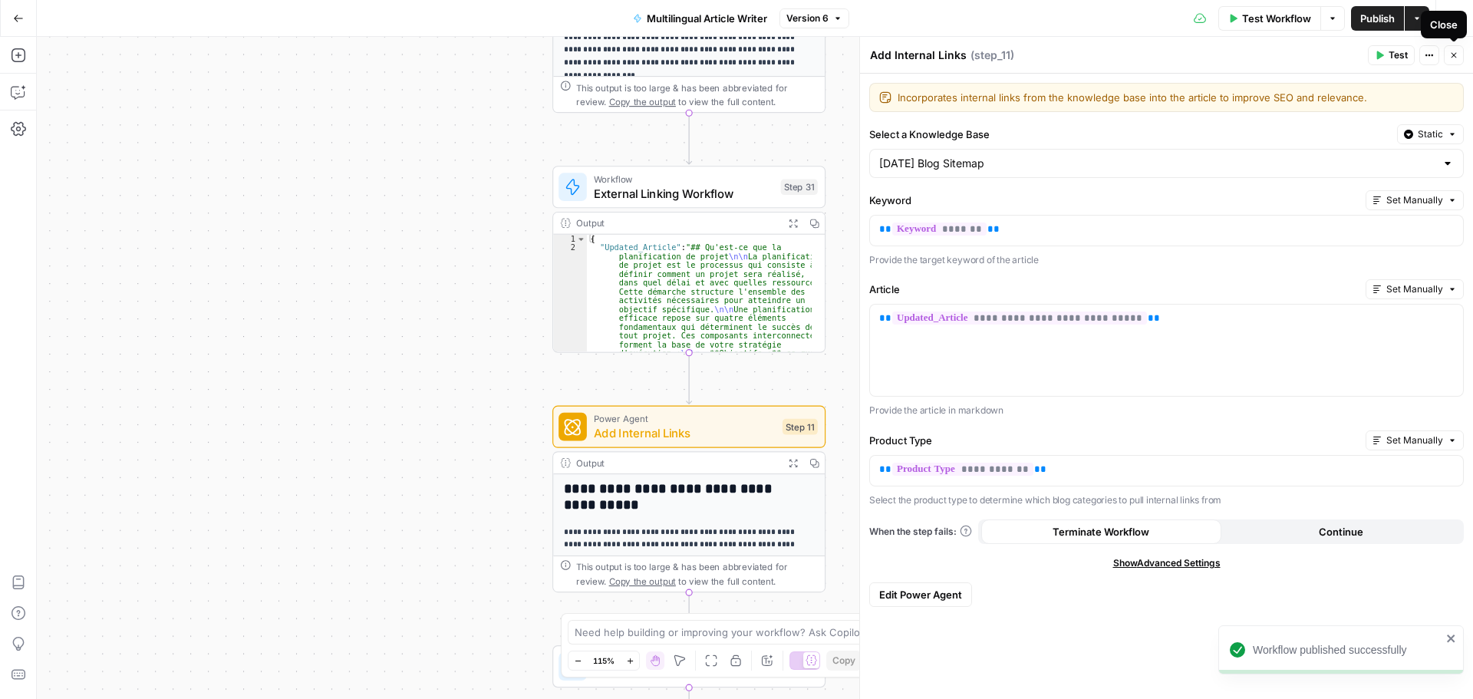
click at [1456, 54] on icon "button" at bounding box center [1454, 55] width 9 height 9
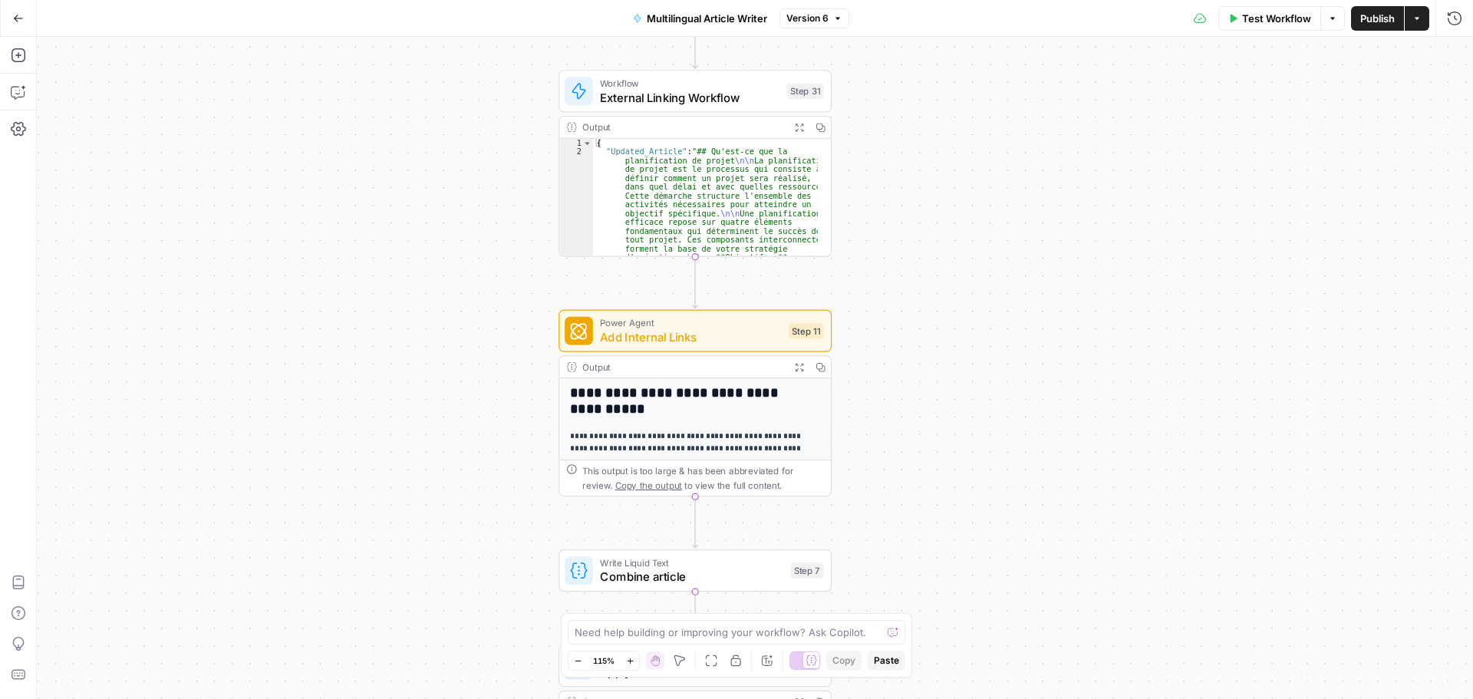
drag, startPoint x: 965, startPoint y: 536, endPoint x: 971, endPoint y: 450, distance: 86.2
click at [971, 450] on div "Workflow Set Inputs Inputs Google Search Google Search Step 2 Output Expand Out…" at bounding box center [755, 368] width 1436 height 662
click at [456, 265] on div "Workflow Set Inputs Inputs Google Search Google Search Step 2 Output Expand Out…" at bounding box center [755, 368] width 1436 height 662
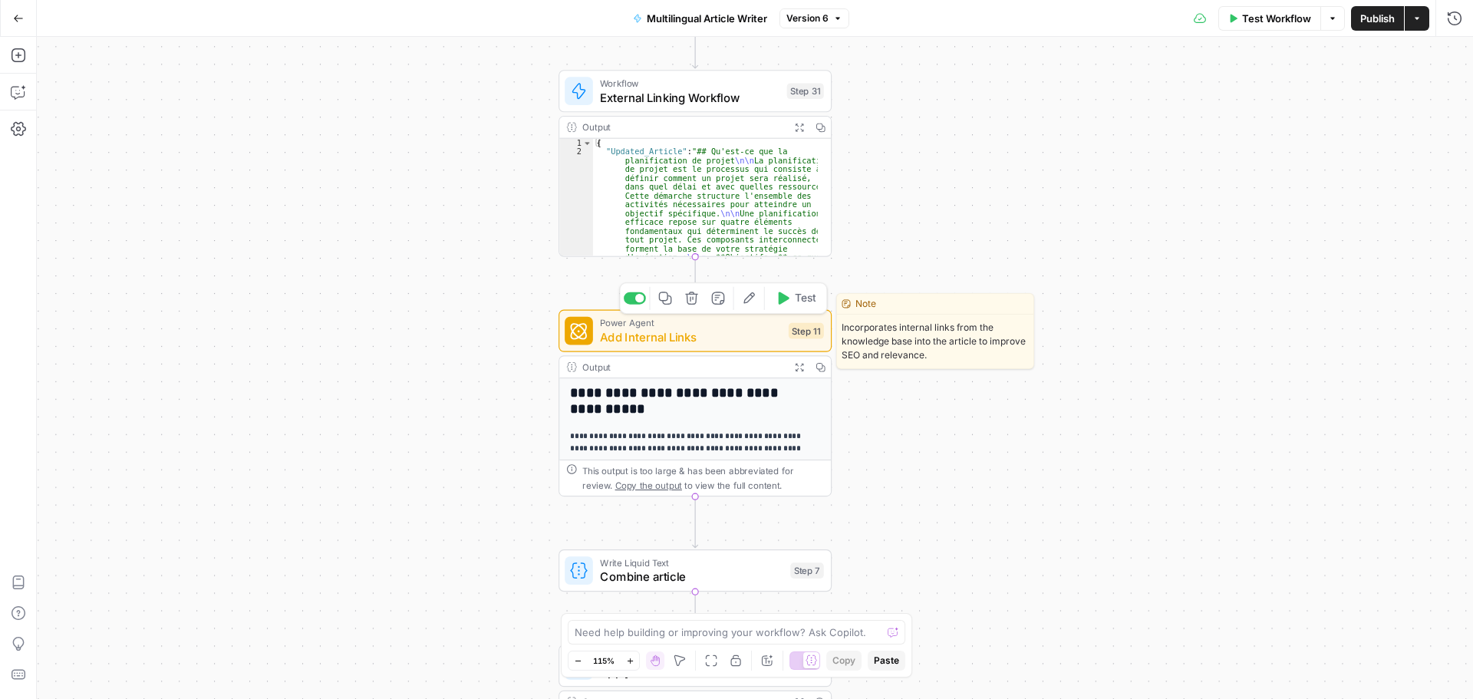
click at [745, 334] on span "Add Internal Links" at bounding box center [691, 337] width 182 height 18
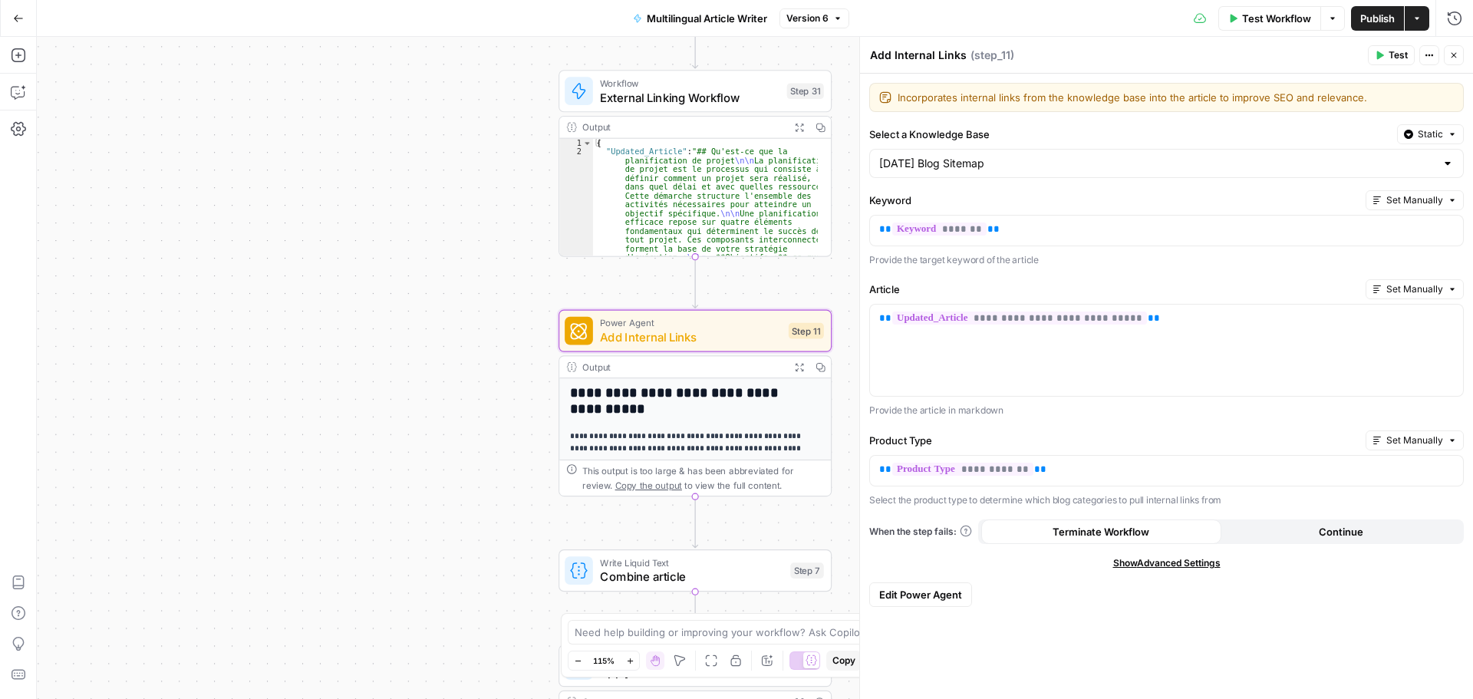
click at [949, 589] on span "Edit Power Agent" at bounding box center [920, 594] width 83 height 15
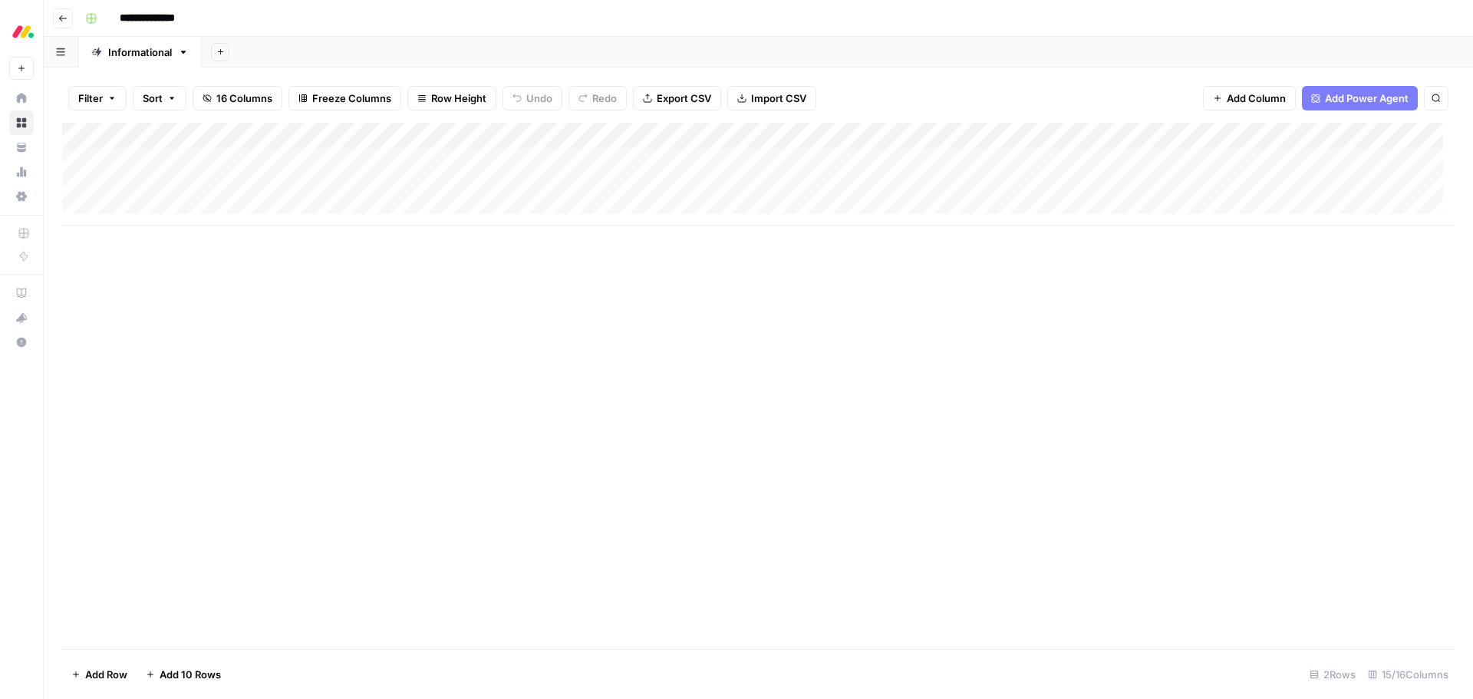
click at [596, 159] on div "Add Column" at bounding box center [758, 174] width 1393 height 103
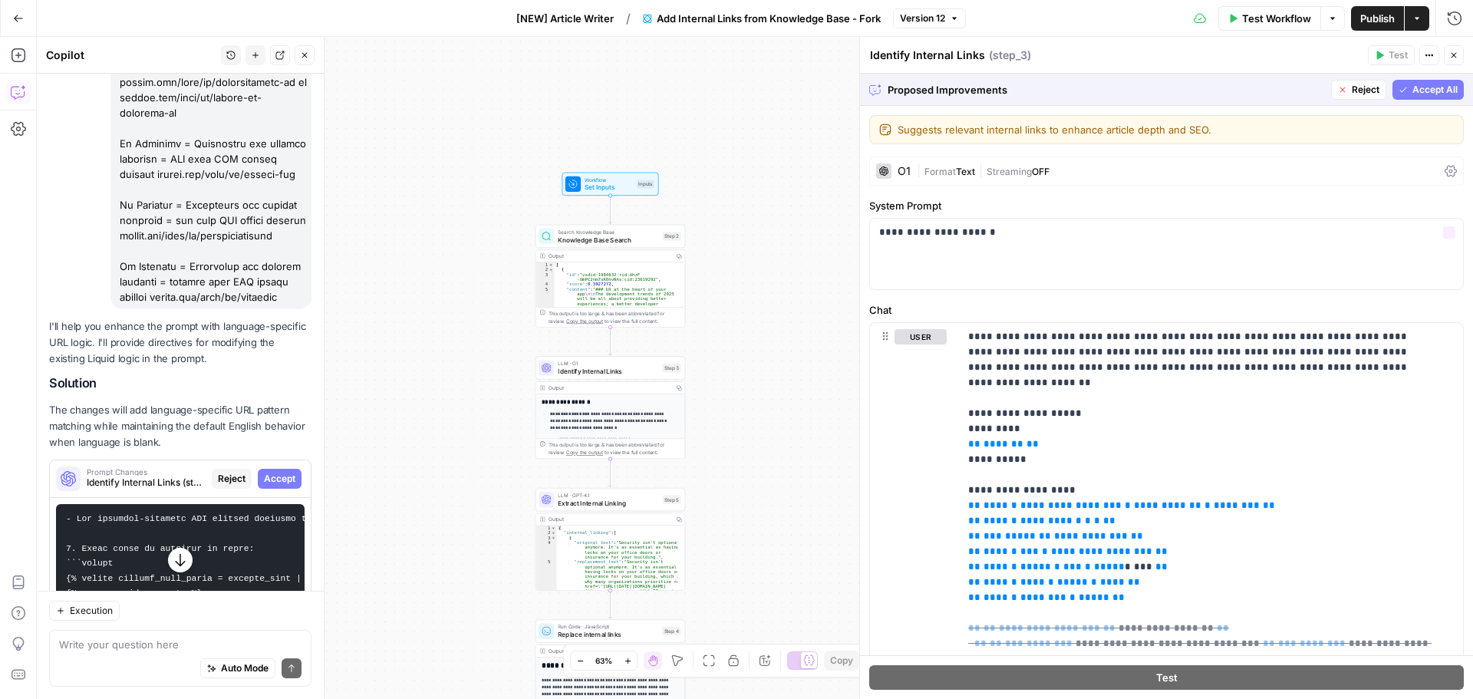
click at [1413, 94] on span "Accept All" at bounding box center [1435, 90] width 45 height 14
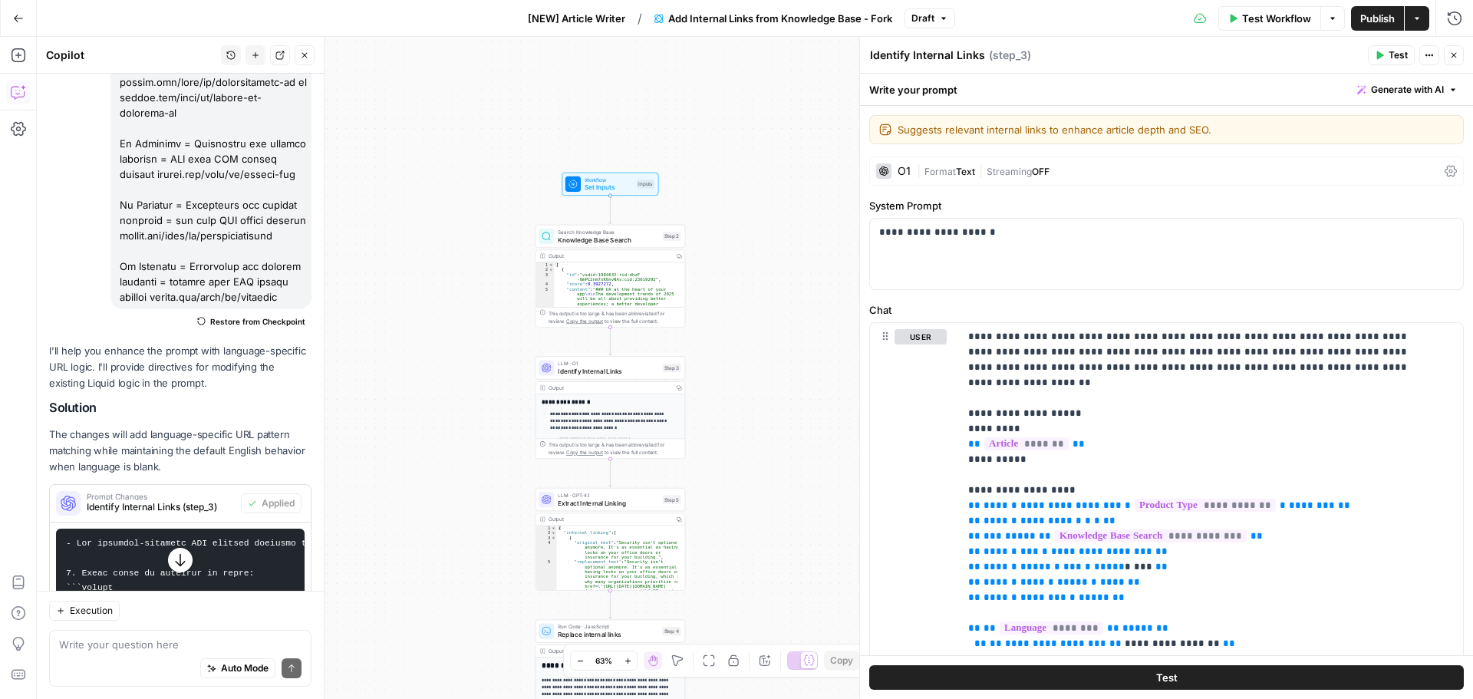
click at [1369, 19] on span "Publish" at bounding box center [1377, 18] width 35 height 15
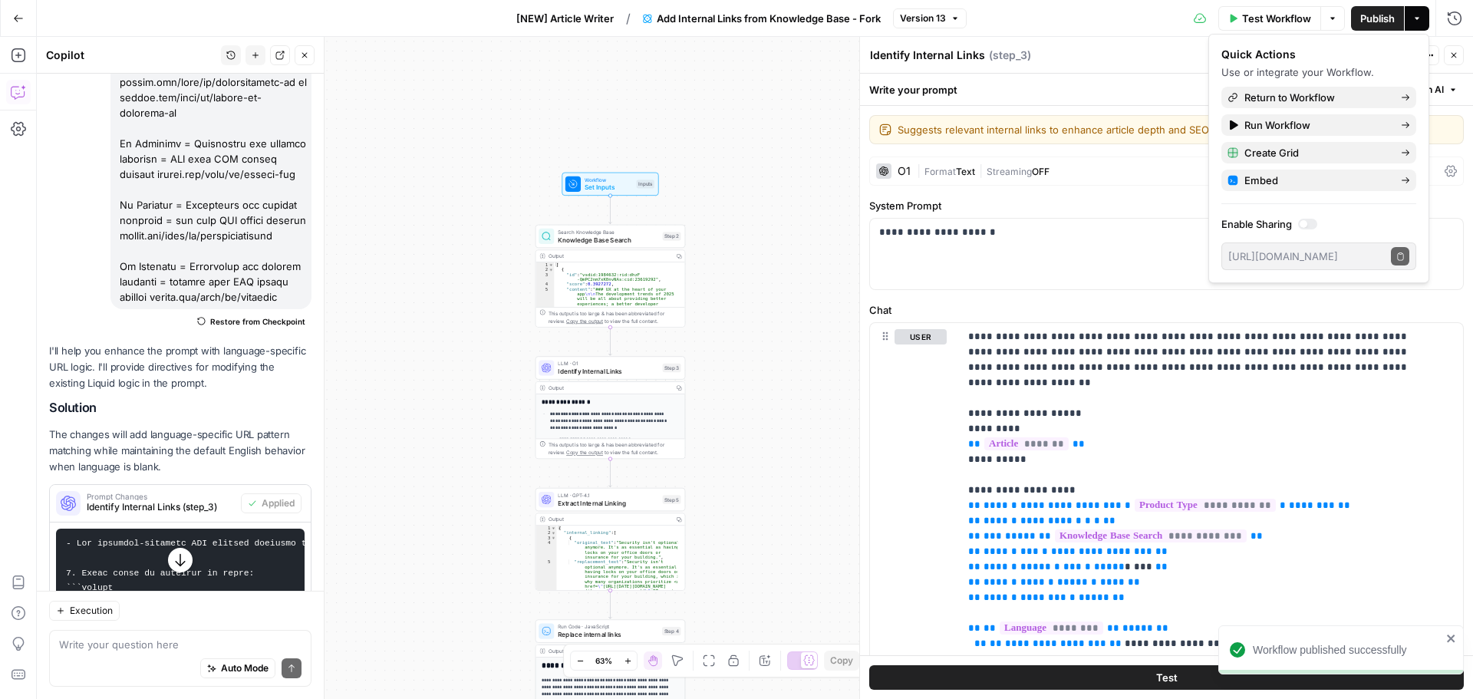
click at [19, 18] on icon "button" at bounding box center [18, 18] width 9 height 7
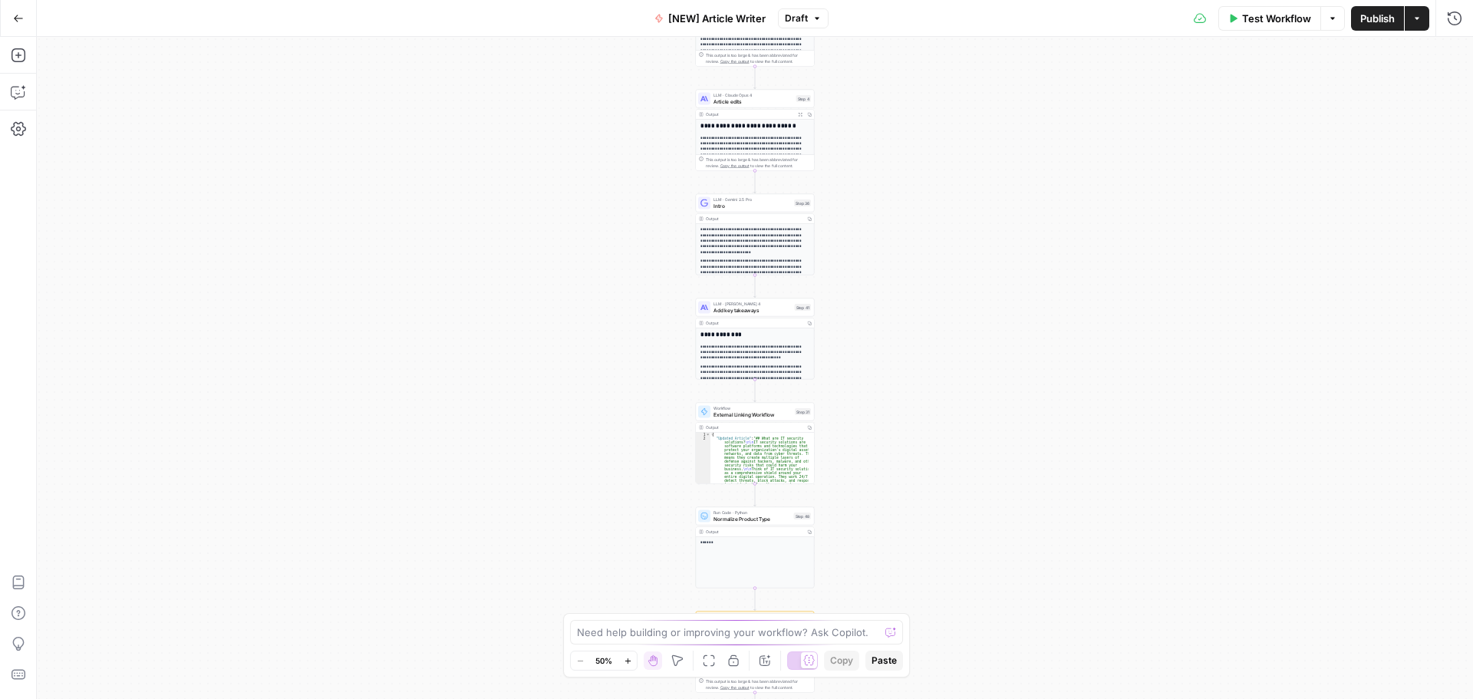
click at [27, 25] on button "Go Back" at bounding box center [19, 19] width 28 height 28
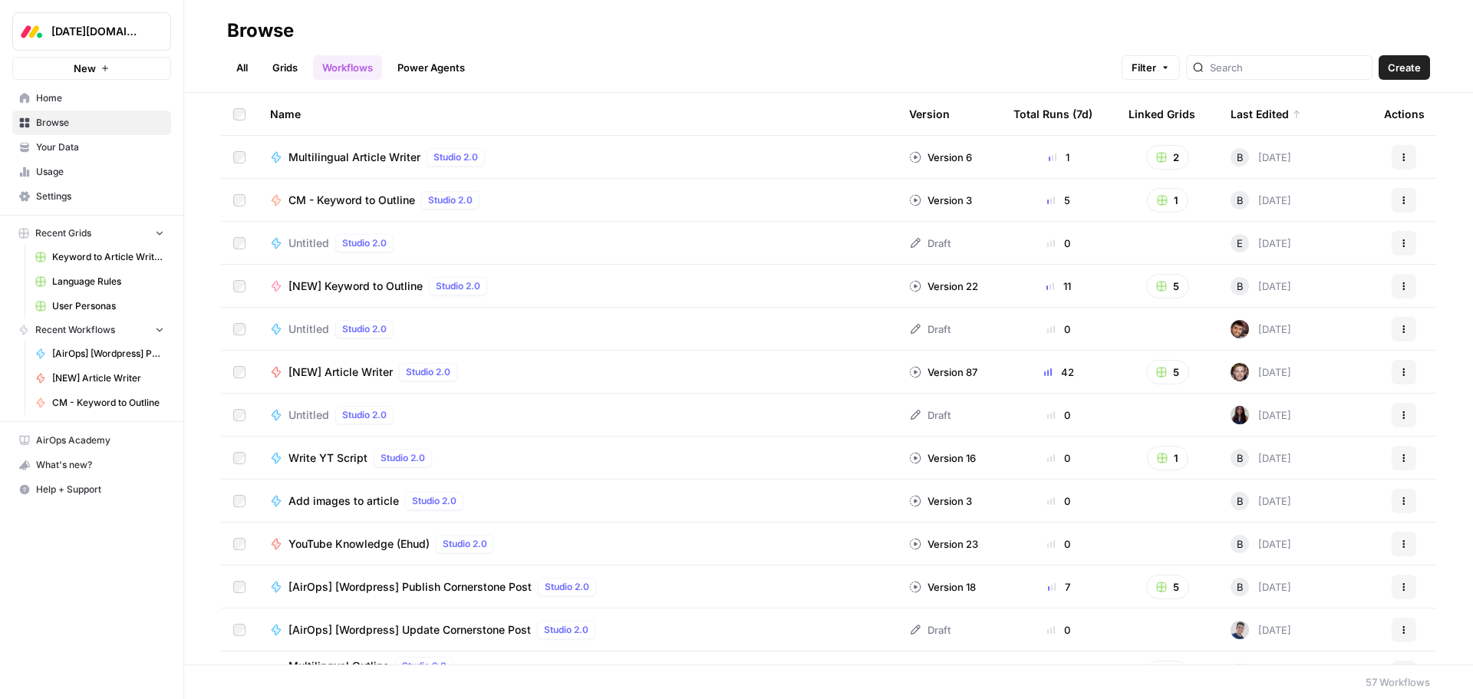
click at [676, 66] on div "All Grids Workflows Power Agents Filter Create" at bounding box center [828, 61] width 1203 height 37
click at [88, 146] on span "Your Data" at bounding box center [100, 147] width 128 height 14
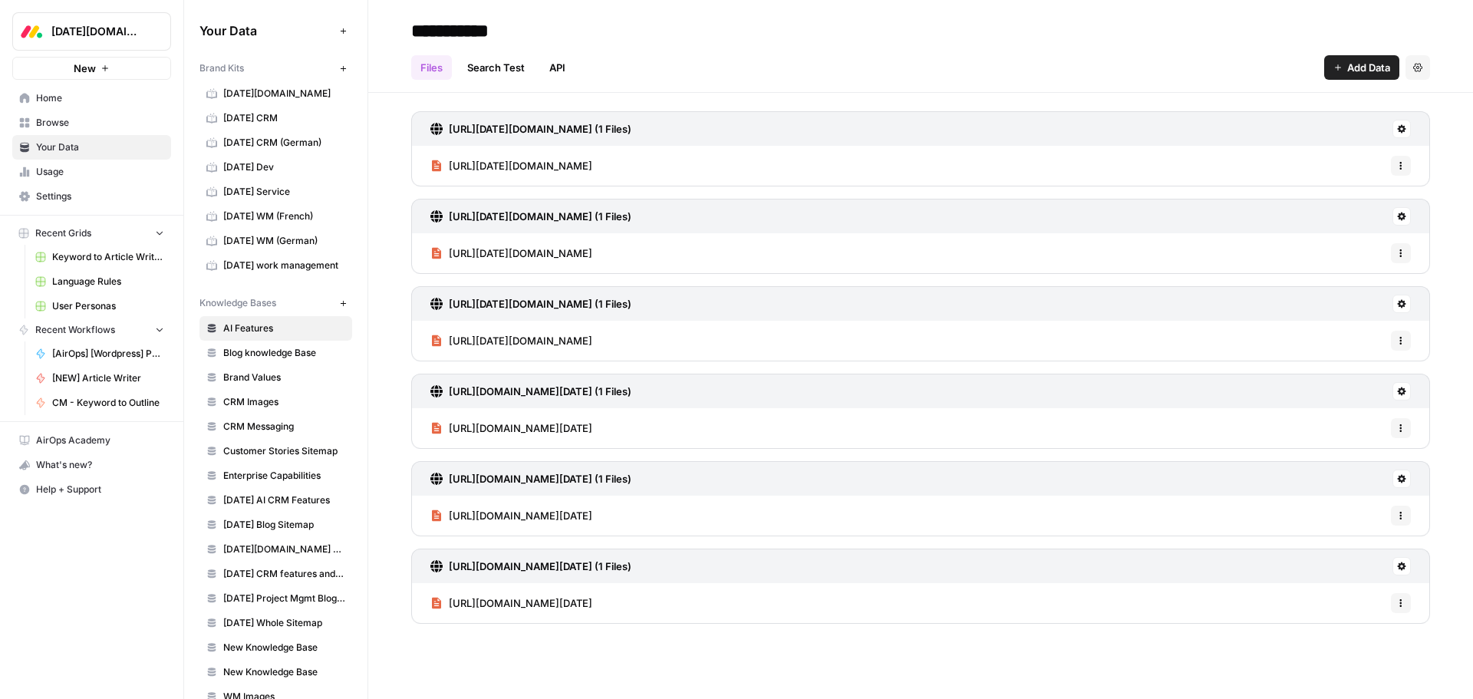
click at [80, 124] on span "Browse" at bounding box center [100, 123] width 128 height 14
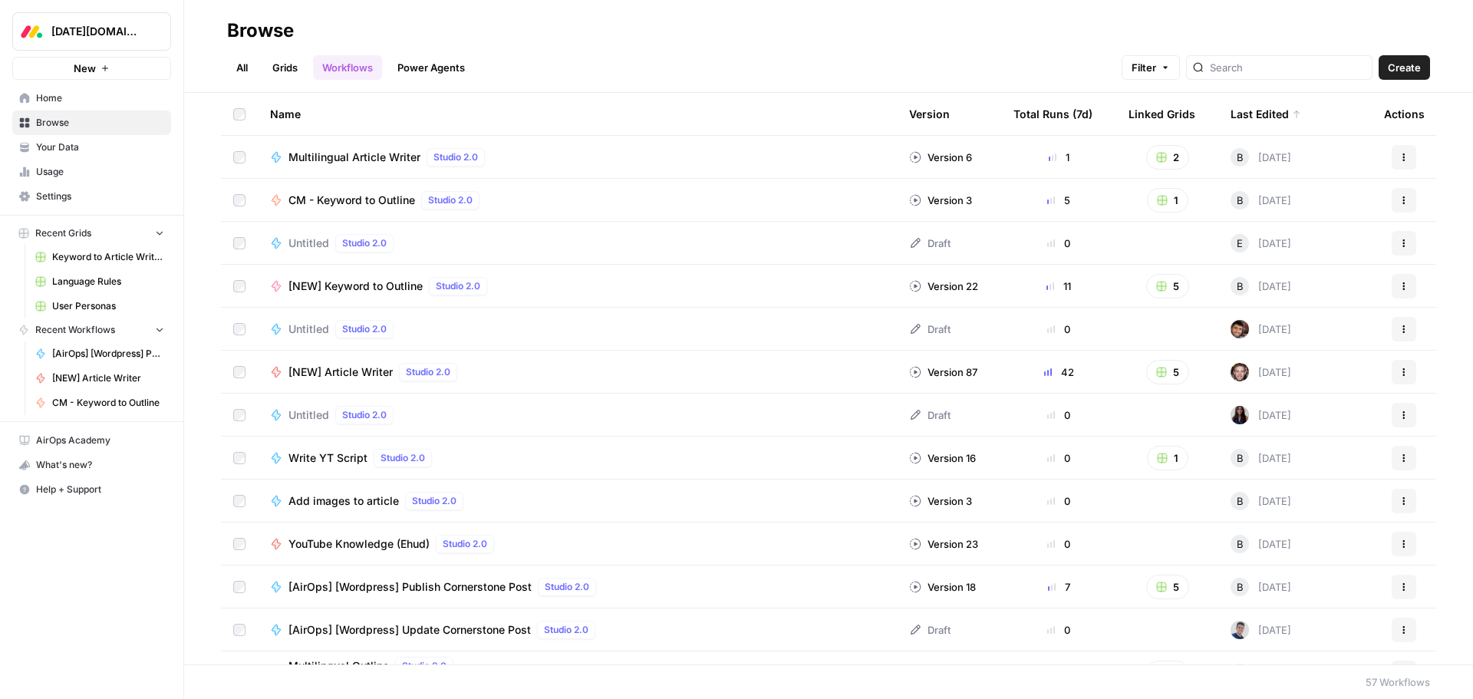
click at [277, 69] on link "Grids" at bounding box center [285, 67] width 44 height 25
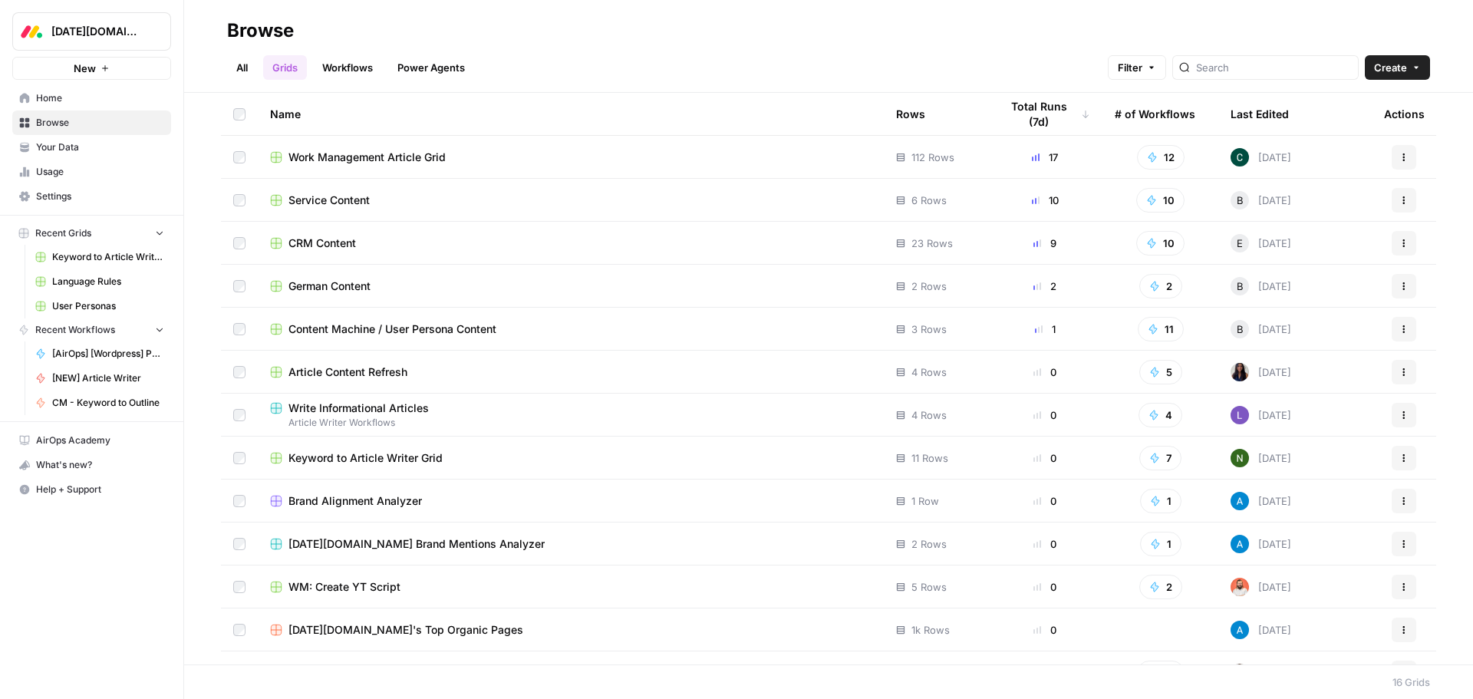
click at [328, 284] on span "German Content" at bounding box center [330, 286] width 82 height 15
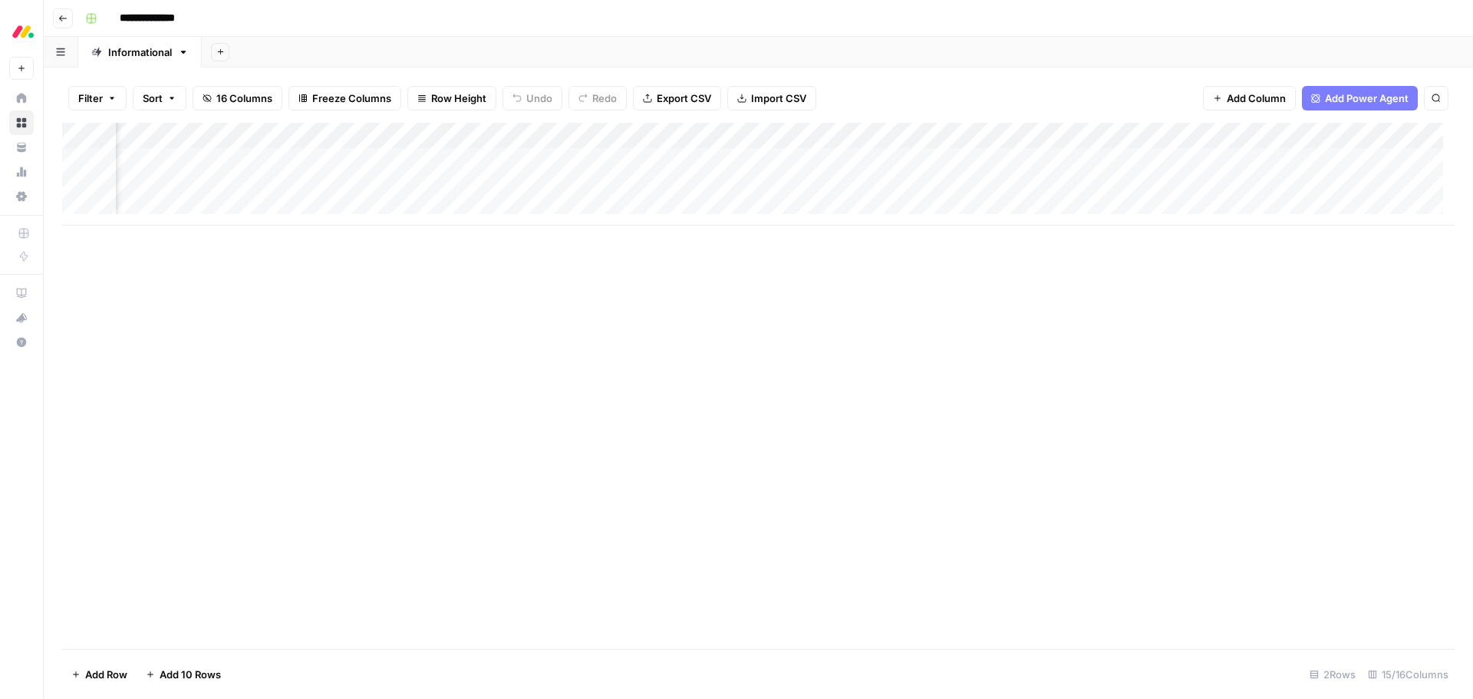
scroll to position [0, 703]
click at [948, 160] on div "Add Column" at bounding box center [758, 174] width 1393 height 103
drag, startPoint x: 1041, startPoint y: 313, endPoint x: 1402, endPoint y: 286, distance: 362.4
click at [1041, 313] on div "Add Column" at bounding box center [758, 386] width 1393 height 526
click at [1364, 159] on div "Add Column" at bounding box center [758, 174] width 1393 height 103
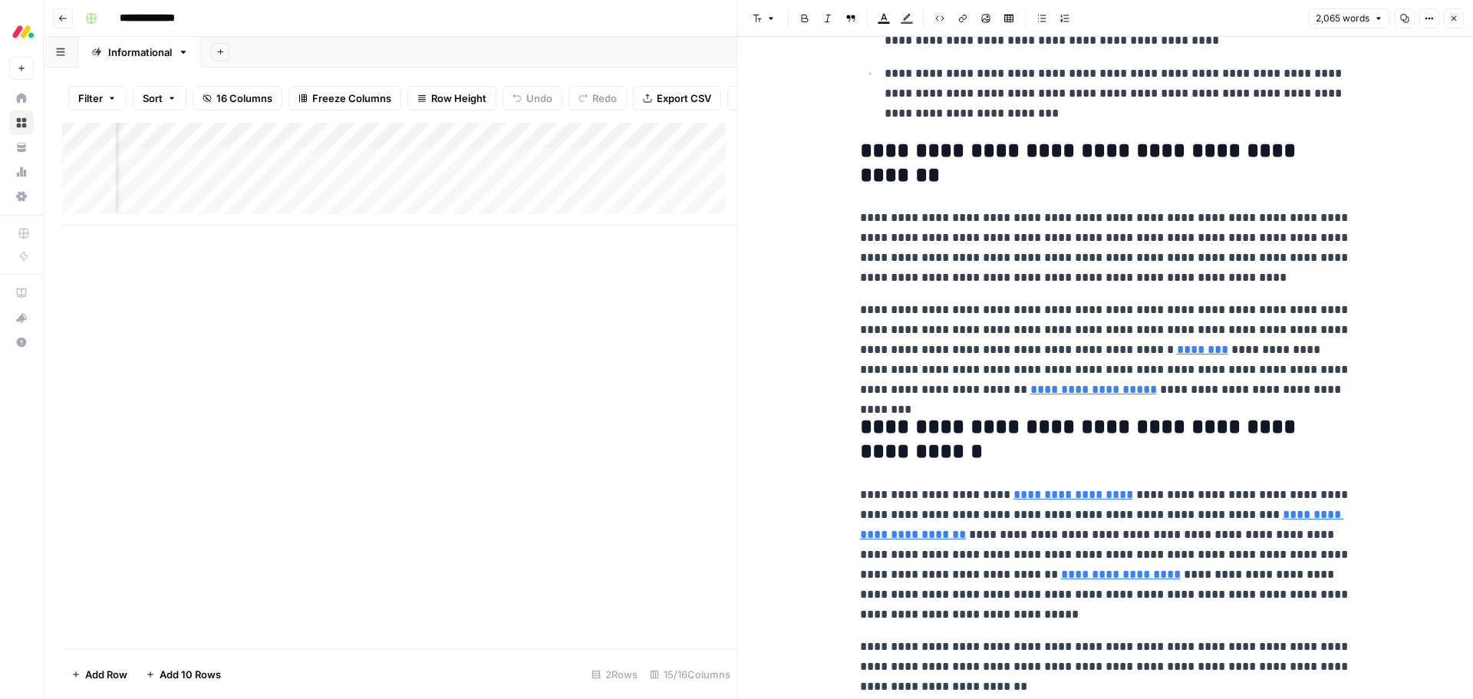
scroll to position [921, 0]
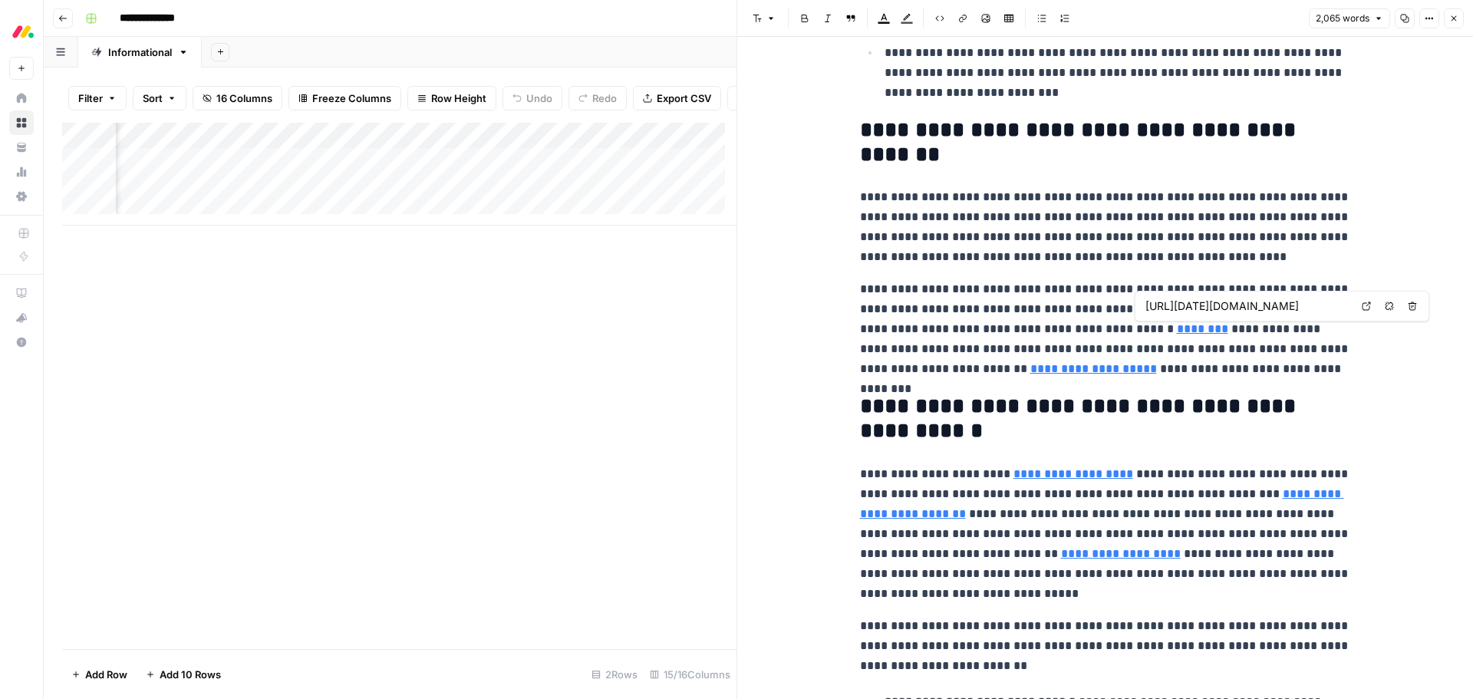
type input "https://monday.com/blog/project-management/operational-planning/"
click at [1459, 17] on button "Close" at bounding box center [1454, 18] width 20 height 20
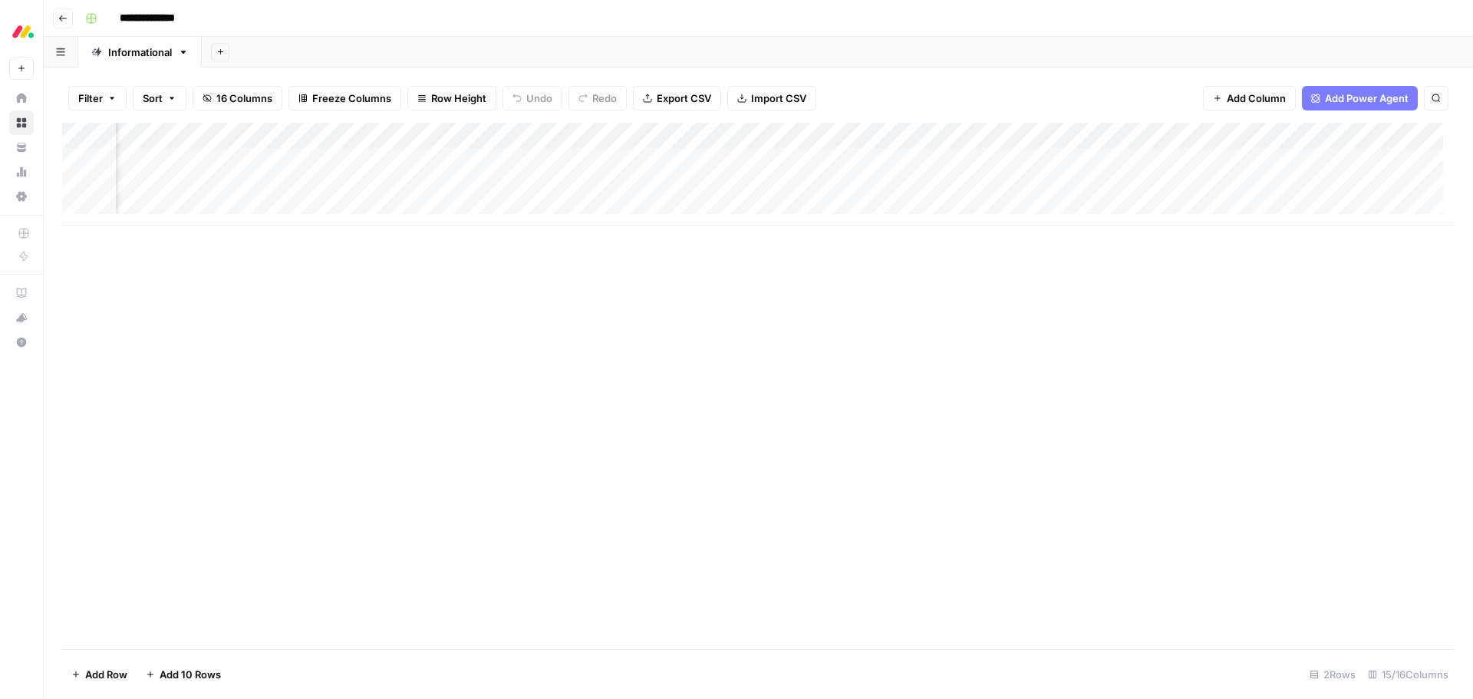
click at [1369, 135] on div "Add Column" at bounding box center [758, 174] width 1393 height 103
click at [1314, 401] on div "Add Column" at bounding box center [758, 386] width 1393 height 526
click at [932, 136] on div "Add Column" at bounding box center [758, 174] width 1393 height 103
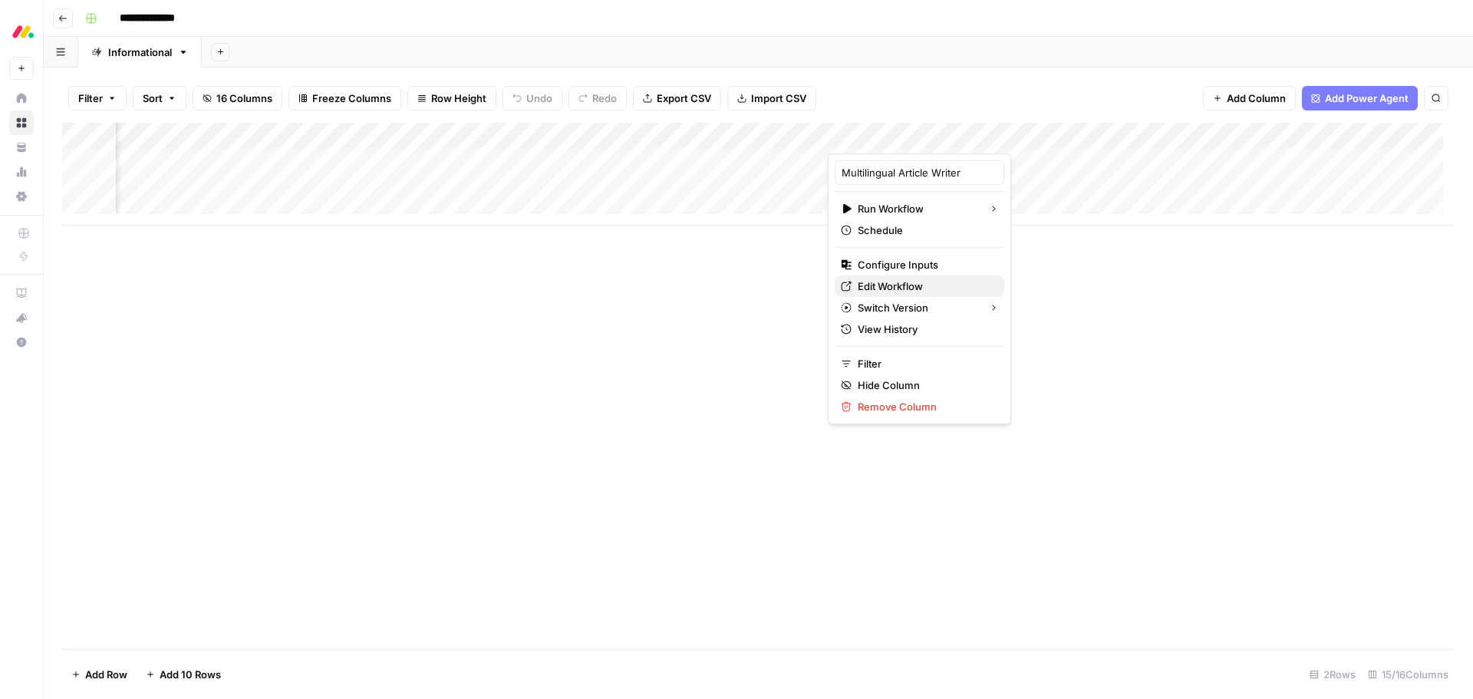
click at [933, 284] on span "Edit Workflow" at bounding box center [925, 286] width 134 height 15
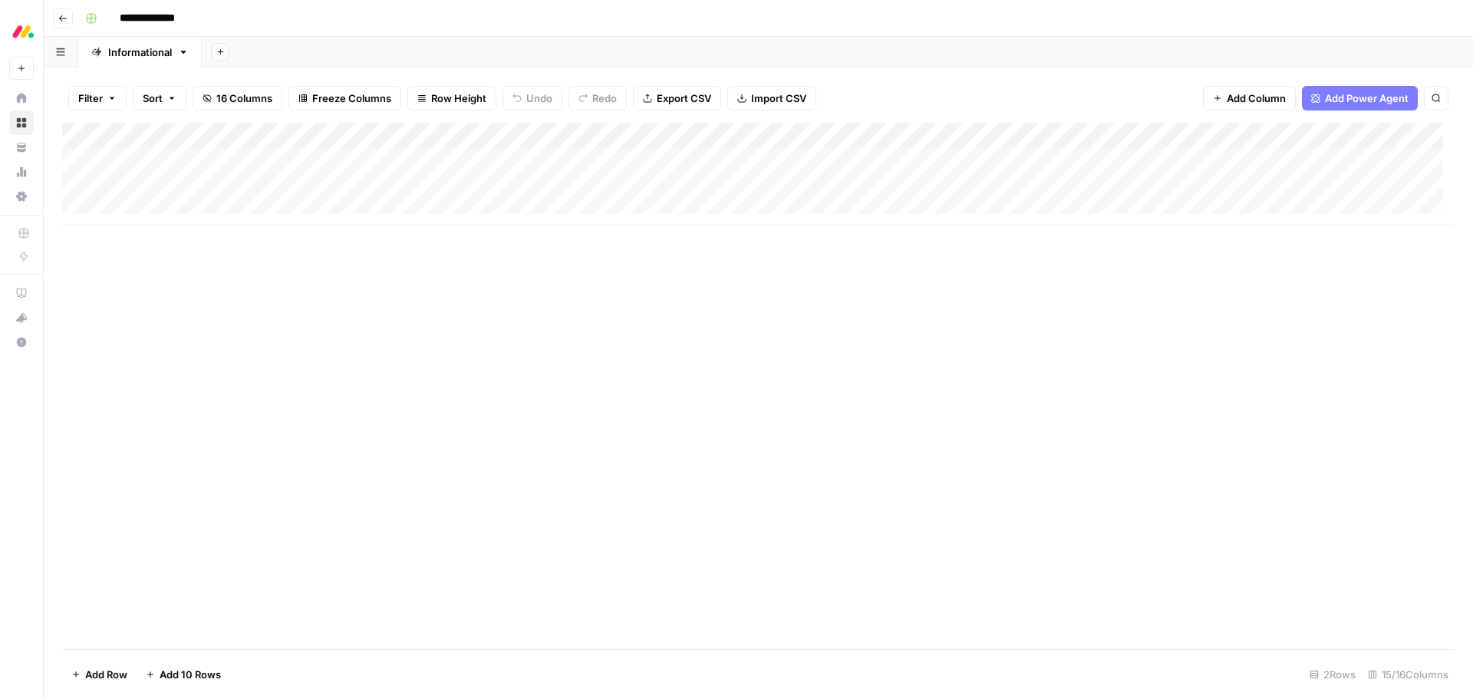
click at [175, 160] on div "Add Column" at bounding box center [758, 174] width 1393 height 103
click at [175, 160] on textarea "**********" at bounding box center [238, 161] width 246 height 21
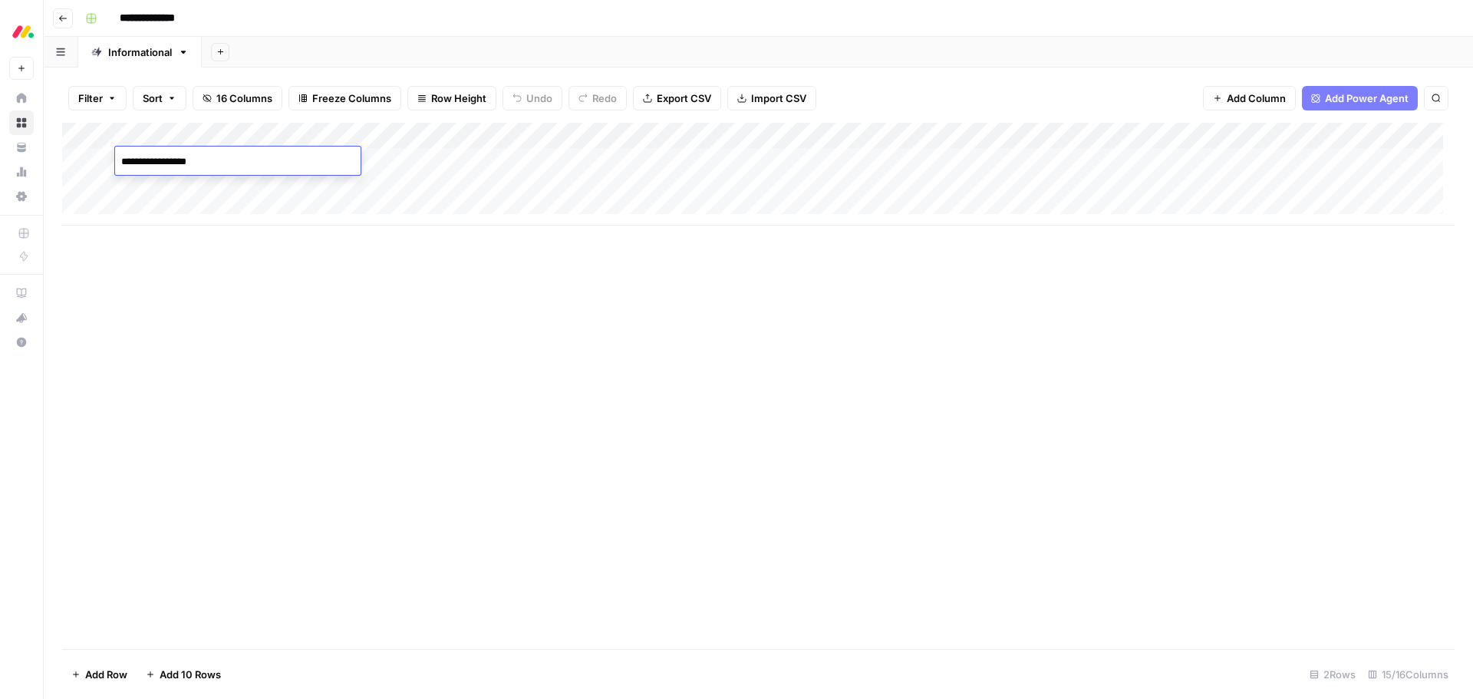
click at [175, 160] on textarea "**********" at bounding box center [238, 161] width 246 height 21
click at [770, 135] on div "Add Column" at bounding box center [758, 174] width 1393 height 103
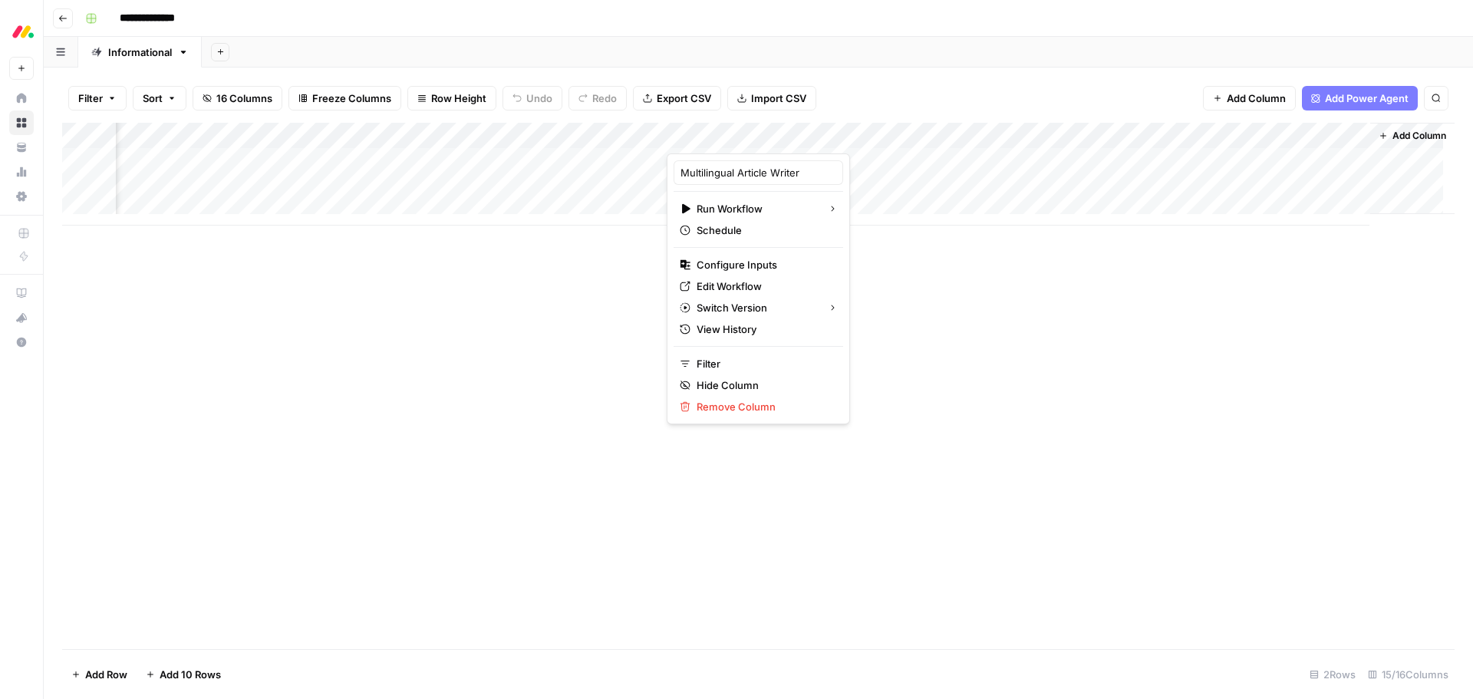
click at [954, 279] on div "Add Column" at bounding box center [758, 386] width 1393 height 526
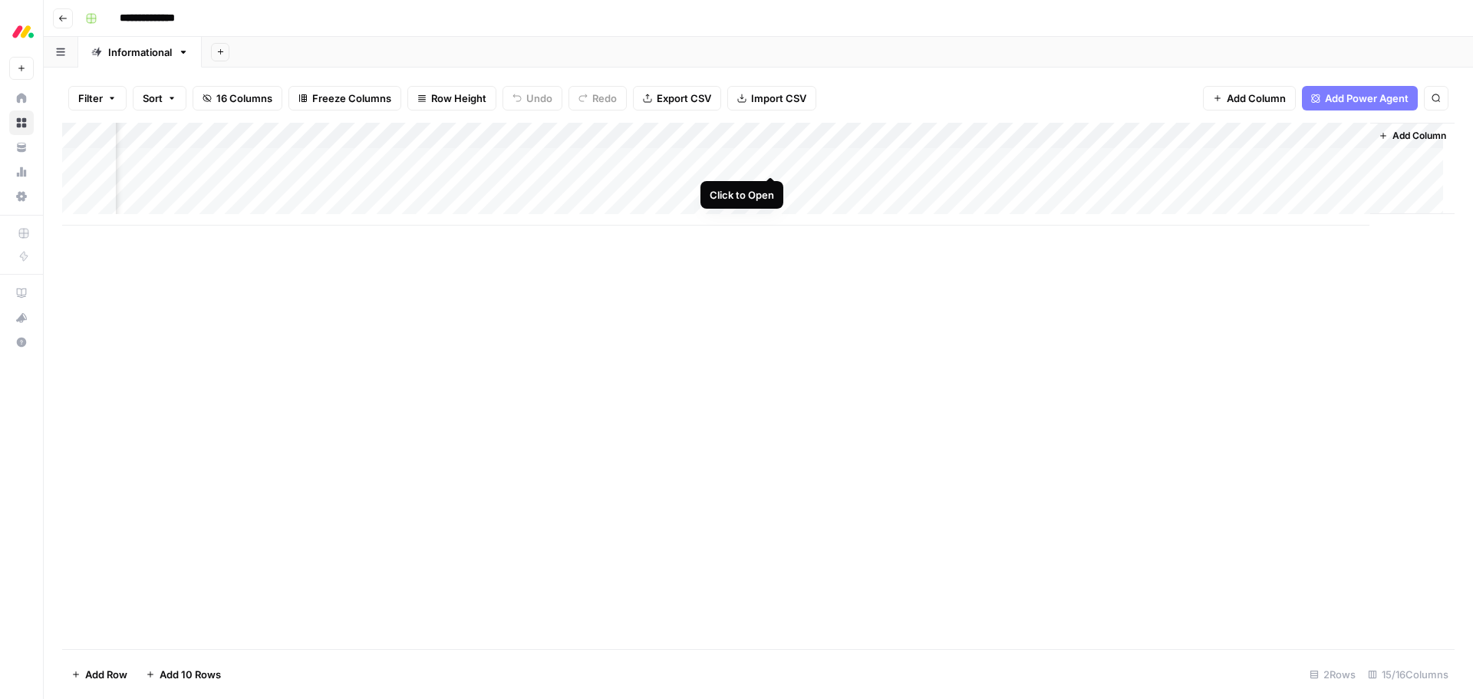
click at [768, 160] on div "Add Column" at bounding box center [758, 174] width 1393 height 103
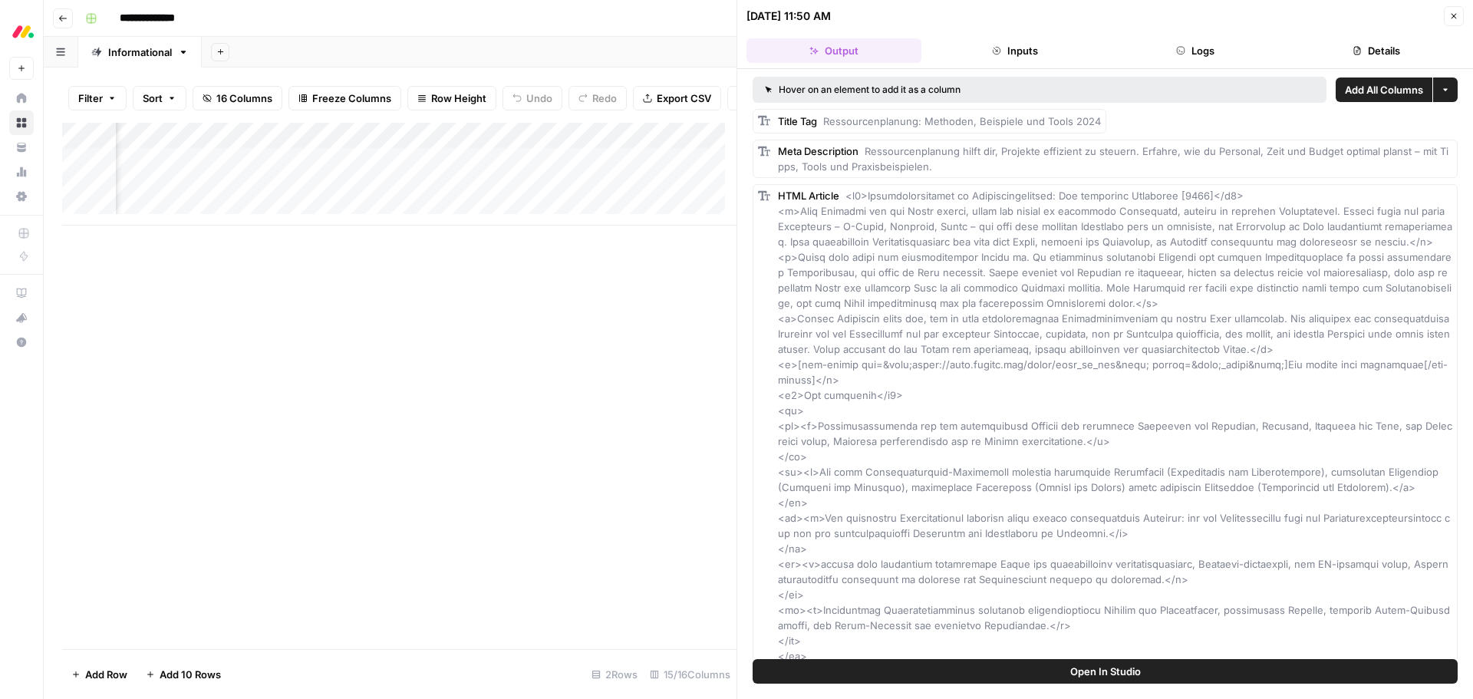
click at [1199, 53] on button "Logs" at bounding box center [1196, 50] width 175 height 25
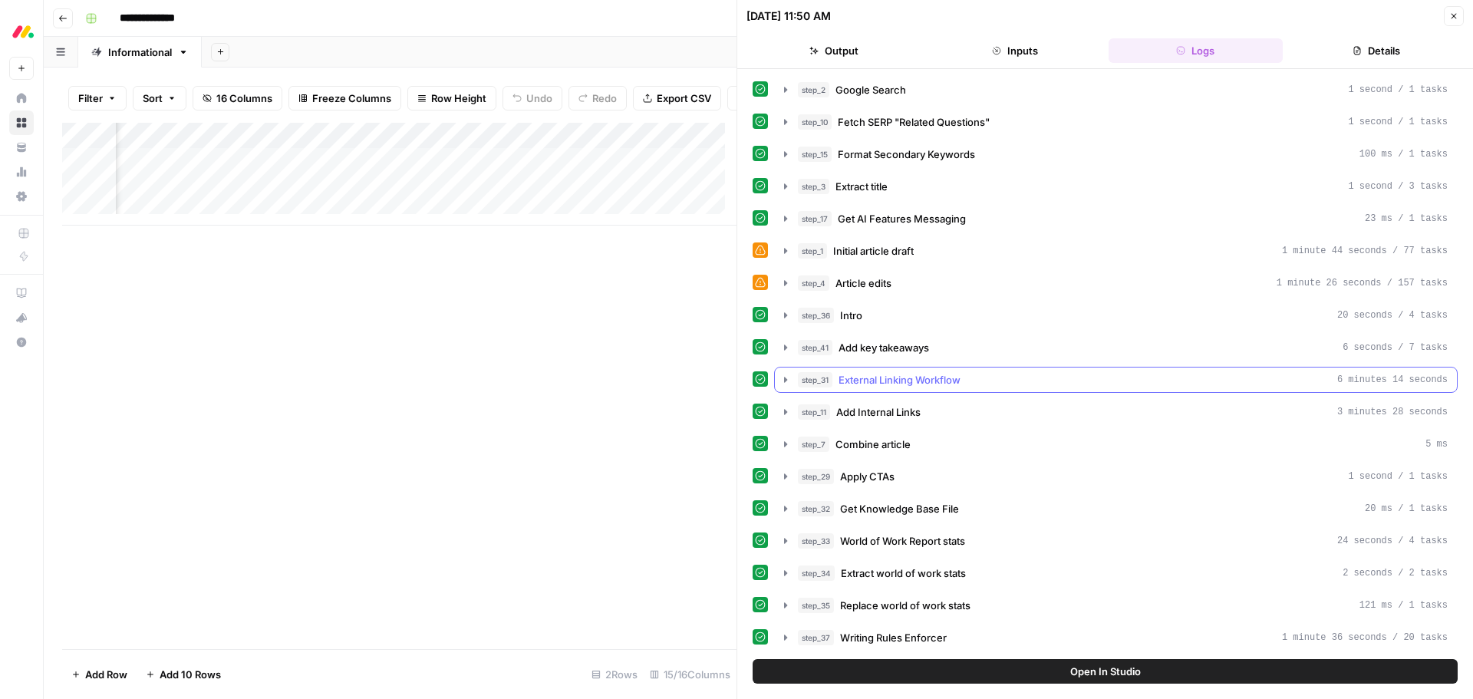
click at [964, 384] on div "step_31 External Linking Workflow 6 minutes 14 seconds" at bounding box center [1123, 379] width 650 height 15
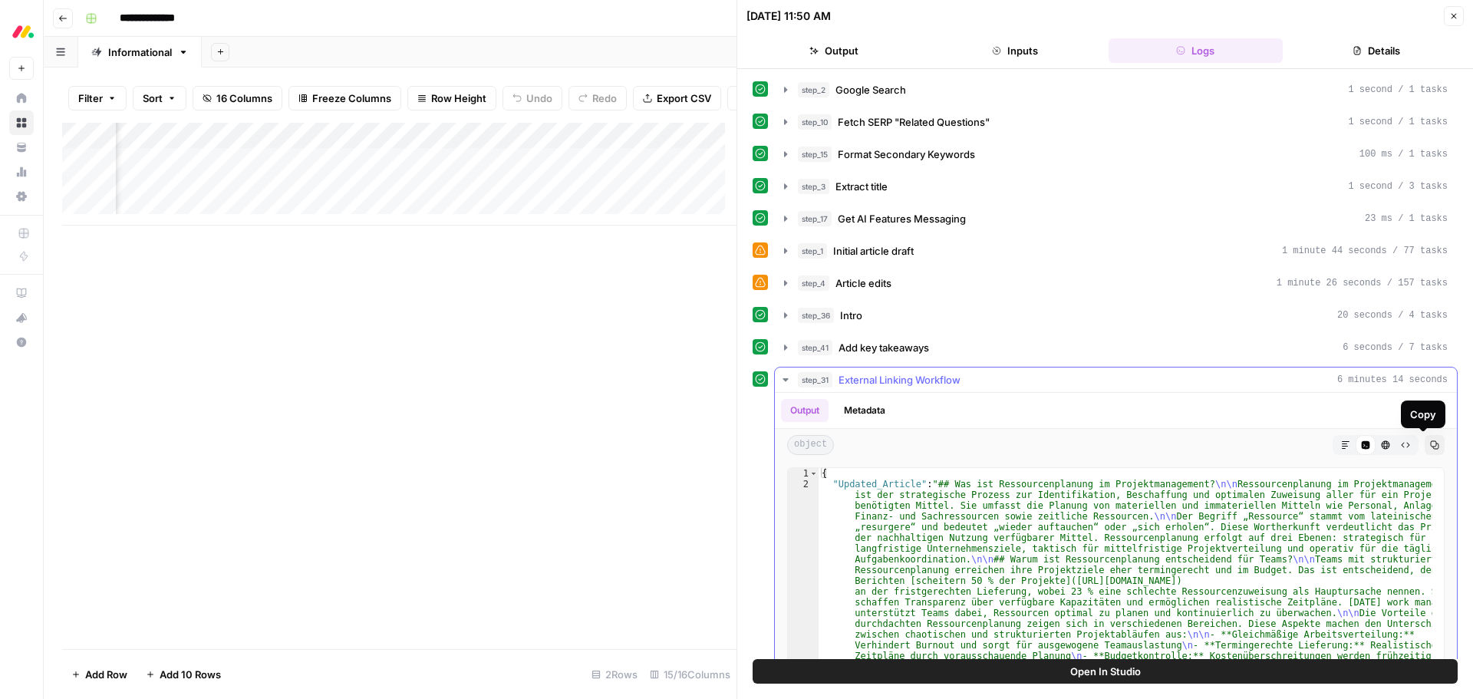
click at [1425, 447] on button "Copy" at bounding box center [1435, 445] width 20 height 20
click at [1016, 55] on button "Inputs" at bounding box center [1015, 50] width 175 height 25
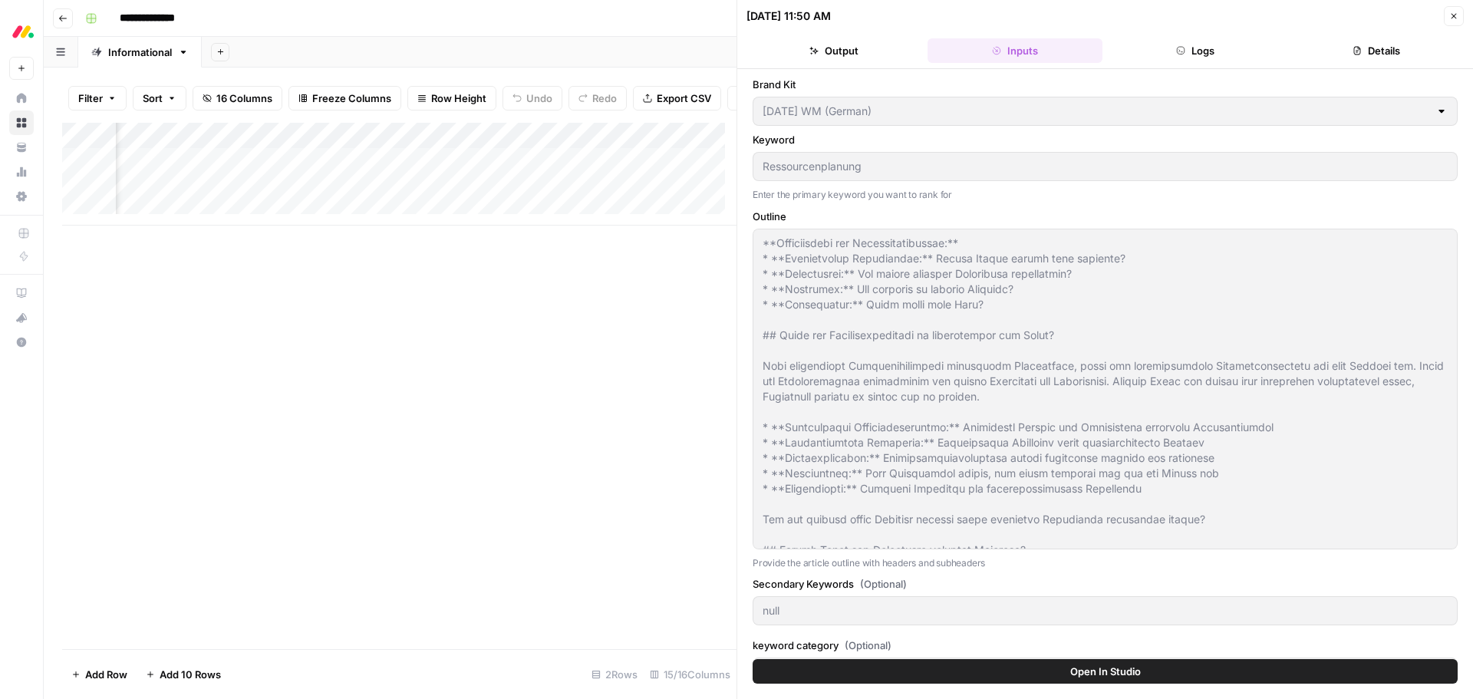
click at [849, 61] on button "Output" at bounding box center [834, 50] width 175 height 25
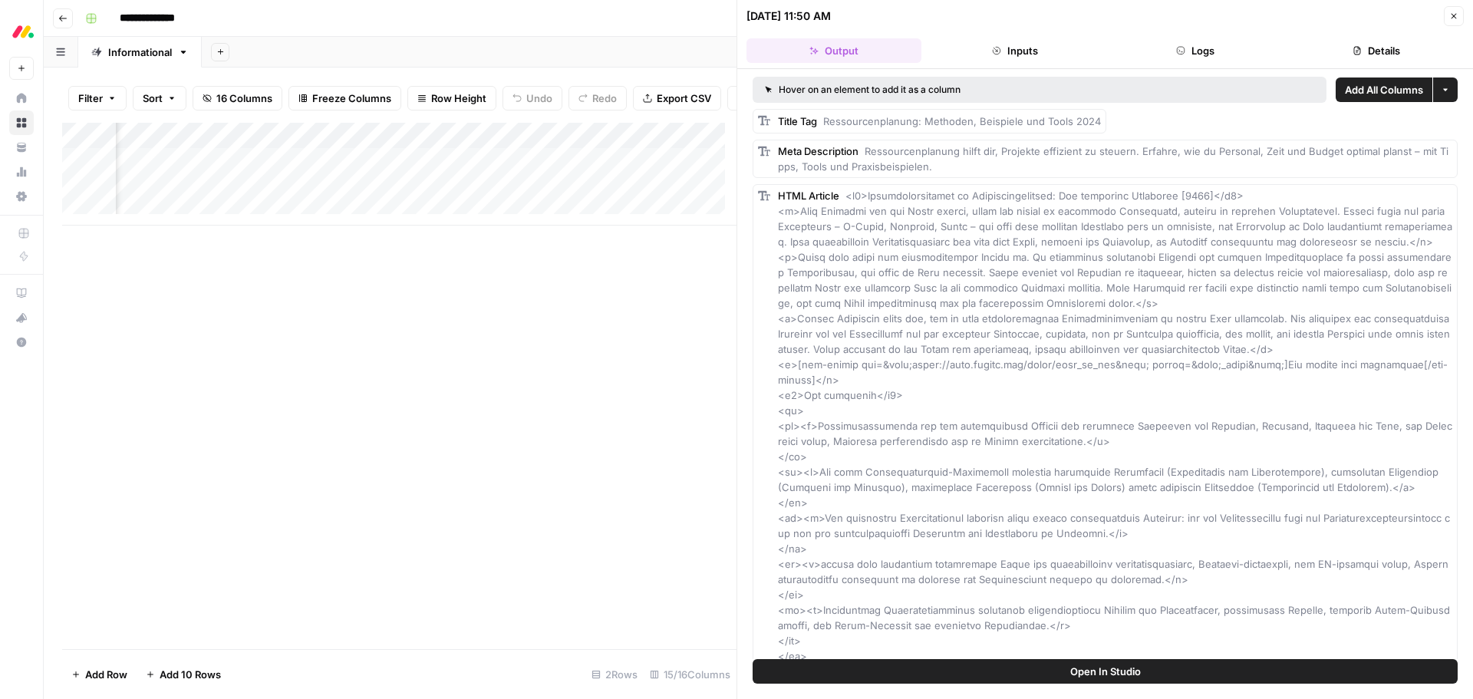
click at [1451, 15] on icon "button" at bounding box center [1454, 16] width 9 height 9
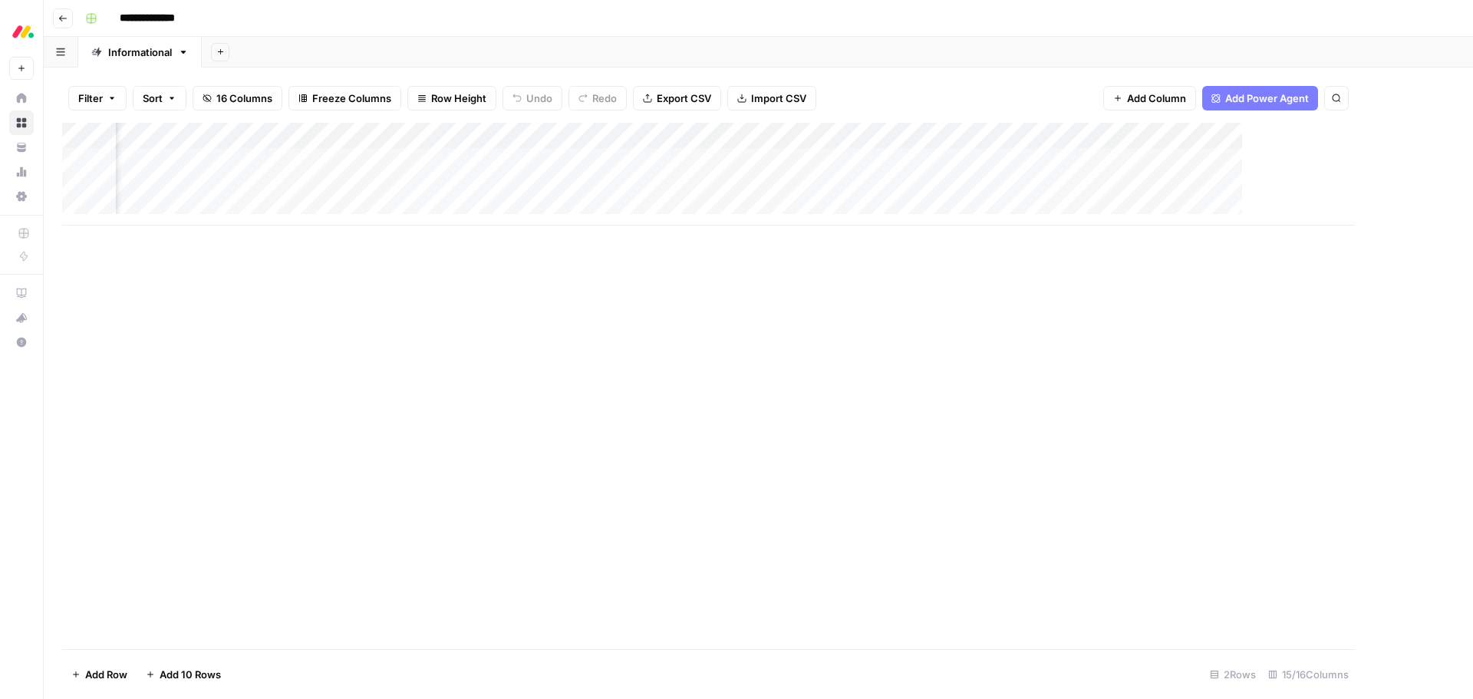
scroll to position [0, 846]
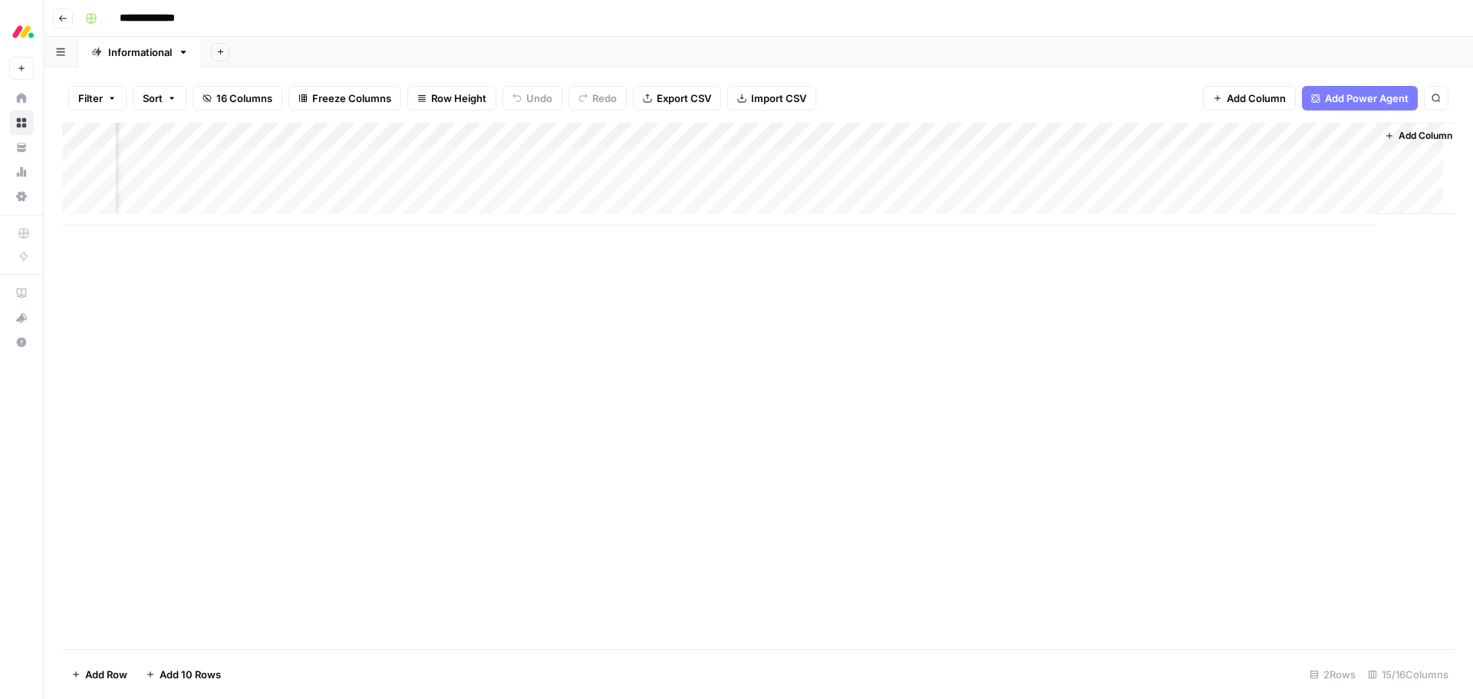
click at [790, 135] on div "Add Column" at bounding box center [758, 174] width 1393 height 103
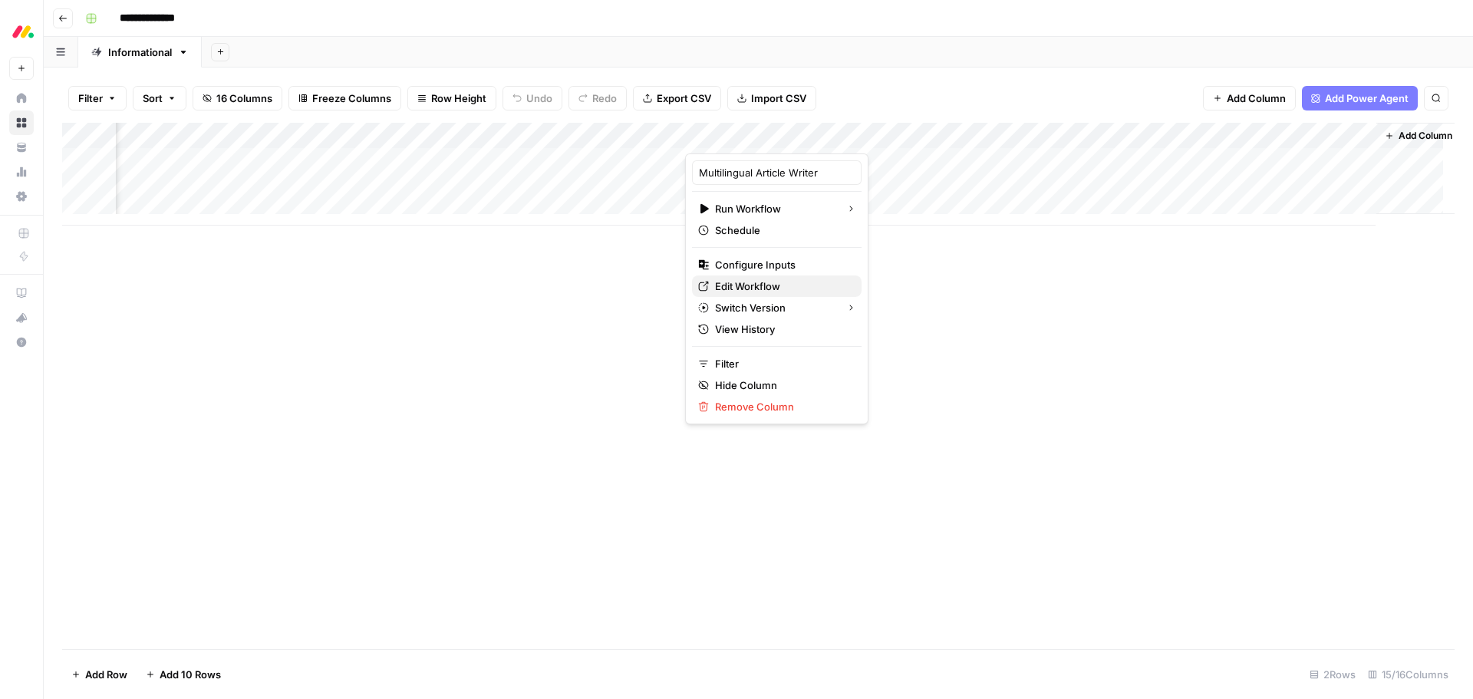
click at [764, 283] on span "Edit Workflow" at bounding box center [782, 286] width 134 height 15
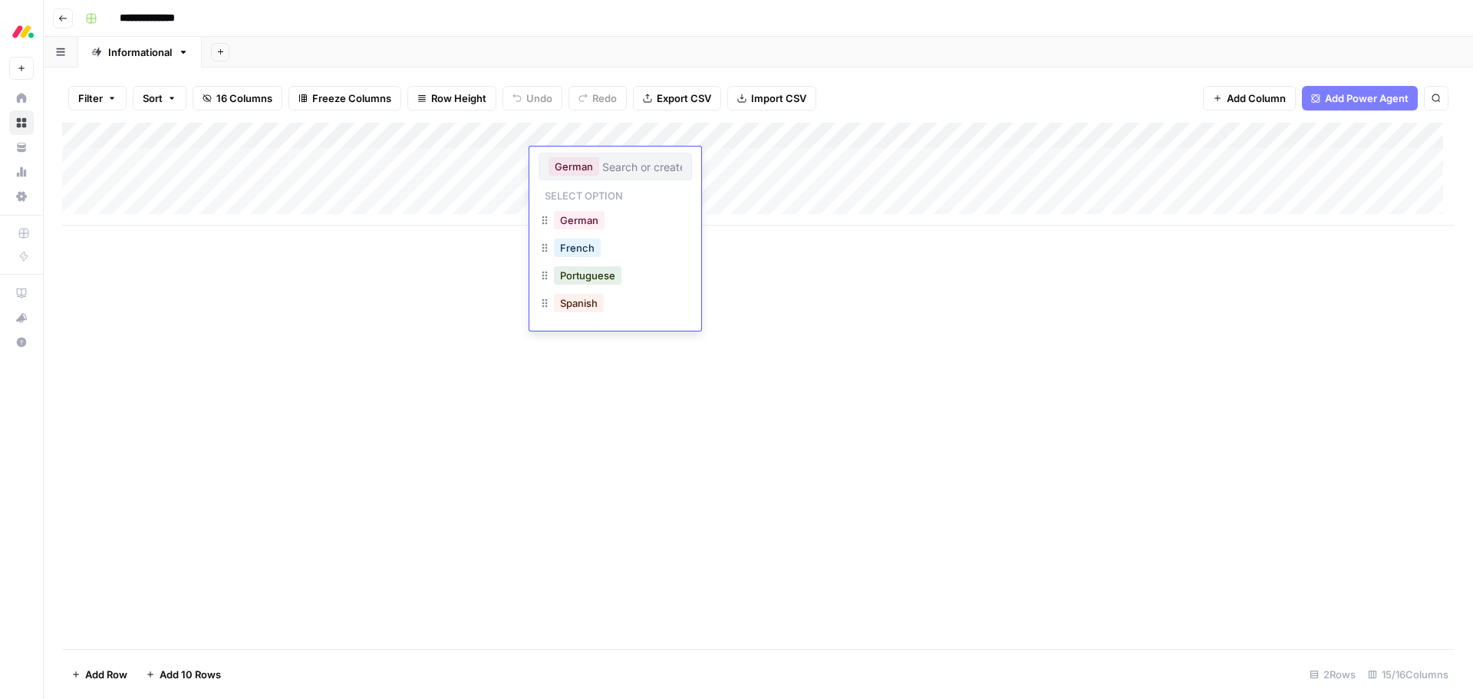
click at [268, 308] on div "Add Column" at bounding box center [758, 386] width 1393 height 526
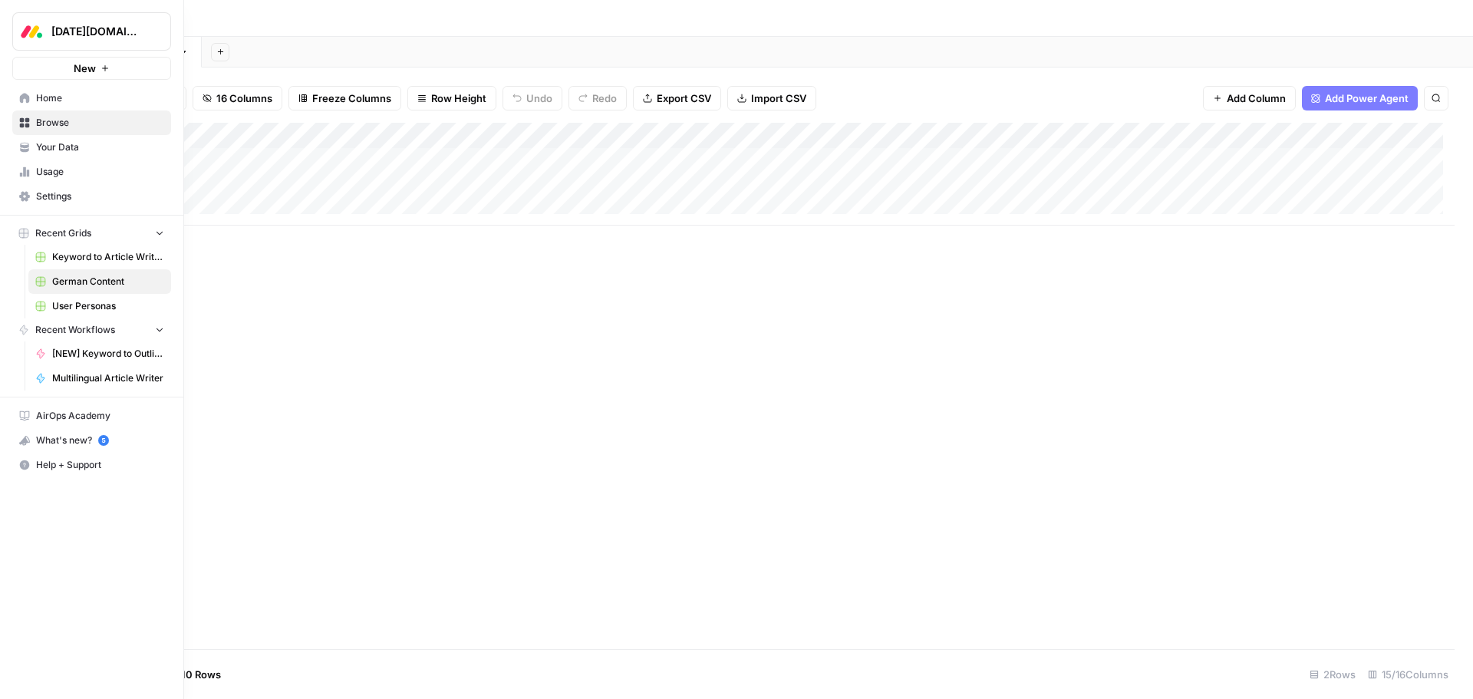
click at [87, 120] on span "Browse" at bounding box center [100, 123] width 128 height 14
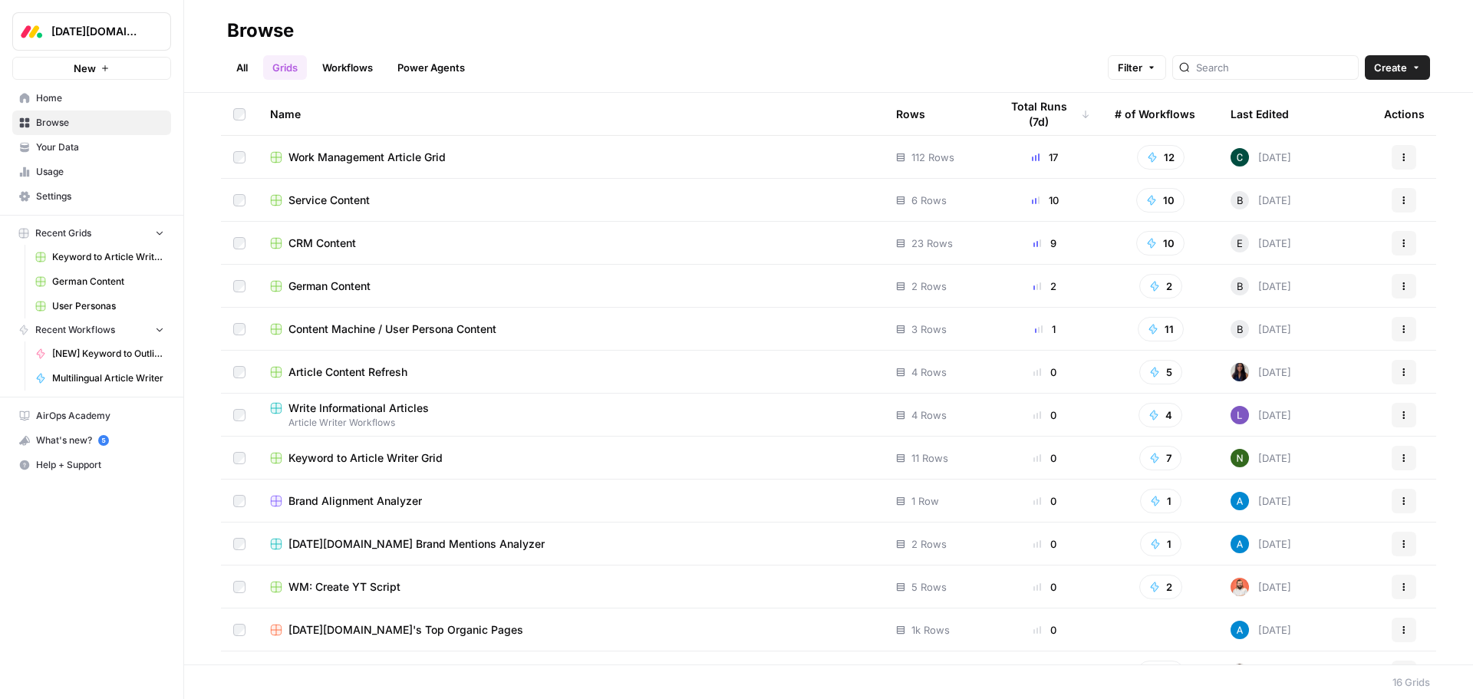
click at [326, 244] on span "CRM Content" at bounding box center [323, 243] width 68 height 15
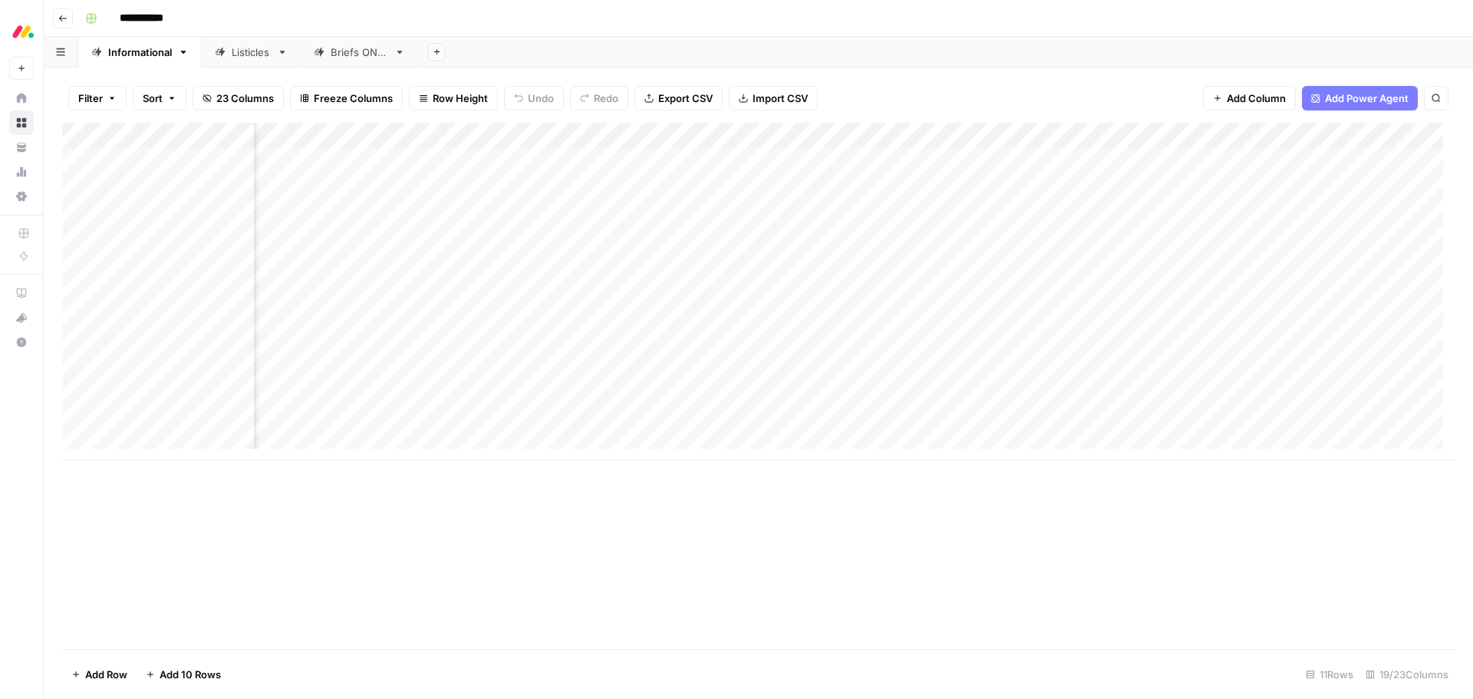
scroll to position [0, 264]
click at [345, 45] on div "Briefs ONLY" at bounding box center [360, 52] width 58 height 15
click at [927, 213] on div "Add Column" at bounding box center [758, 252] width 1393 height 259
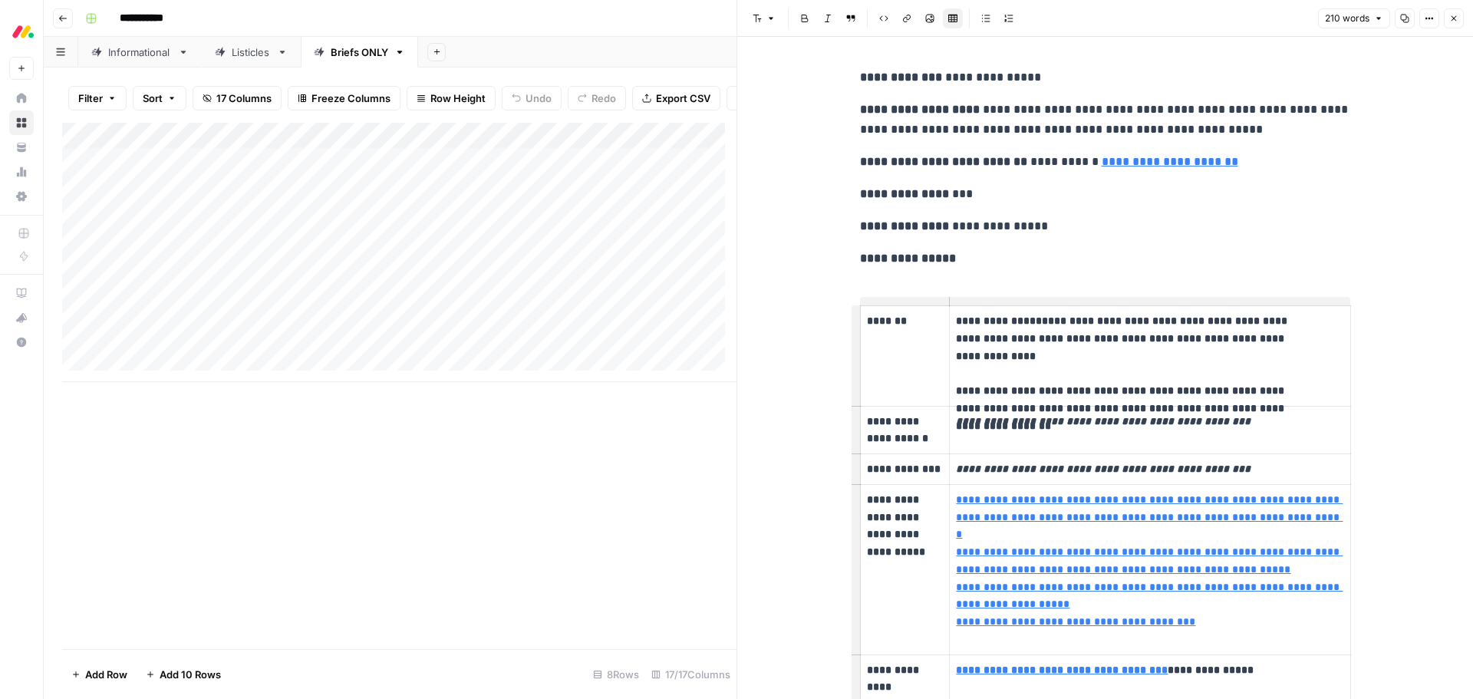
click at [1452, 19] on icon "button" at bounding box center [1454, 18] width 9 height 9
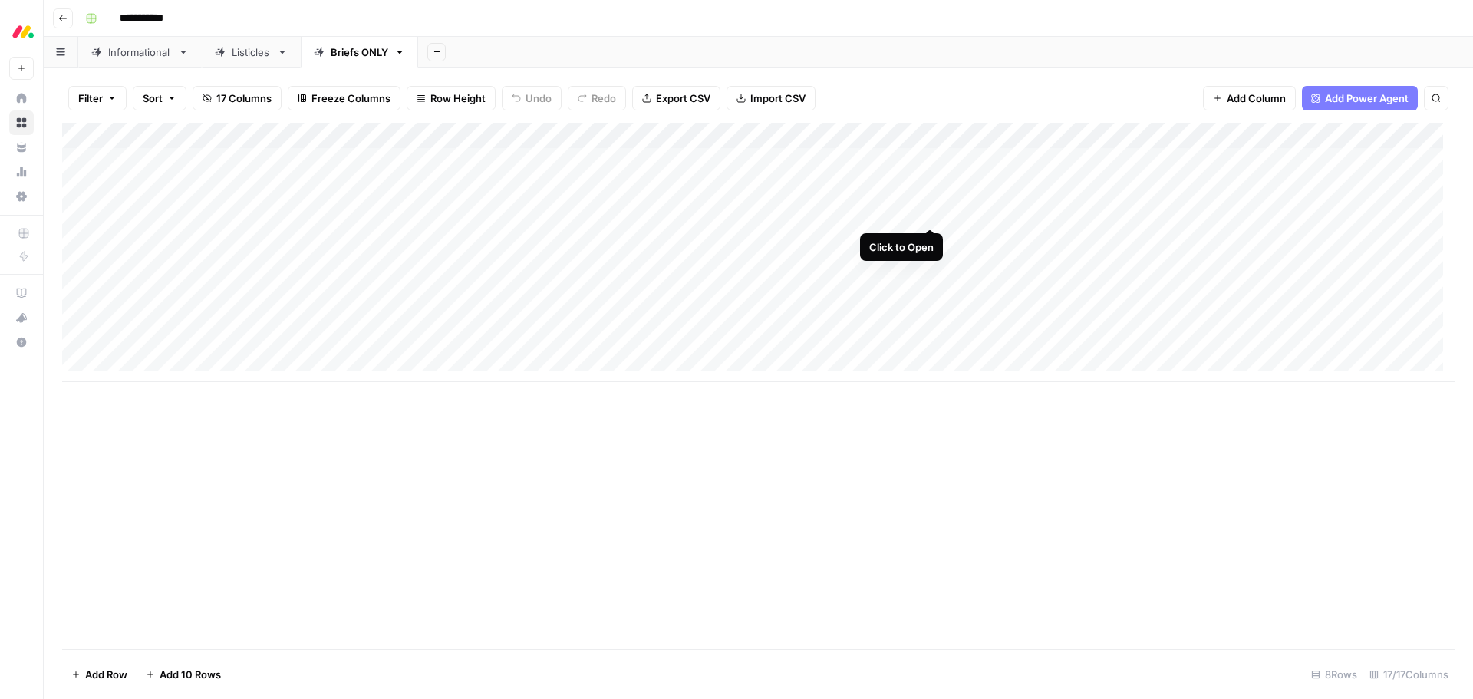
click at [926, 215] on div "Add Column" at bounding box center [758, 252] width 1393 height 259
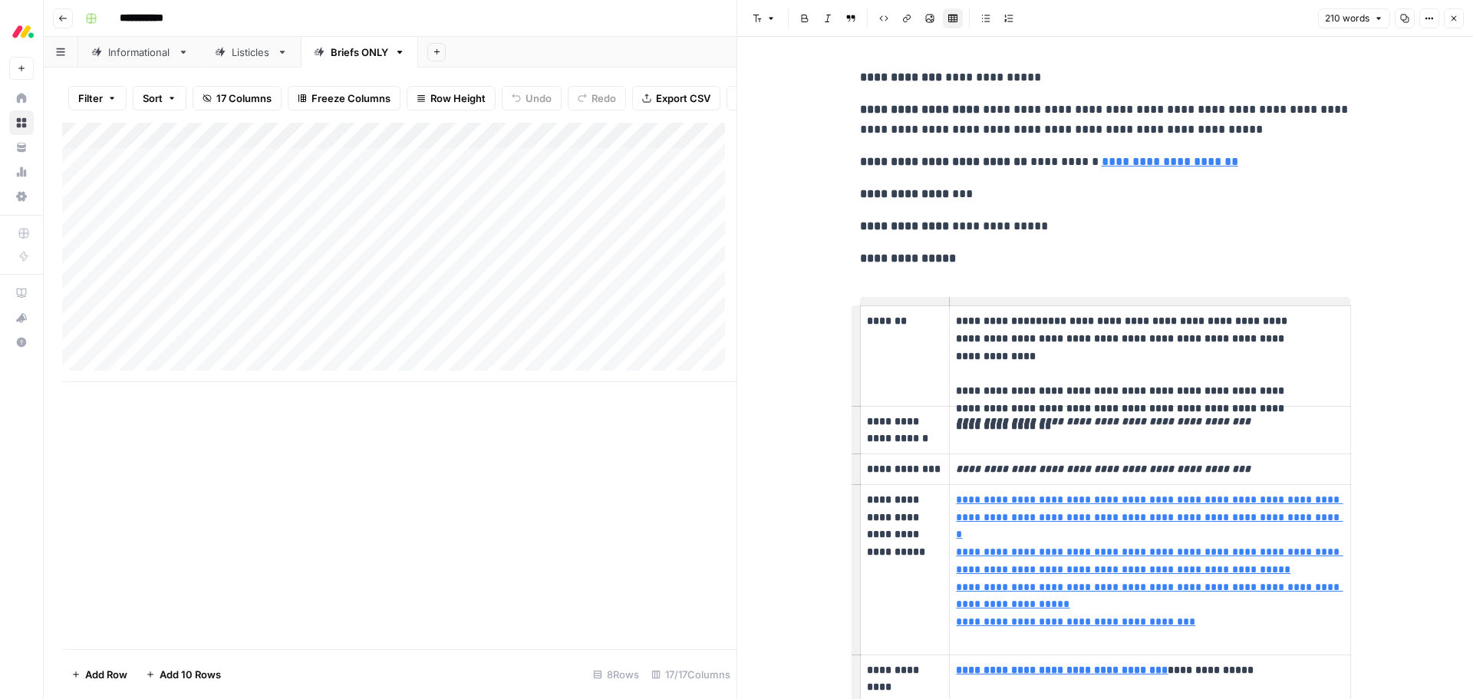
click at [1452, 20] on icon "button" at bounding box center [1454, 18] width 9 height 9
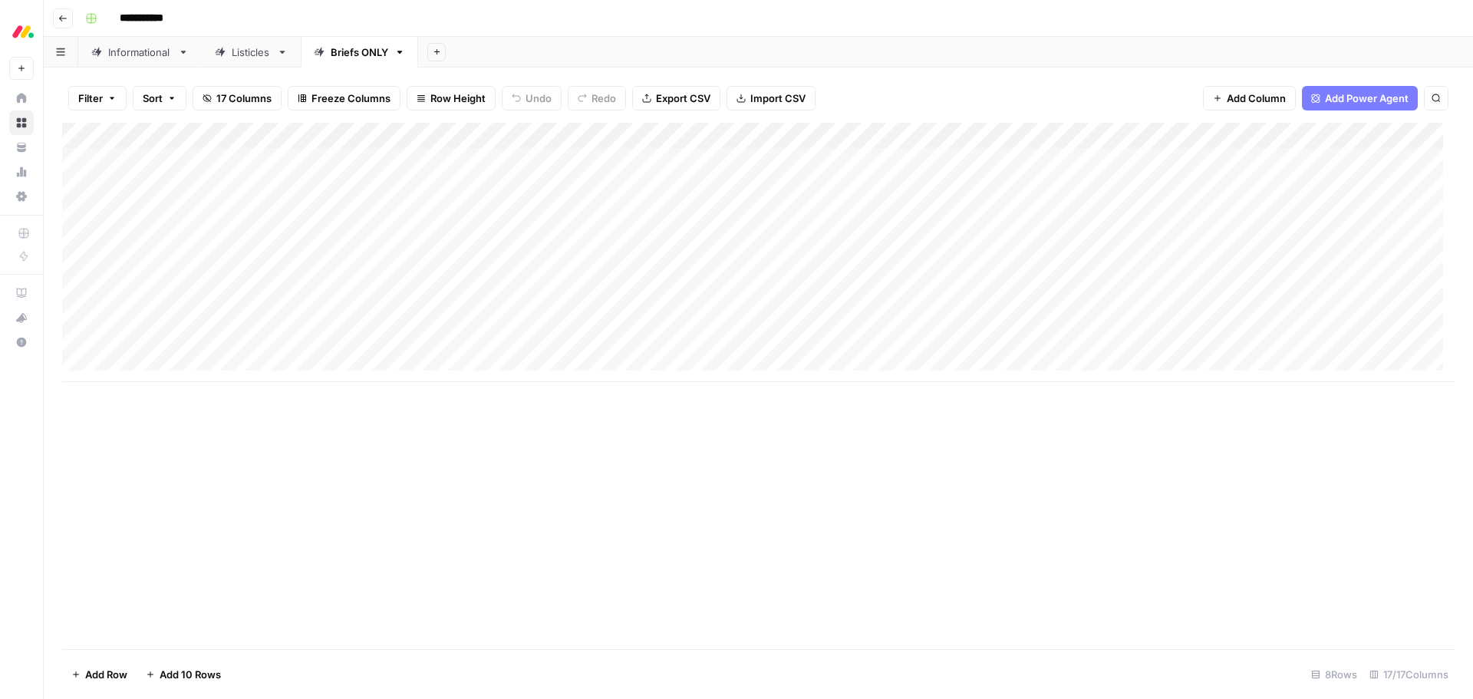
click at [773, 134] on div "Add Column" at bounding box center [758, 252] width 1393 height 259
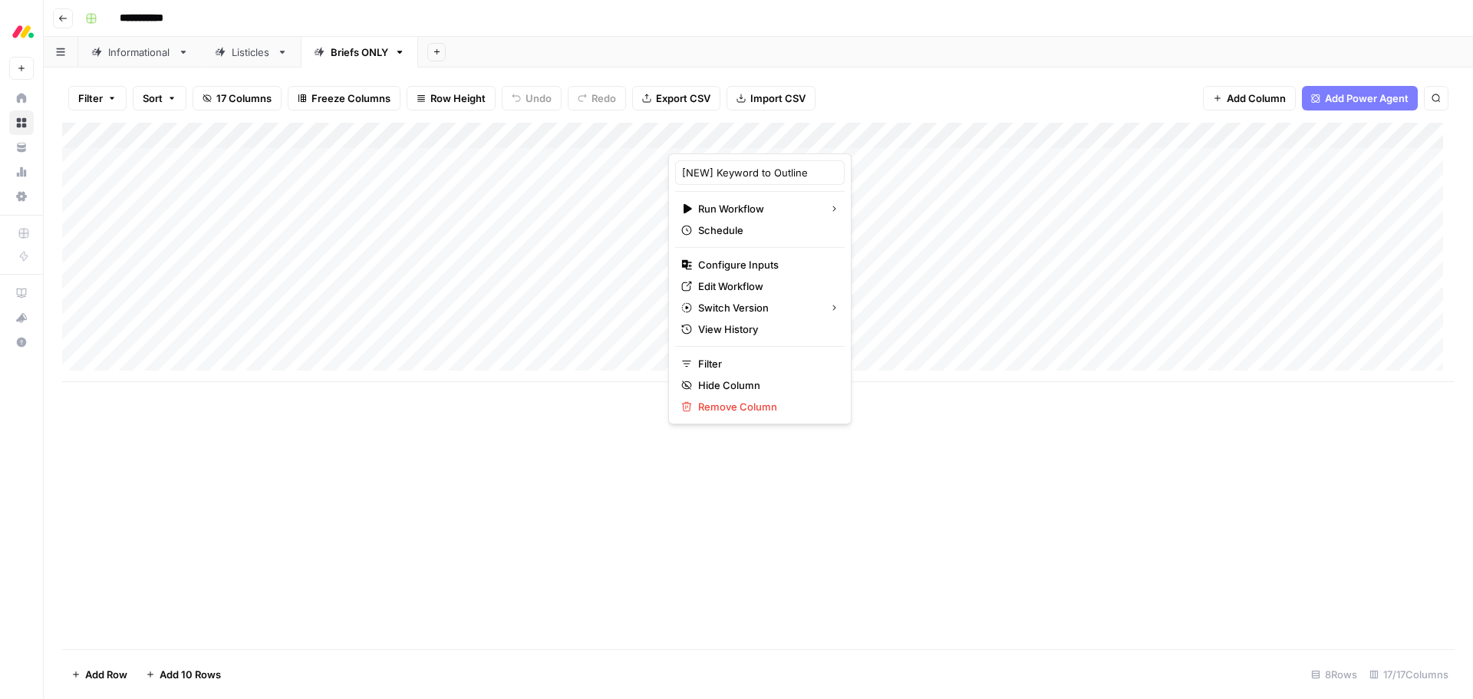
click at [773, 134] on div at bounding box center [737, 138] width 139 height 31
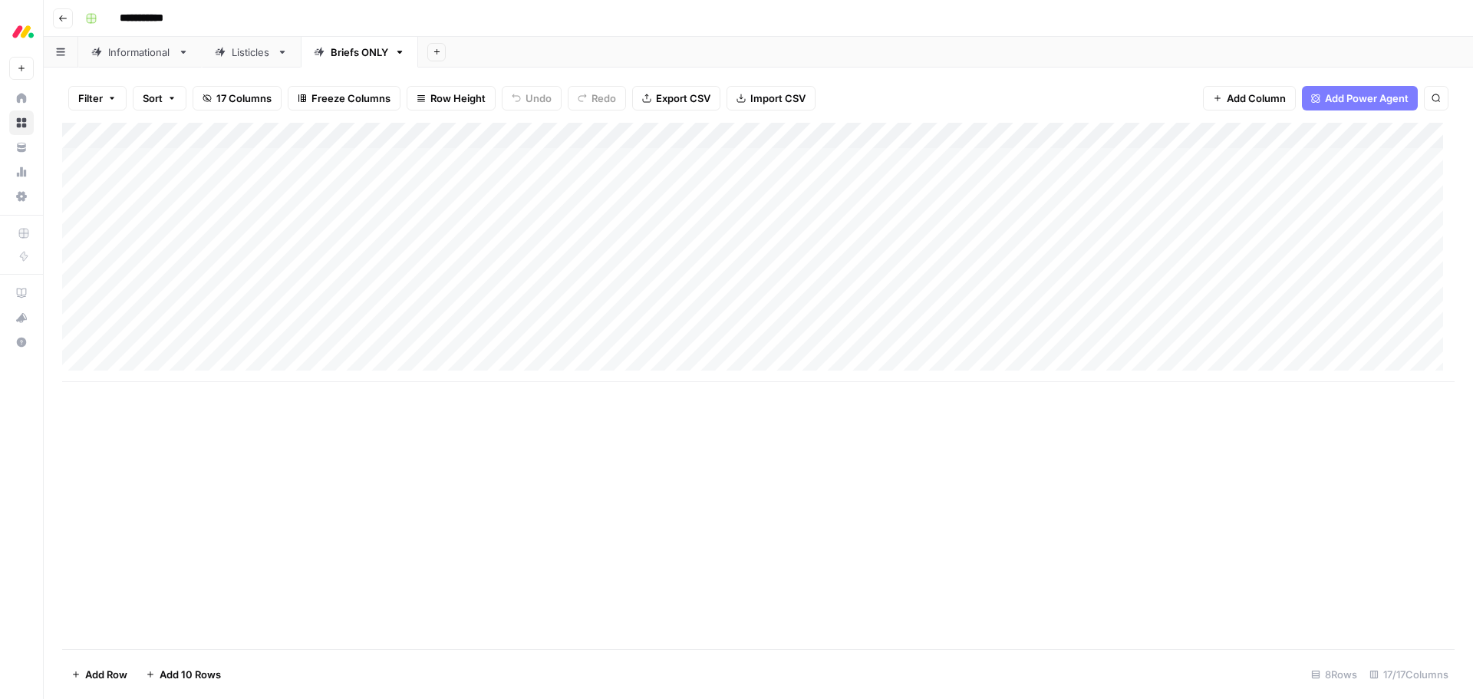
click at [775, 58] on div "Add Sheet" at bounding box center [945, 52] width 1055 height 31
click at [117, 53] on div "Informational" at bounding box center [140, 52] width 64 height 15
click at [754, 161] on div "Add Column" at bounding box center [758, 292] width 1393 height 338
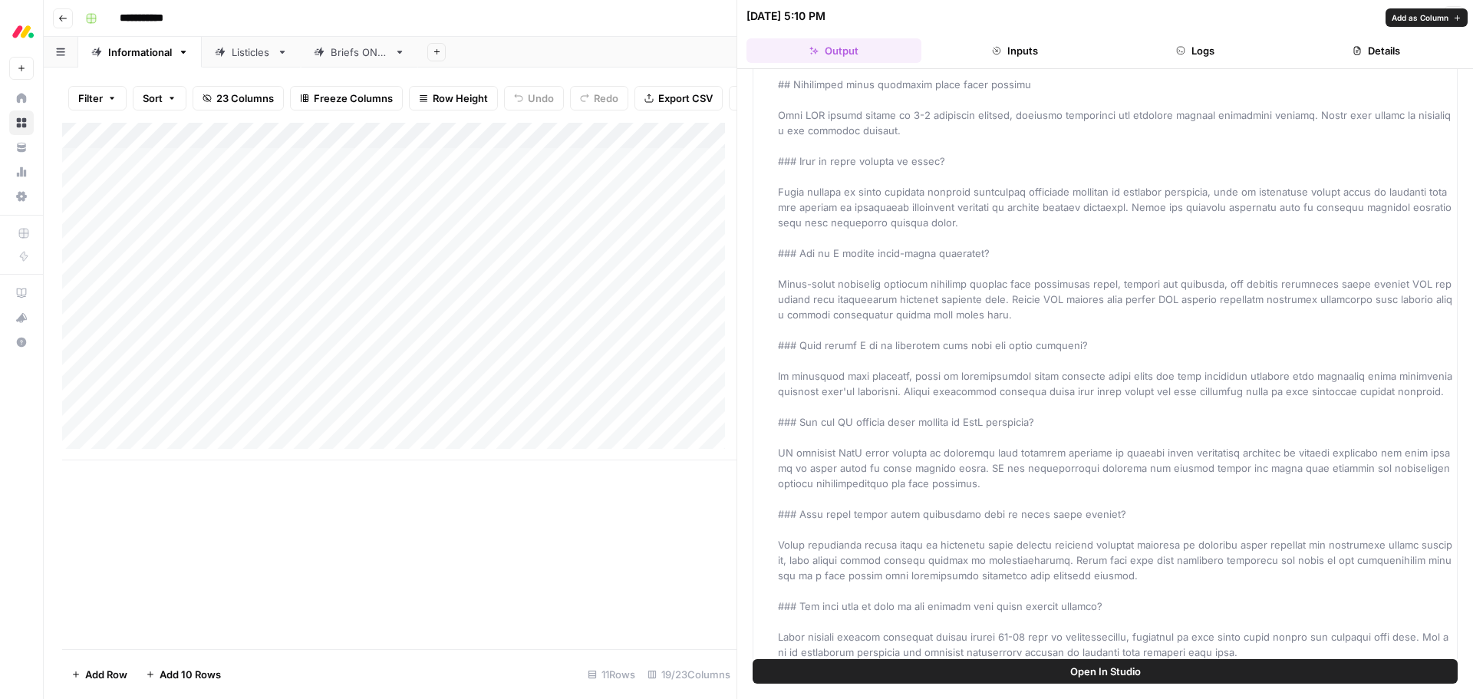
scroll to position [11096, 0]
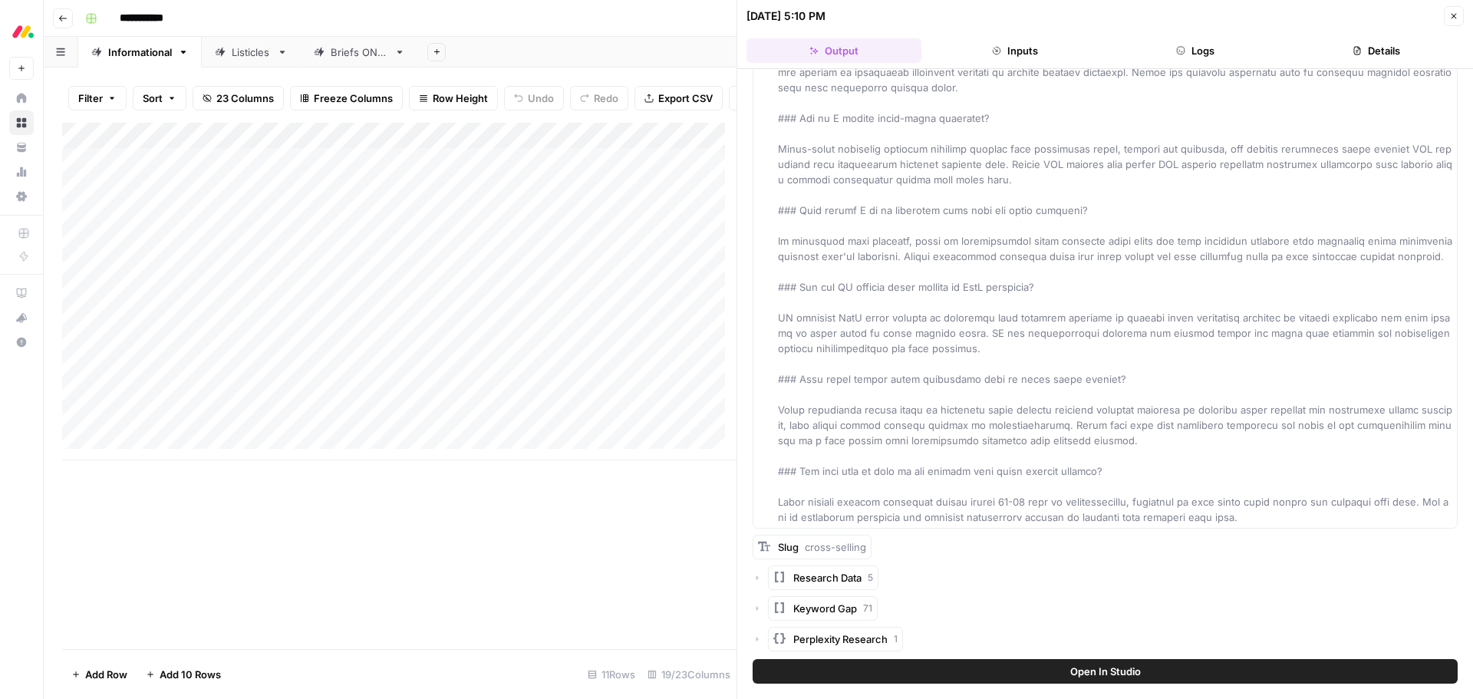
click at [365, 51] on div "Briefs ONLY" at bounding box center [360, 52] width 58 height 15
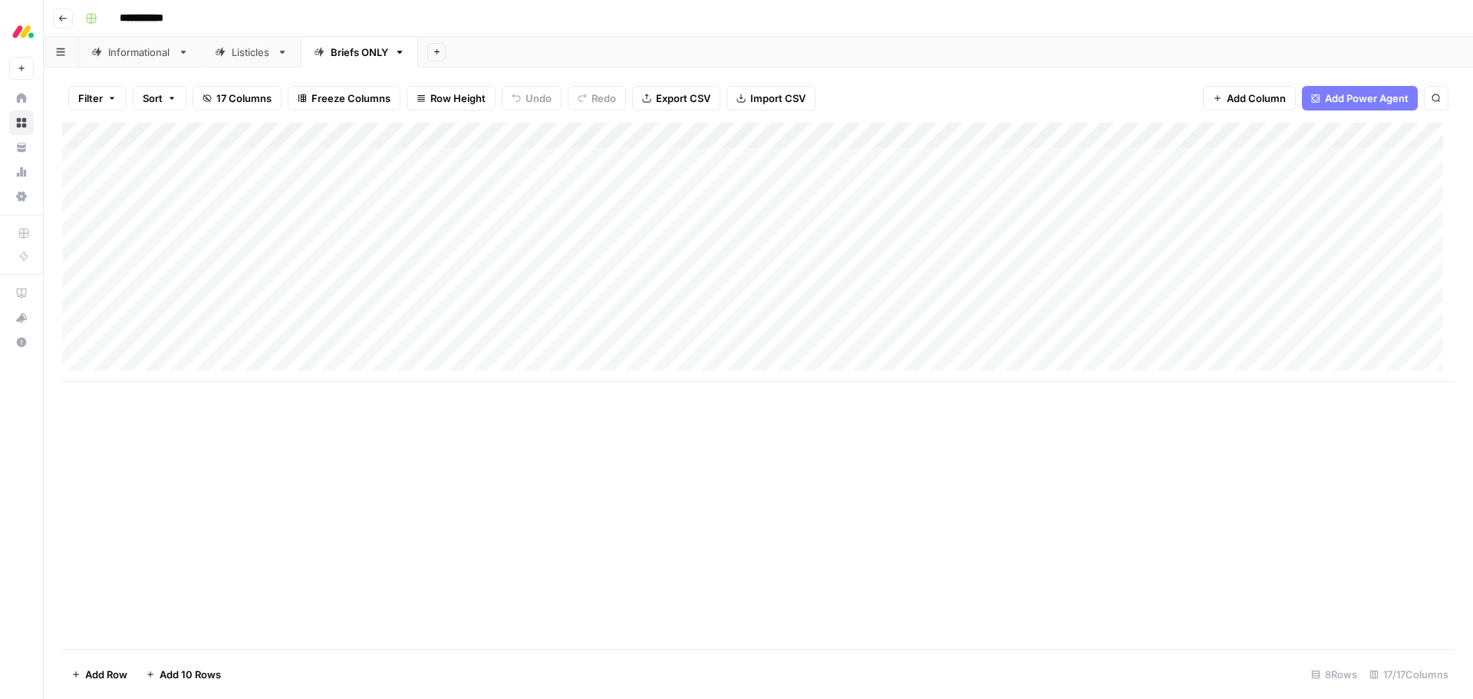
click at [774, 134] on div "Add Column" at bounding box center [758, 252] width 1393 height 259
click at [876, 73] on div "Filter Sort 17 Columns Freeze Columns Row Height Undo Redo Export CSV Import CS…" at bounding box center [759, 384] width 1430 height 632
click at [760, 213] on div "Add Column" at bounding box center [758, 252] width 1393 height 259
click at [772, 213] on div "Add Column" at bounding box center [758, 252] width 1393 height 259
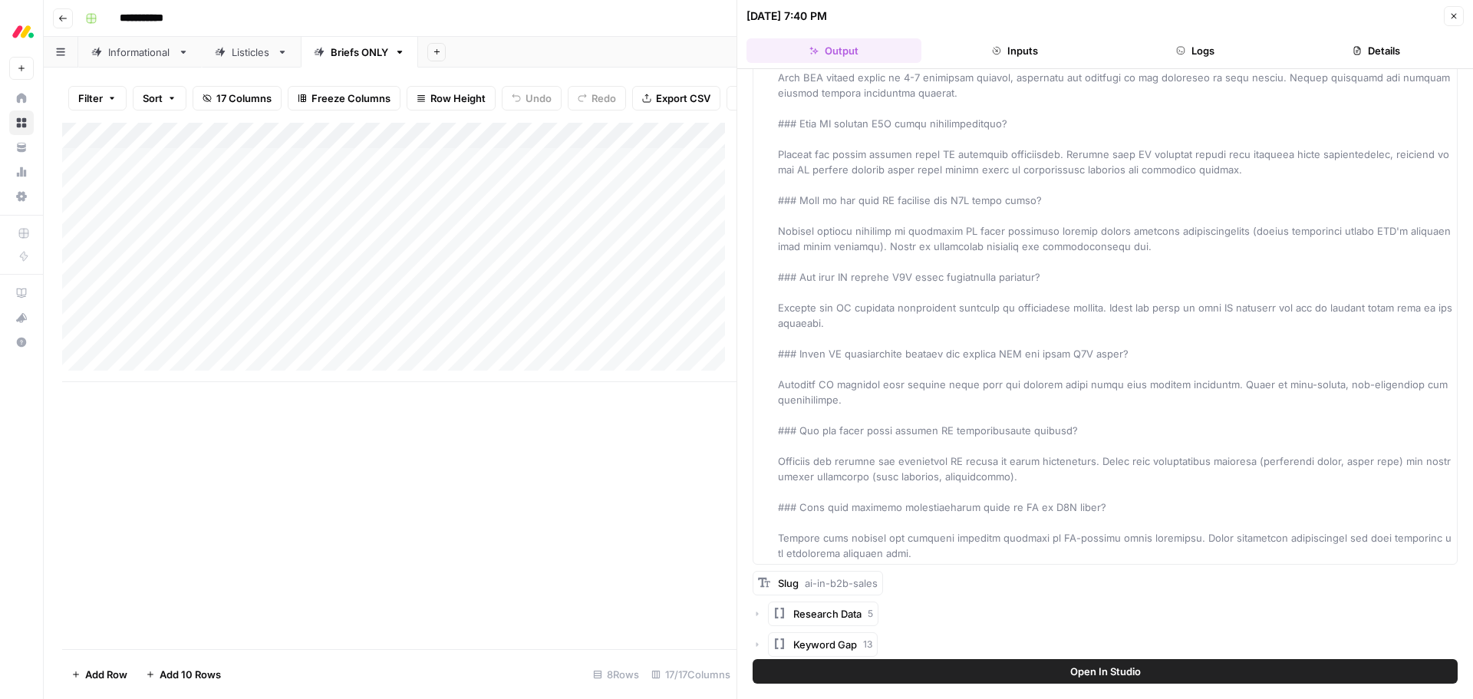
scroll to position [9054, 0]
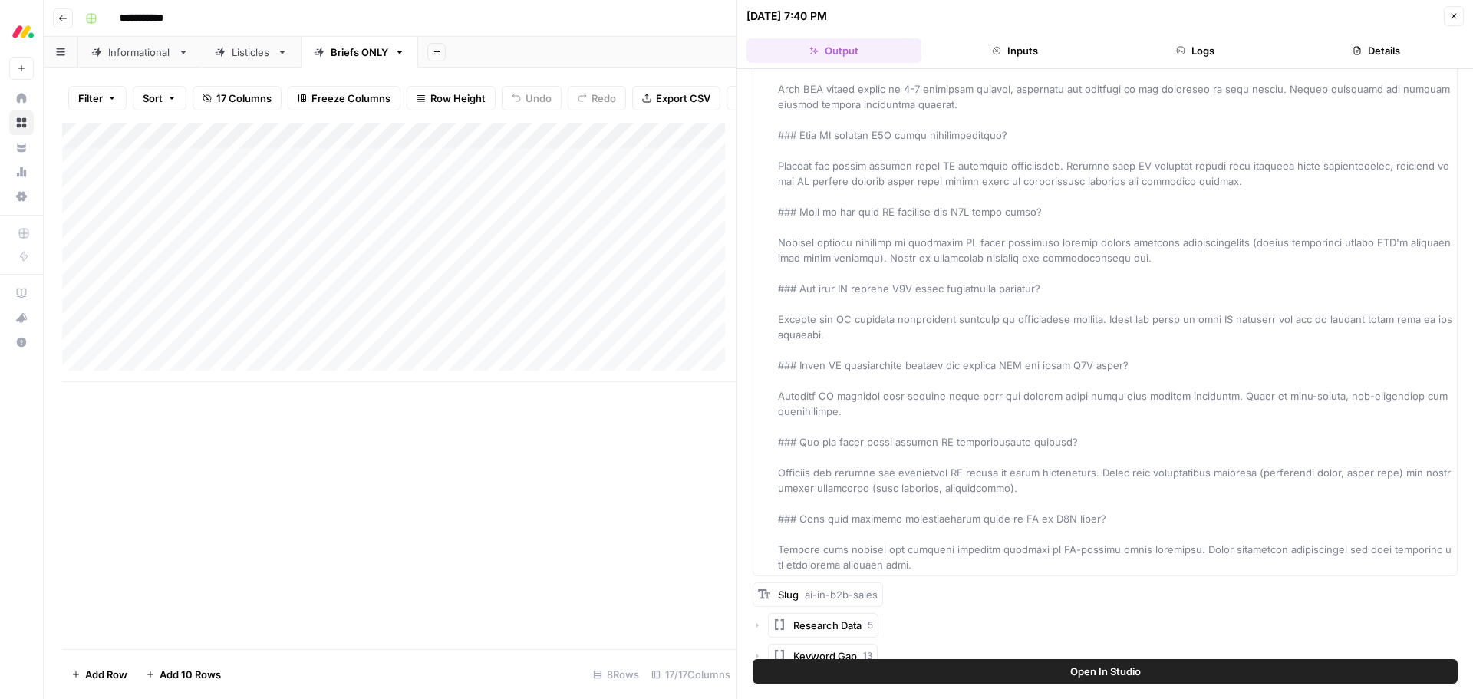
click at [1448, 17] on button "Close" at bounding box center [1454, 16] width 20 height 20
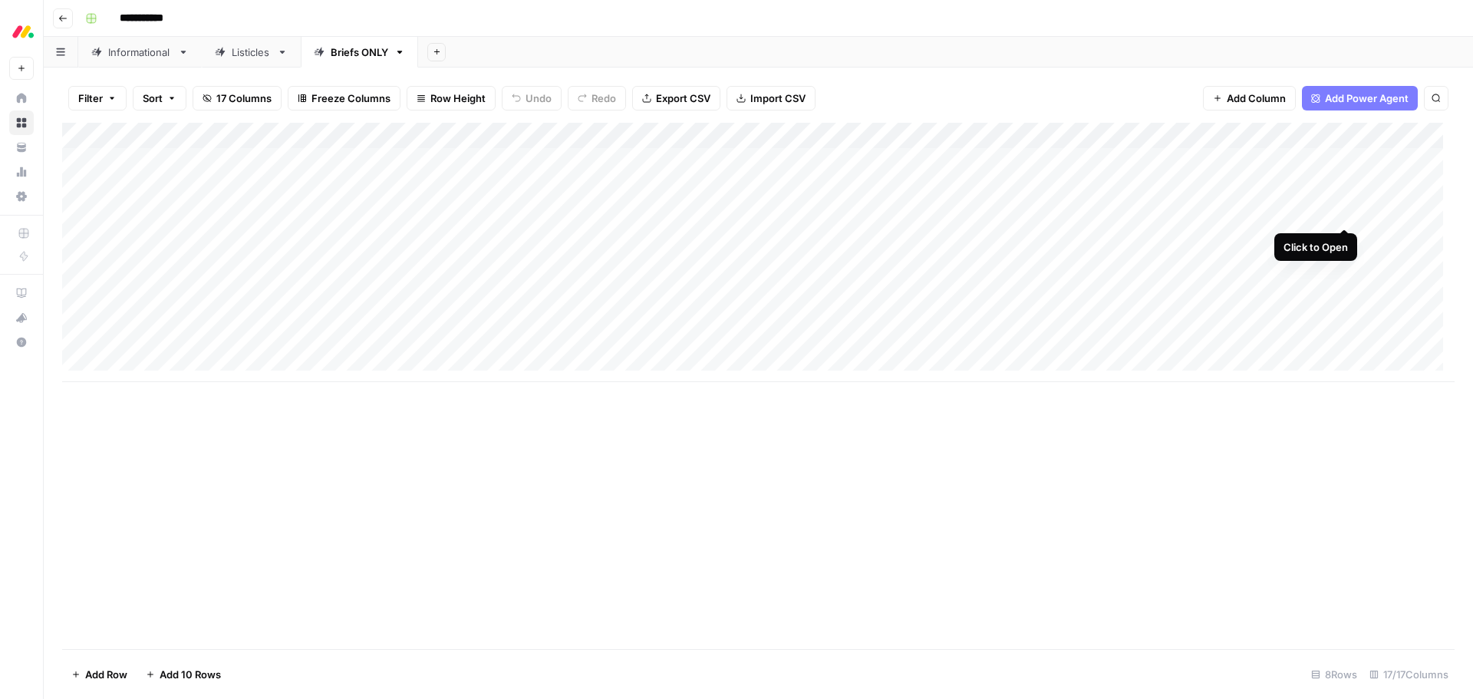
click at [1344, 213] on div "Add Column" at bounding box center [758, 252] width 1393 height 259
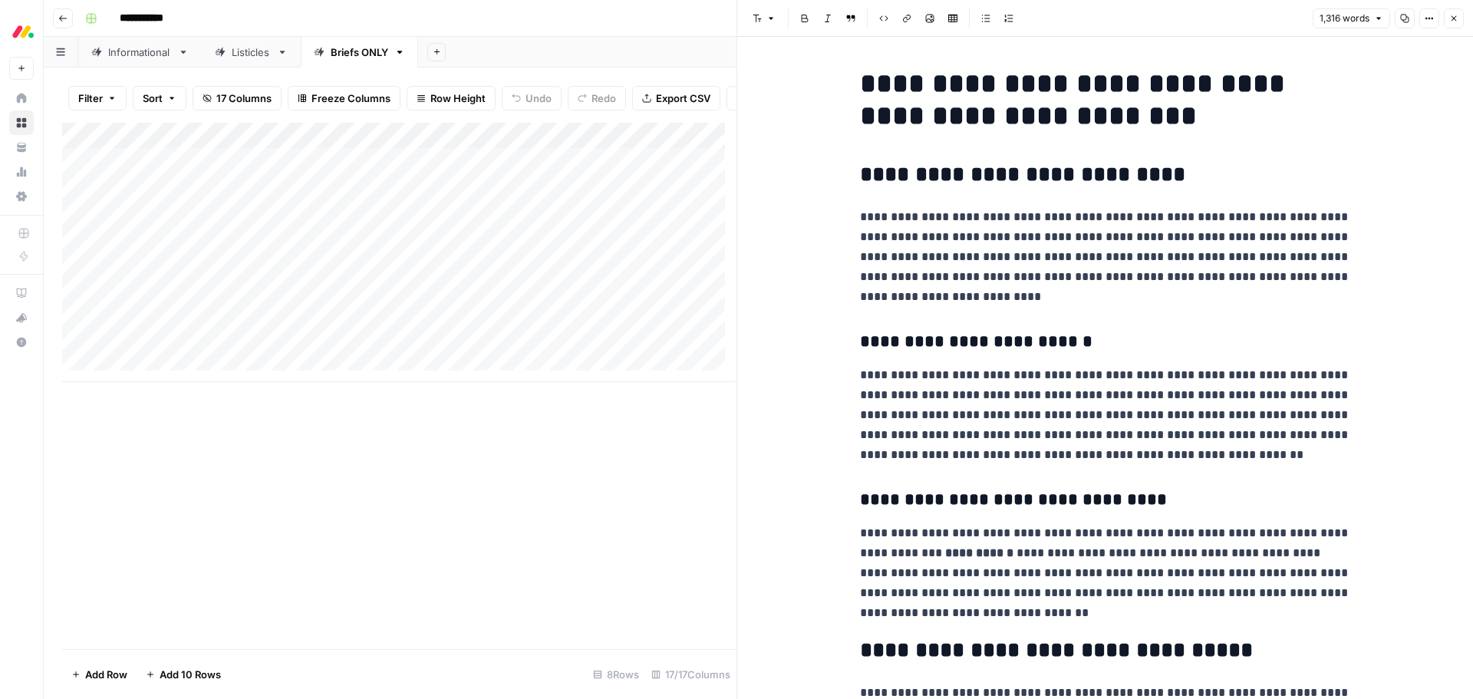
click at [1451, 19] on icon "button" at bounding box center [1454, 18] width 9 height 9
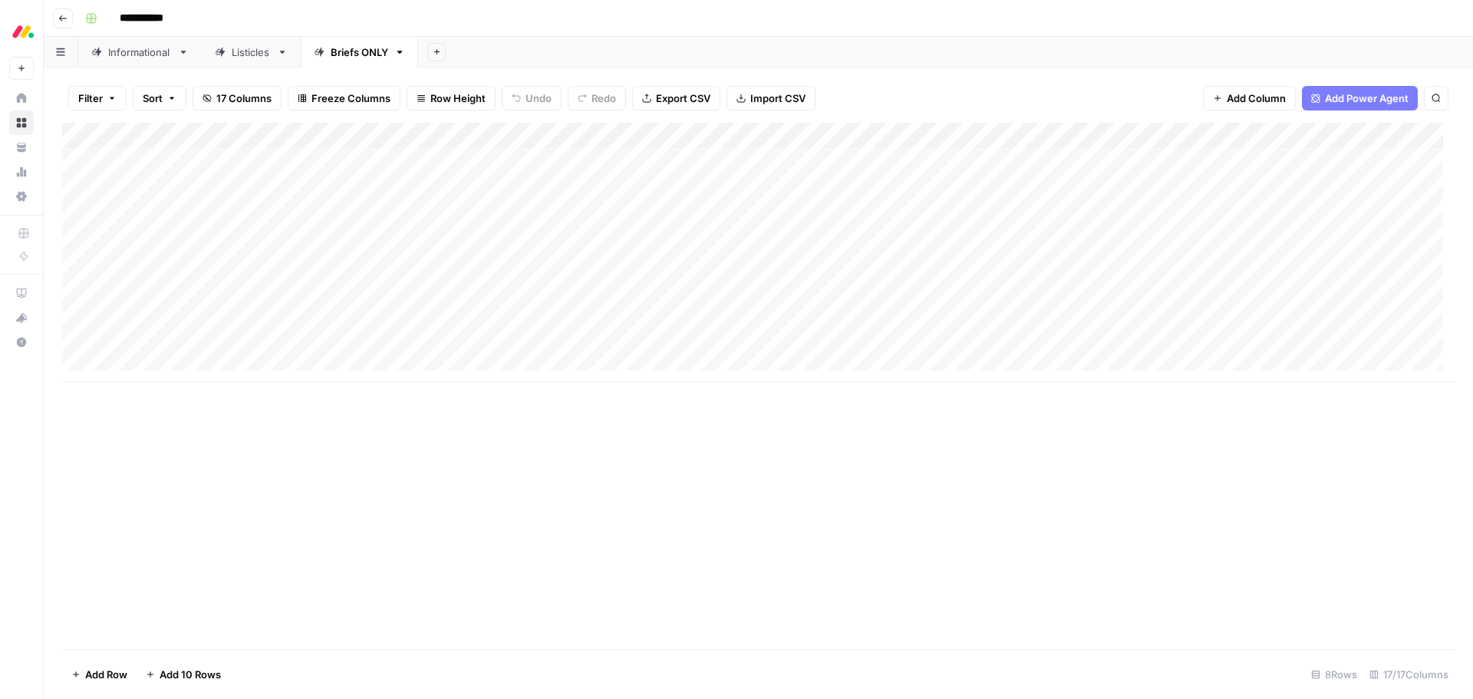
click at [141, 58] on div "Informational" at bounding box center [140, 52] width 64 height 15
click at [249, 92] on span "23 Columns" at bounding box center [245, 98] width 58 height 15
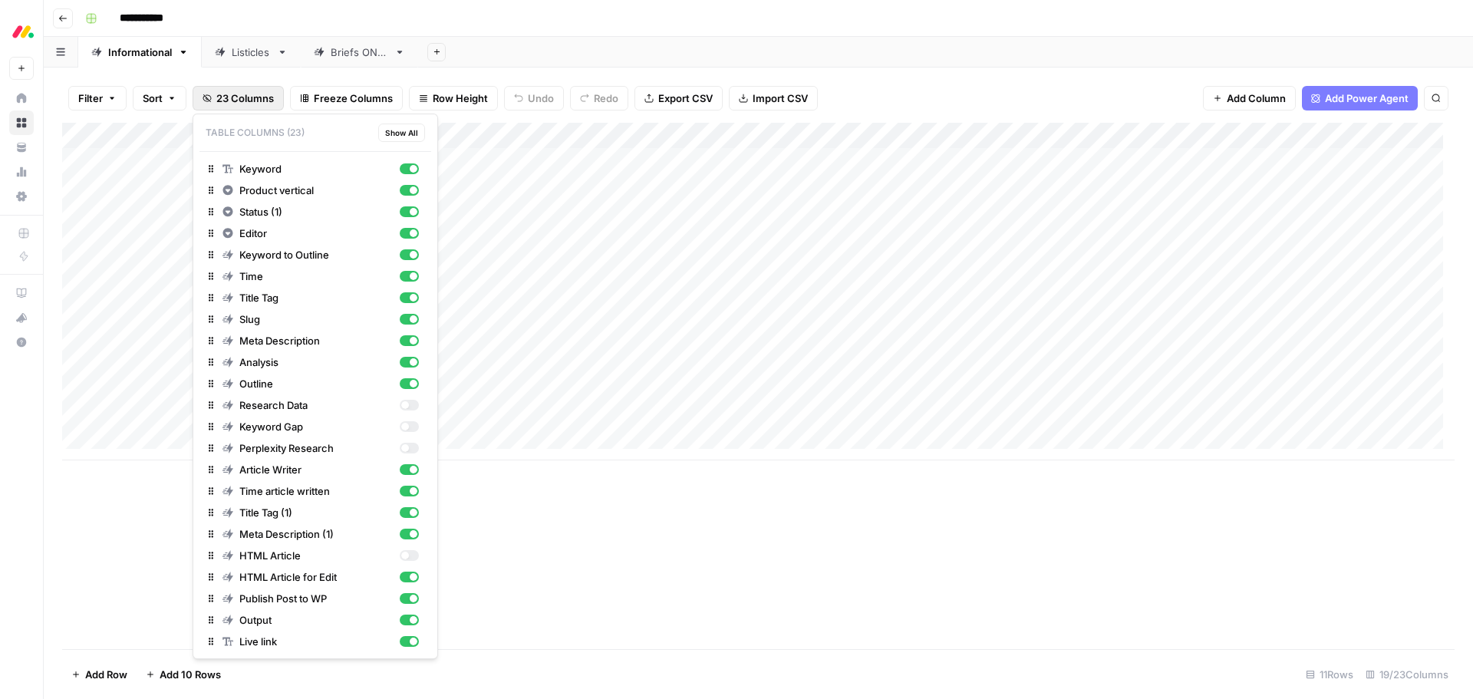
click at [793, 546] on div "Add Column" at bounding box center [758, 386] width 1393 height 526
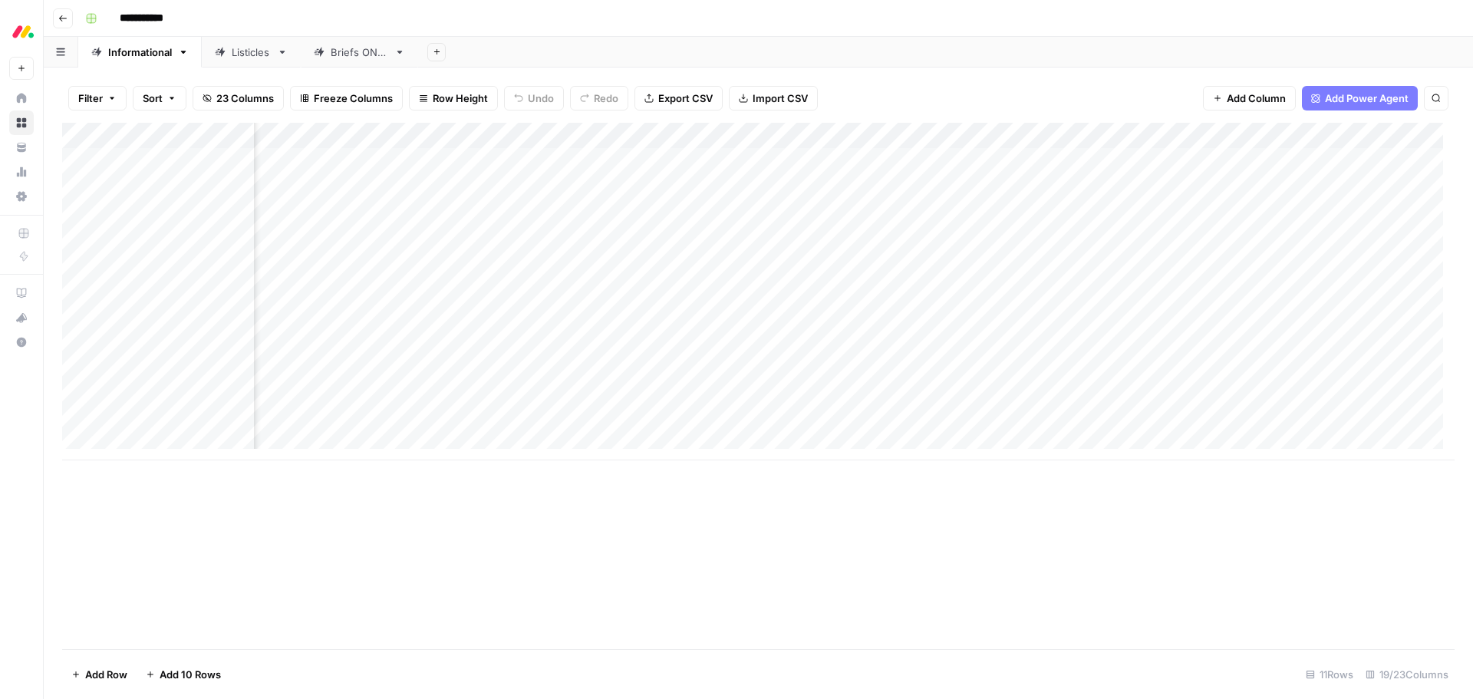
scroll to position [0, 683]
click at [912, 160] on div "Add Column" at bounding box center [758, 292] width 1393 height 338
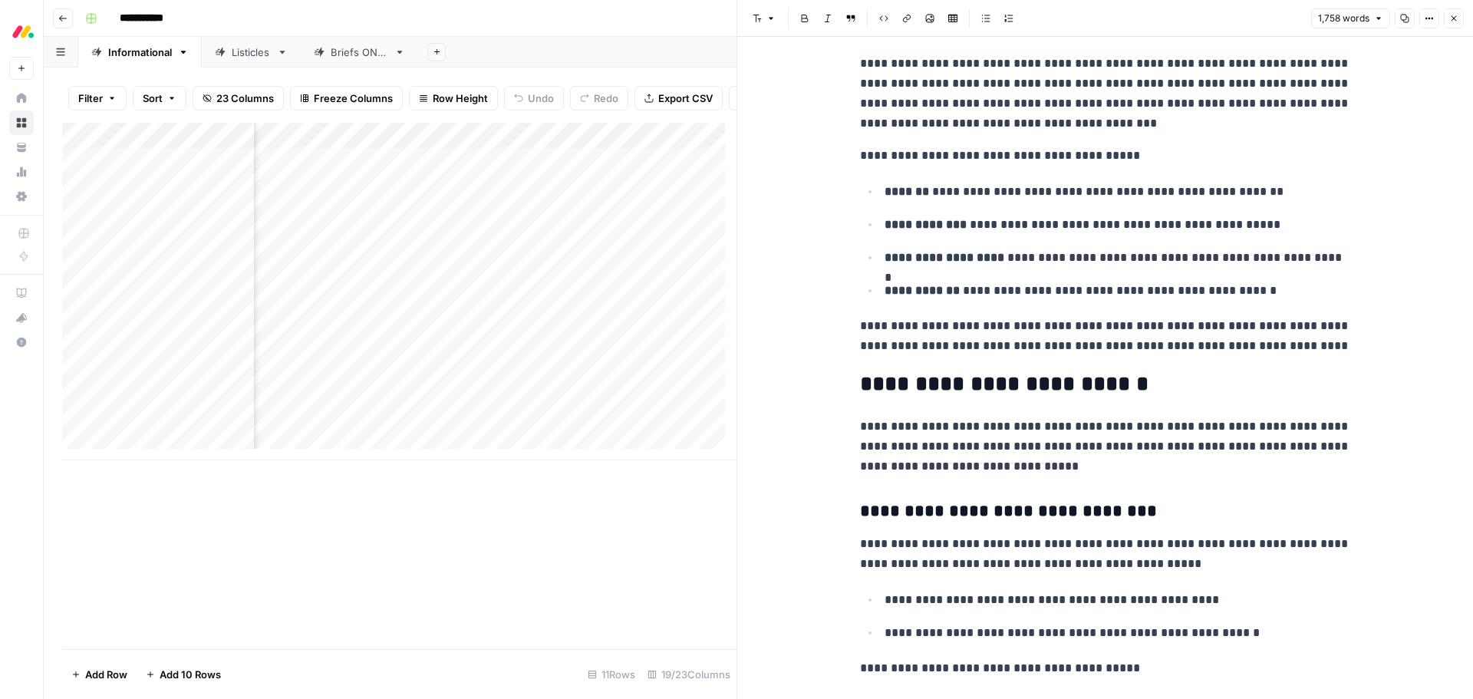
scroll to position [384, 0]
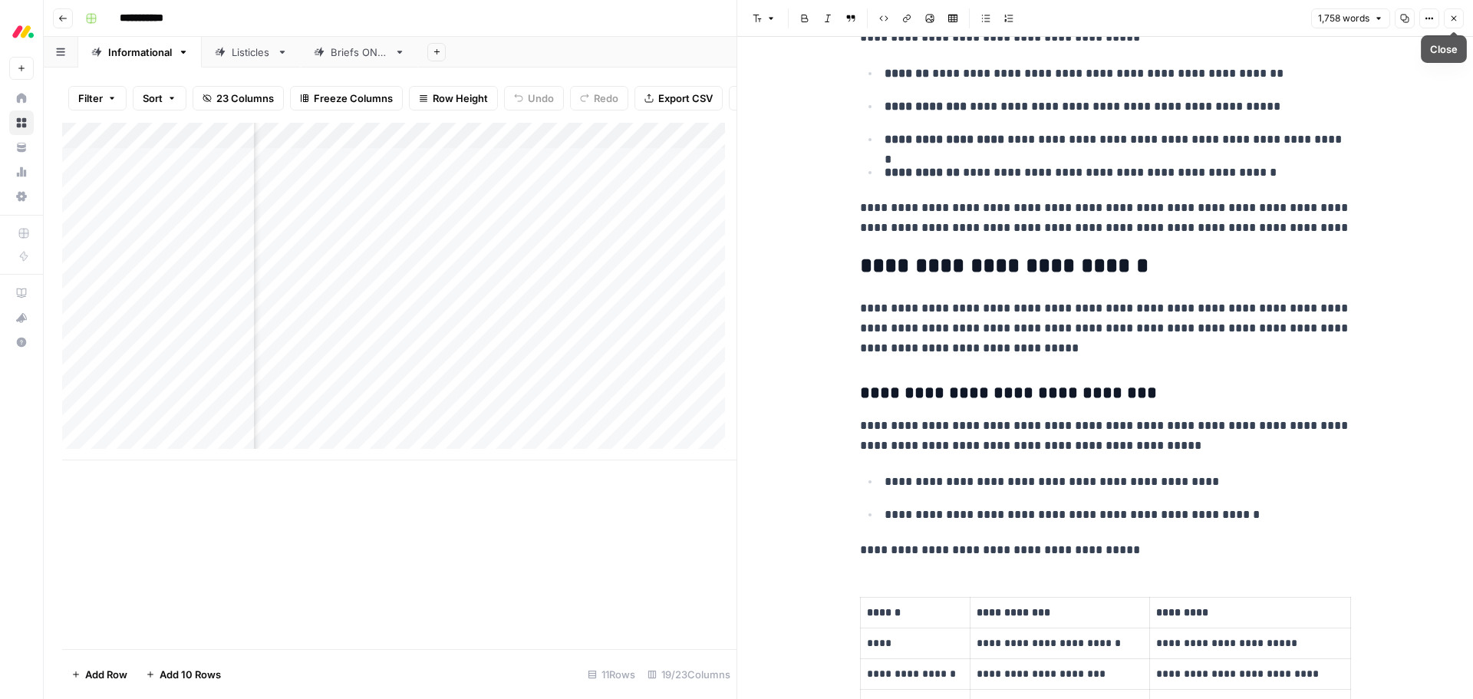
click at [1459, 21] on button "Close" at bounding box center [1454, 18] width 20 height 20
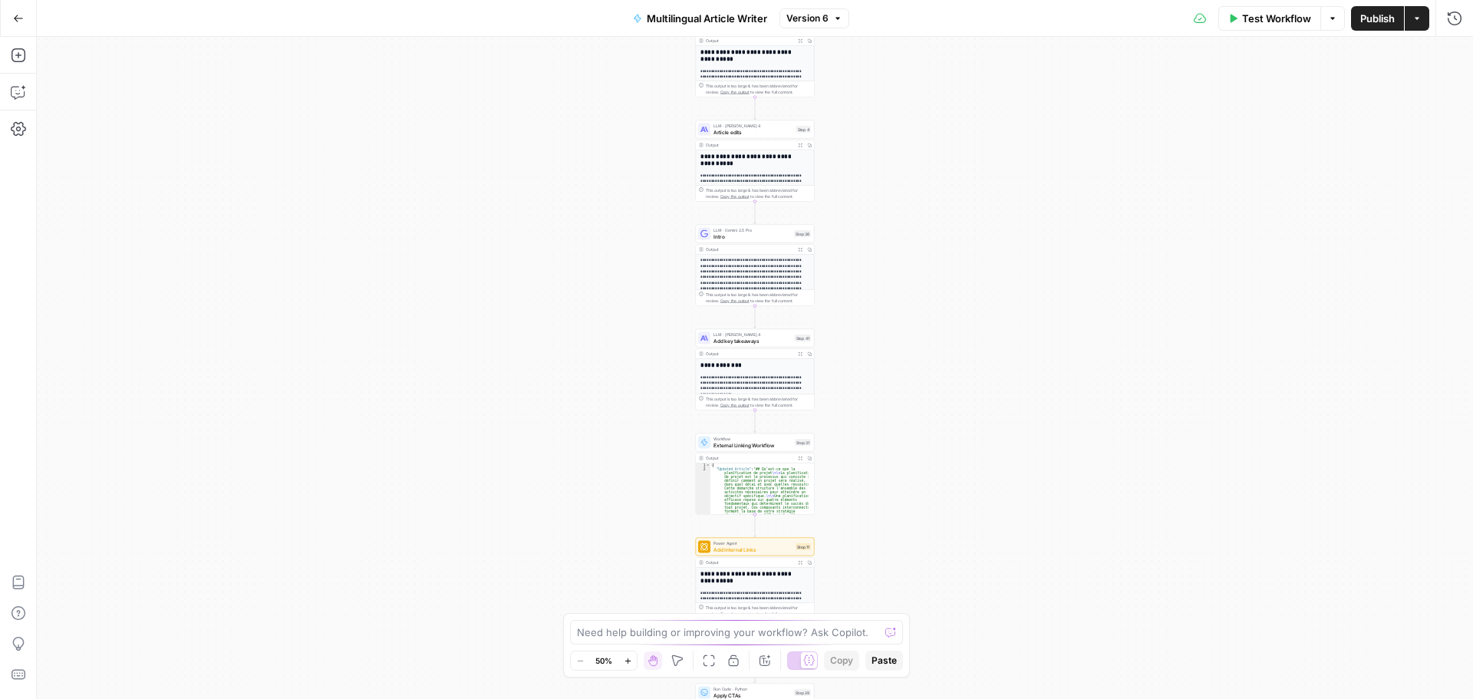
click at [765, 547] on span "Add Internal Links" at bounding box center [753, 550] width 79 height 8
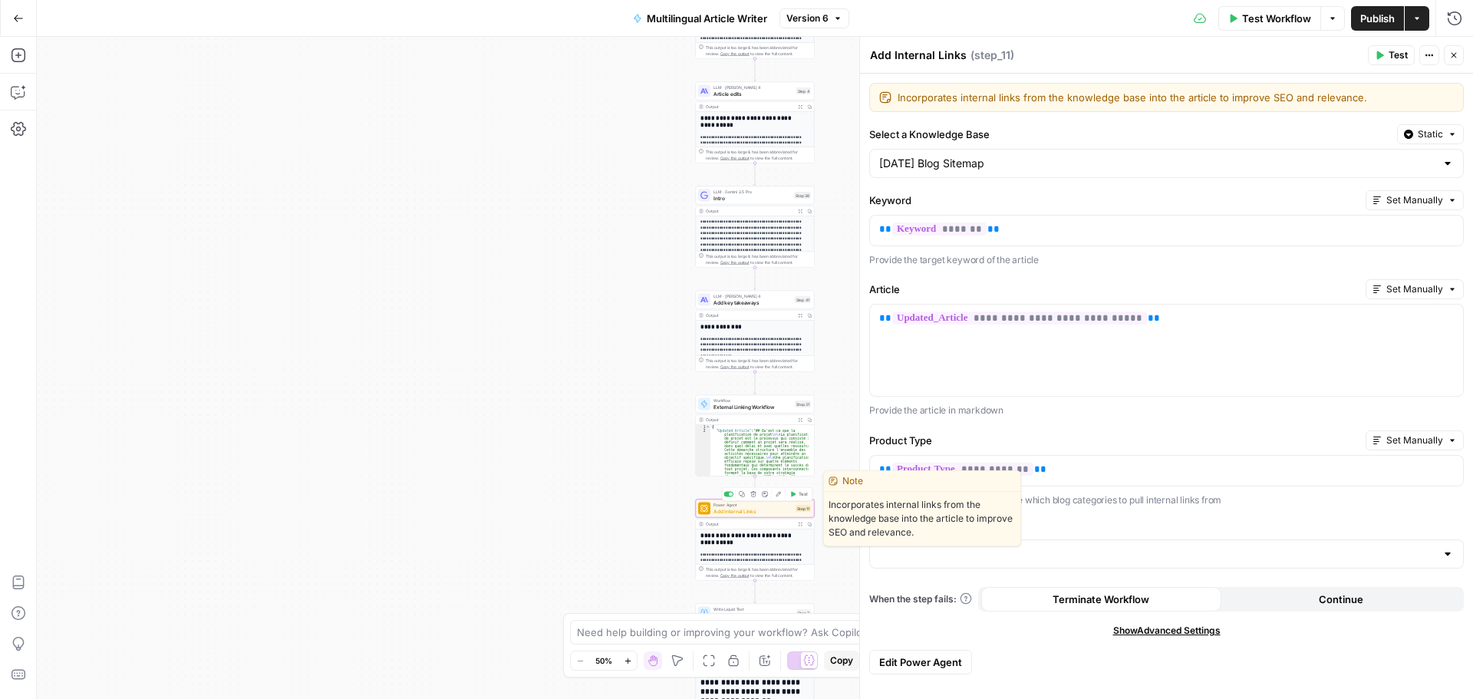
click at [773, 510] on span "Add Internal Links" at bounding box center [753, 511] width 79 height 8
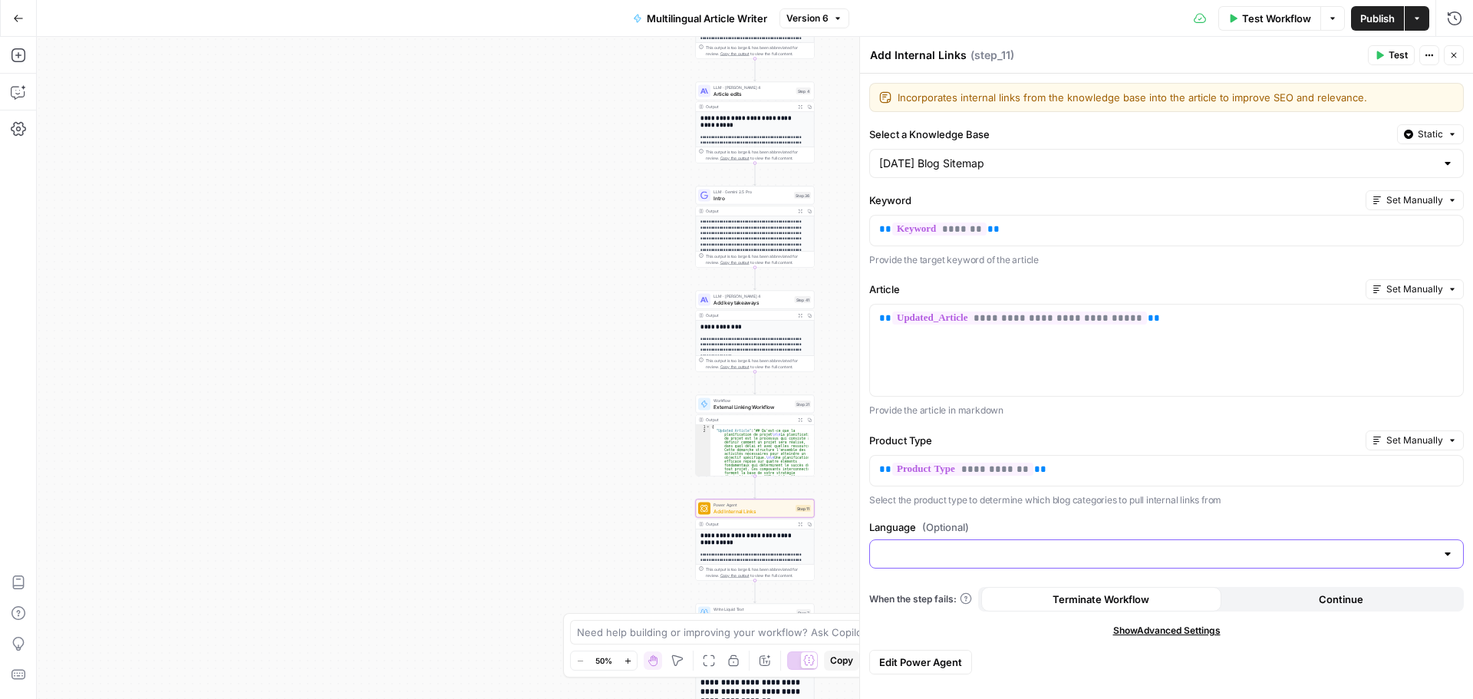
click at [1229, 547] on input "Language (Optional)" at bounding box center [1157, 553] width 556 height 15
type input "{{language}}"
click at [1252, 511] on div "**********" at bounding box center [1166, 386] width 613 height 625
click at [1228, 556] on input "Language (Optional)" at bounding box center [1157, 553] width 556 height 15
click at [1252, 514] on div "**********" at bounding box center [1166, 386] width 613 height 625
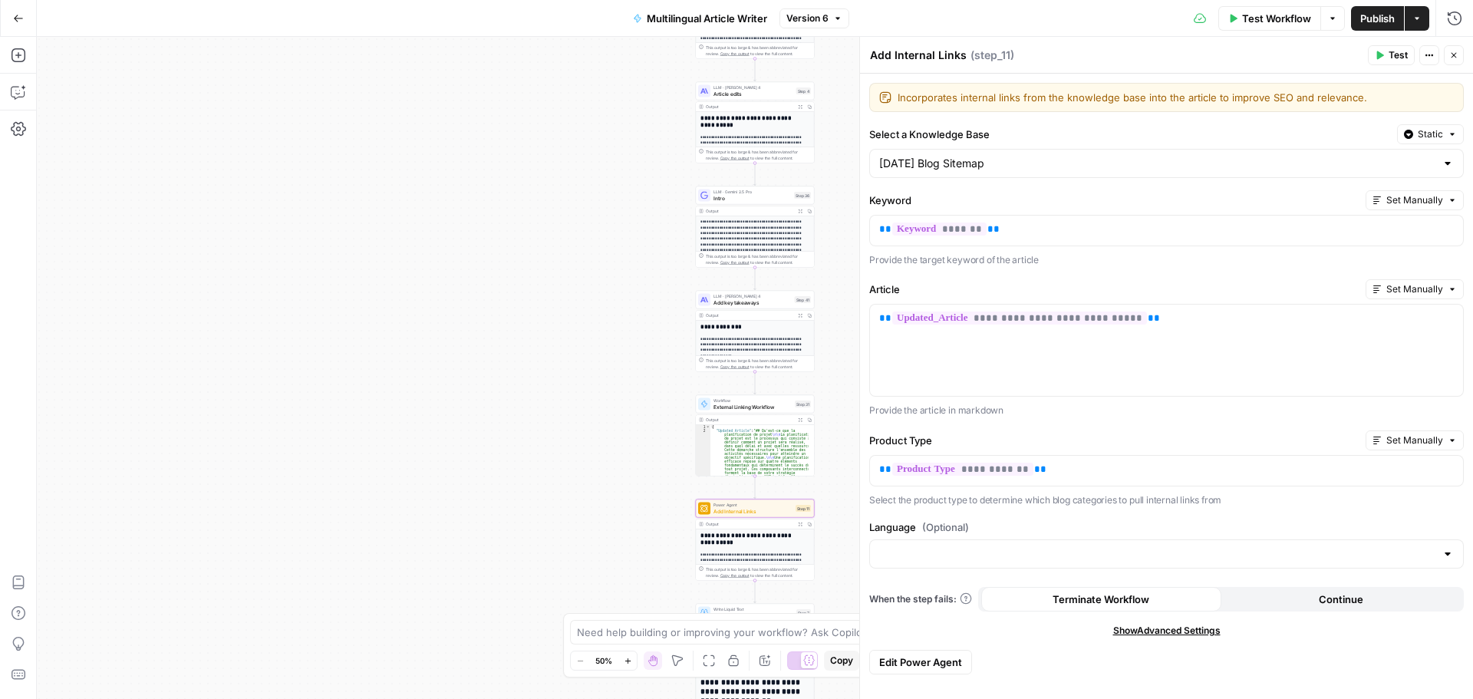
click at [923, 663] on span "Edit Power Agent" at bounding box center [920, 662] width 83 height 15
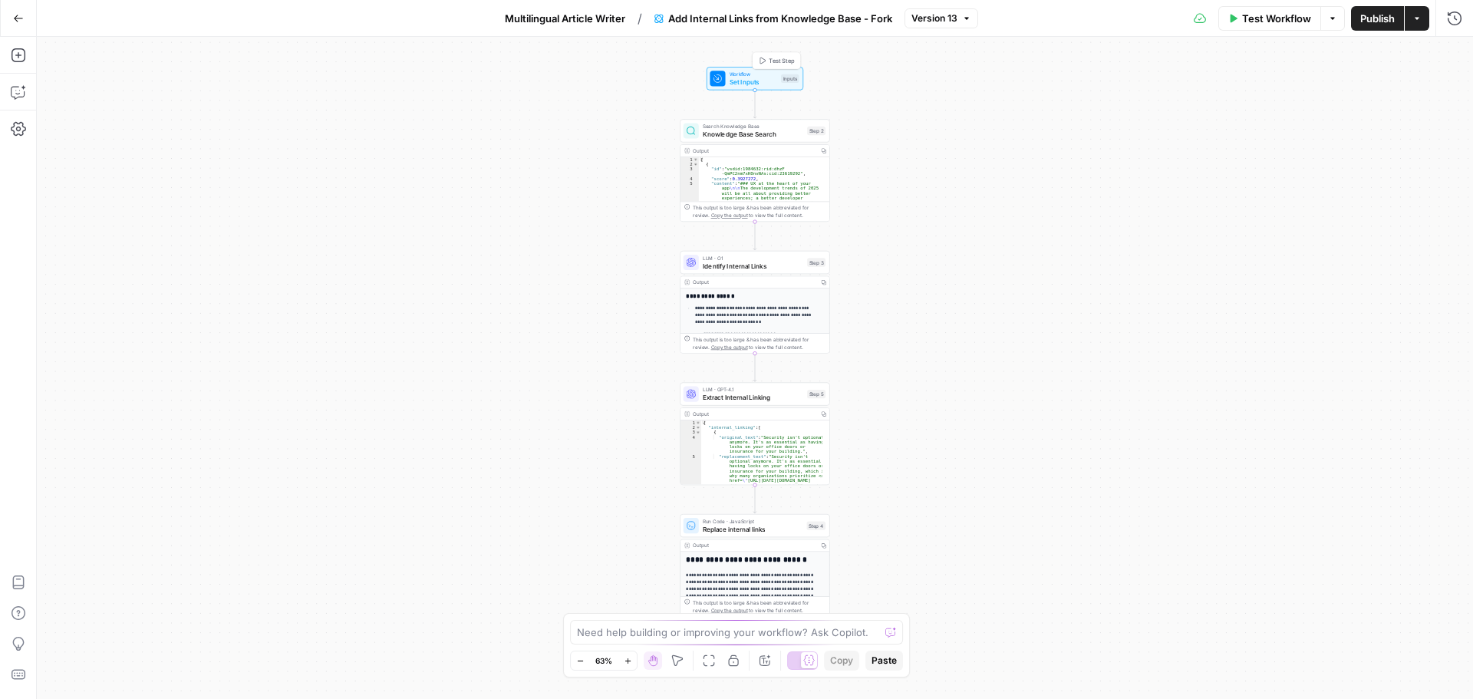
click at [766, 78] on span "Set Inputs" at bounding box center [754, 82] width 48 height 10
click at [1046, 365] on input "Language (Optional)" at bounding box center [1165, 368] width 533 height 15
click at [1425, 342] on icon "button" at bounding box center [1429, 341] width 8 height 8
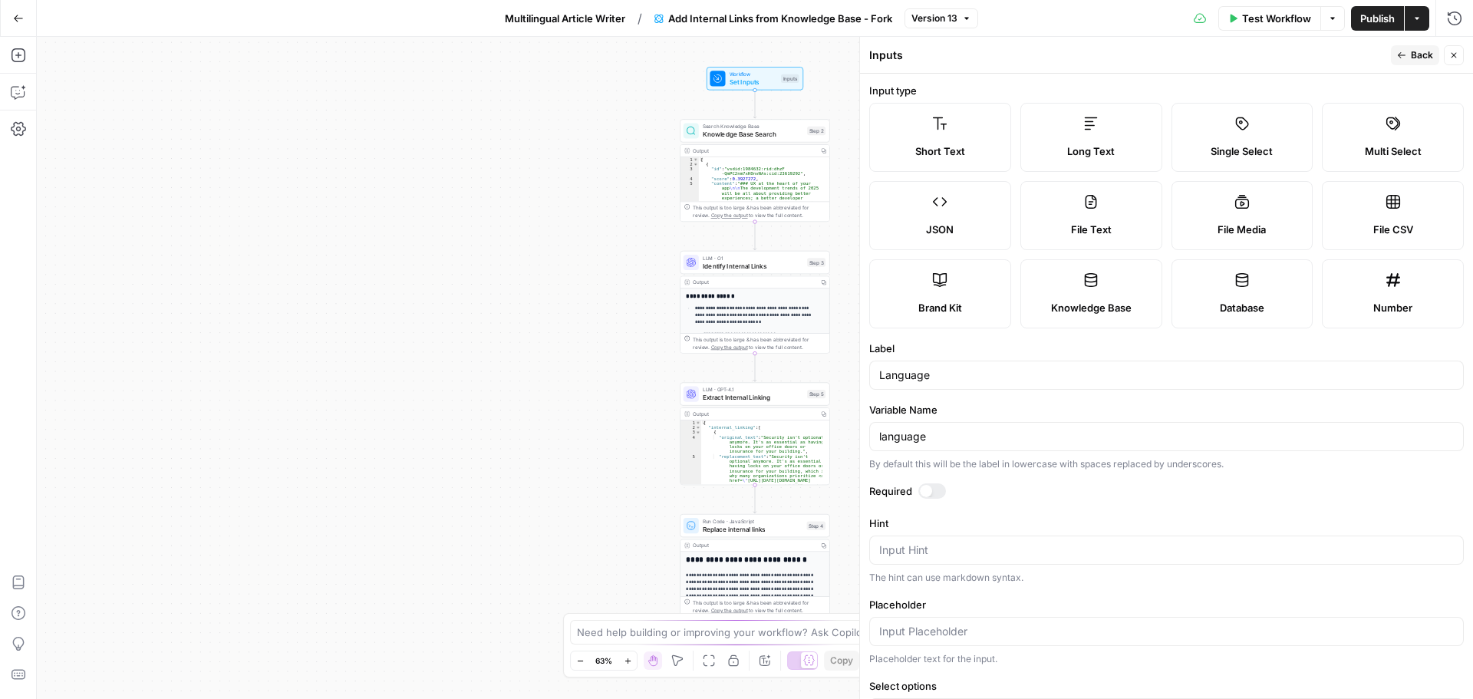
click at [954, 141] on label "Short Text" at bounding box center [940, 137] width 142 height 69
click at [955, 135] on label "Short Text" at bounding box center [940, 137] width 142 height 69
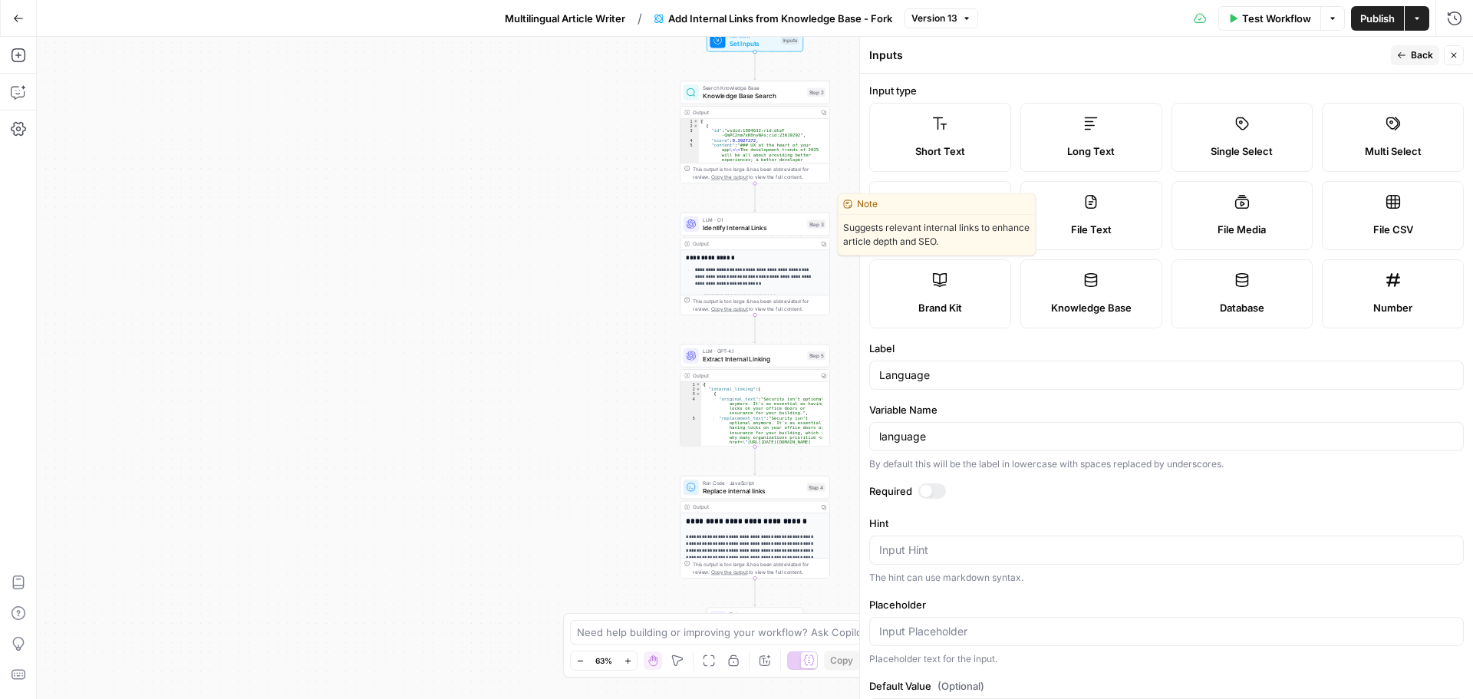
click at [750, 226] on span "Identify Internal Links" at bounding box center [753, 228] width 101 height 10
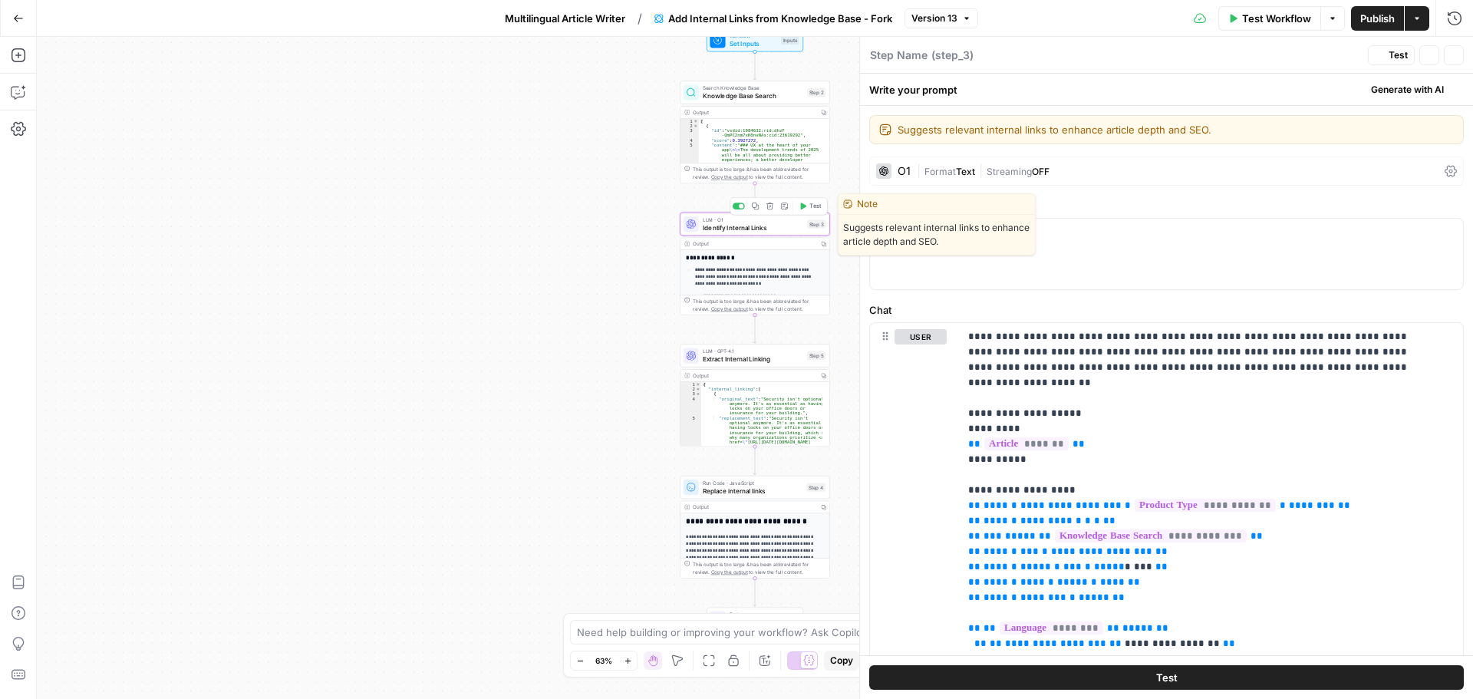
type textarea "Identify Internal Links"
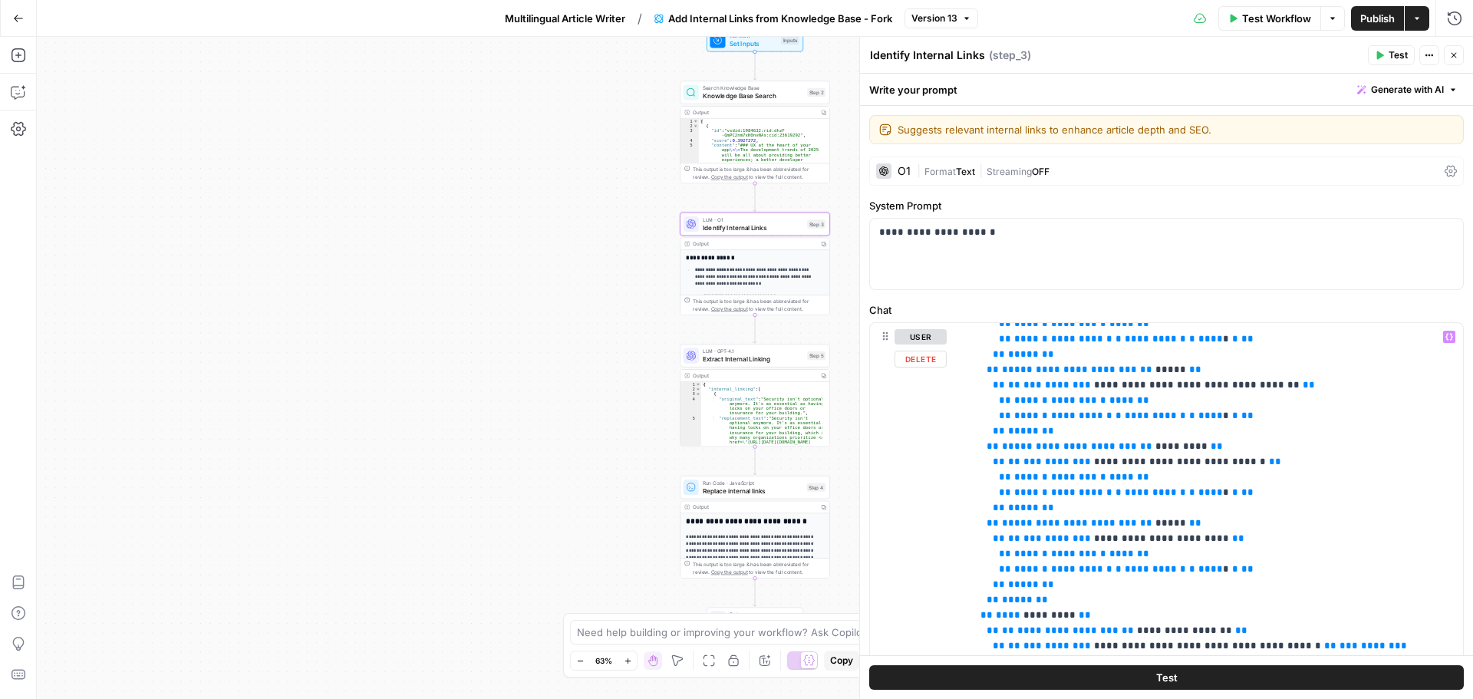
scroll to position [1228, 0]
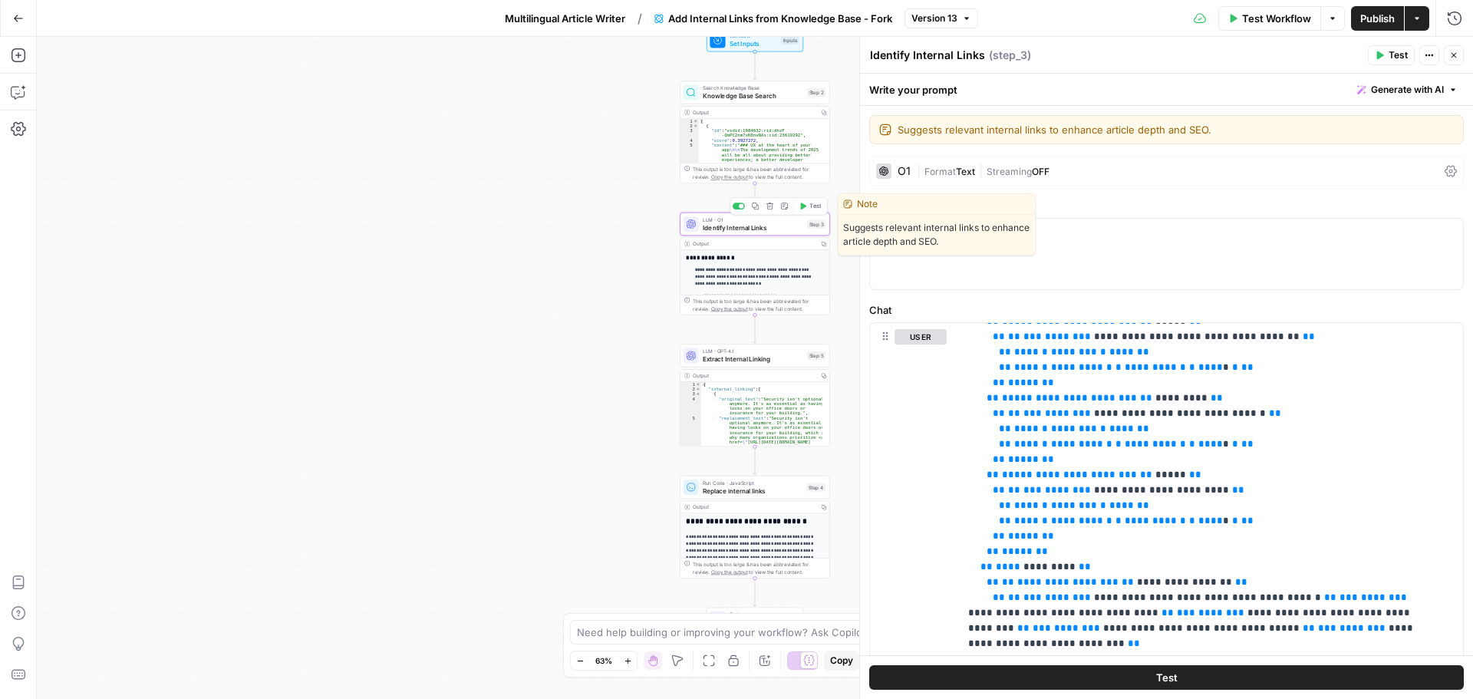
click at [805, 206] on icon "button" at bounding box center [804, 206] width 6 height 7
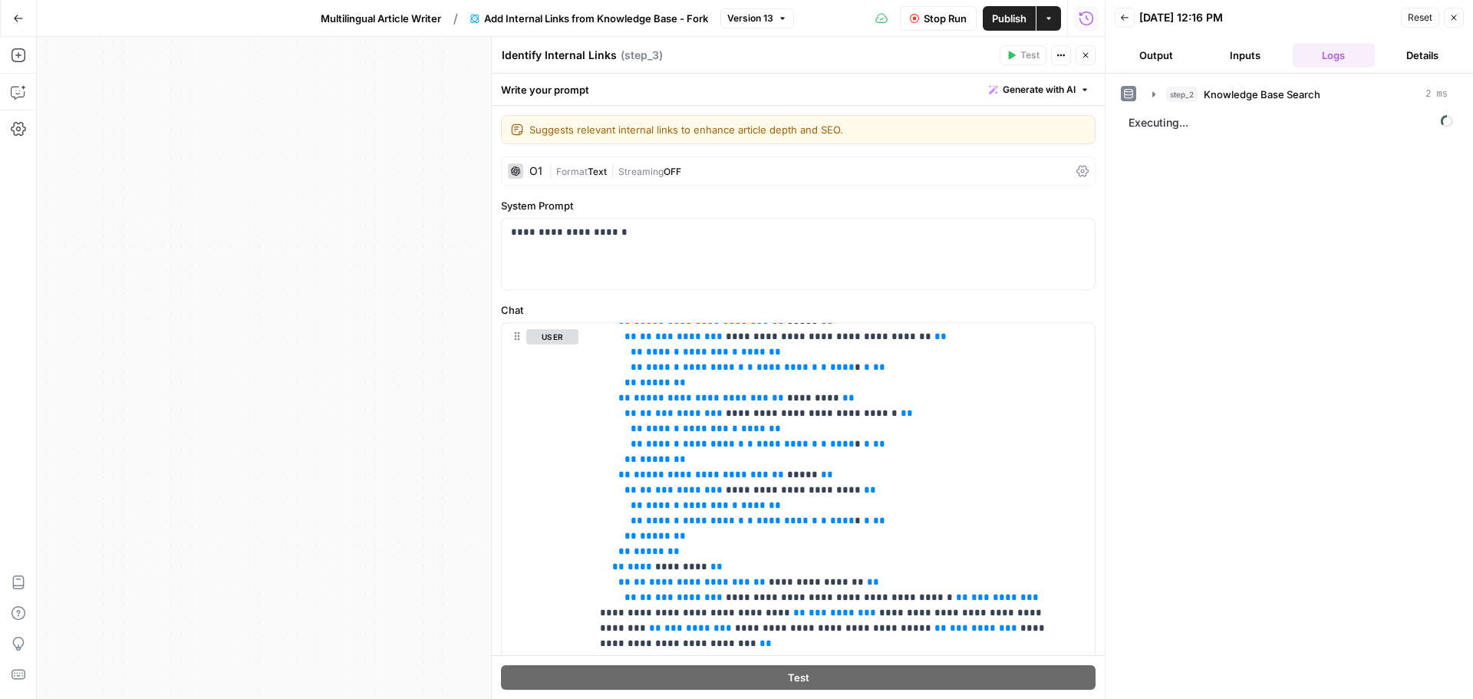
click at [1239, 54] on button "Inputs" at bounding box center [1245, 55] width 83 height 25
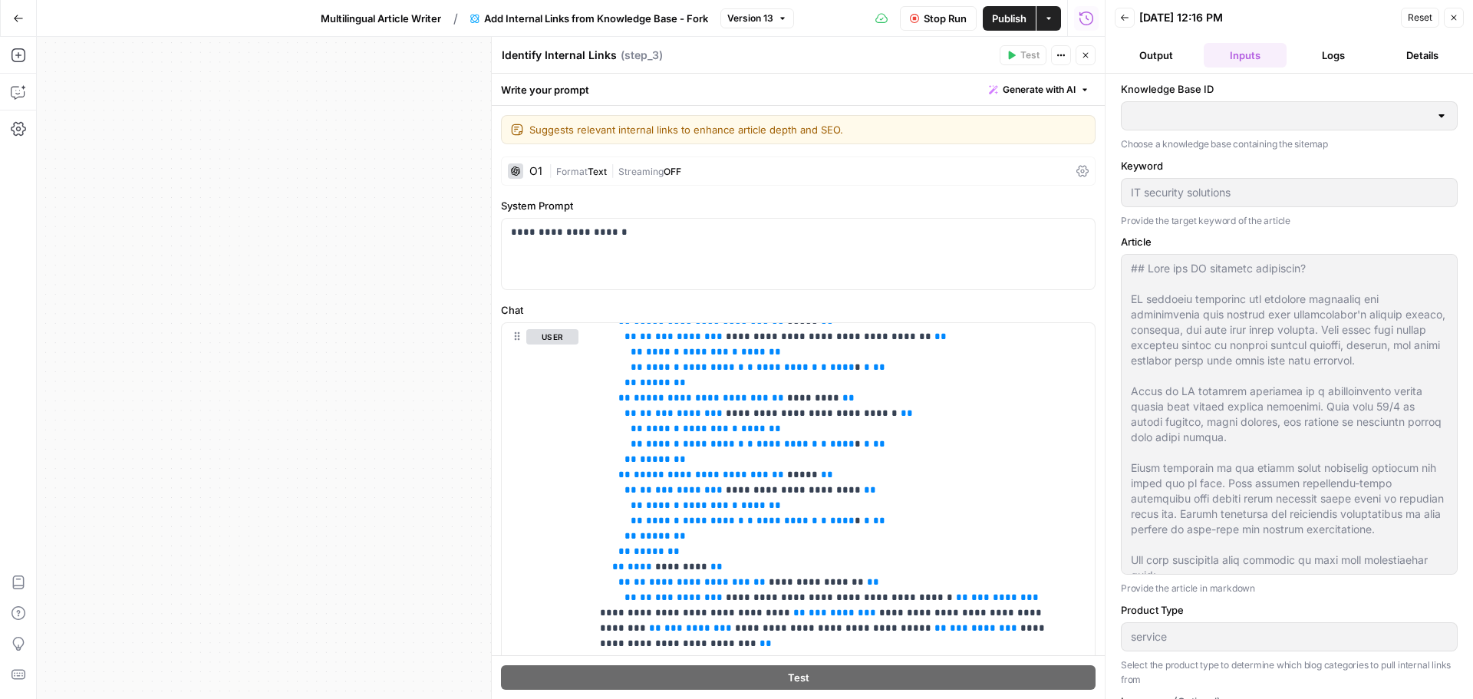
click at [947, 18] on span "Stop Run" at bounding box center [945, 18] width 43 height 15
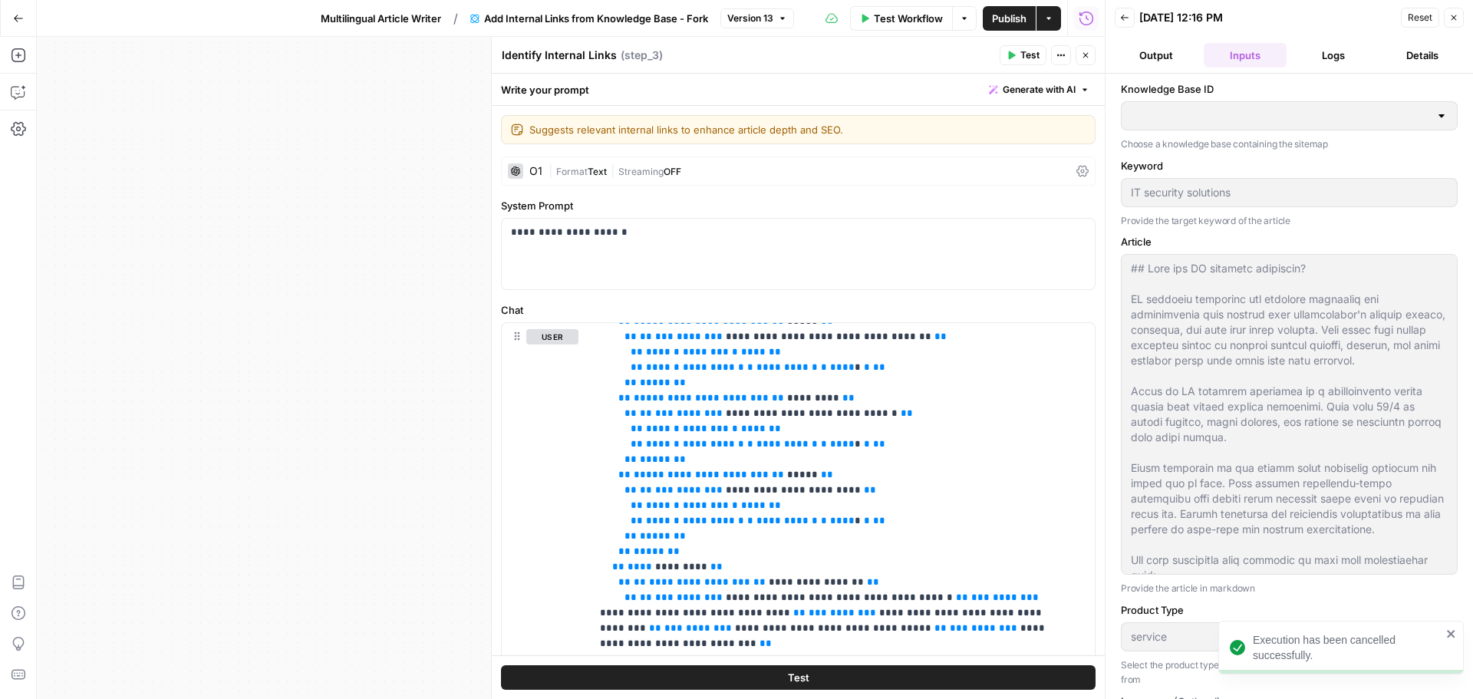
click at [1225, 53] on button "Inputs" at bounding box center [1245, 55] width 83 height 25
click at [903, 12] on span "Test Workflow" at bounding box center [908, 18] width 69 height 15
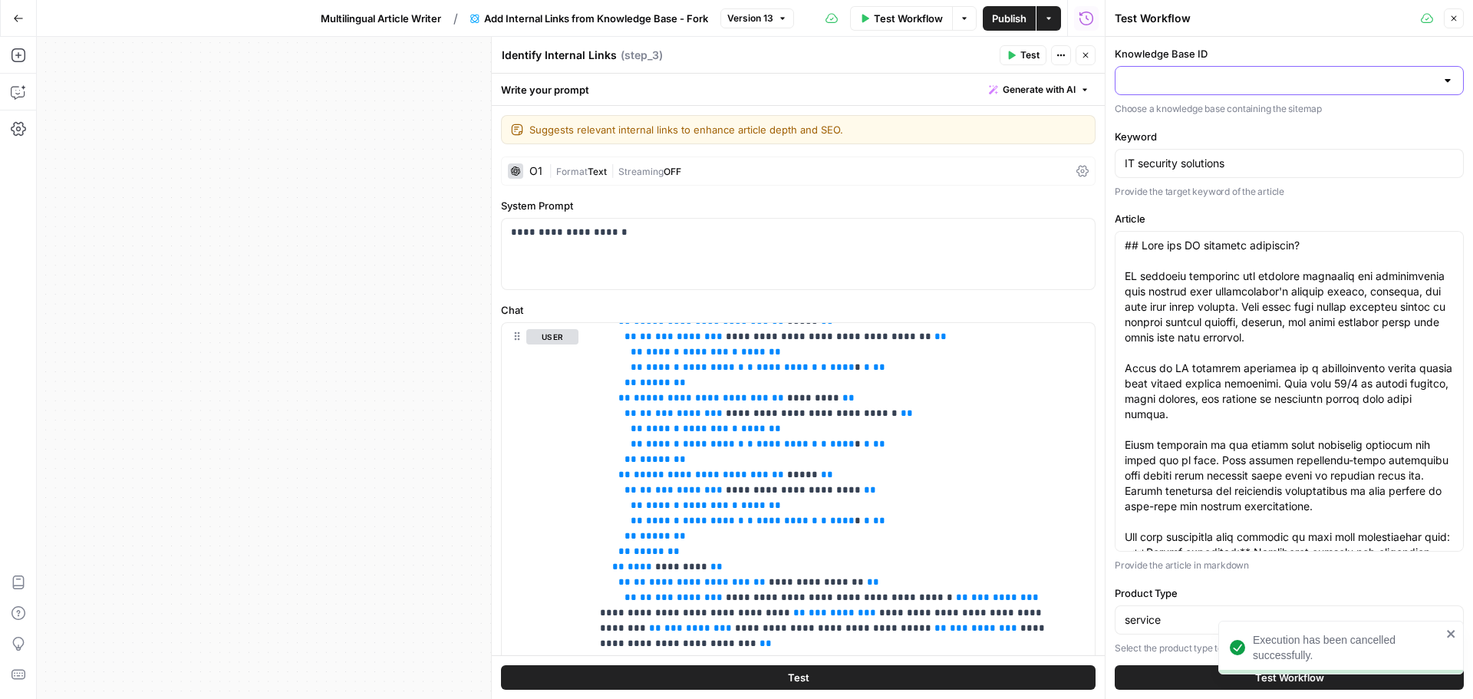
click at [1226, 82] on input "Knowledge Base ID" at bounding box center [1280, 80] width 311 height 15
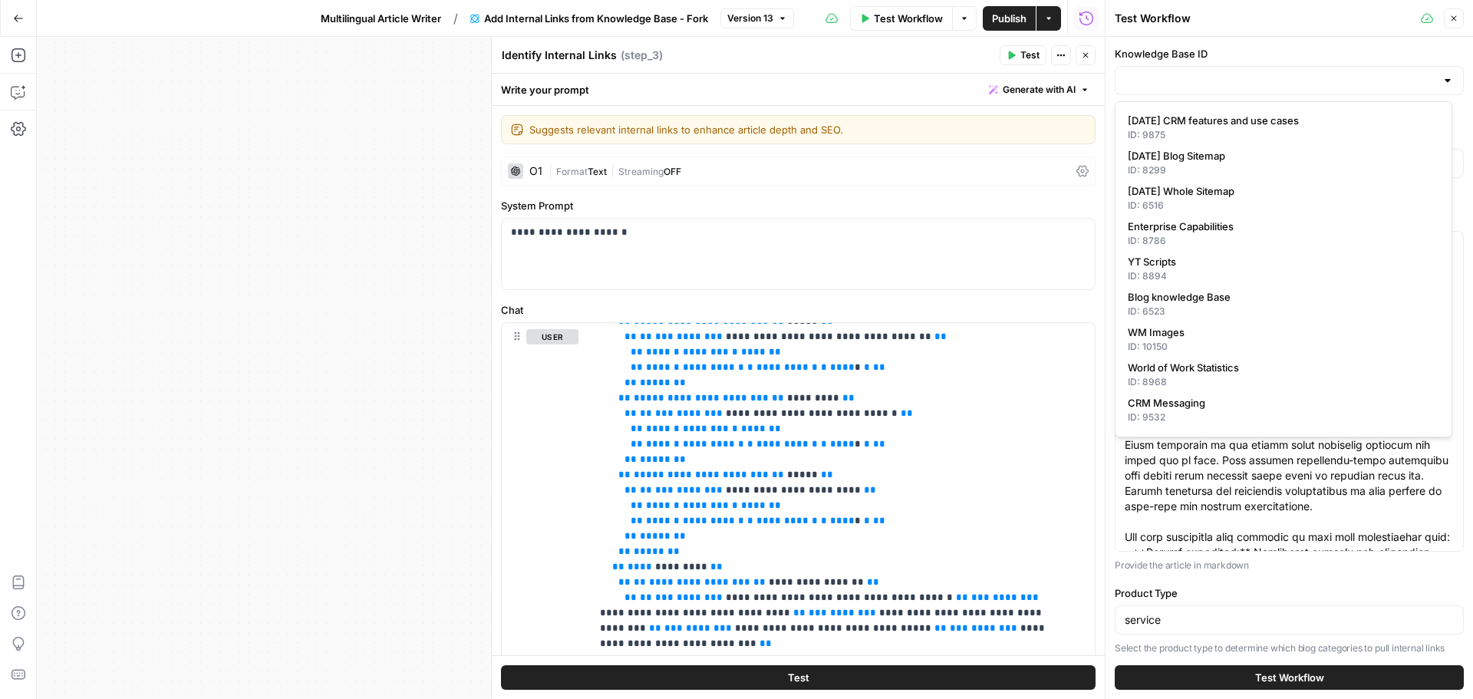
scroll to position [77, 0]
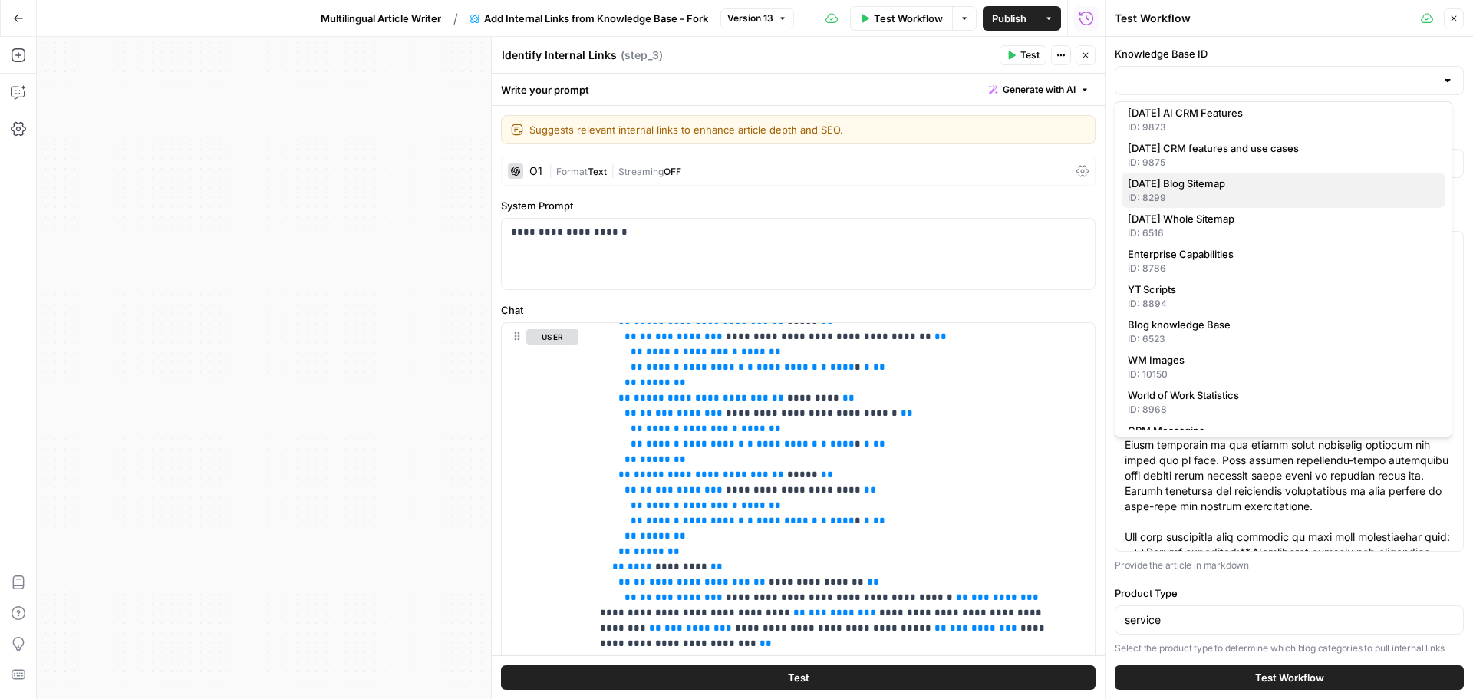
click at [1262, 192] on div "ID: 8299" at bounding box center [1284, 198] width 312 height 14
type input "[DATE] Blog Sitemap"
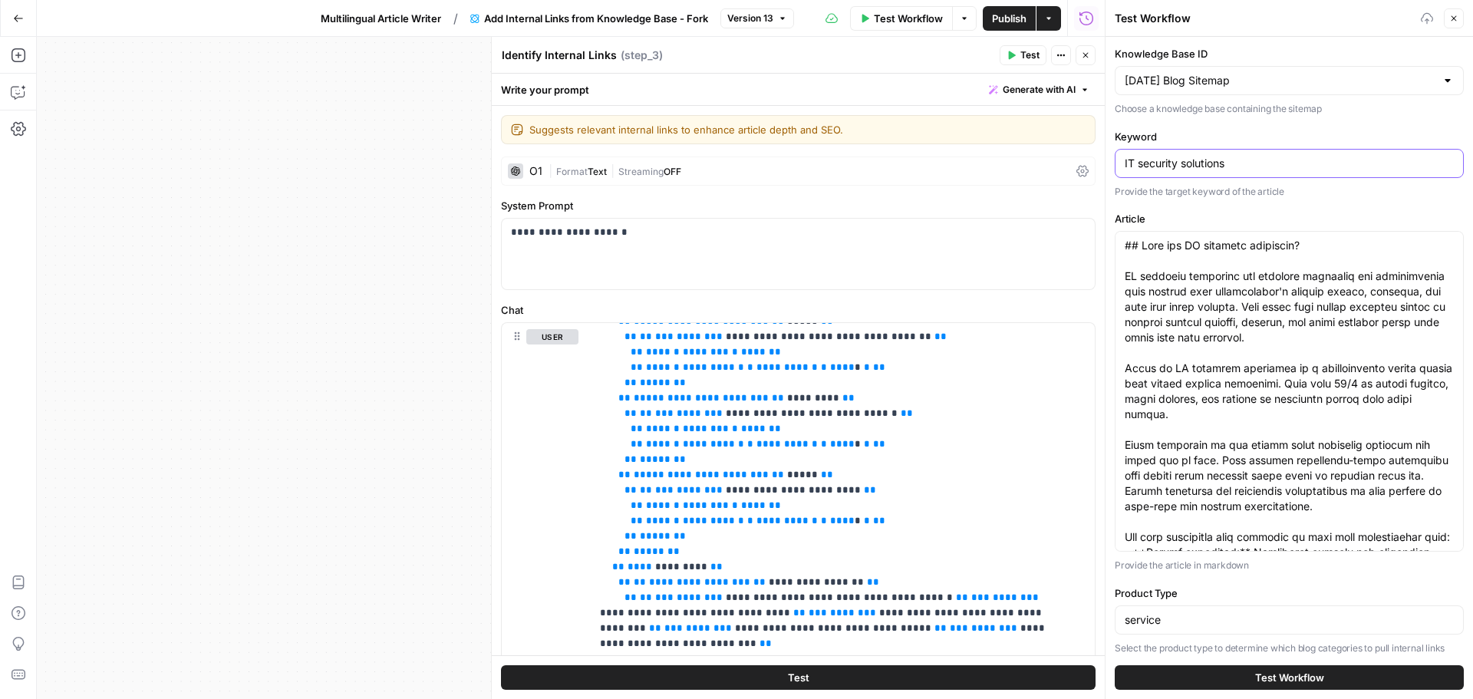
click at [1258, 163] on input "IT security solutions" at bounding box center [1289, 163] width 329 height 15
click at [1275, 169] on input "IT security solutions" at bounding box center [1289, 163] width 329 height 15
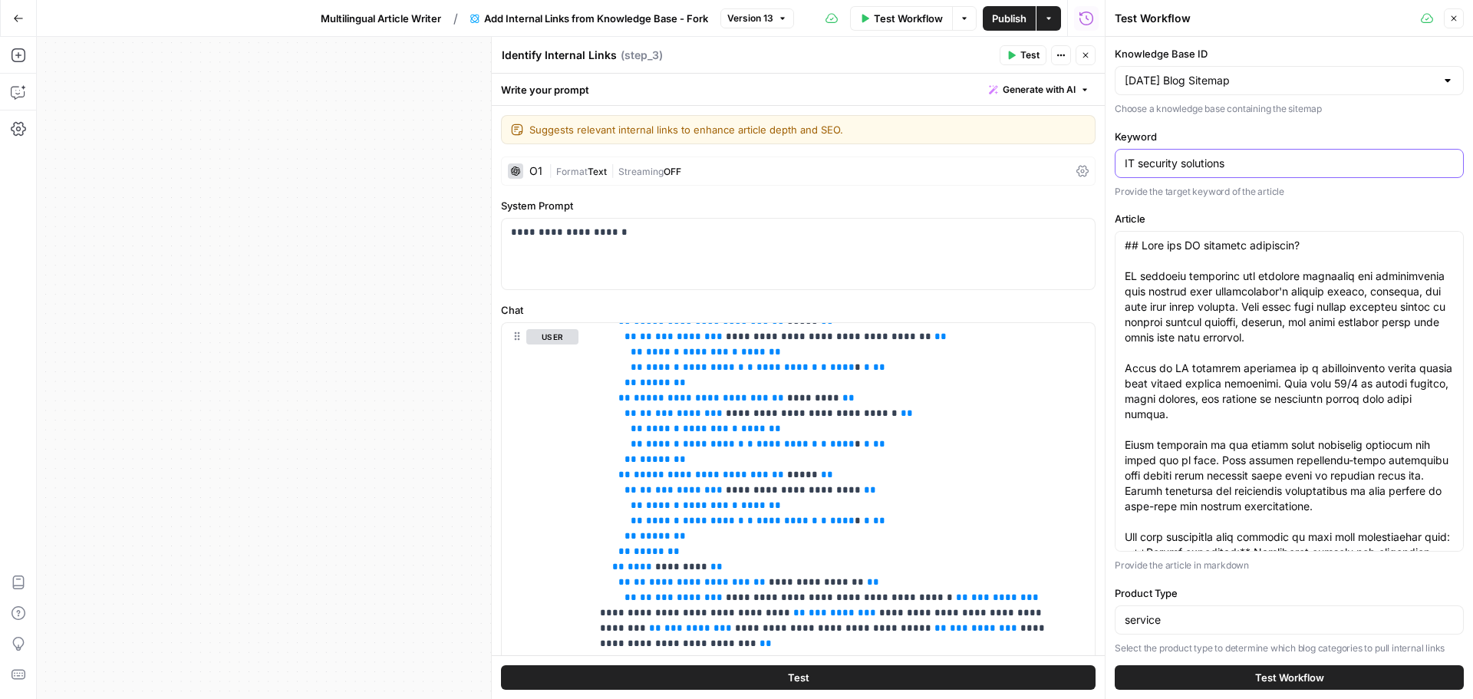
click at [1275, 169] on input "IT security solutions" at bounding box center [1289, 163] width 329 height 15
paste input "Ressourcenplanung"
type input "Ressourcenplanung"
click at [1340, 201] on div "Knowledge Base ID Monday Blog Sitemap Choose a knowledge base containing the si…" at bounding box center [1289, 358] width 349 height 625
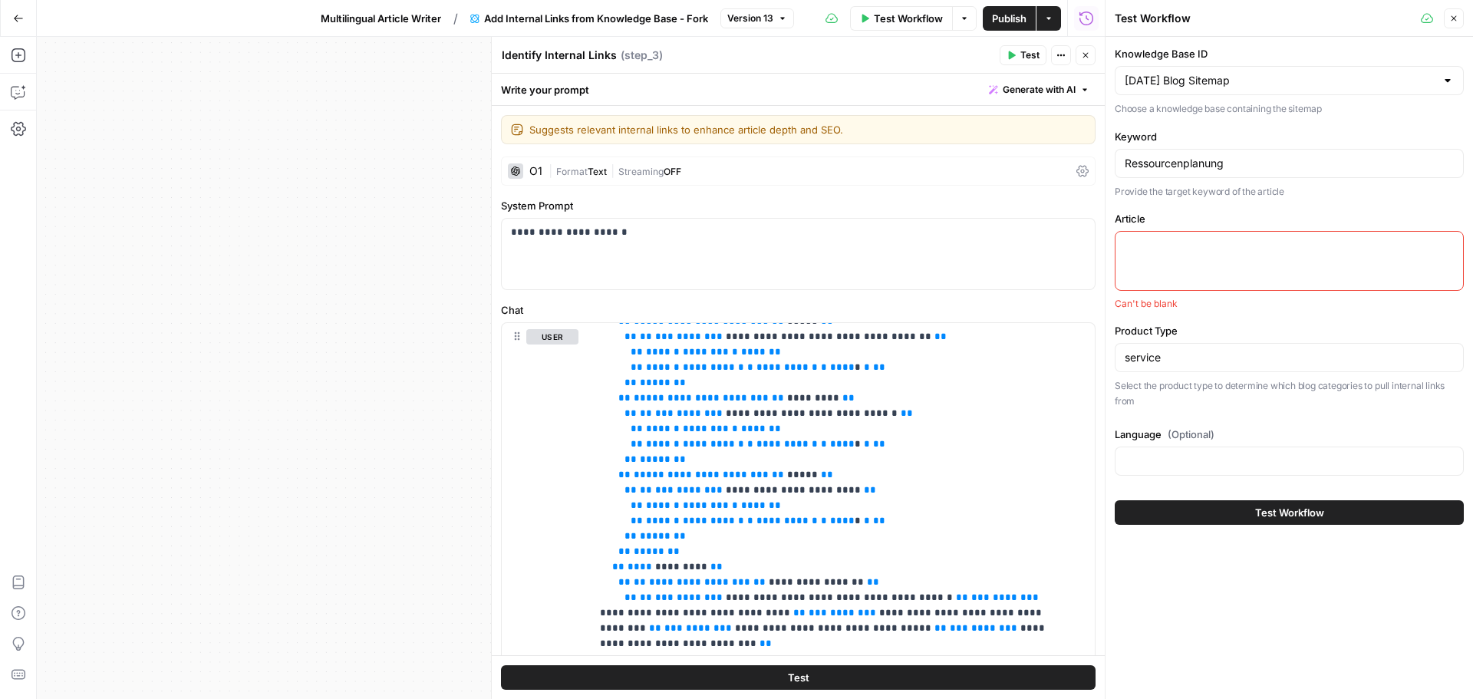
paste textarea "{ "Updated_Article": "## Was ist Ressourcenplanung im Projektmanagement?\n\nRes…"
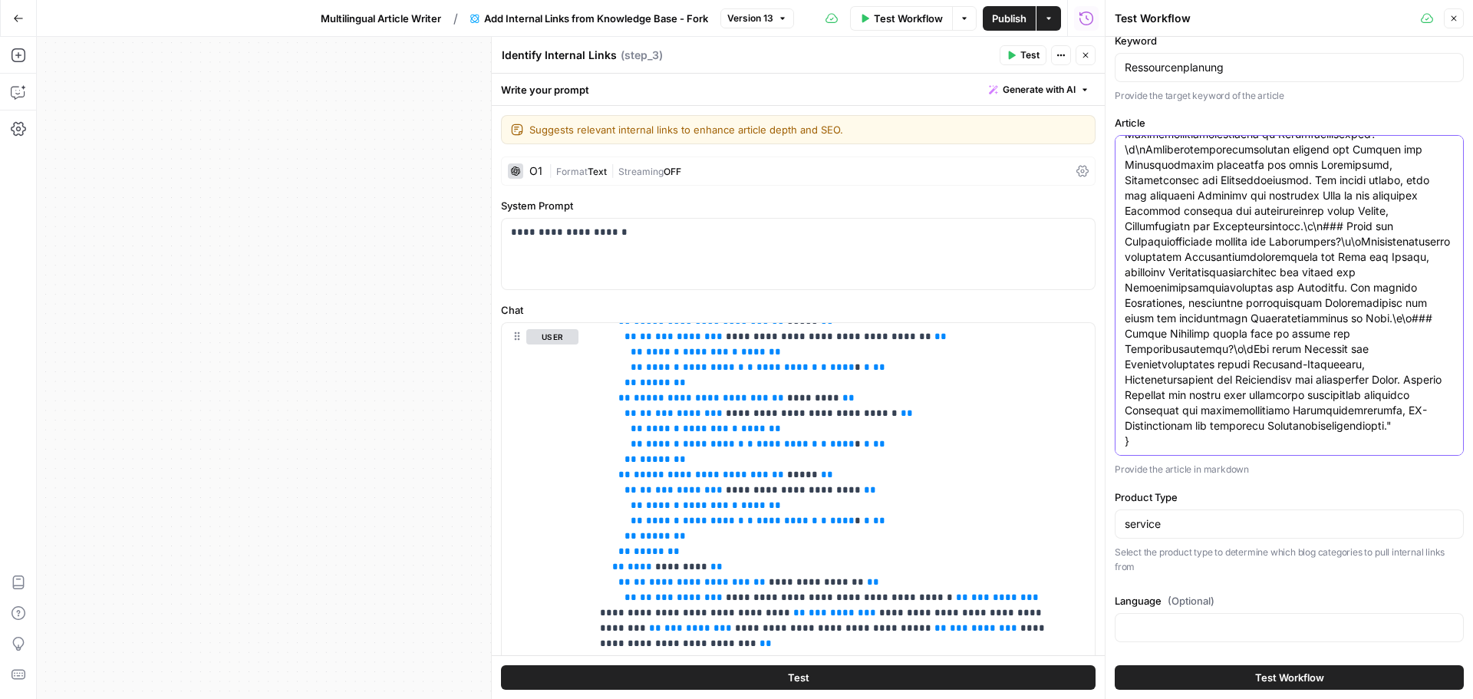
scroll to position [97, 0]
type textarea "{ "Updated_Article": "## Was ist Ressourcenplanung im Projektmanagement?\n\nRes…"
click at [1225, 529] on input "service" at bounding box center [1289, 522] width 329 height 15
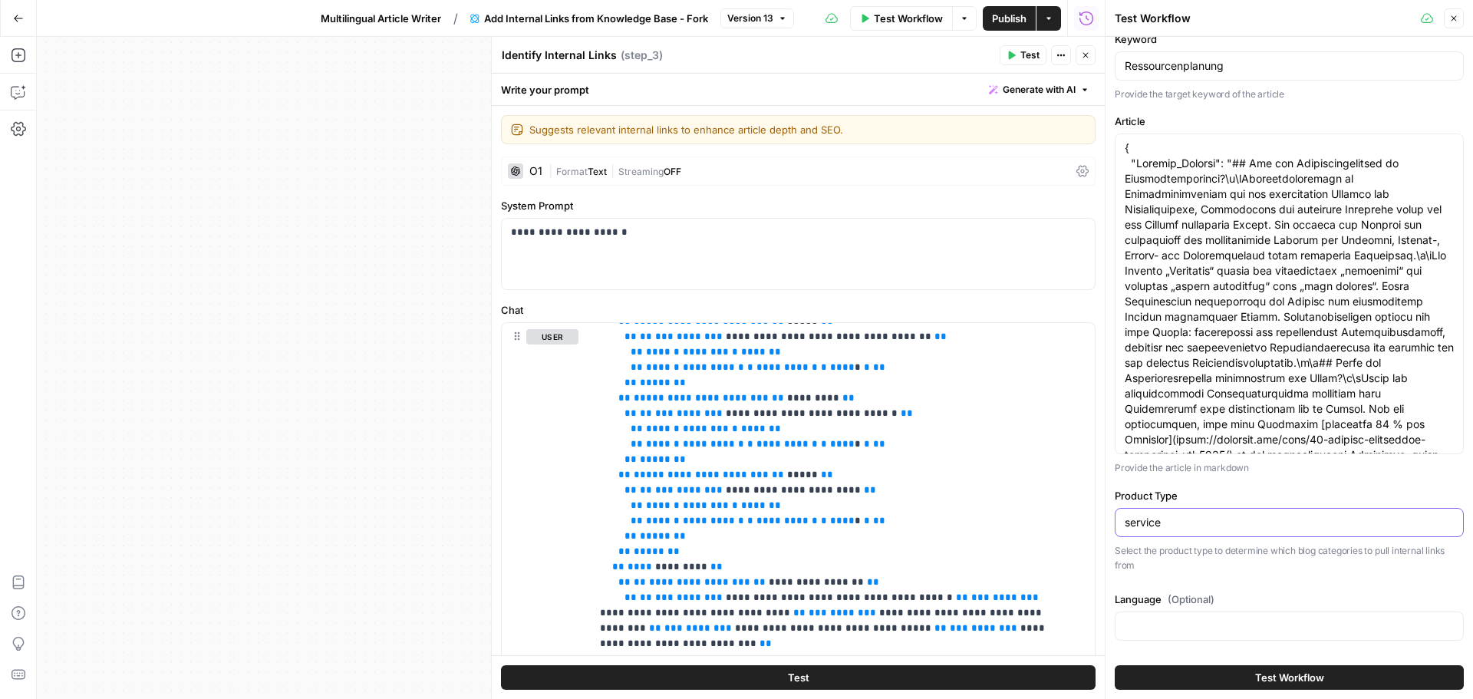
click at [1225, 529] on input "service" at bounding box center [1289, 522] width 329 height 15
type input "work management"
click at [1232, 620] on input "Language (Optional)" at bounding box center [1289, 625] width 329 height 15
type input "German"
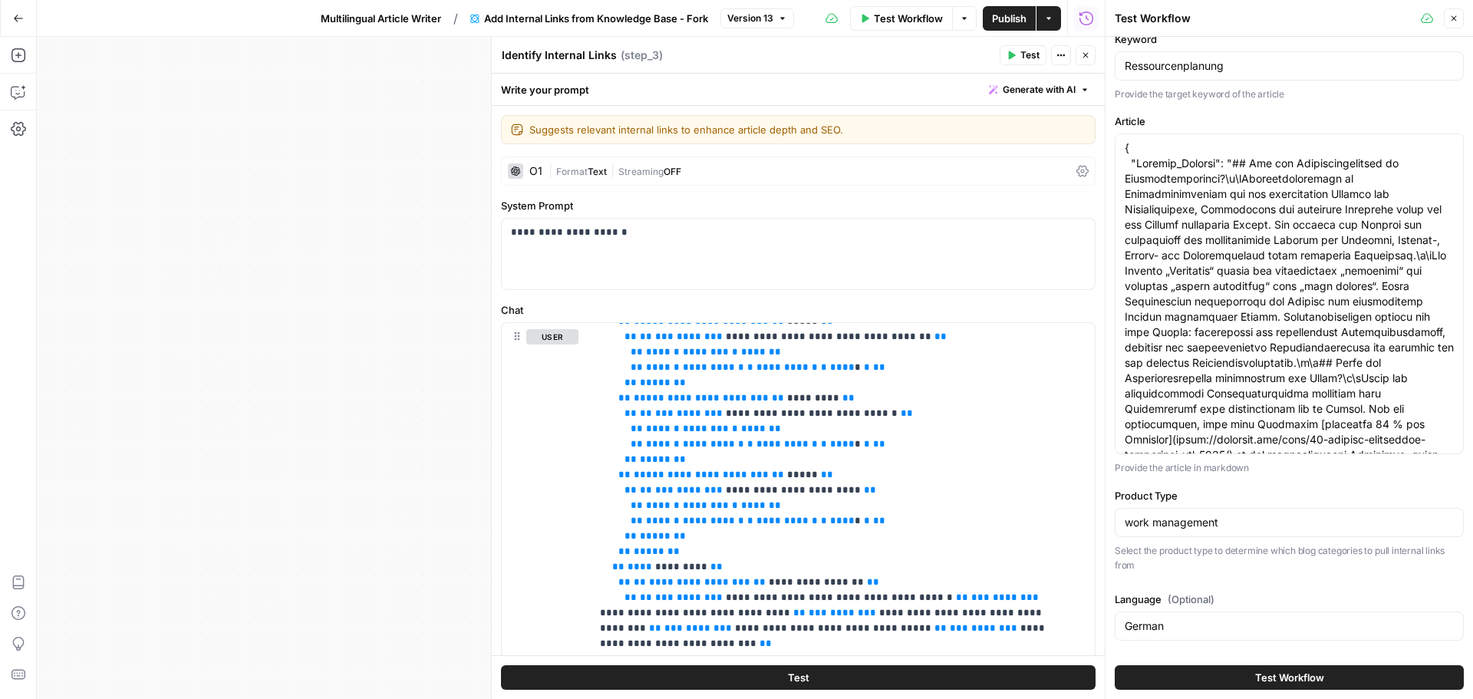
click at [1275, 581] on div "Knowledge Base ID Monday Blog Sitemap Choose a knowledge base containing the si…" at bounding box center [1289, 298] width 349 height 698
click at [1255, 678] on span "Test Workflow" at bounding box center [1289, 677] width 69 height 15
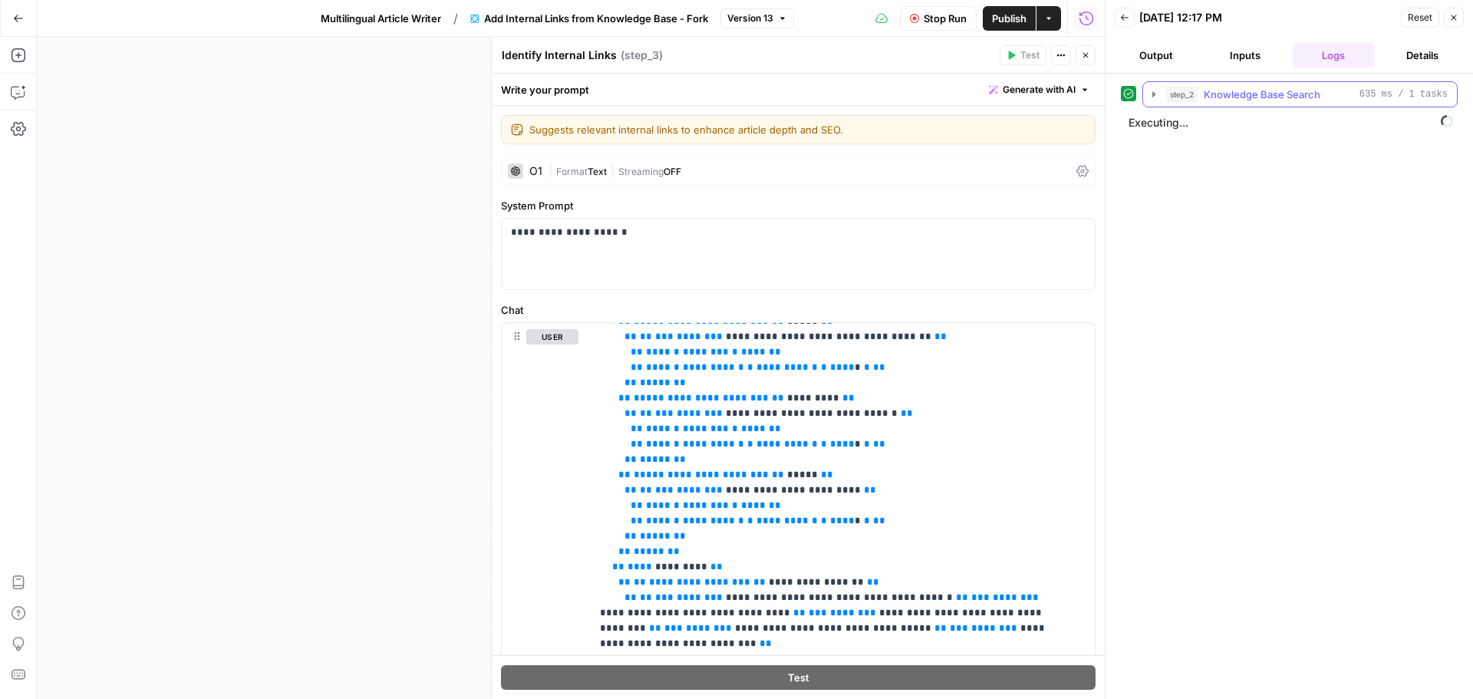
click at [1156, 97] on icon "button" at bounding box center [1154, 94] width 12 height 12
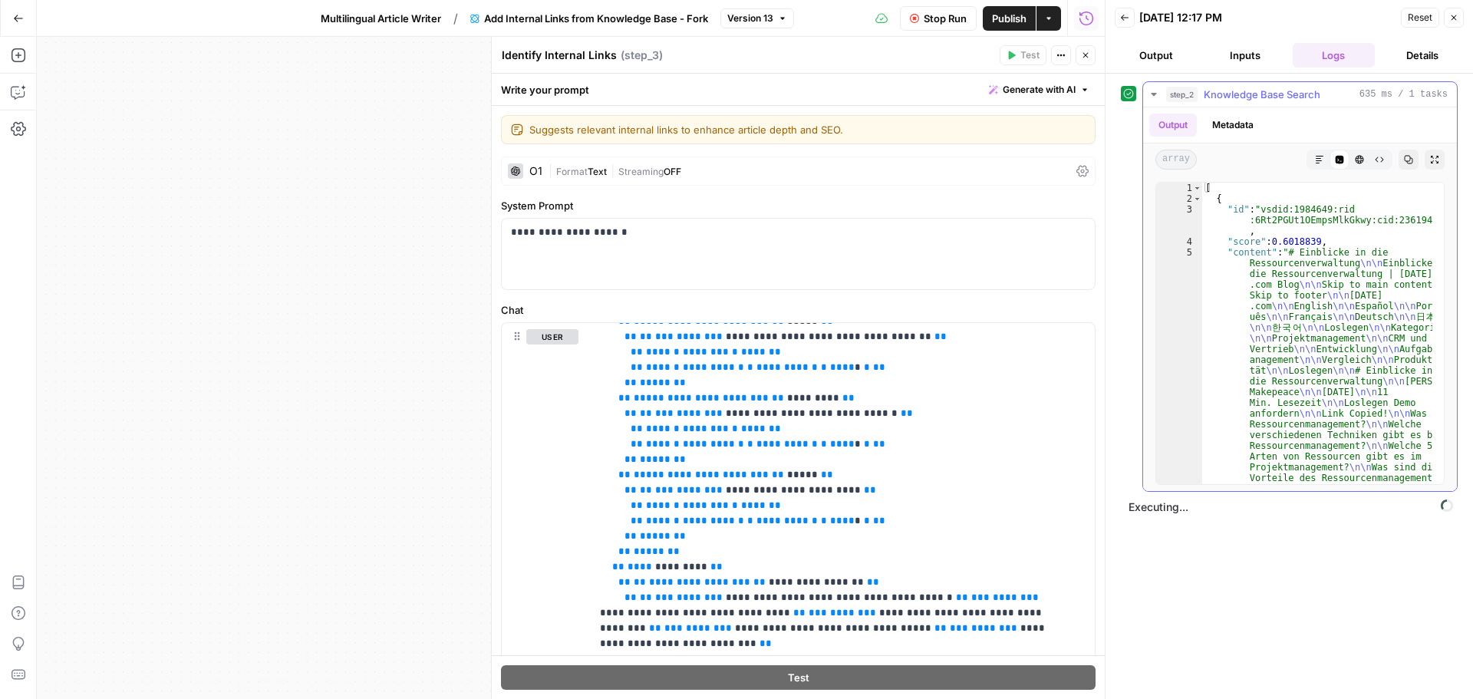
click at [1156, 97] on icon "button" at bounding box center [1154, 94] width 12 height 12
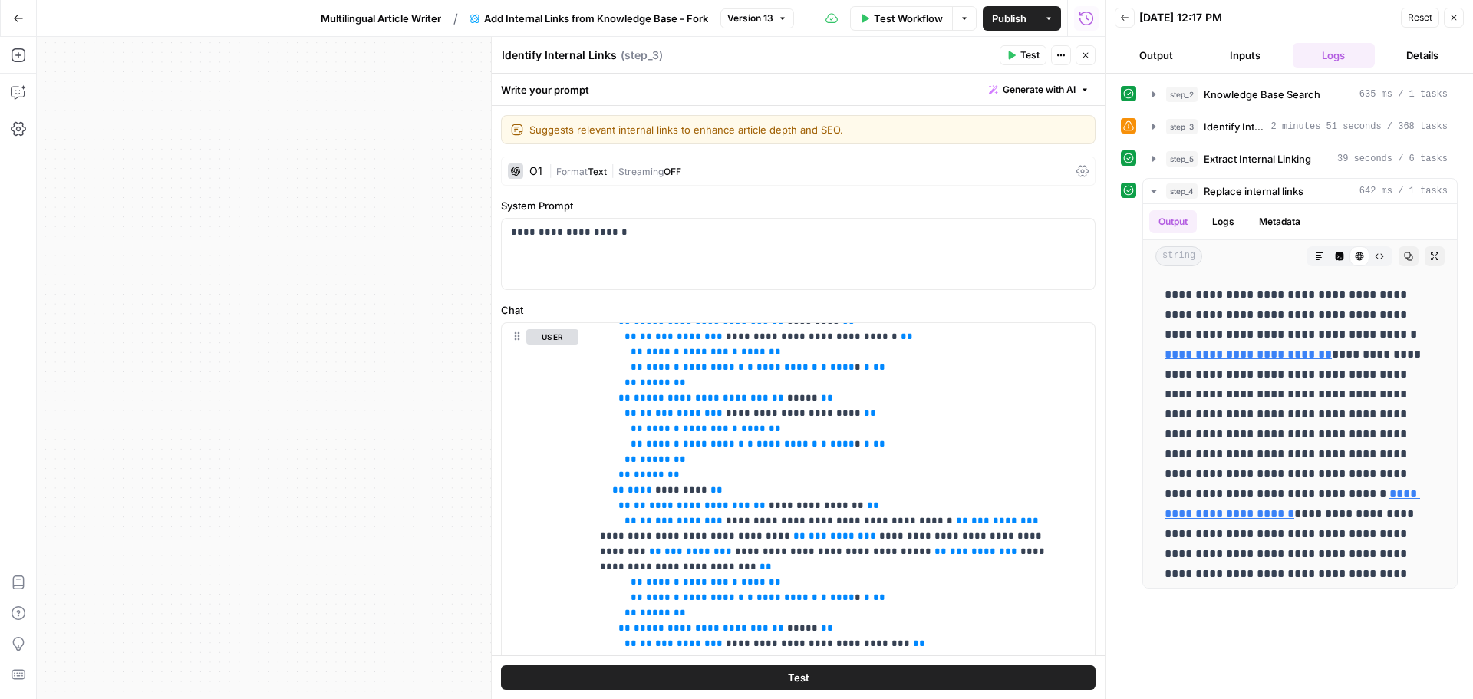
click at [421, 104] on div "Workflow Set Inputs Inputs Search Knowledge Base Knowledge Base Search Step 2 O…" at bounding box center [571, 368] width 1068 height 662
click at [1089, 55] on icon "button" at bounding box center [1085, 55] width 9 height 9
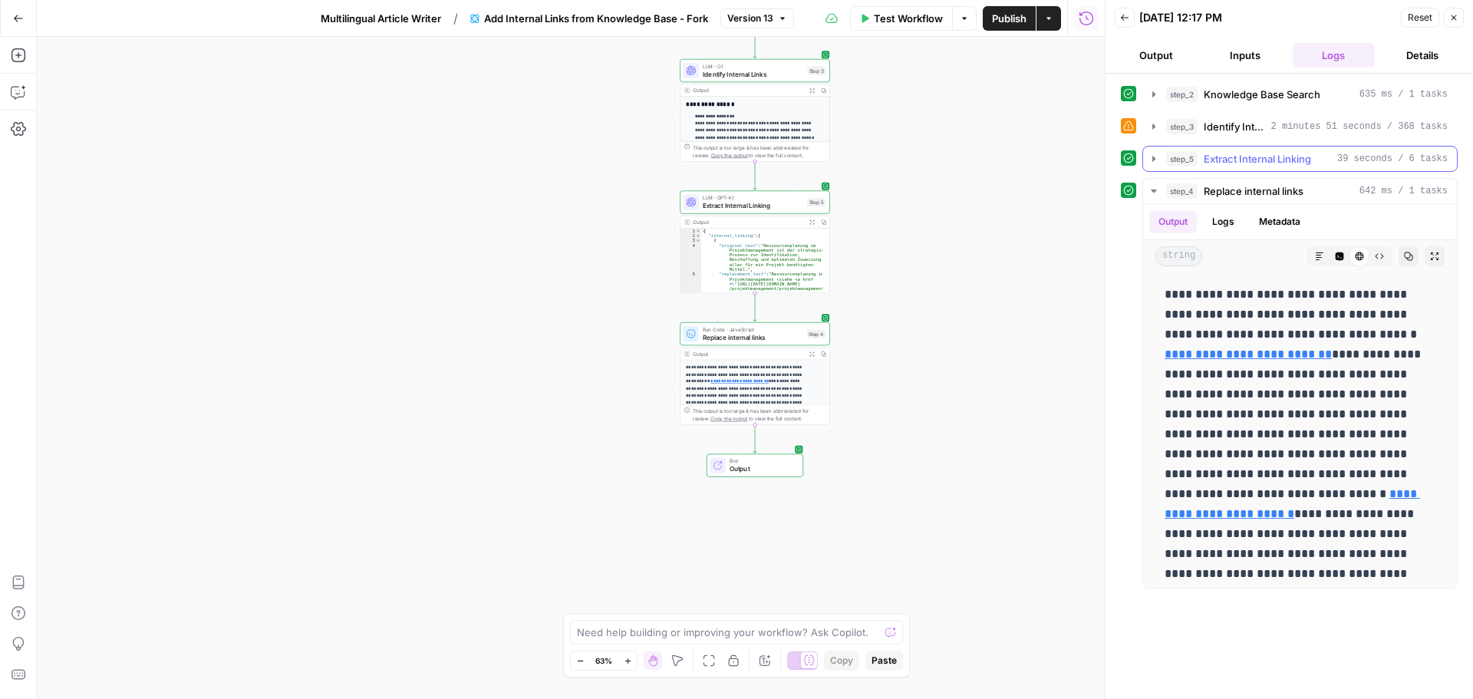
click at [1278, 159] on span "Extract Internal Linking" at bounding box center [1257, 158] width 107 height 15
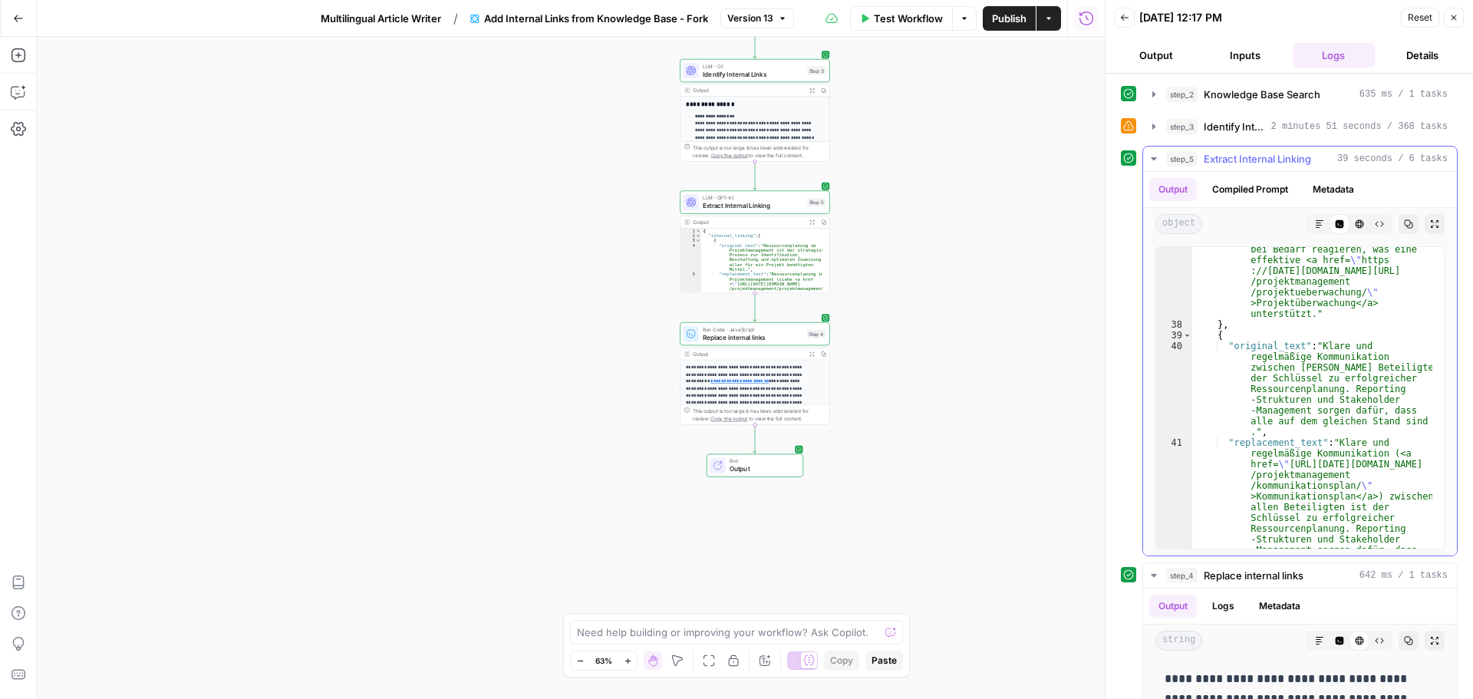
scroll to position [2256, 0]
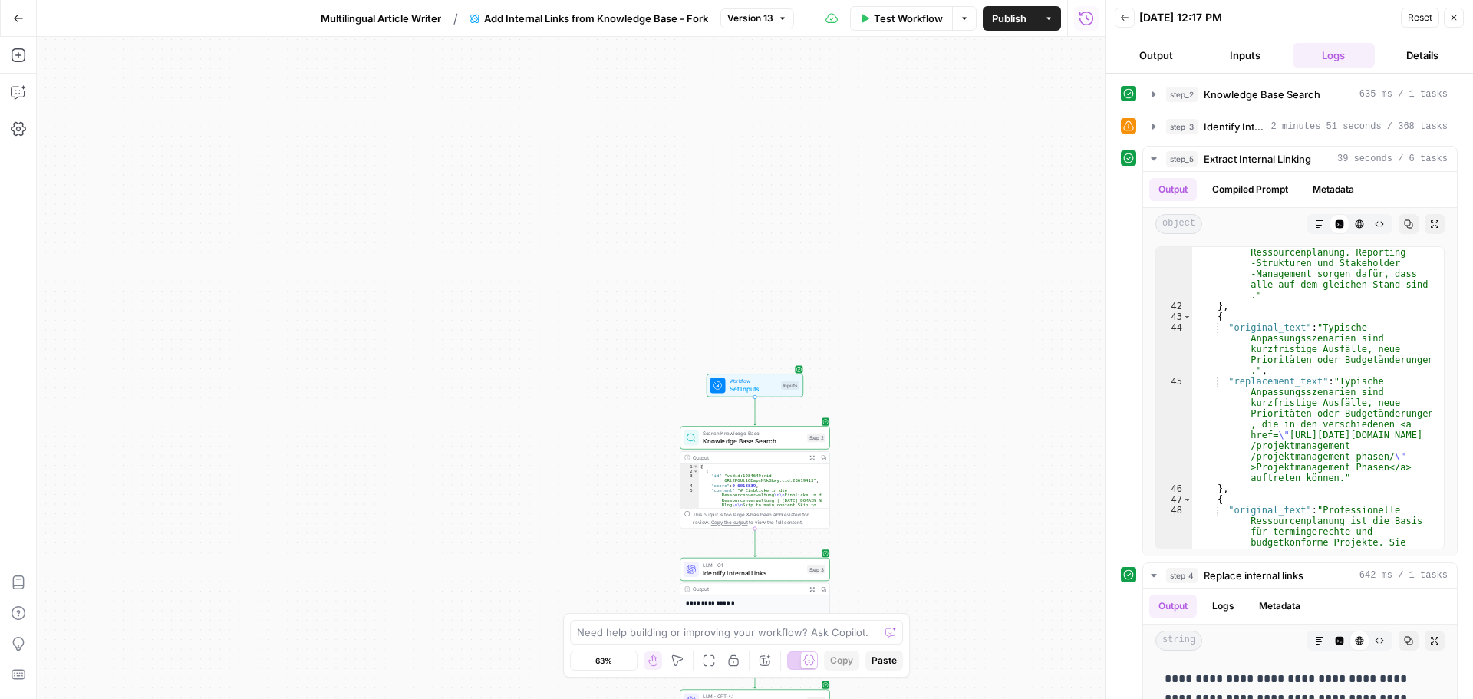
click at [758, 387] on span "Set Inputs" at bounding box center [754, 389] width 48 height 10
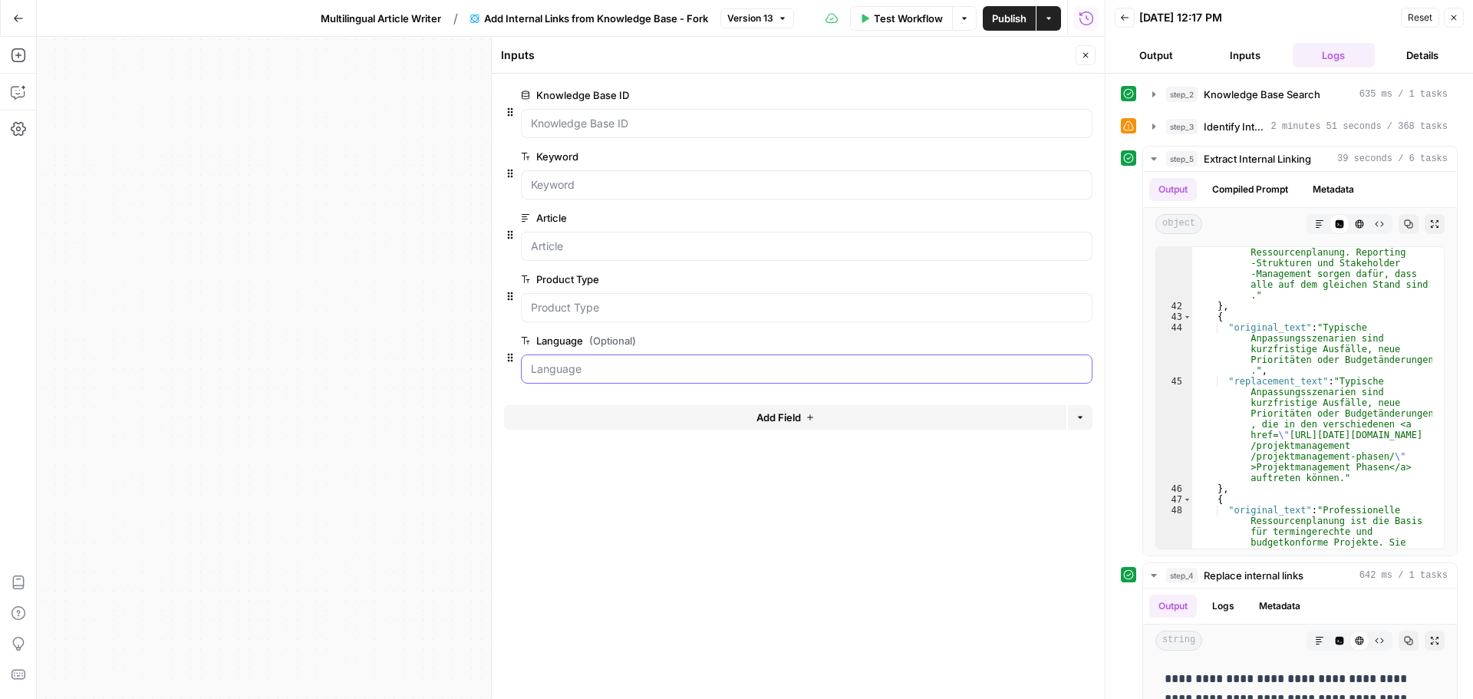
click at [614, 370] on input "Language (Optional)" at bounding box center [807, 368] width 552 height 15
click at [1032, 345] on span "edit field" at bounding box center [1035, 341] width 34 height 12
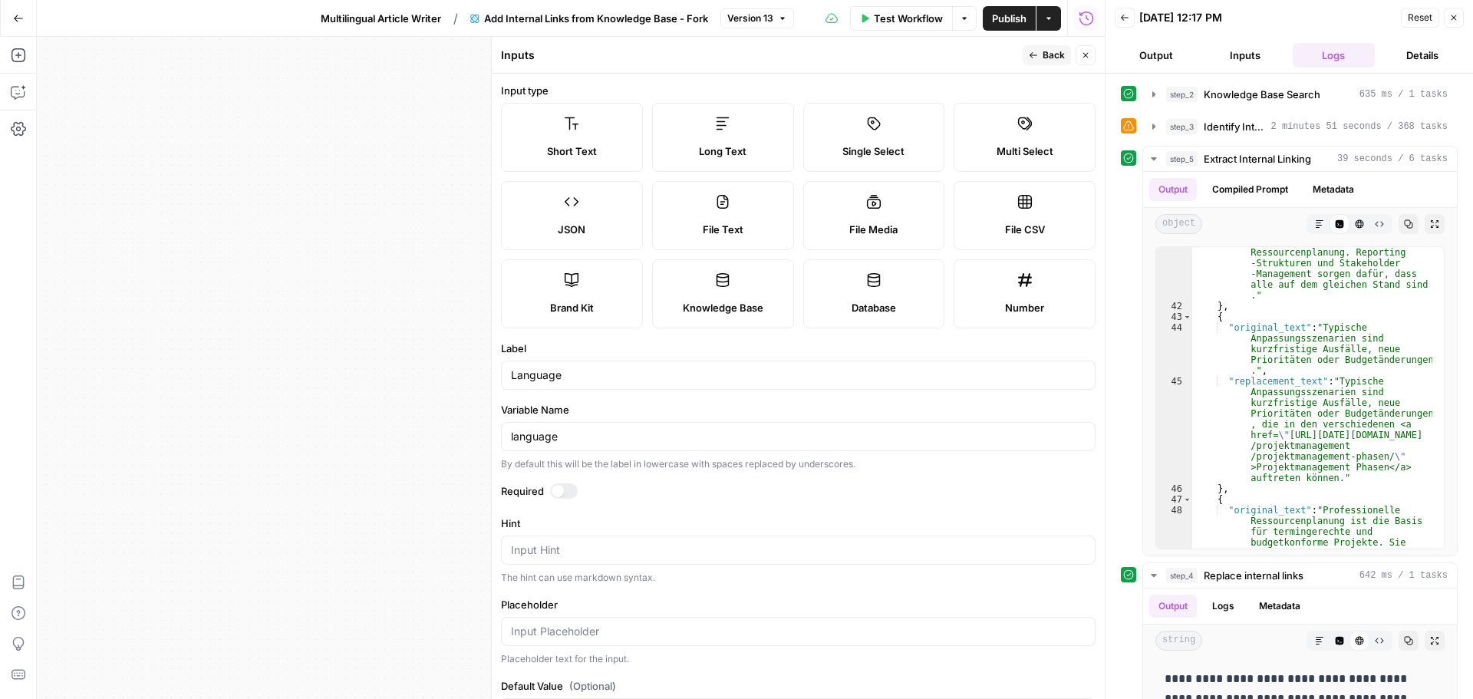
click at [1057, 52] on span "Back" at bounding box center [1054, 55] width 22 height 14
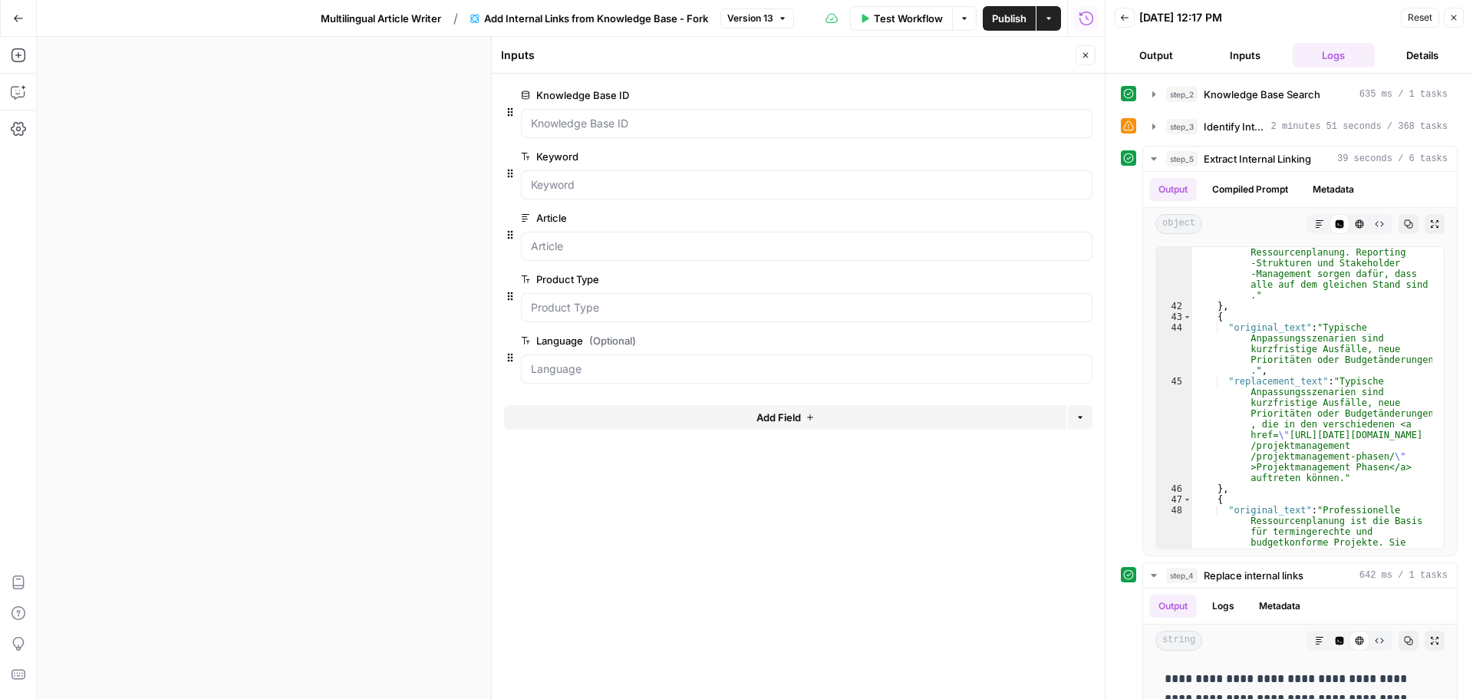
click at [1044, 345] on span "edit field" at bounding box center [1035, 341] width 34 height 12
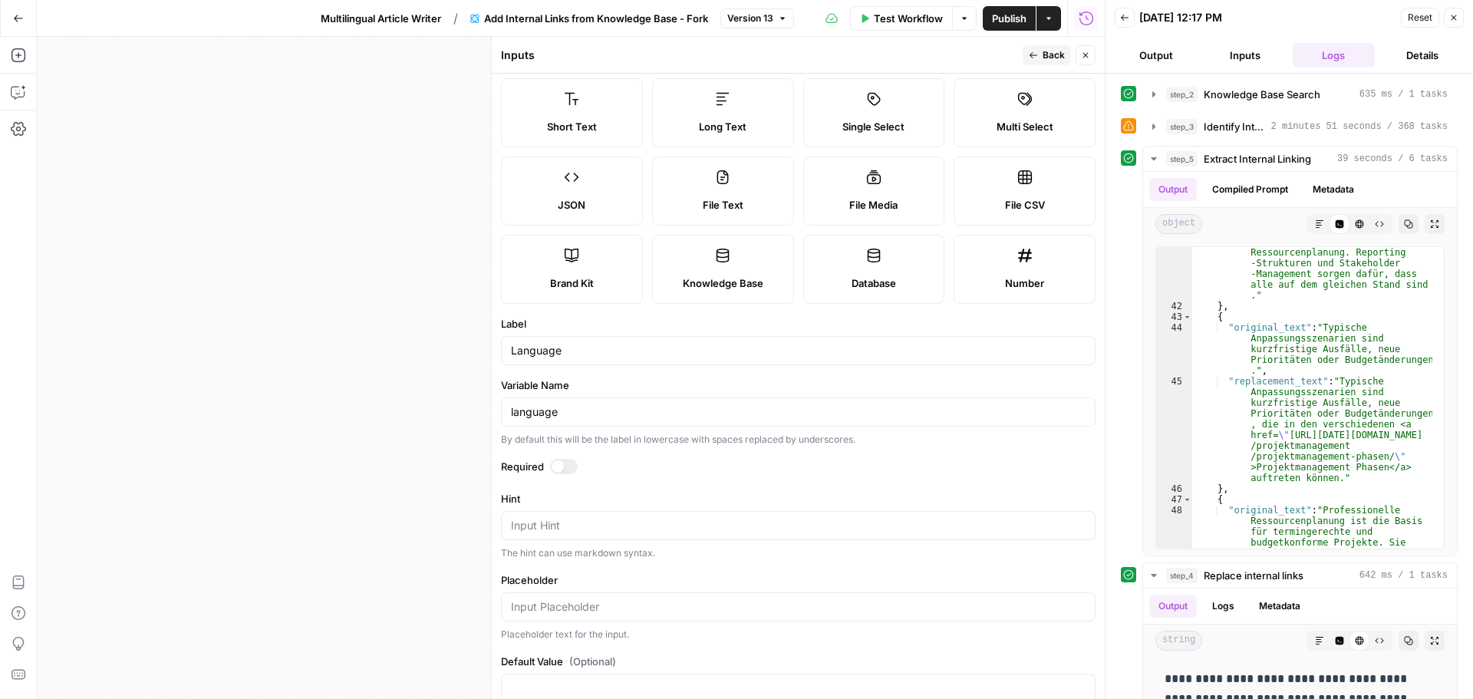
scroll to position [0, 0]
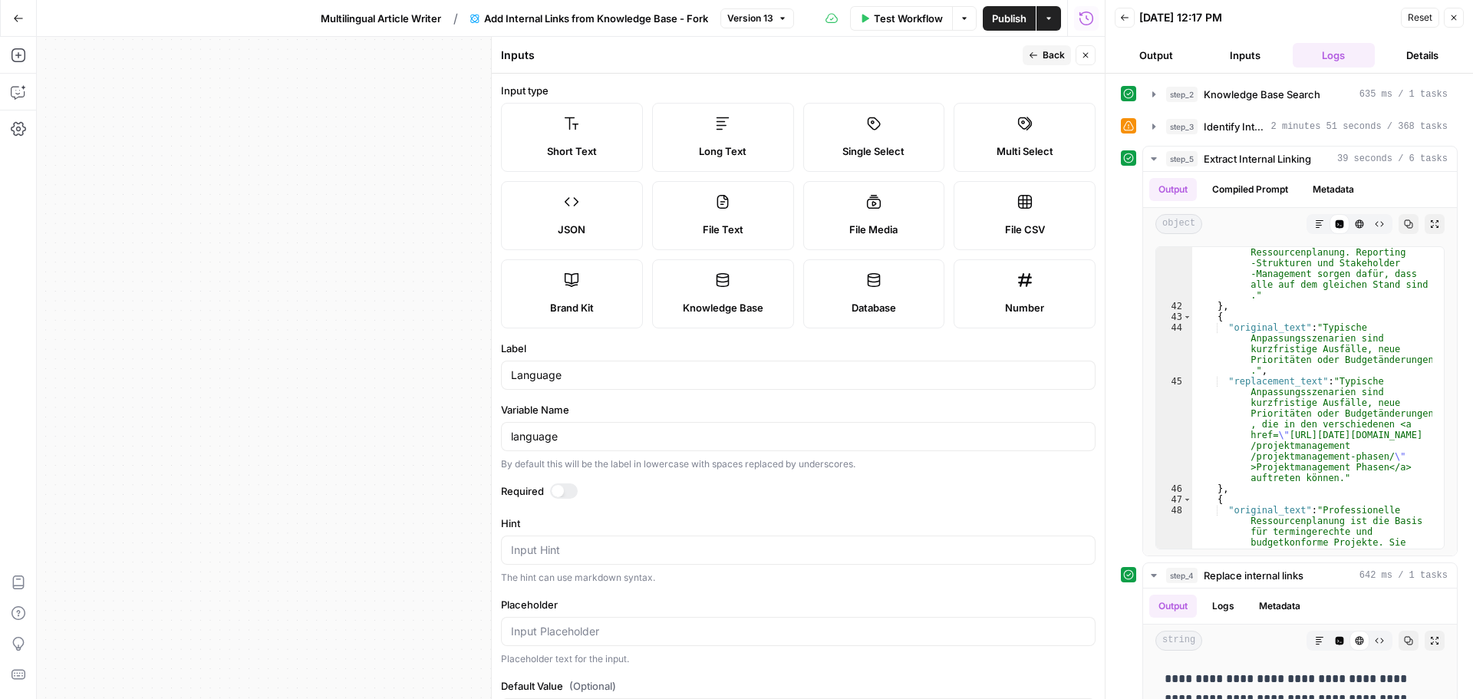
click at [858, 140] on label "Single Select" at bounding box center [874, 137] width 142 height 69
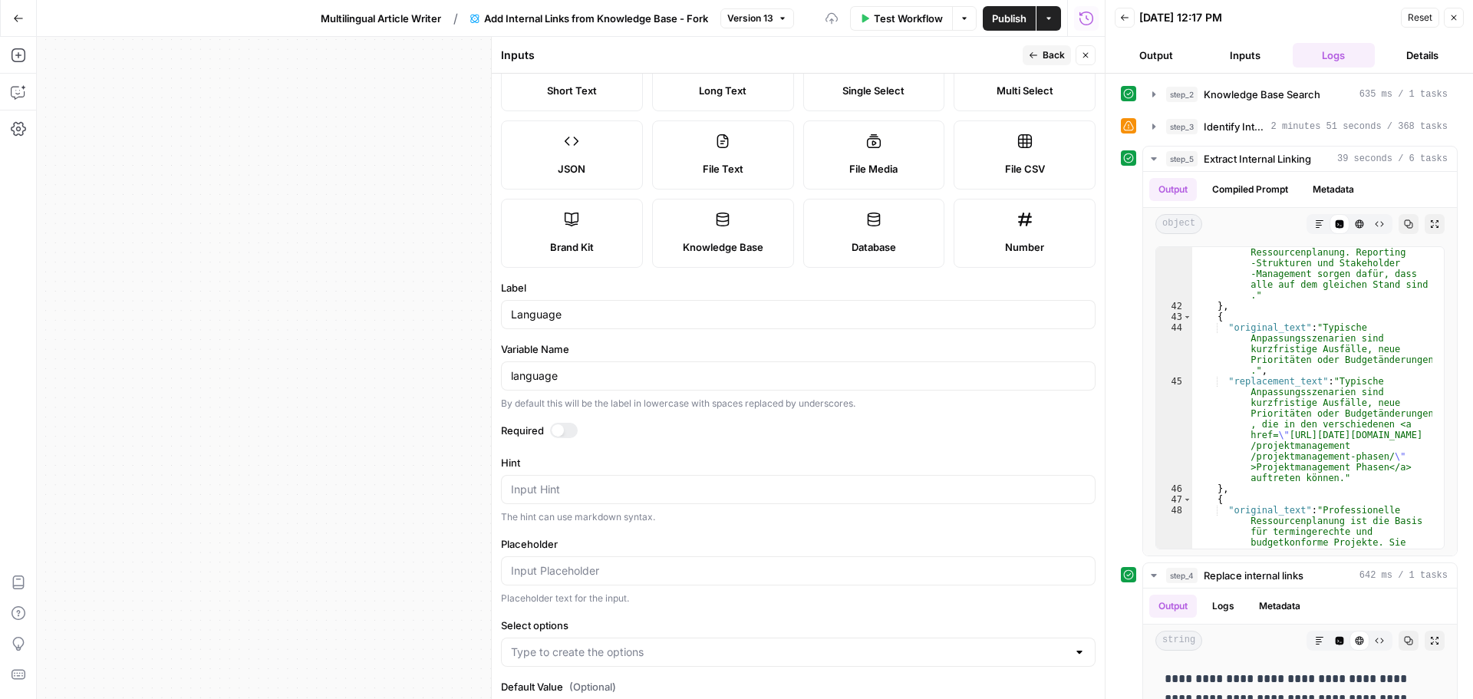
scroll to position [120, 0]
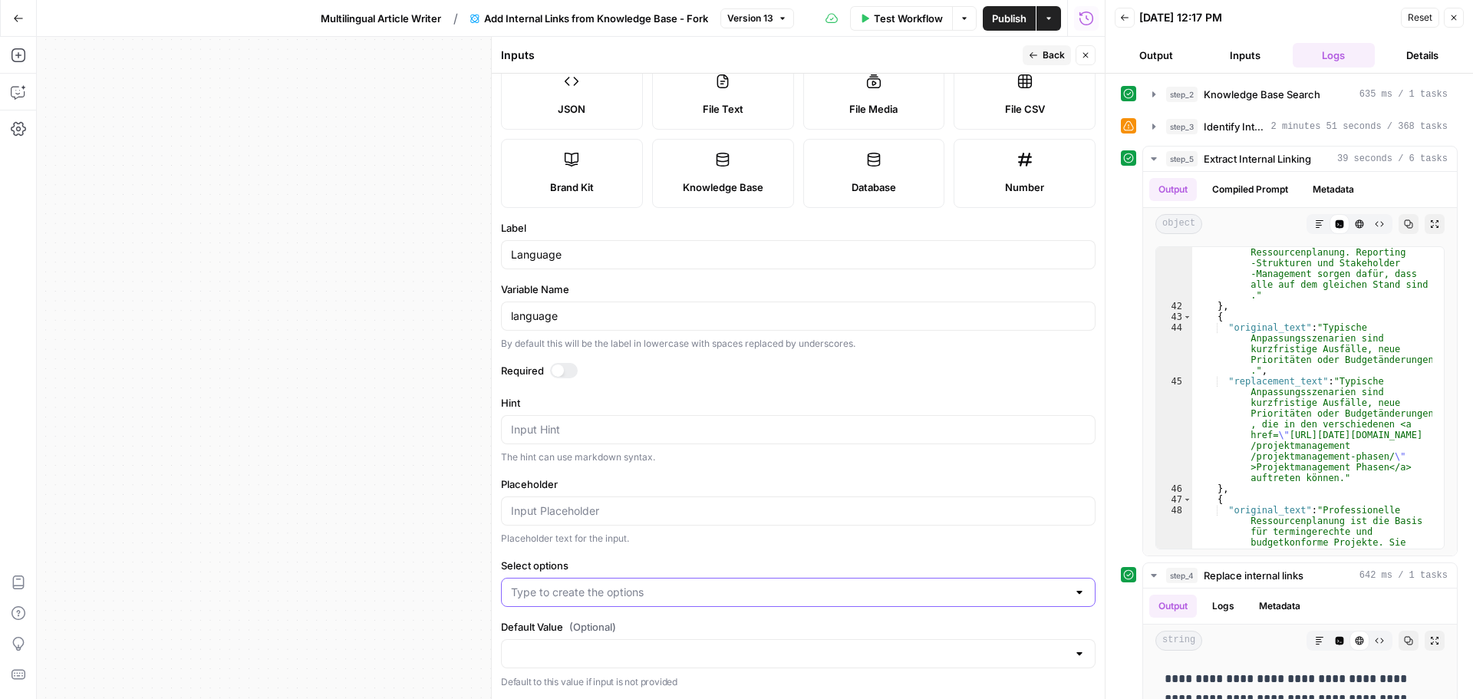
click at [628, 593] on input "Select options" at bounding box center [789, 592] width 556 height 15
type input "German"
type input "French"
type input "Spanish"
type input "Portuguese"
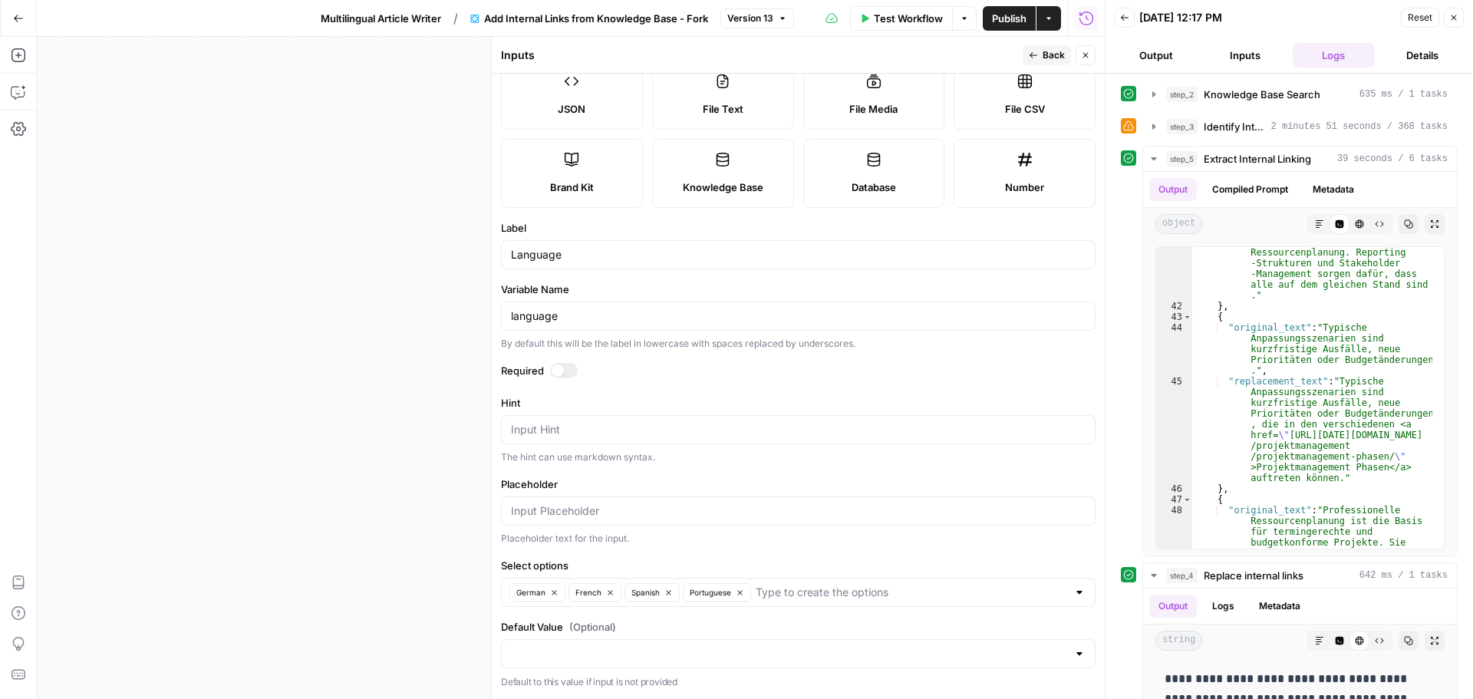
drag, startPoint x: 1045, startPoint y: 52, endPoint x: 1006, endPoint y: 54, distance: 39.2
click at [1045, 52] on span "Back" at bounding box center [1054, 55] width 22 height 14
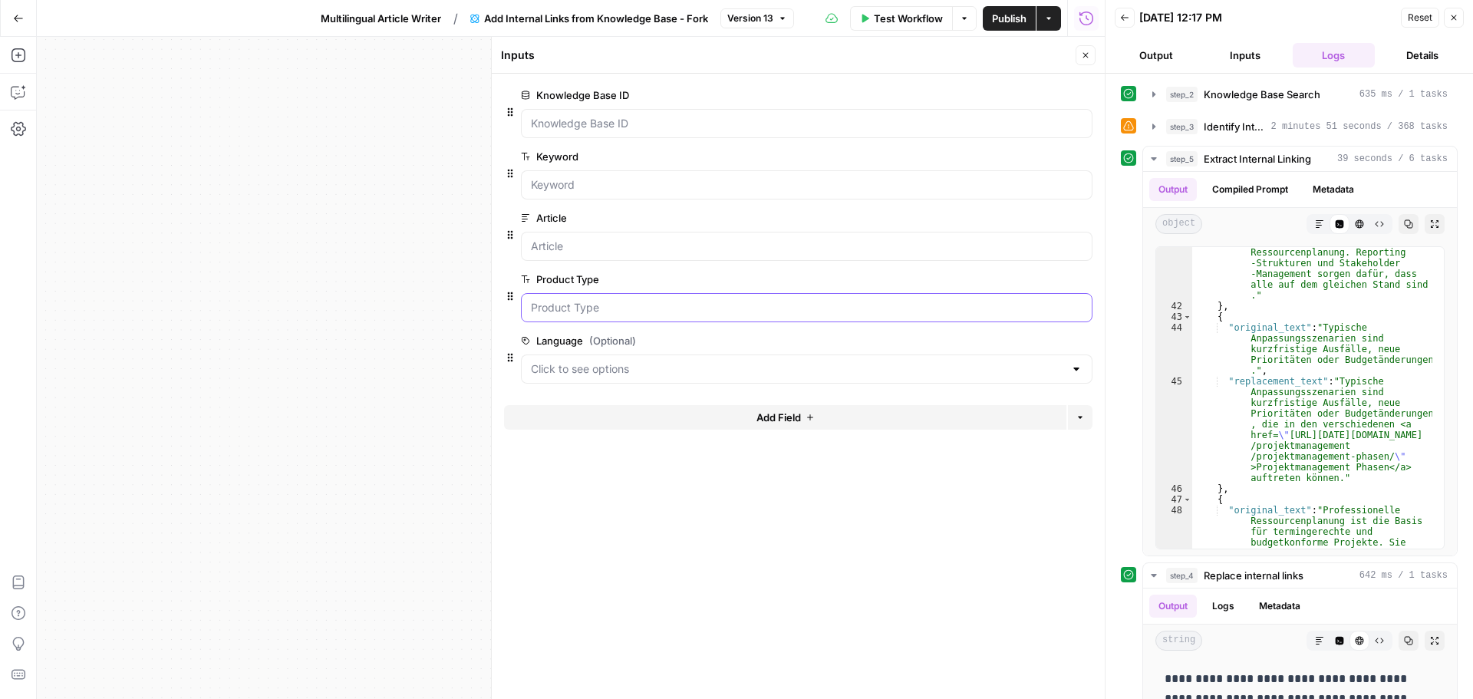
click at [612, 311] on Type "Product Type" at bounding box center [807, 307] width 552 height 15
click at [625, 252] on input "Article" at bounding box center [807, 246] width 552 height 15
click at [1039, 214] on span "edit field" at bounding box center [1035, 218] width 34 height 12
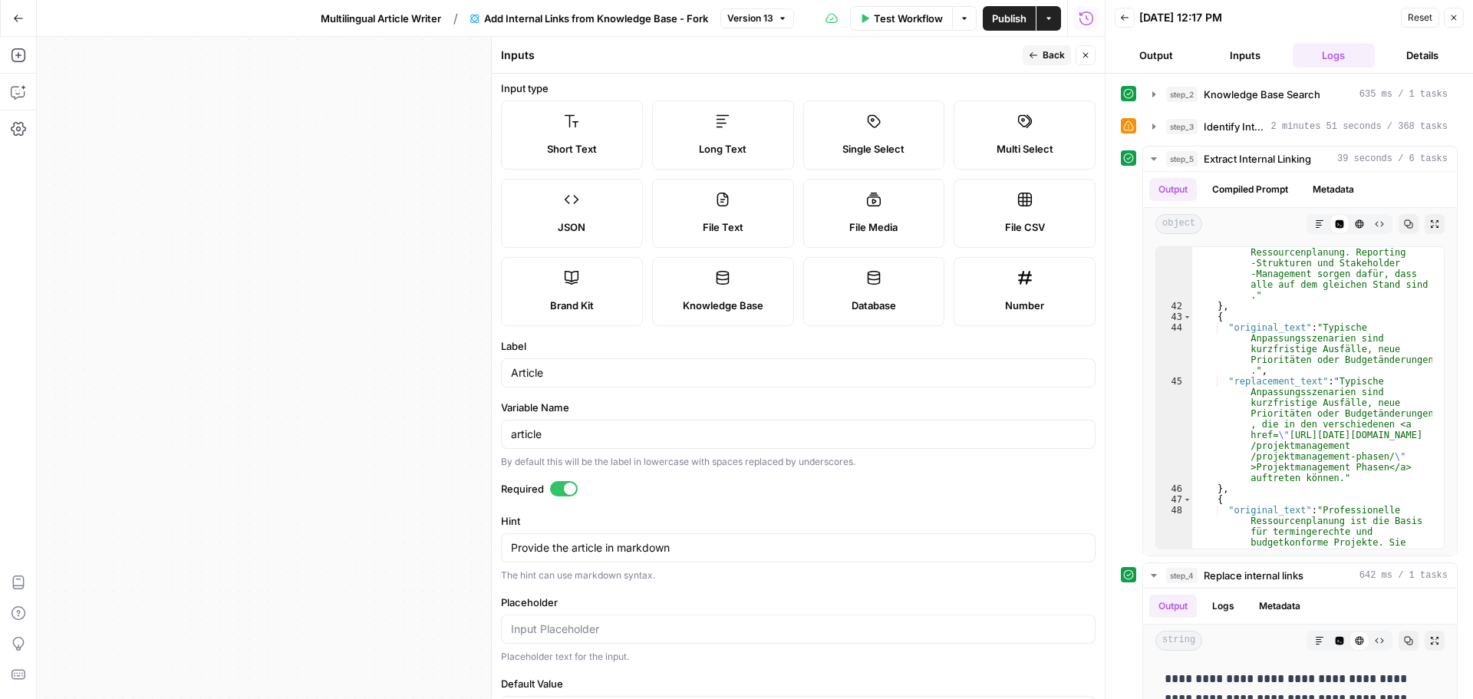
scroll to position [0, 0]
click at [1049, 61] on span "Back" at bounding box center [1054, 55] width 22 height 14
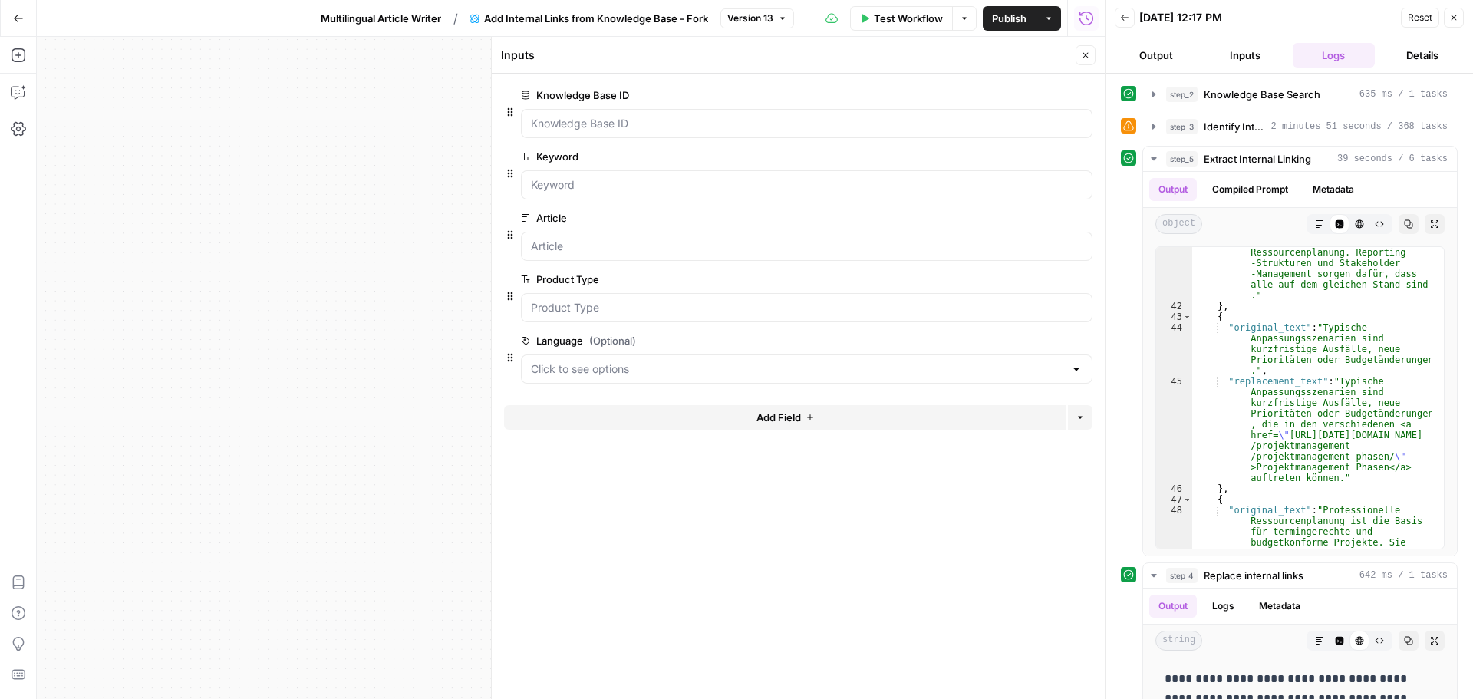
click at [1006, 25] on span "Publish" at bounding box center [1009, 18] width 35 height 15
click at [1080, 58] on button "Close" at bounding box center [1086, 55] width 20 height 20
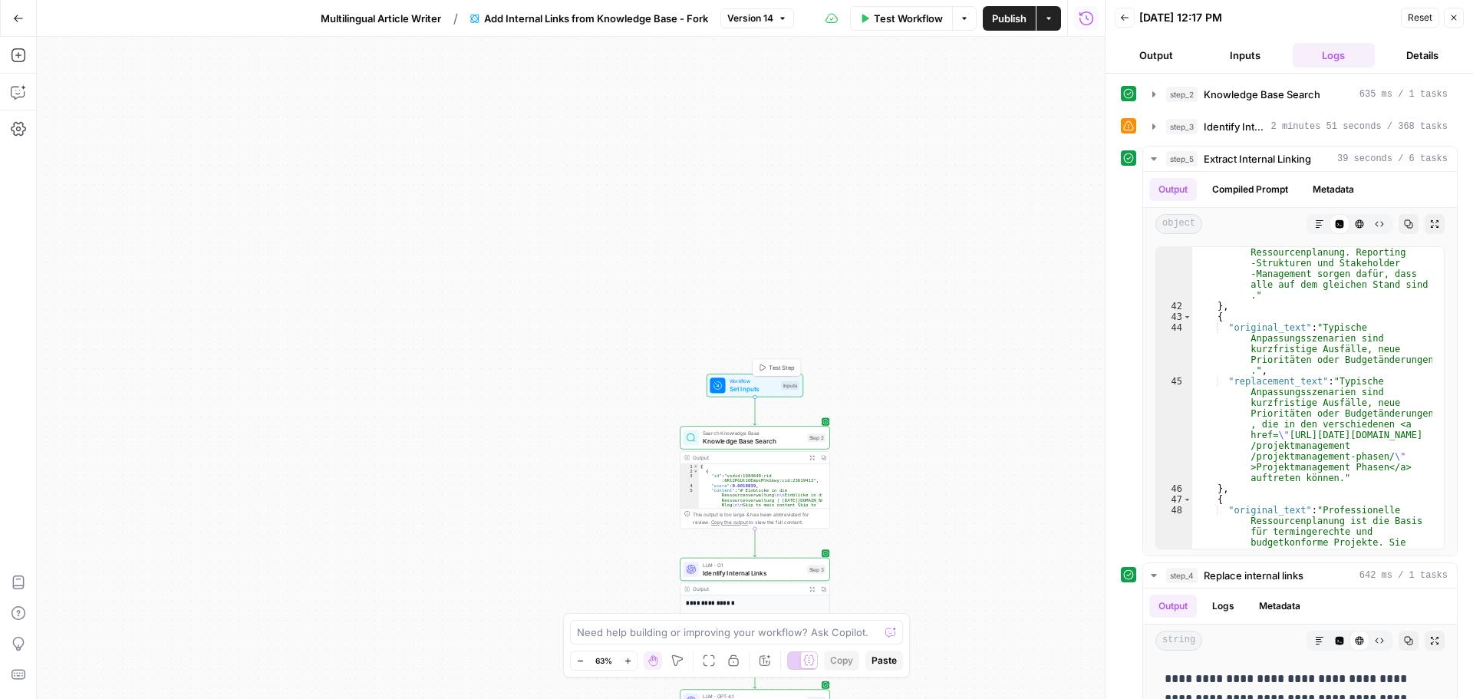
click at [752, 386] on span "Set Inputs" at bounding box center [754, 389] width 48 height 10
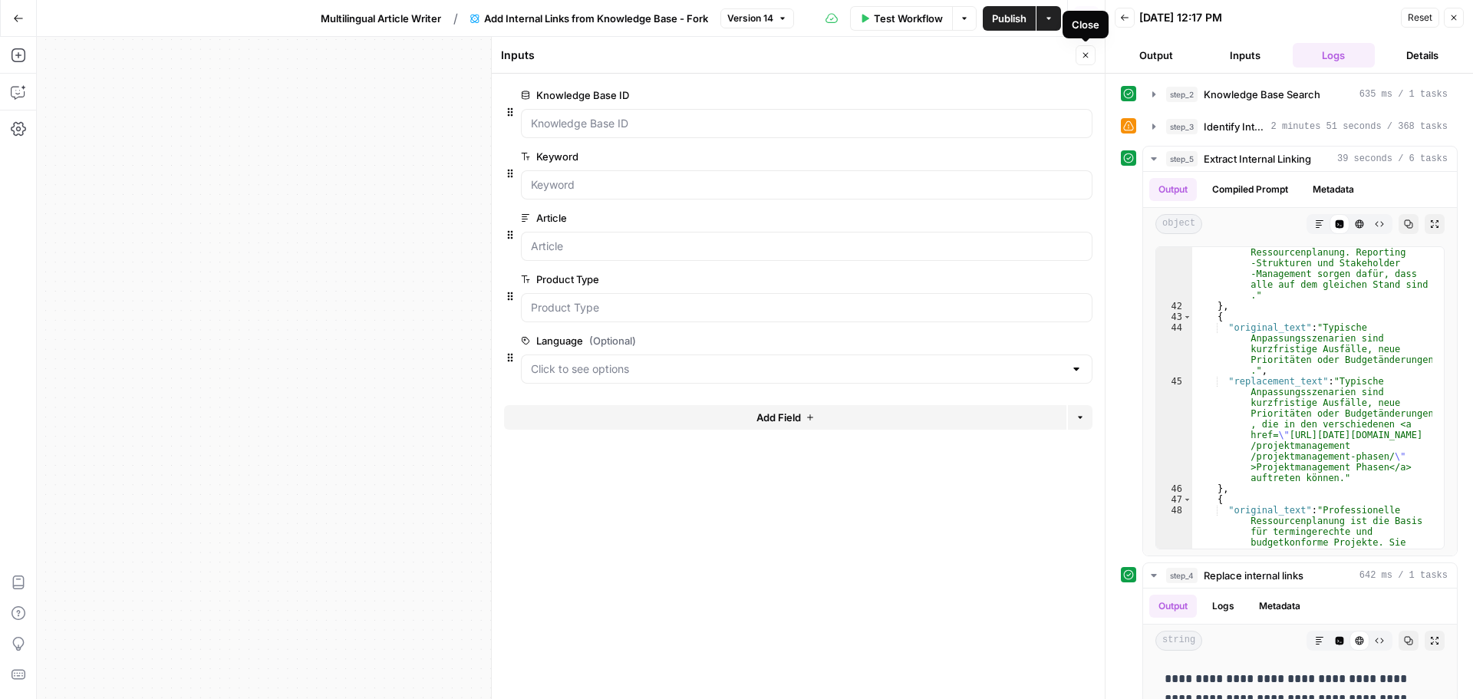
click at [1083, 59] on icon "button" at bounding box center [1085, 55] width 9 height 9
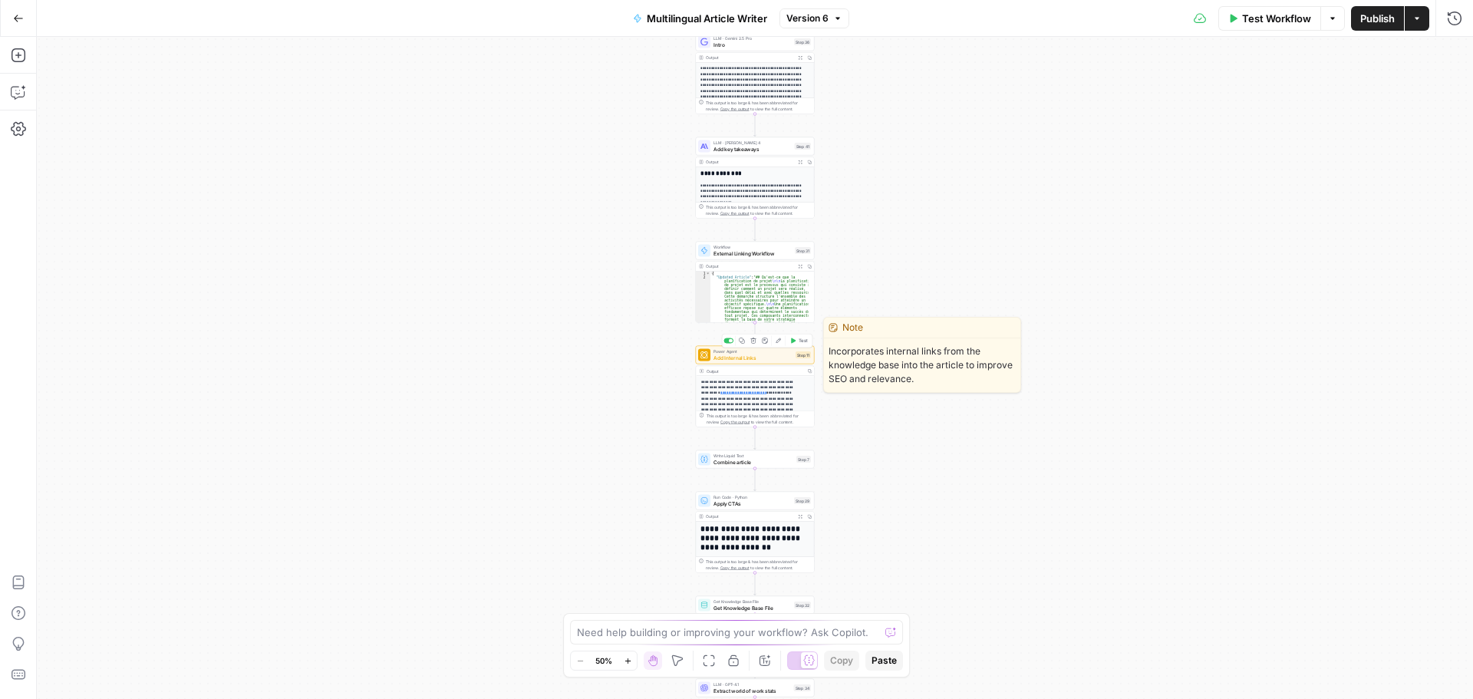
click at [776, 358] on span "Add Internal Links" at bounding box center [753, 358] width 79 height 8
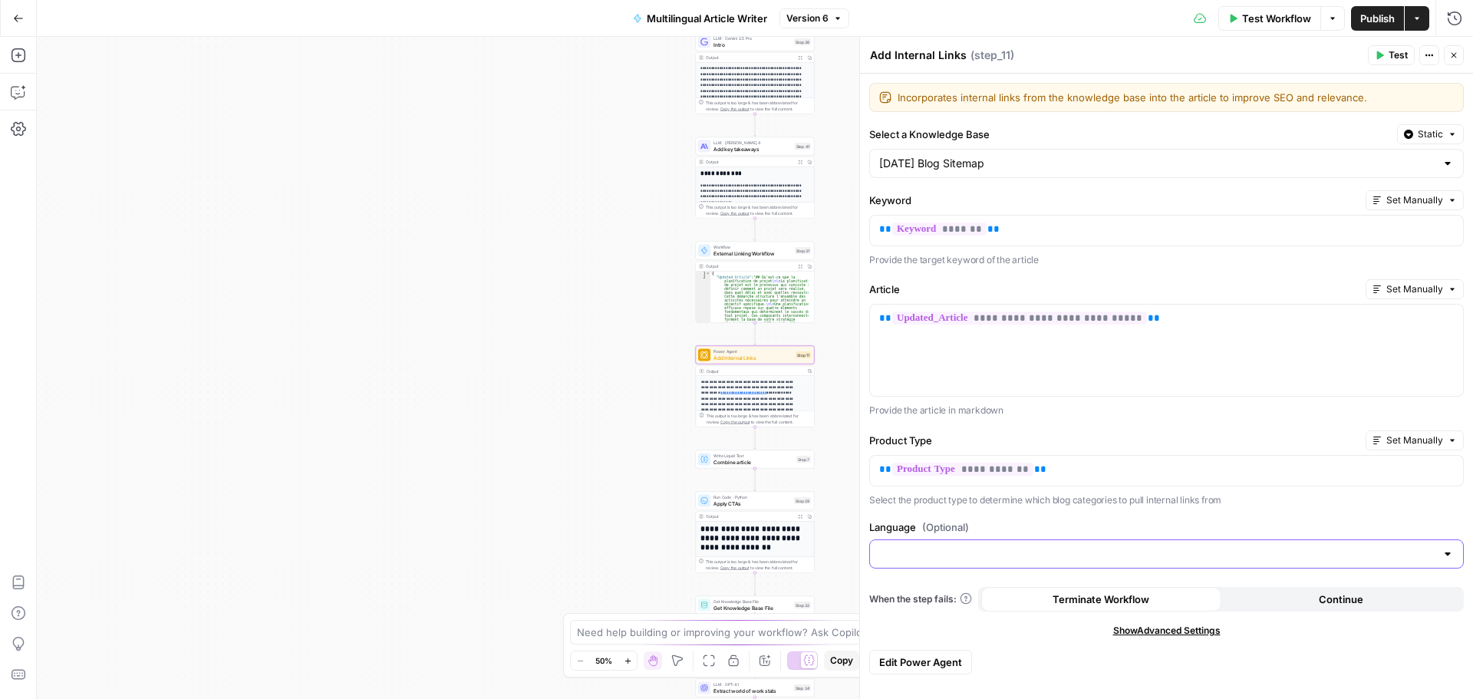
click at [1134, 549] on input "Language (Optional)" at bounding box center [1157, 553] width 556 height 15
click at [1141, 519] on div "**********" at bounding box center [1166, 386] width 613 height 625
click at [1083, 552] on input "Language (Optional)" at bounding box center [1157, 553] width 556 height 15
type input "{"
click at [1119, 521] on label "Language (Optional)" at bounding box center [1166, 526] width 595 height 15
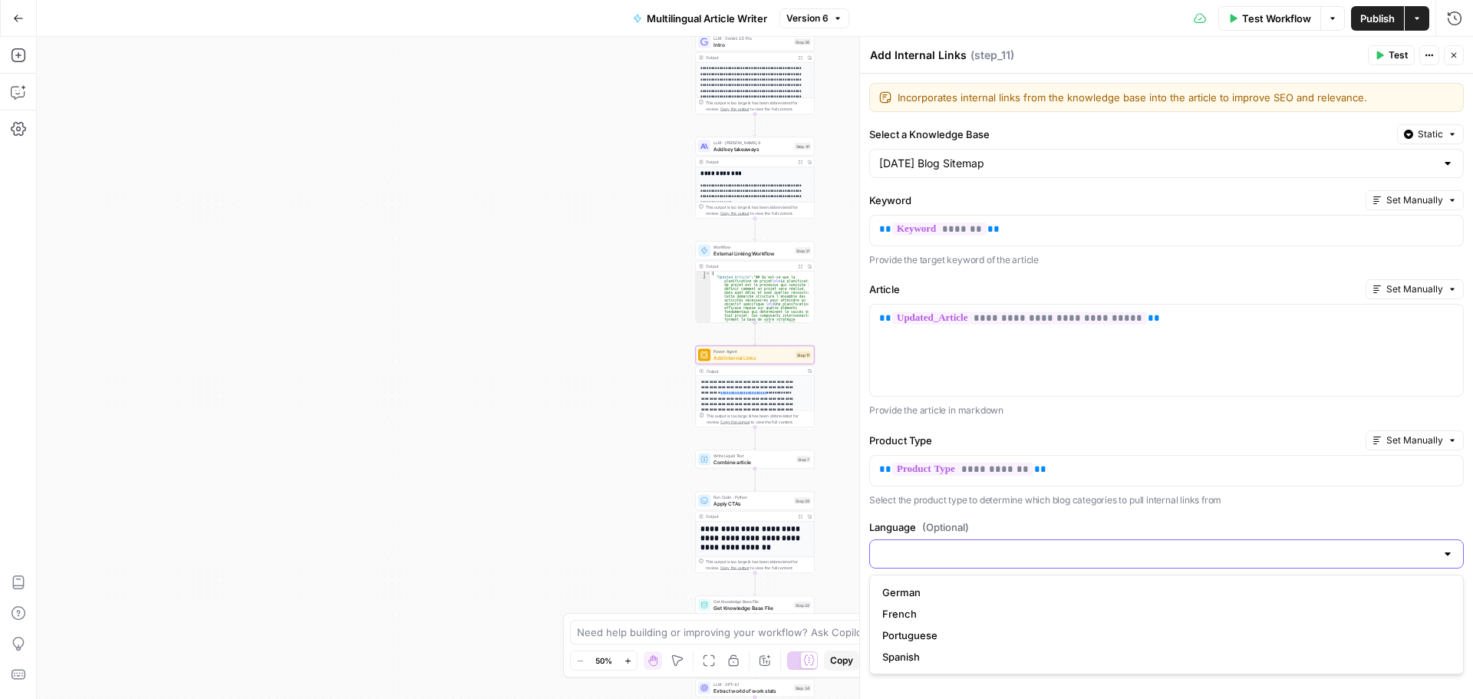
click at [1119, 546] on input "Language (Optional)" at bounding box center [1157, 553] width 556 height 15
click at [1308, 517] on div "**********" at bounding box center [1166, 386] width 613 height 625
click at [978, 552] on input "Language (Optional)" at bounding box center [1157, 553] width 556 height 15
type input "{"
click at [993, 518] on div "**********" at bounding box center [1166, 386] width 613 height 625
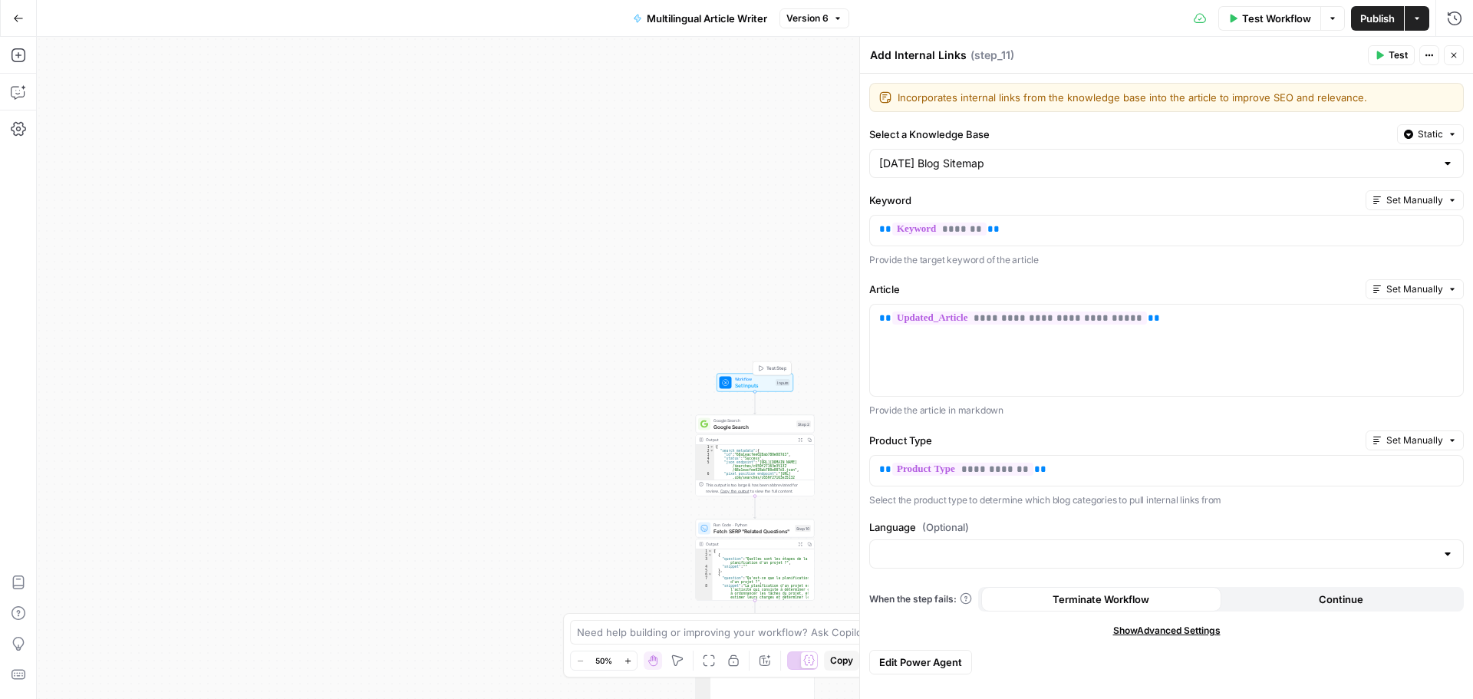
click at [754, 381] on span "Set Inputs" at bounding box center [754, 385] width 38 height 8
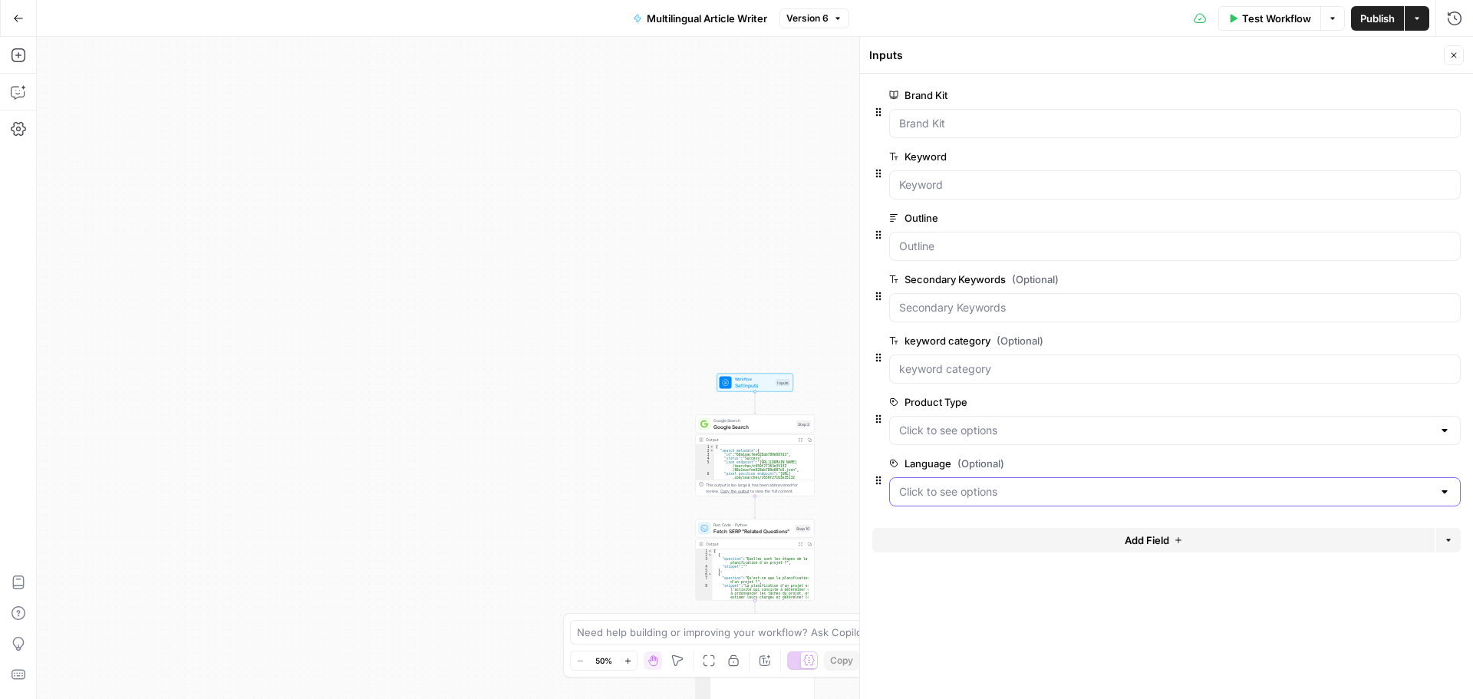
click at [1017, 496] on input "Language (Optional)" at bounding box center [1165, 491] width 533 height 15
click at [1390, 460] on span "edit field" at bounding box center [1404, 463] width 34 height 12
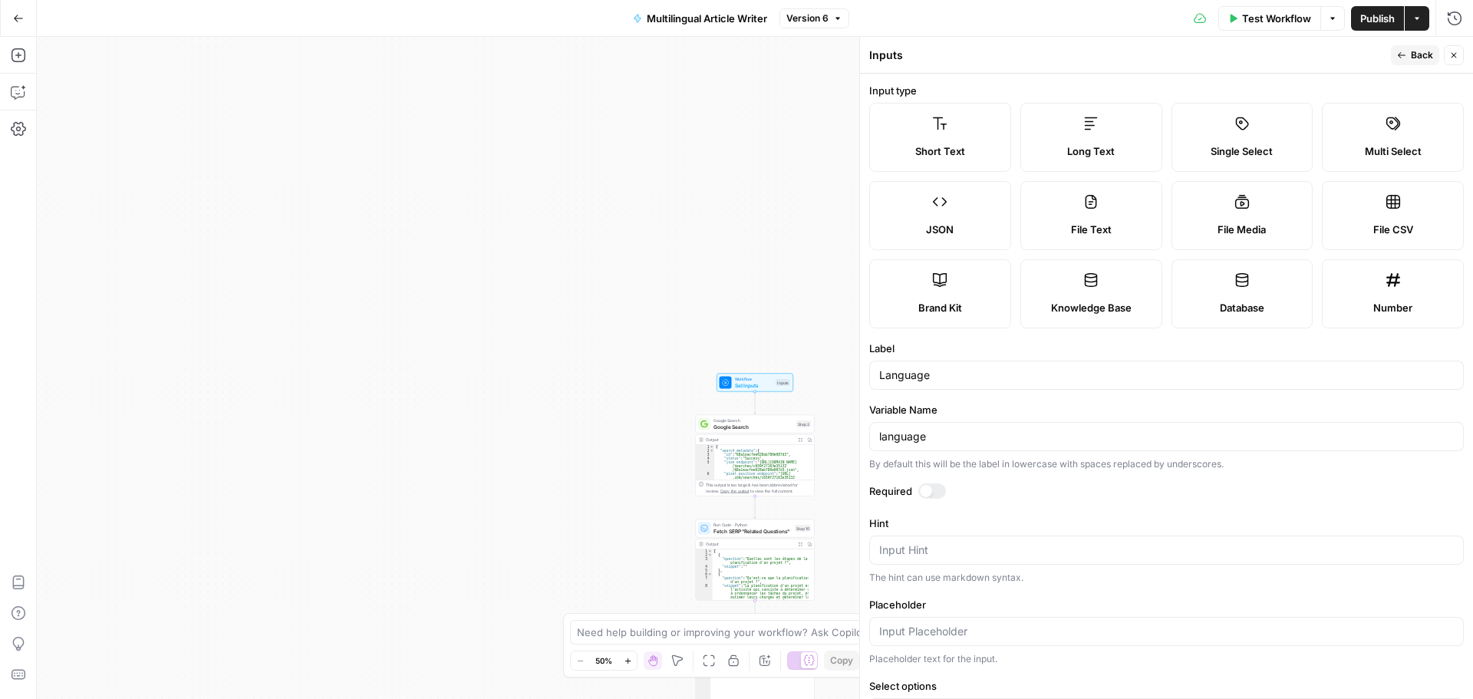
click at [935, 490] on div at bounding box center [933, 490] width 28 height 15
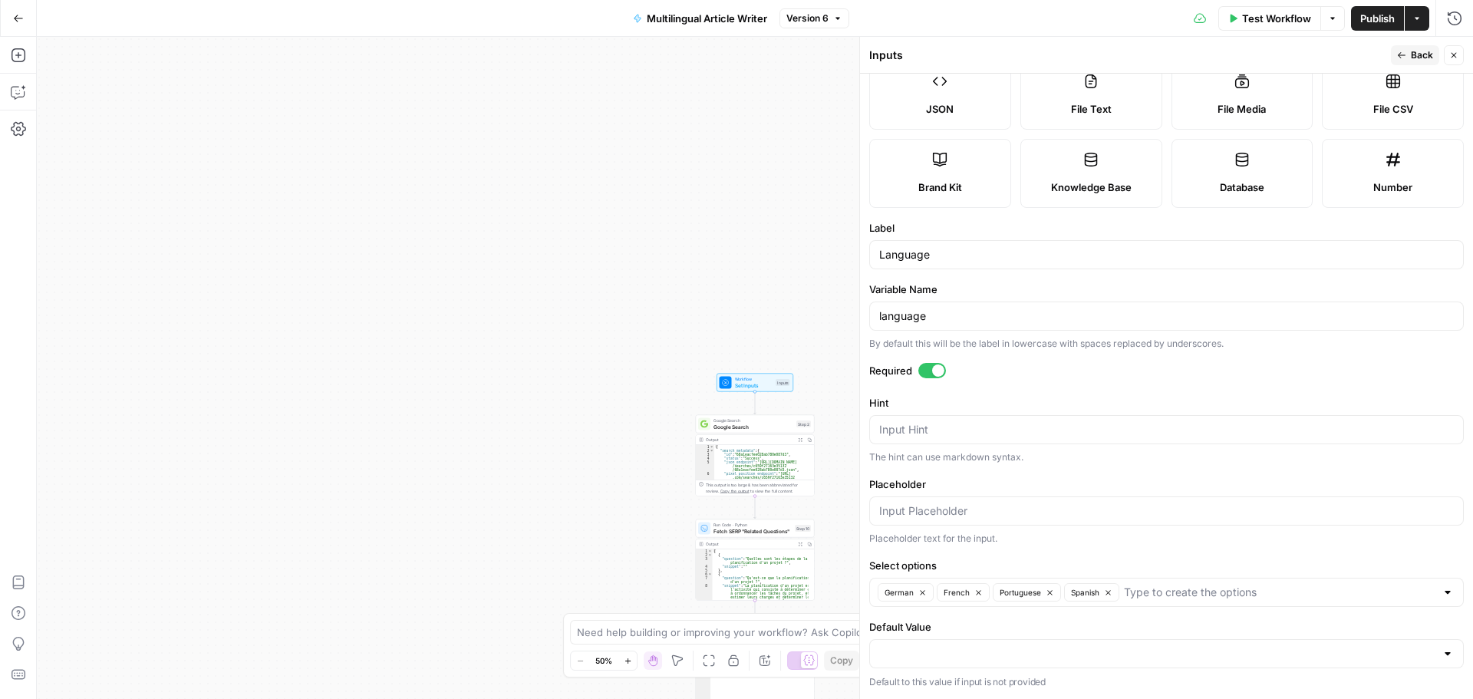
click at [1380, 18] on span "Publish" at bounding box center [1377, 18] width 35 height 15
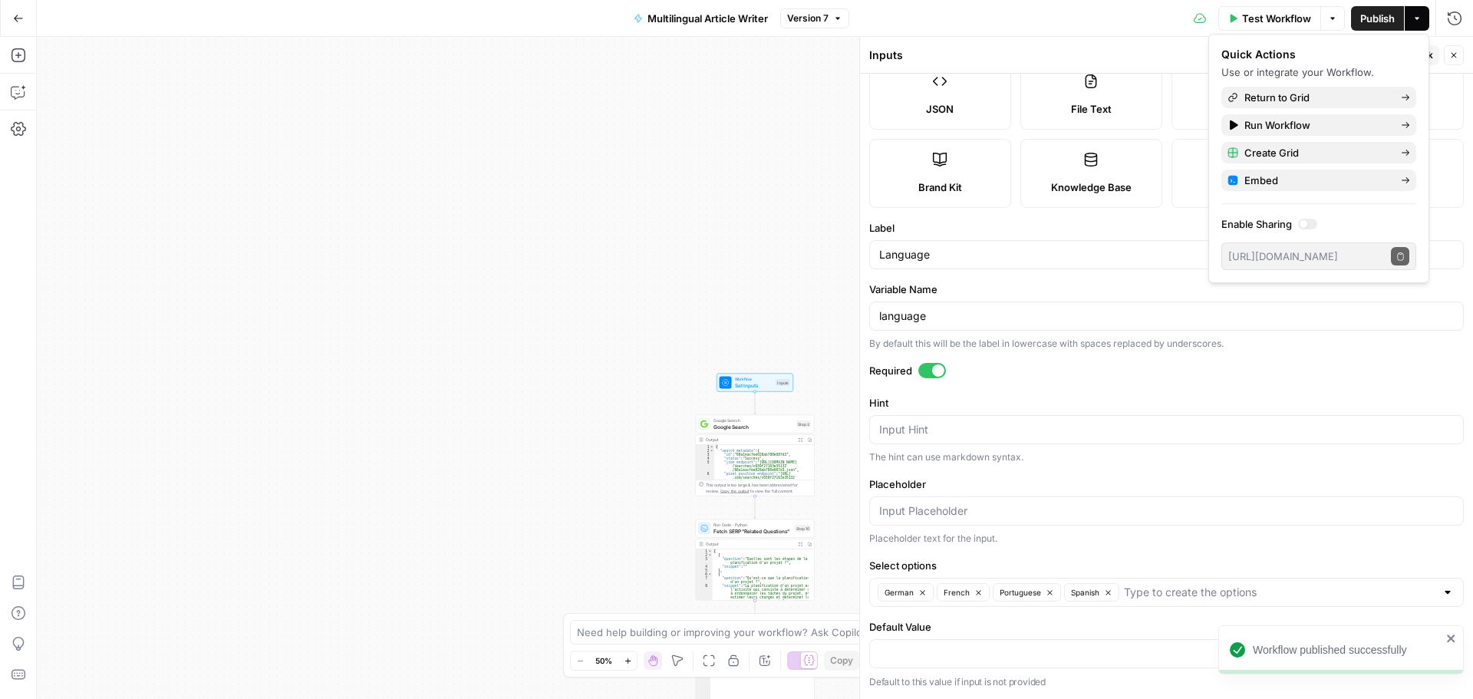
click at [1455, 140] on form "Input type Short Text Long Text Single Select Multi Select JSON File Text File …" at bounding box center [1166, 386] width 613 height 625
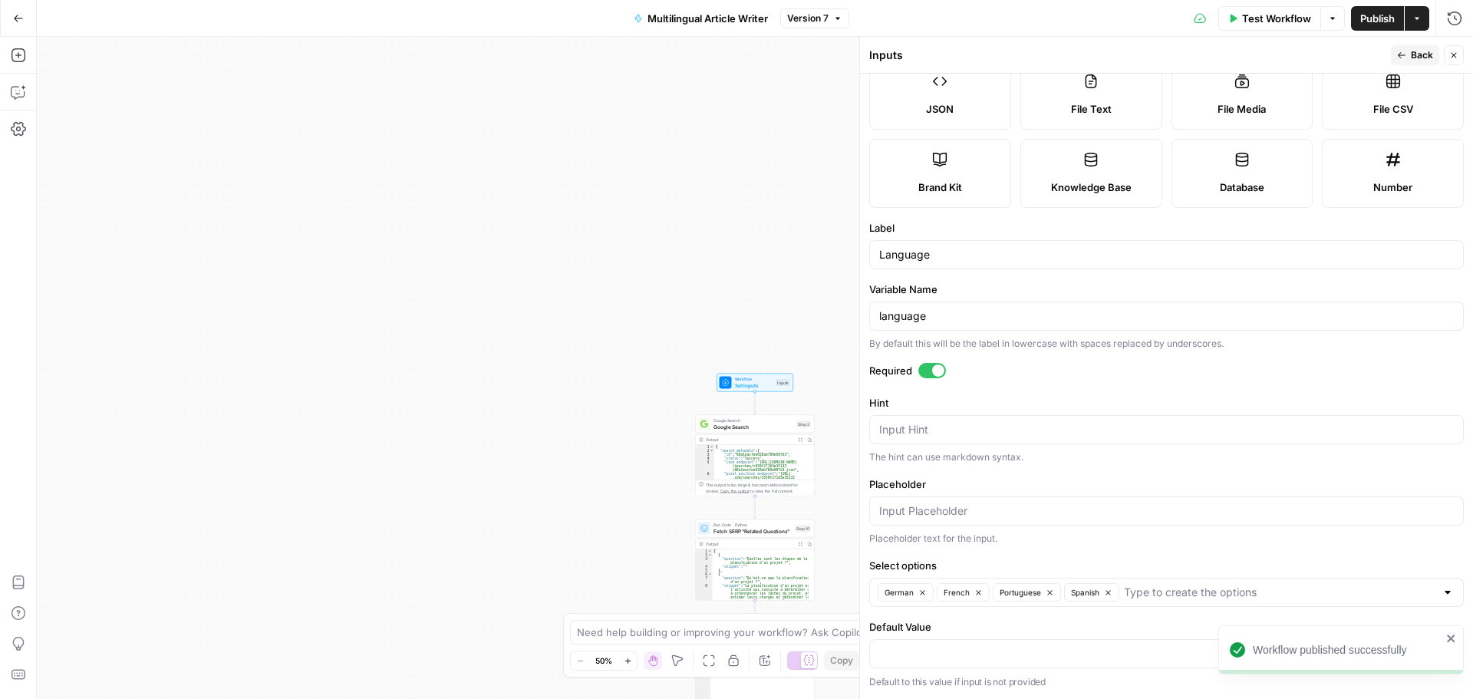
click at [1420, 58] on span "Back" at bounding box center [1422, 55] width 22 height 14
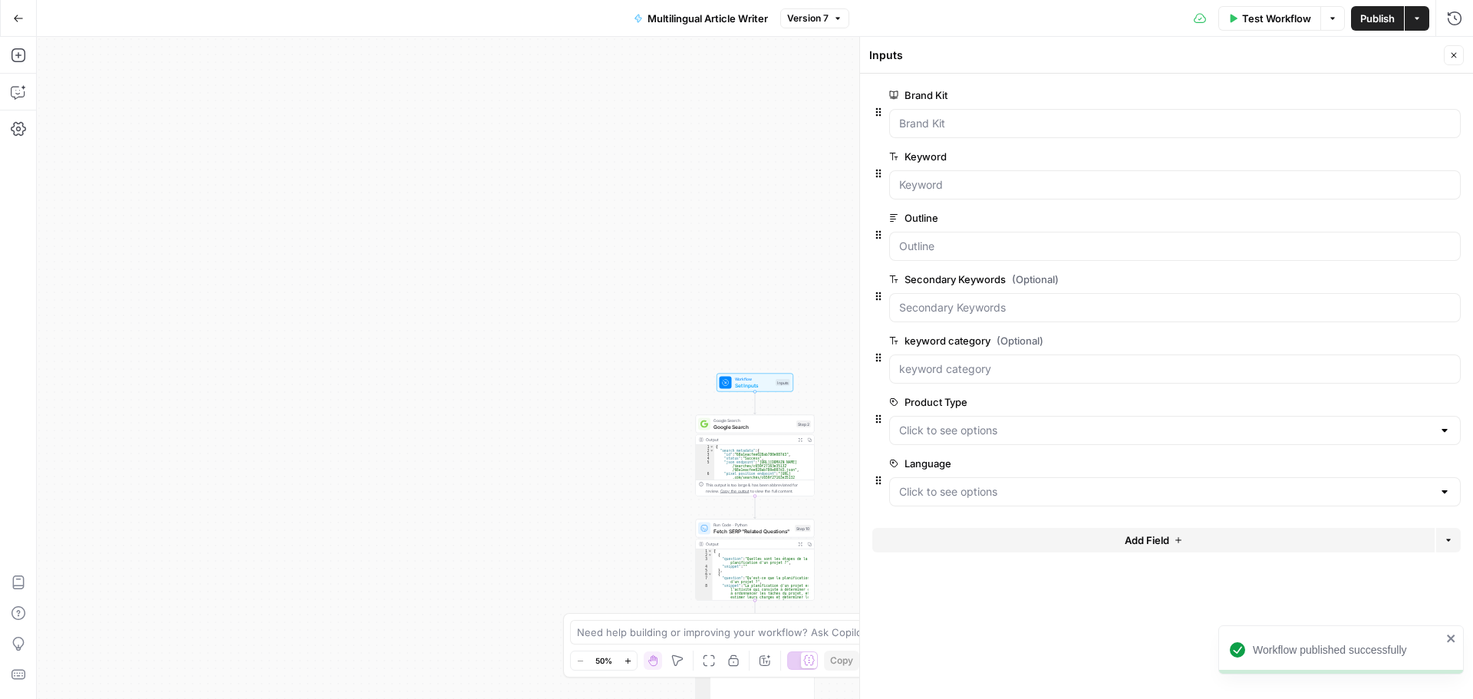
click at [1446, 56] on button "Close" at bounding box center [1454, 55] width 20 height 20
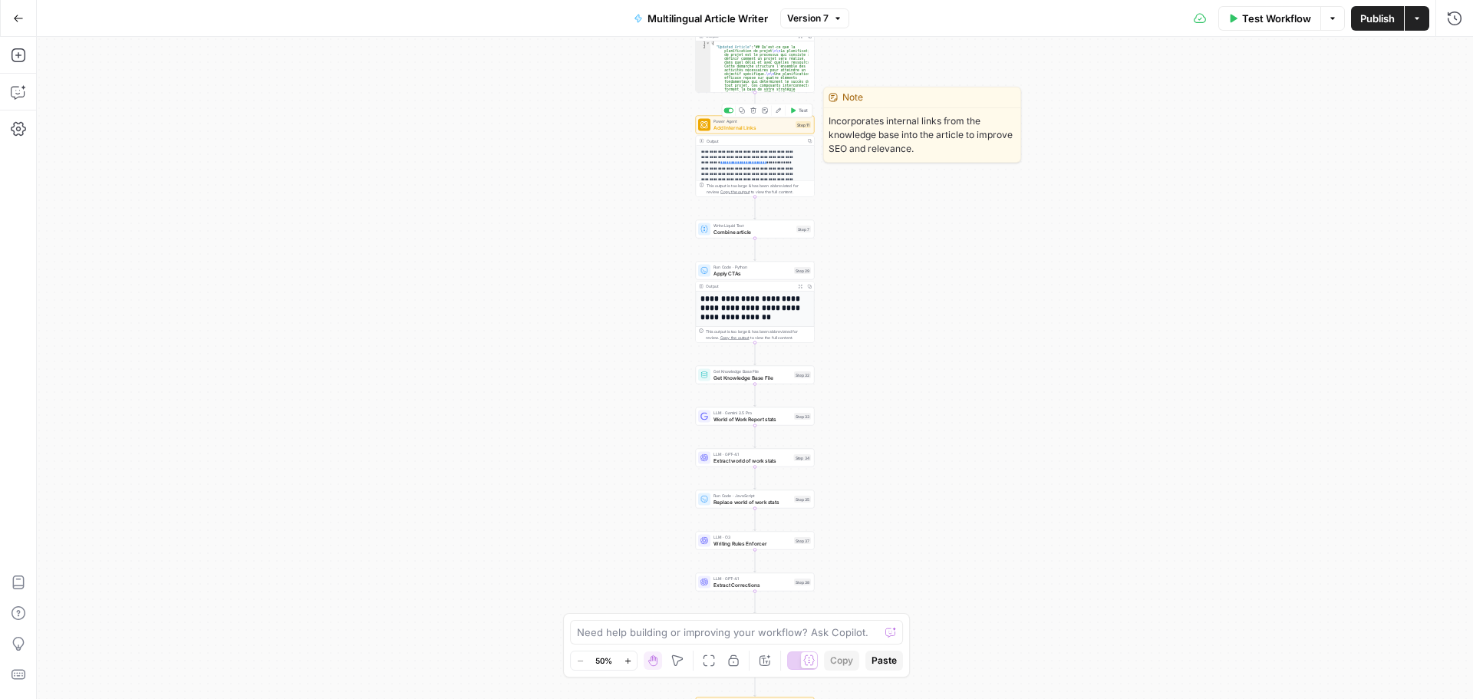
click at [762, 124] on span "Add Internal Links" at bounding box center [753, 128] width 79 height 8
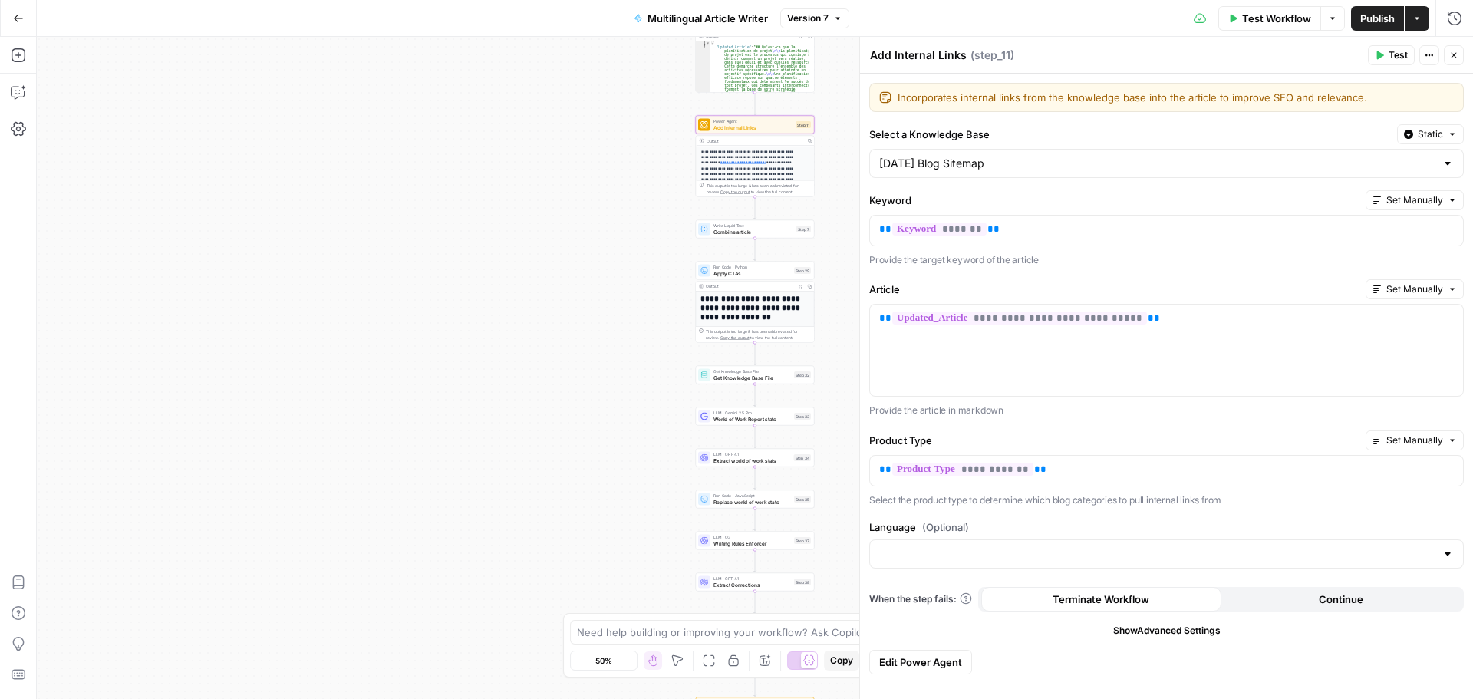
click at [1427, 61] on button "Actions" at bounding box center [1430, 55] width 20 height 20
click at [1427, 58] on icon "button" at bounding box center [1429, 55] width 9 height 9
click at [1445, 557] on div at bounding box center [1448, 553] width 12 height 15
click at [1301, 515] on div "**********" at bounding box center [1166, 386] width 613 height 625
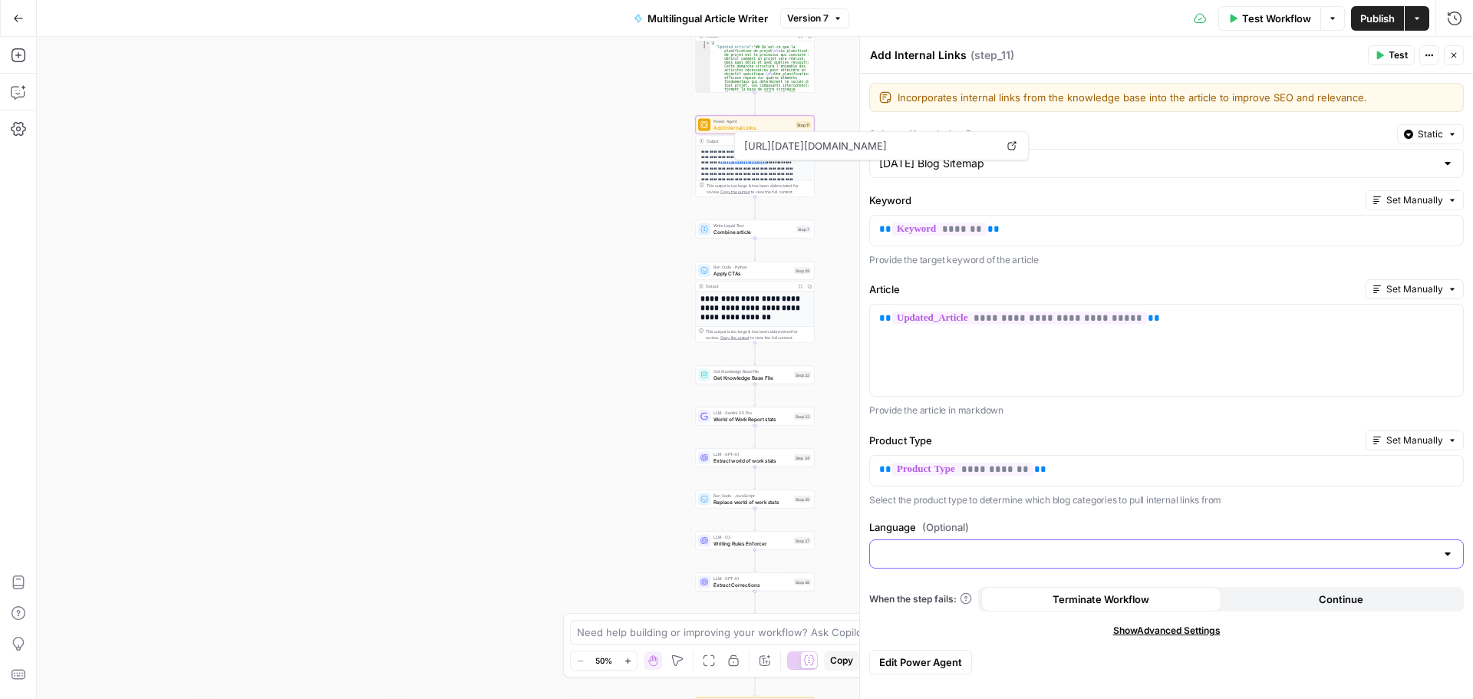
click at [938, 552] on input "Language (Optional)" at bounding box center [1157, 553] width 556 height 15
click at [991, 520] on label "Language (Optional)" at bounding box center [1166, 526] width 595 height 15
click at [991, 546] on input "Language (Optional)" at bounding box center [1157, 553] width 556 height 15
click at [991, 520] on label "Language (Optional)" at bounding box center [1166, 526] width 595 height 15
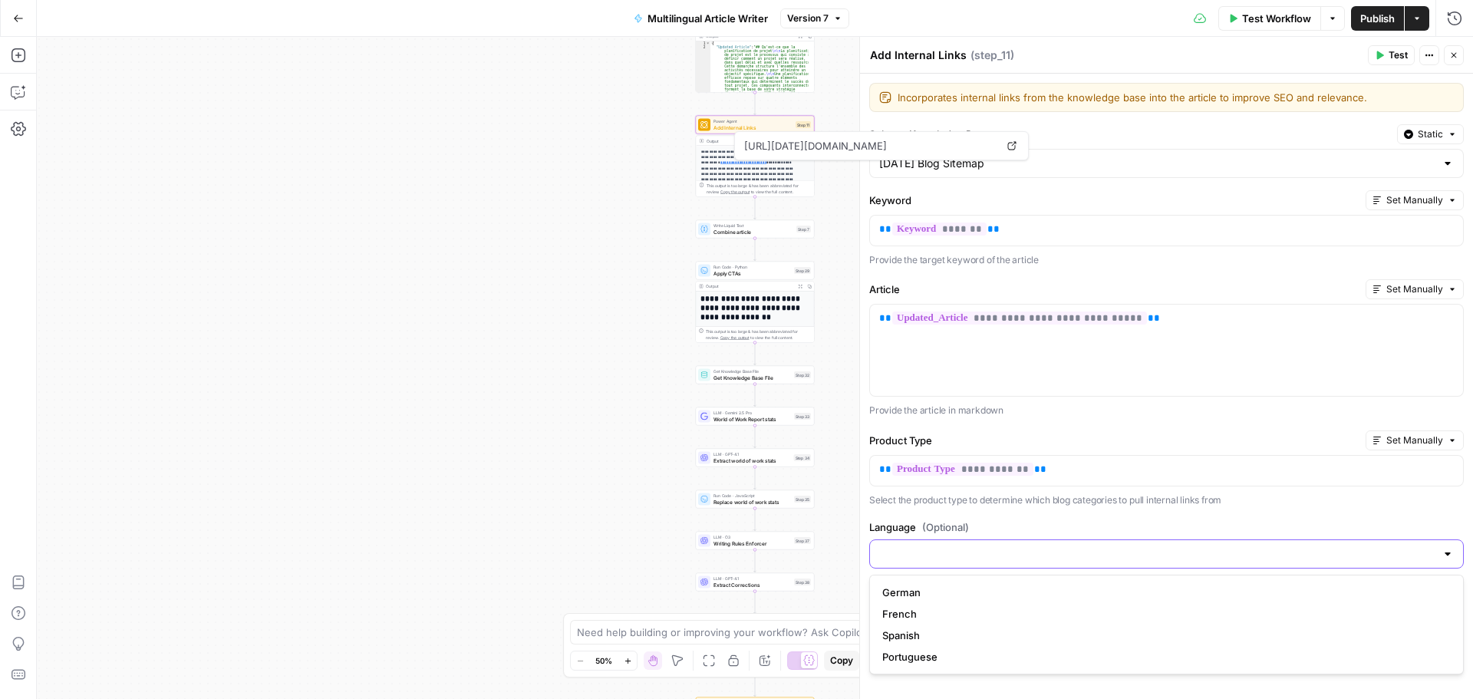
click at [991, 546] on input "Language (Optional)" at bounding box center [1157, 553] width 556 height 15
click at [991, 520] on label "Language (Optional)" at bounding box center [1166, 526] width 595 height 15
click at [991, 546] on input "Language (Optional)" at bounding box center [1157, 553] width 556 height 15
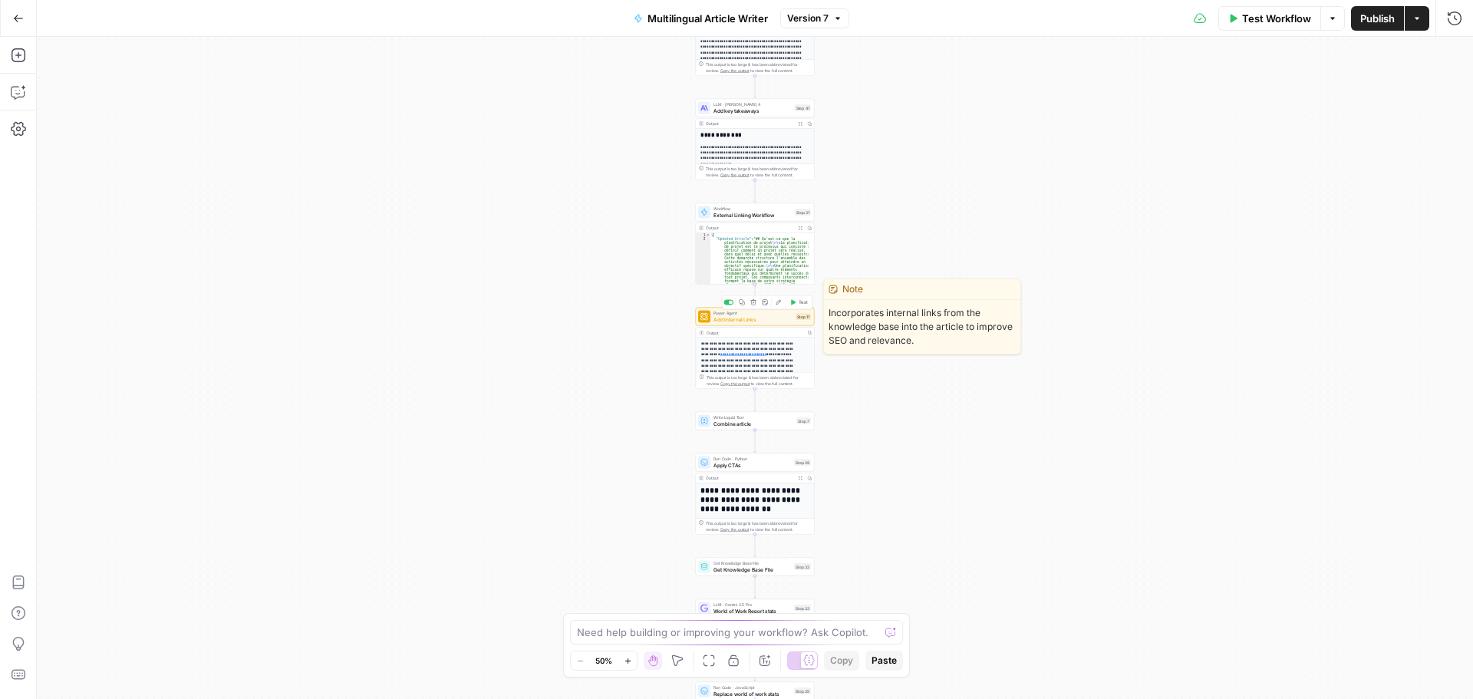
click at [775, 315] on span "Add Internal Links" at bounding box center [753, 319] width 79 height 8
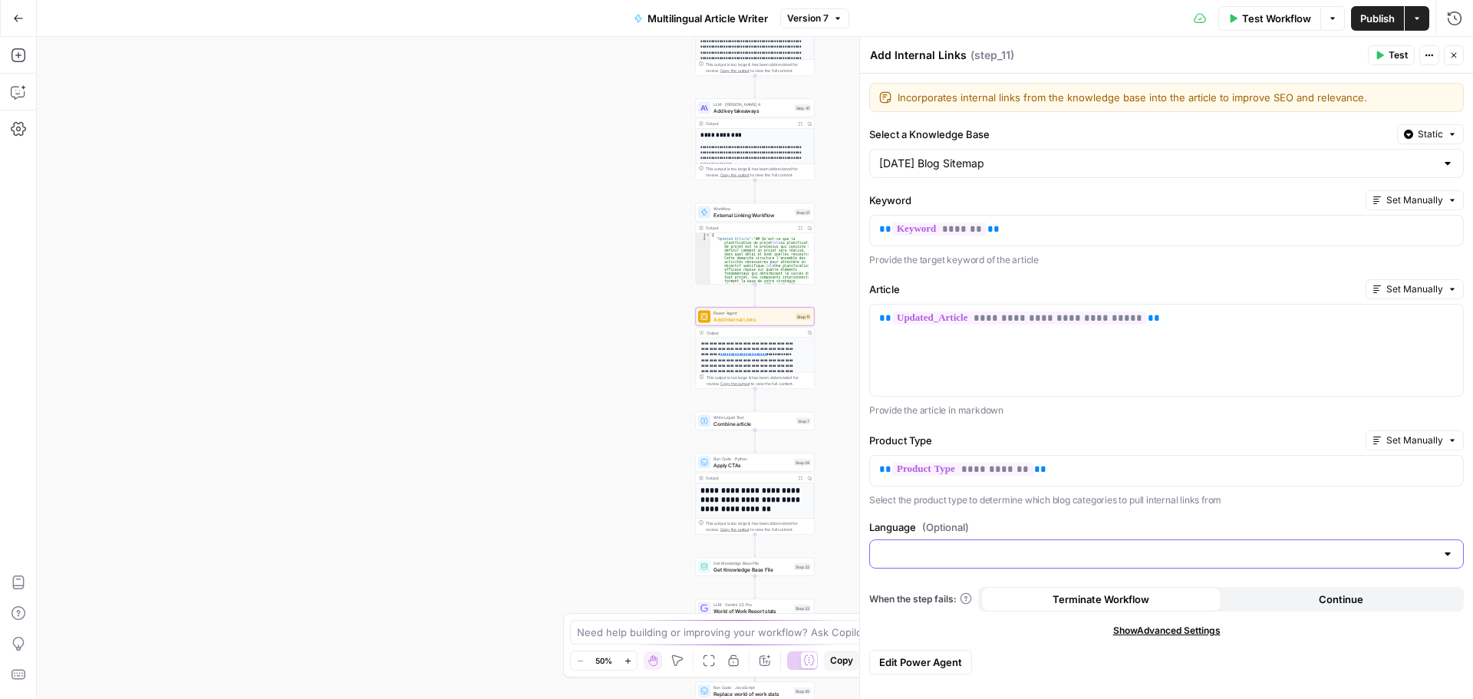
click at [917, 554] on input "Language (Optional)" at bounding box center [1157, 553] width 556 height 15
click at [1054, 549] on input "Language (Optional)" at bounding box center [1157, 553] width 556 height 15
click at [1057, 519] on div "**********" at bounding box center [1166, 386] width 613 height 625
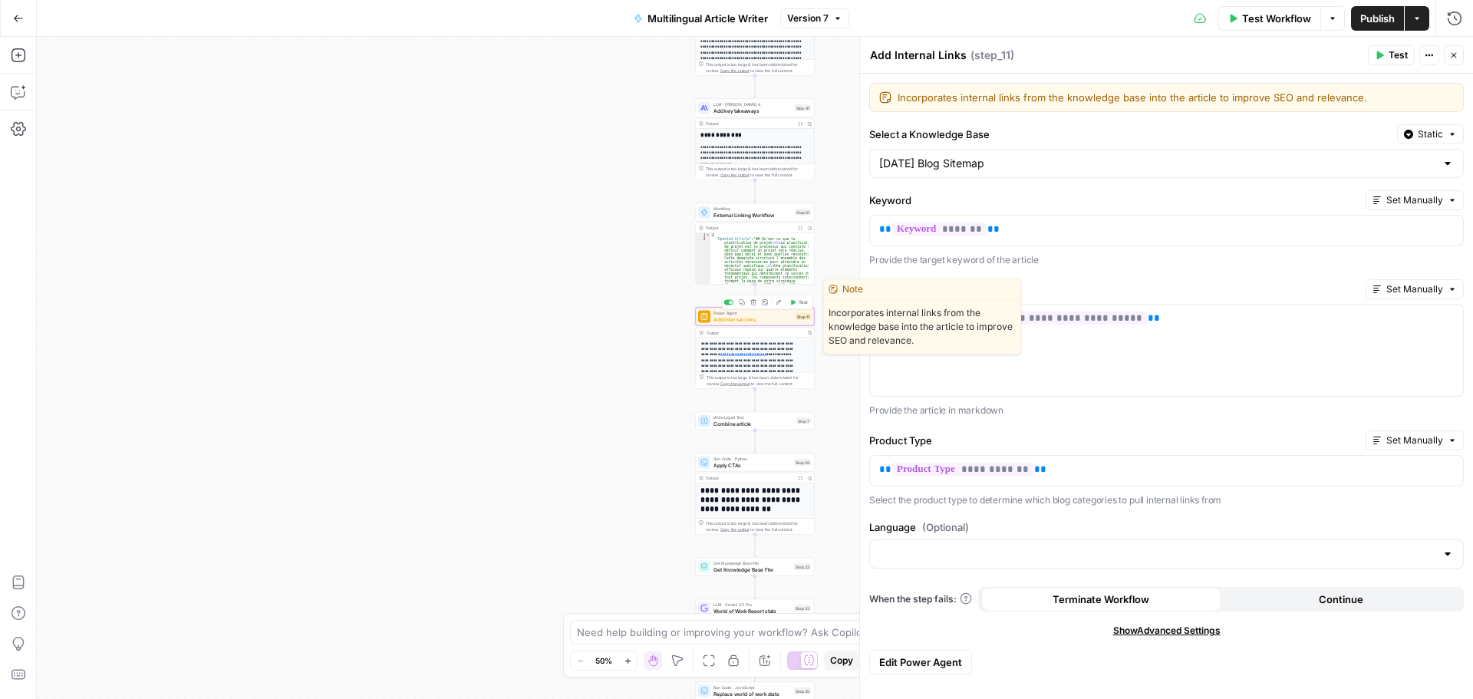
click at [764, 321] on span "Add Internal Links" at bounding box center [753, 319] width 79 height 8
click at [741, 302] on icon "button" at bounding box center [742, 302] width 6 height 6
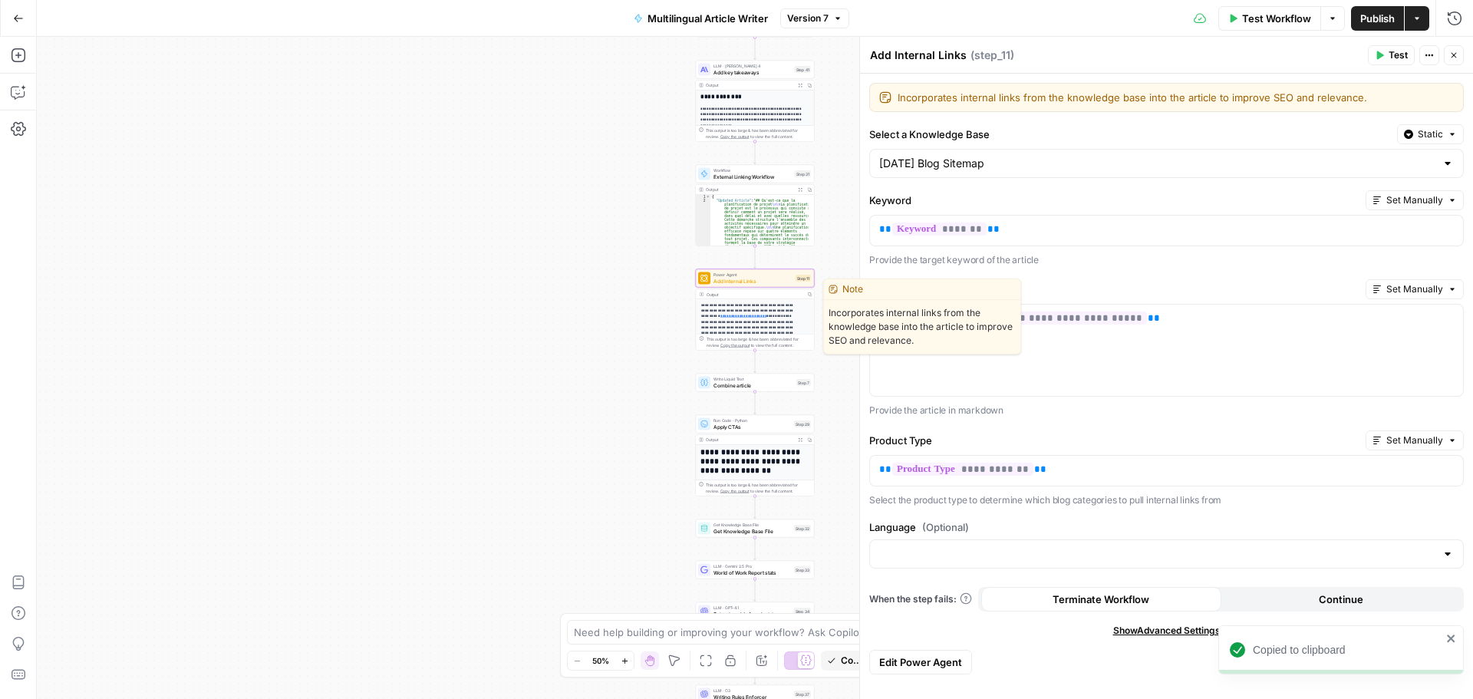
scroll to position [206, 0]
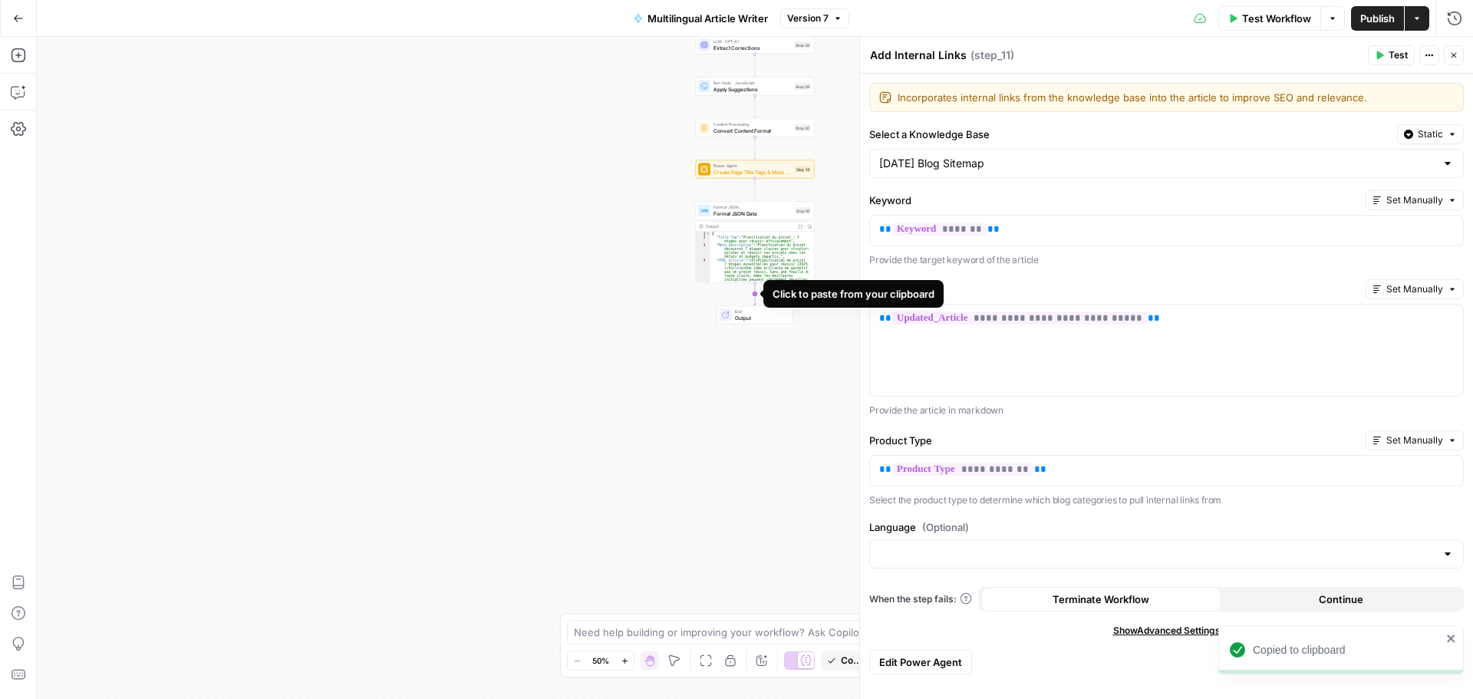
click at [757, 294] on icon "Edge from step_16 to end" at bounding box center [755, 294] width 2 height 22
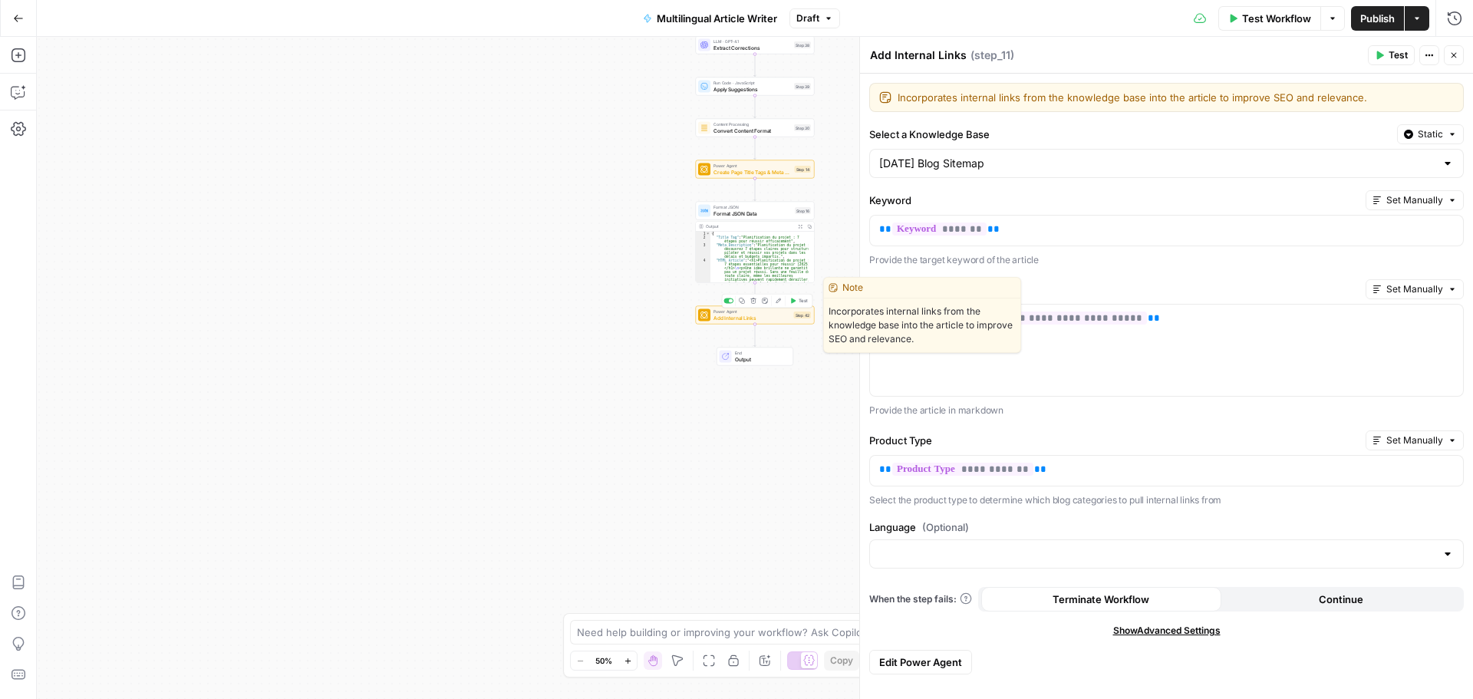
click at [750, 315] on span "Add Internal Links" at bounding box center [753, 318] width 78 height 8
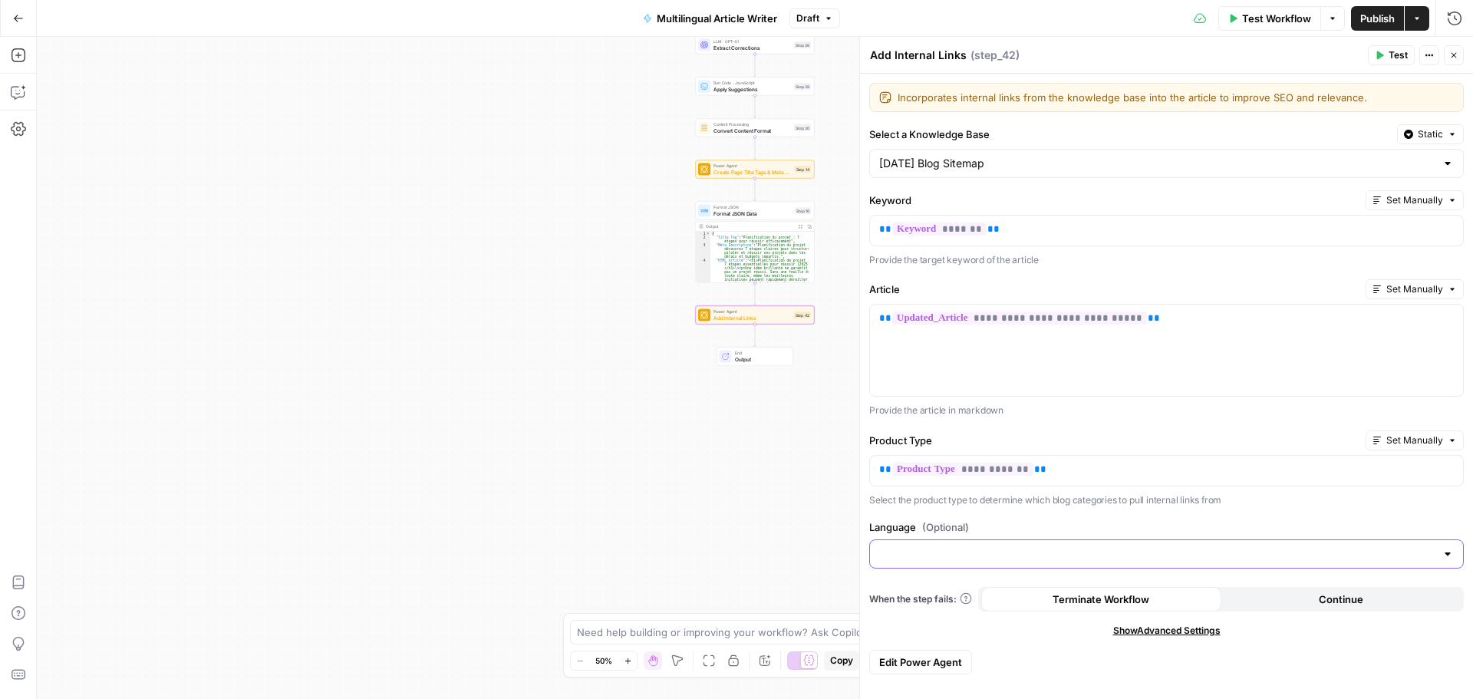
click at [947, 553] on input "Language (Optional)" at bounding box center [1157, 553] width 556 height 15
click at [1001, 526] on label "Language (Optional)" at bounding box center [1166, 526] width 595 height 15
click at [1001, 546] on input "Language (Optional)" at bounding box center [1157, 553] width 556 height 15
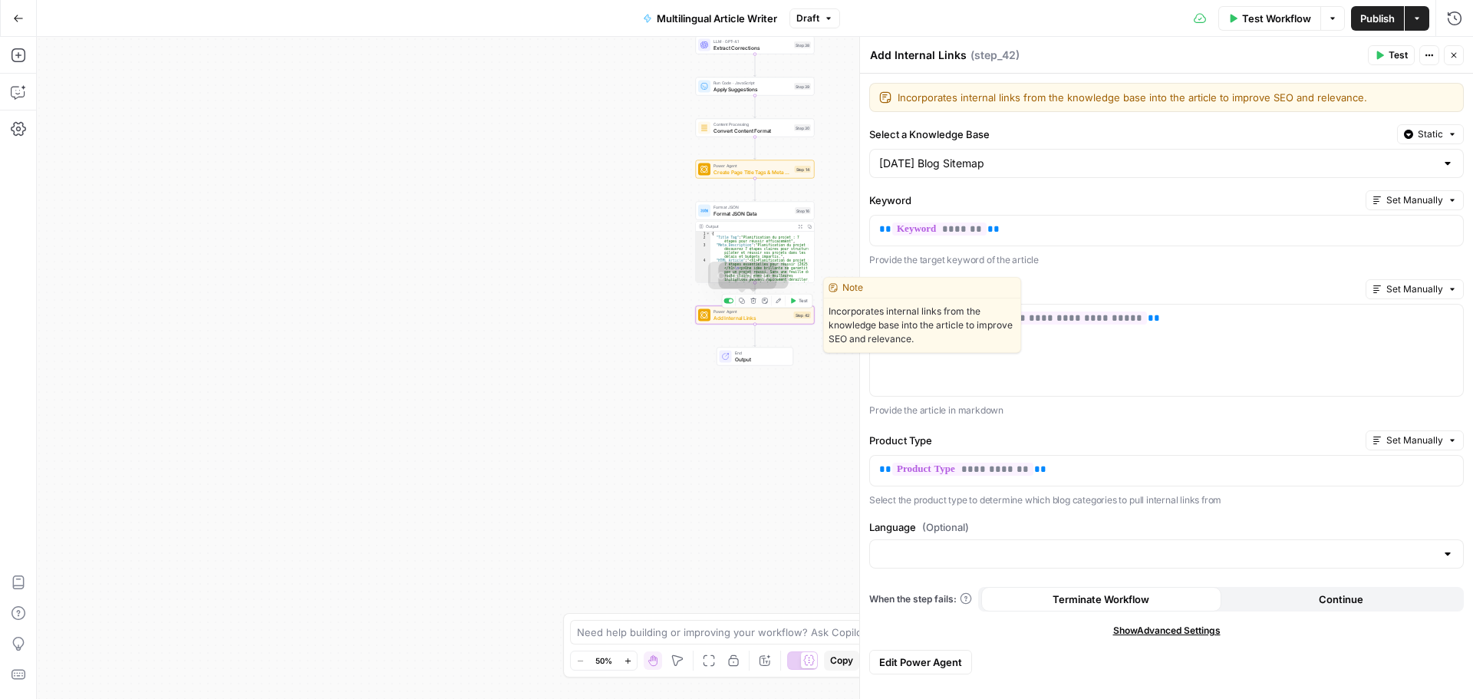
click at [752, 301] on icon "button" at bounding box center [753, 301] width 6 height 6
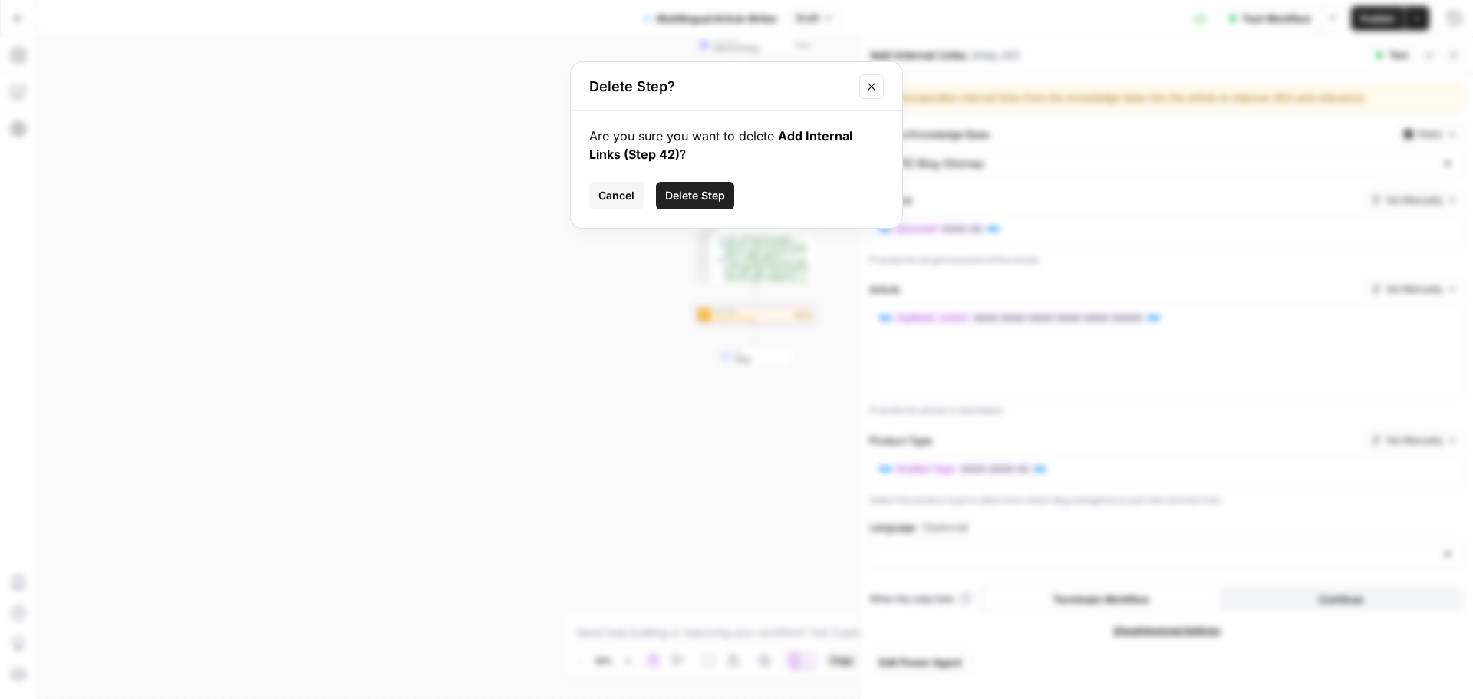
click at [688, 188] on span "Delete Step" at bounding box center [695, 195] width 60 height 15
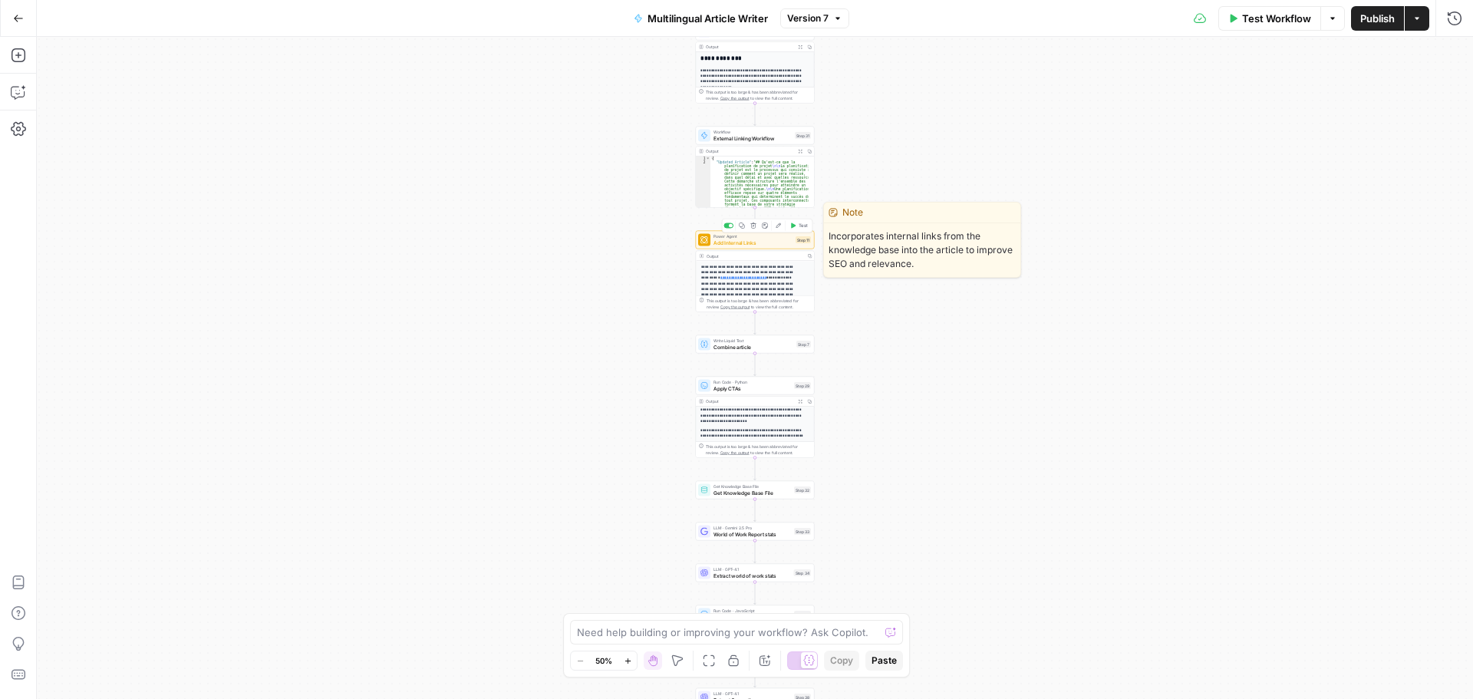
click at [764, 240] on span "Add Internal Links" at bounding box center [753, 243] width 79 height 8
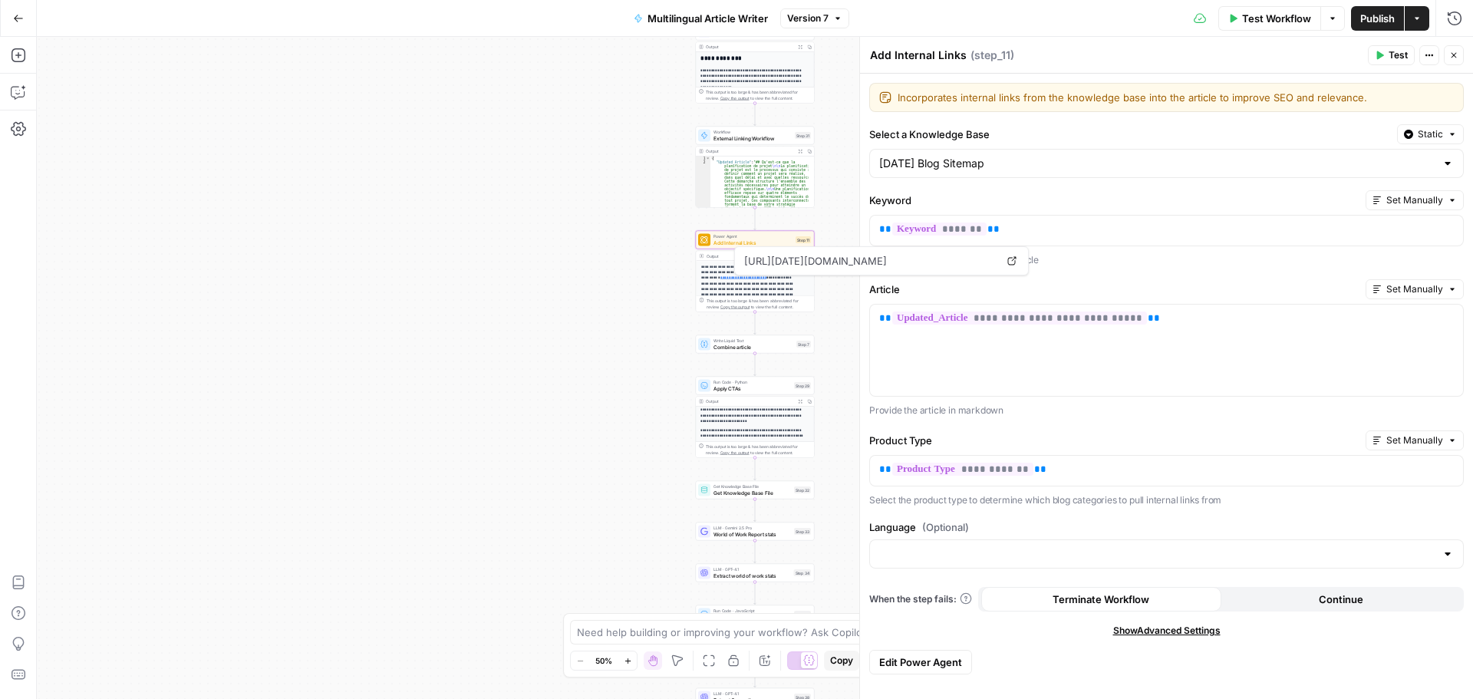
click at [1428, 58] on icon "button" at bounding box center [1429, 55] width 9 height 9
click at [1417, 201] on span "Set Manually" at bounding box center [1415, 200] width 57 height 14
click at [25, 97] on icon "button" at bounding box center [18, 91] width 15 height 15
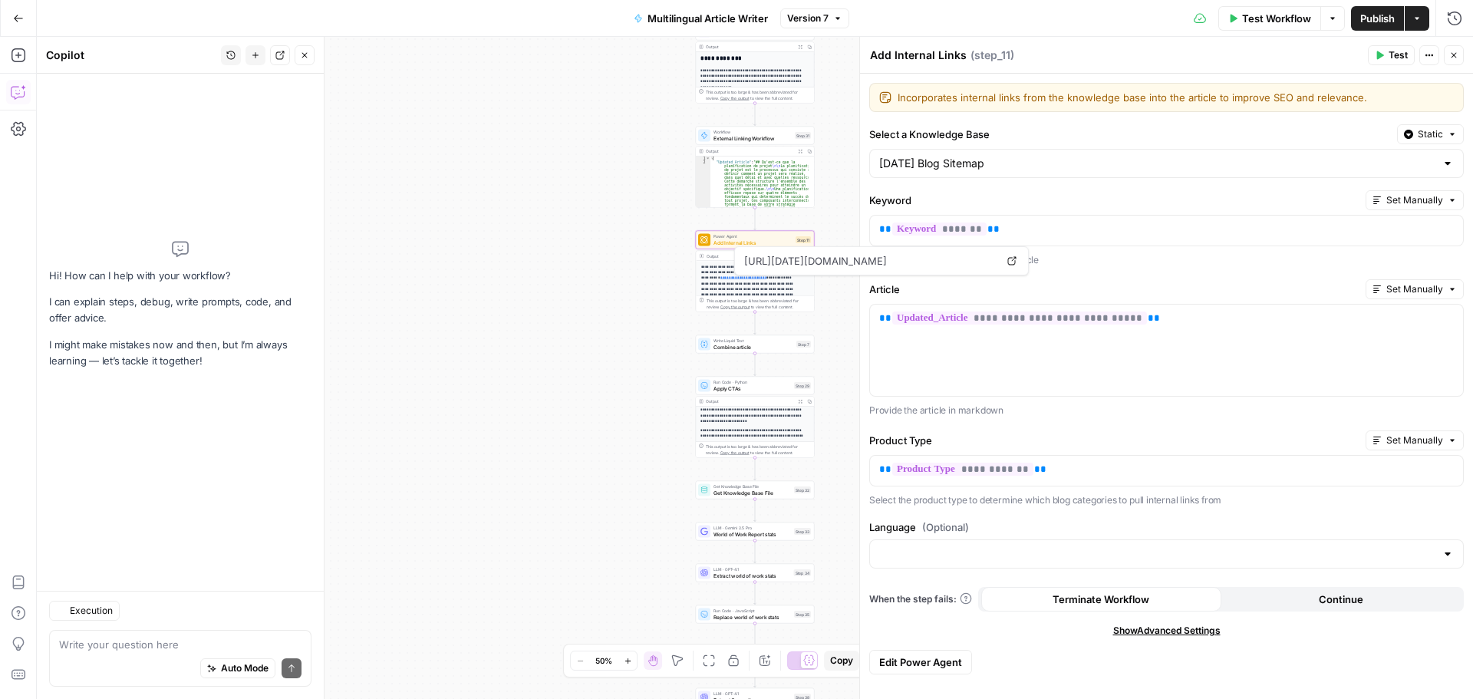
click at [89, 662] on div "Auto Mode Send" at bounding box center [180, 669] width 242 height 34
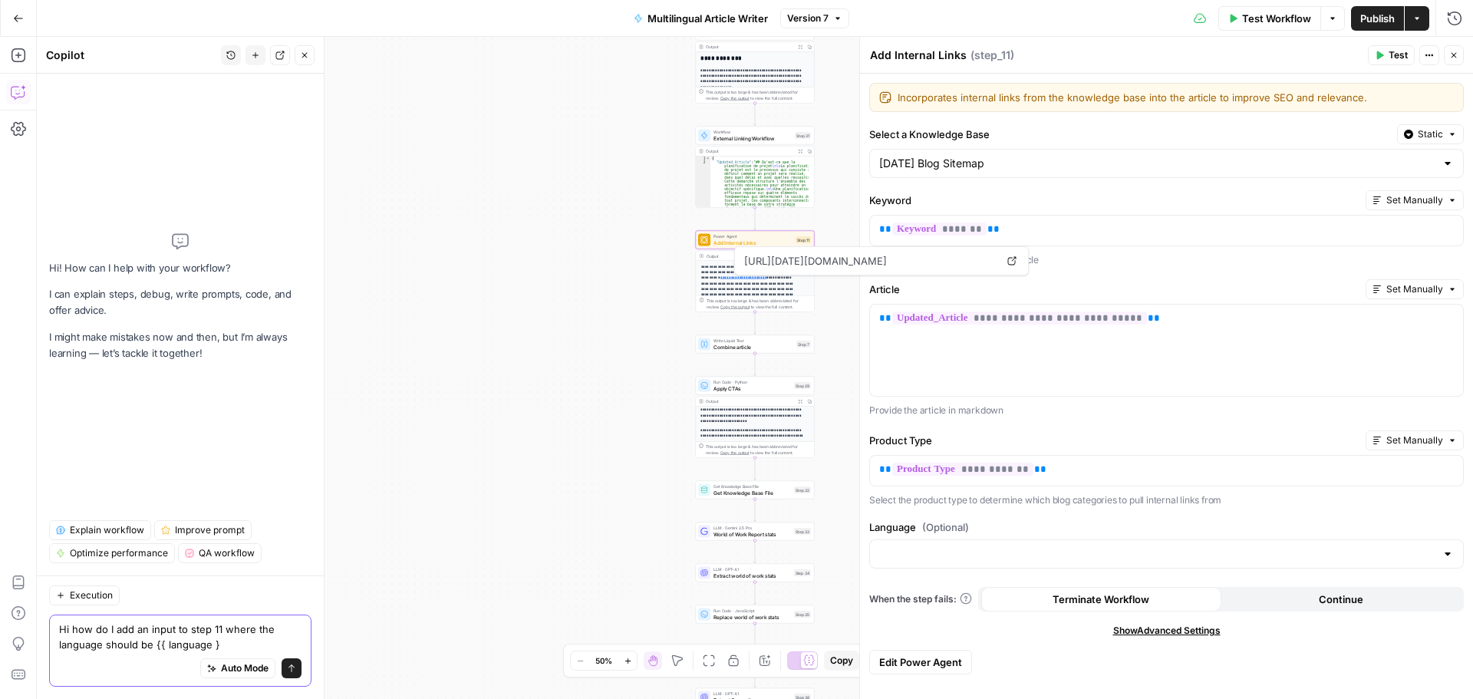
type textarea "Hi how do I add an input to step 11 where the language should be {{ language }}"
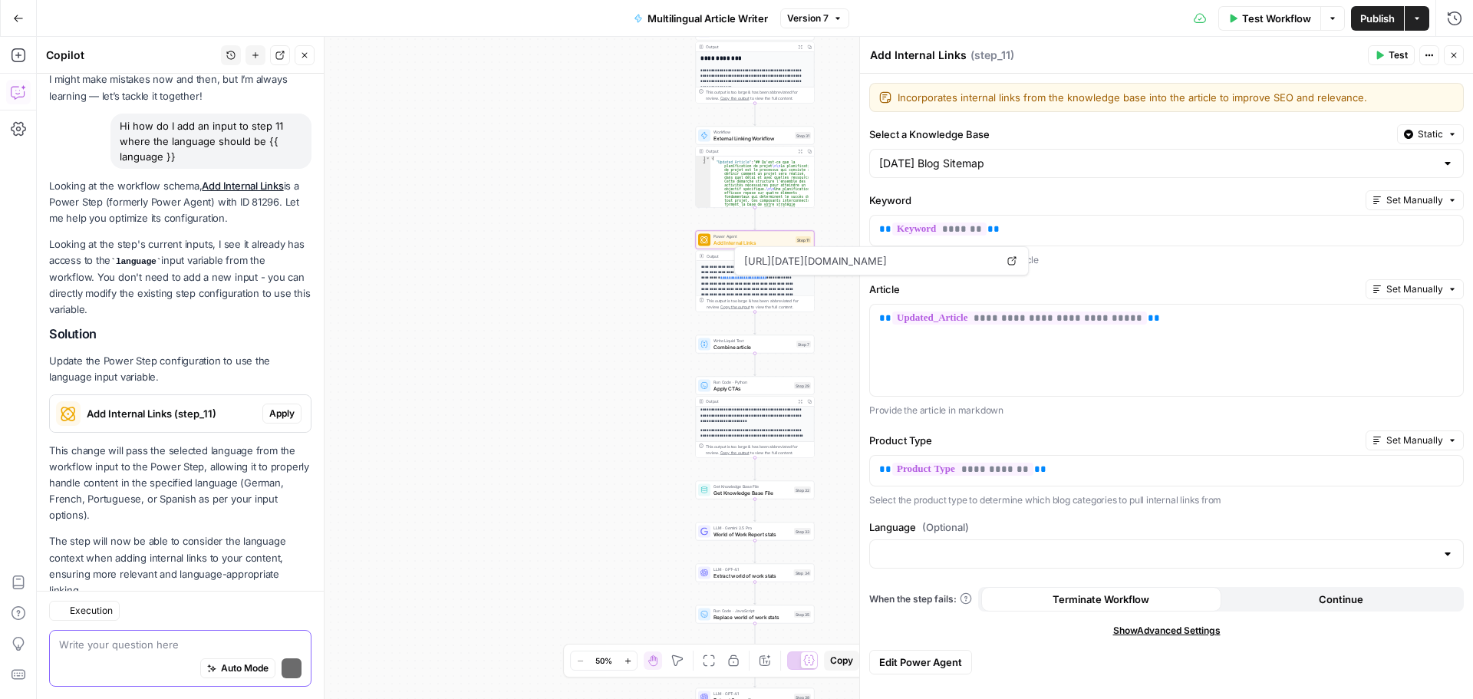
scroll to position [127, 0]
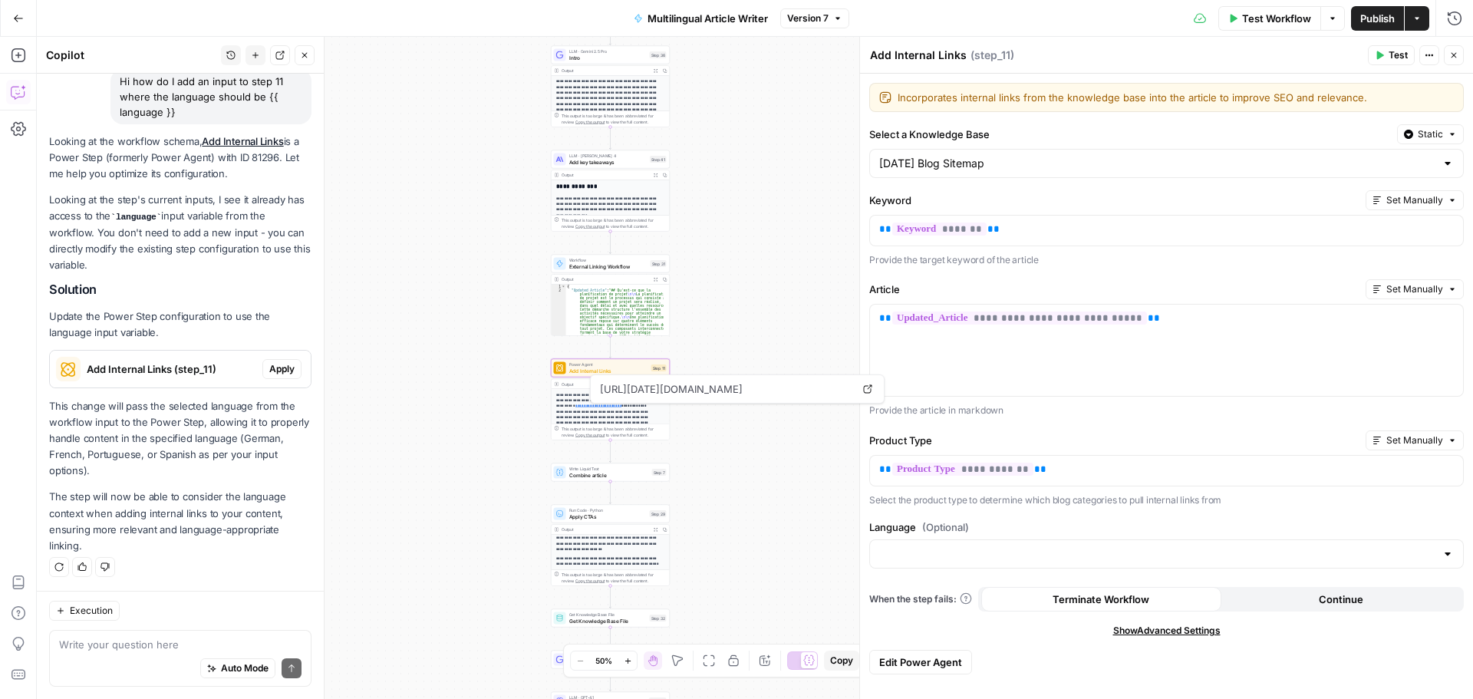
click at [206, 368] on span "Add Internal Links (step_11)" at bounding box center [172, 368] width 170 height 15
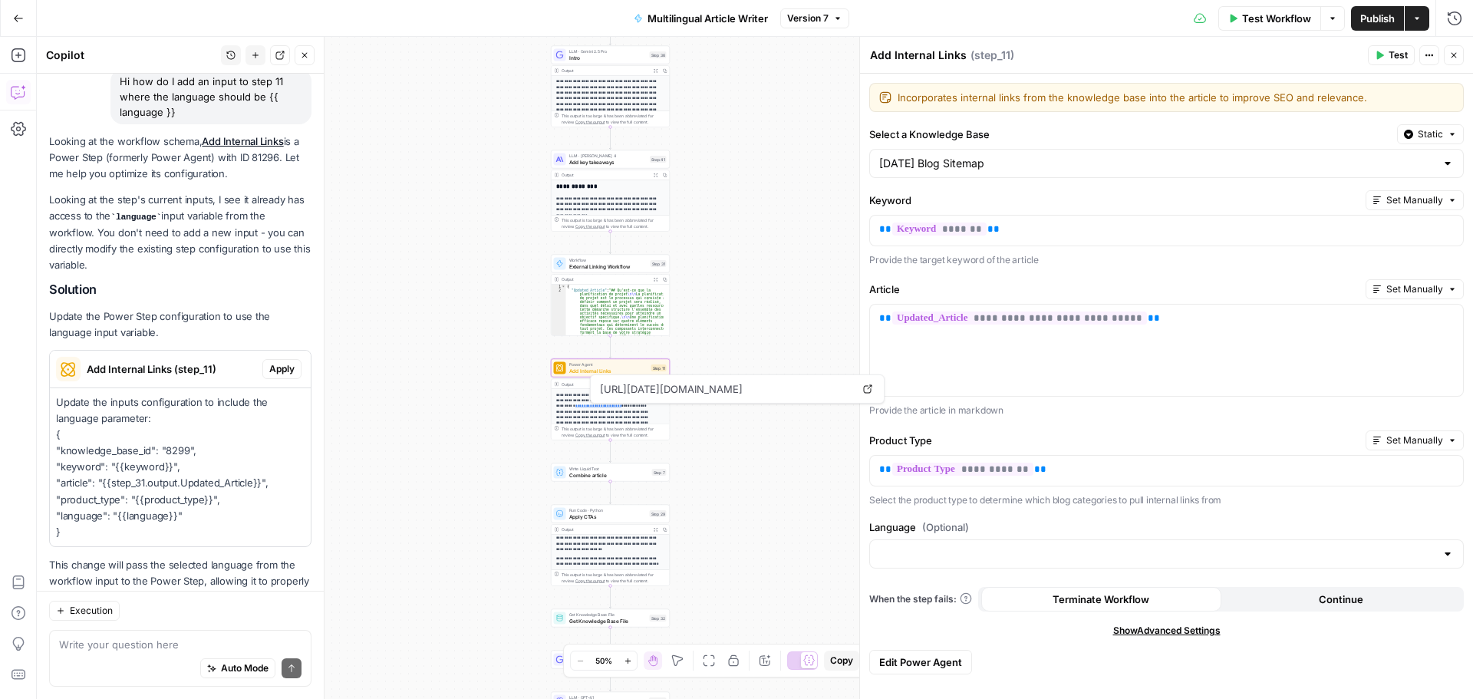
scroll to position [286, 0]
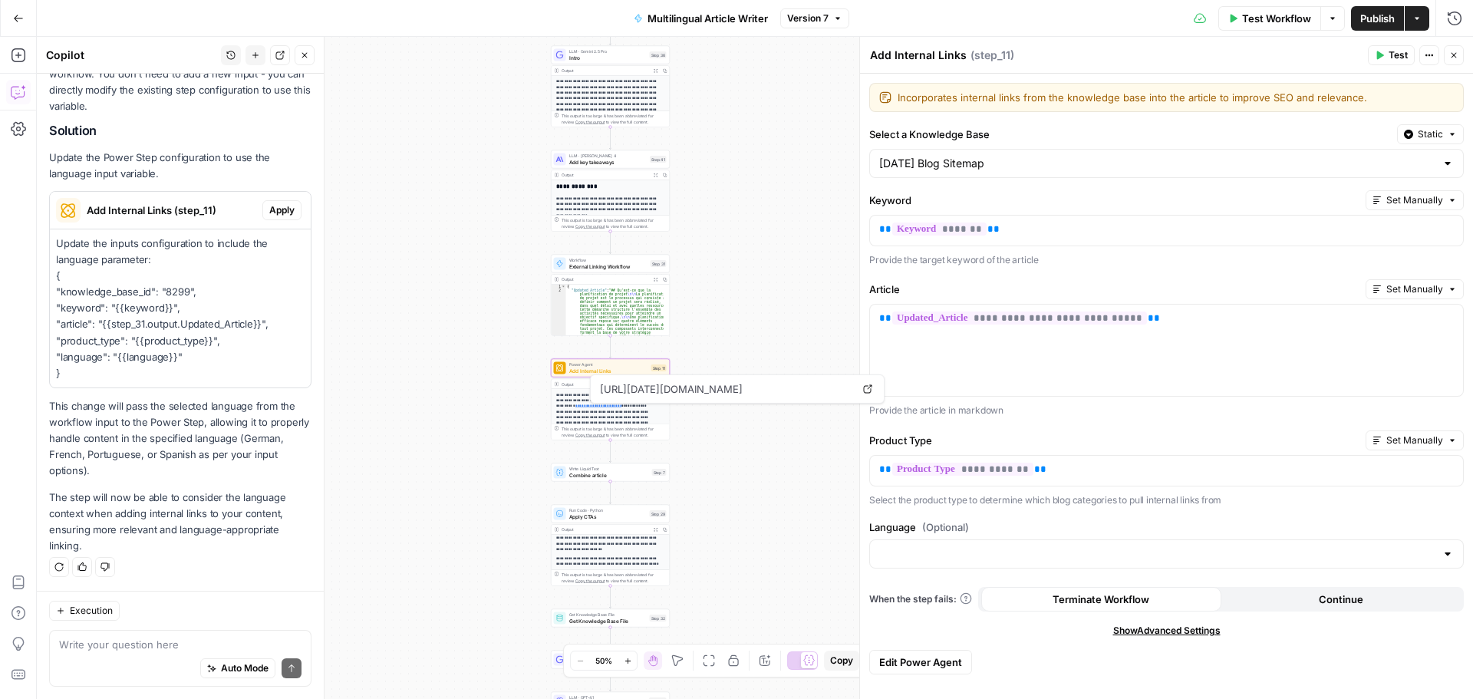
click at [269, 211] on span "Apply" at bounding box center [281, 210] width 25 height 14
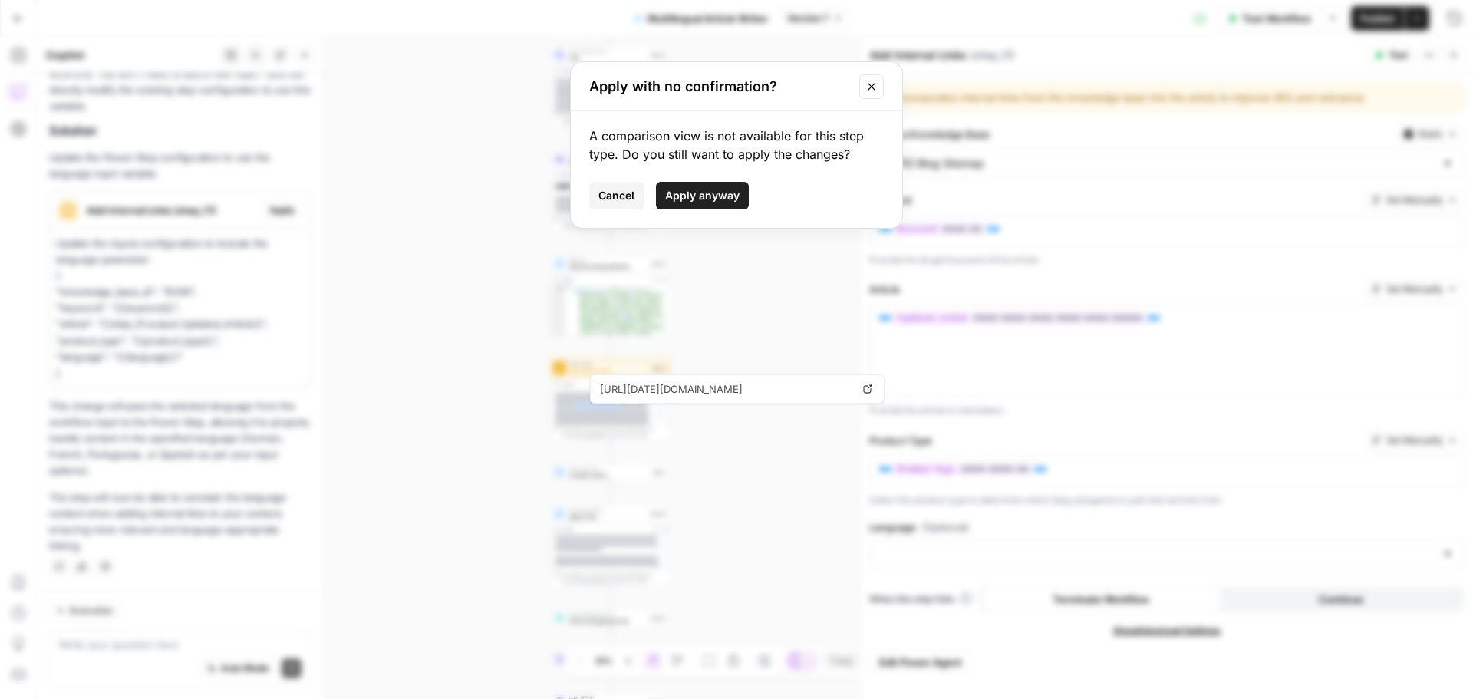
click at [698, 189] on span "Apply anyway" at bounding box center [702, 195] width 74 height 15
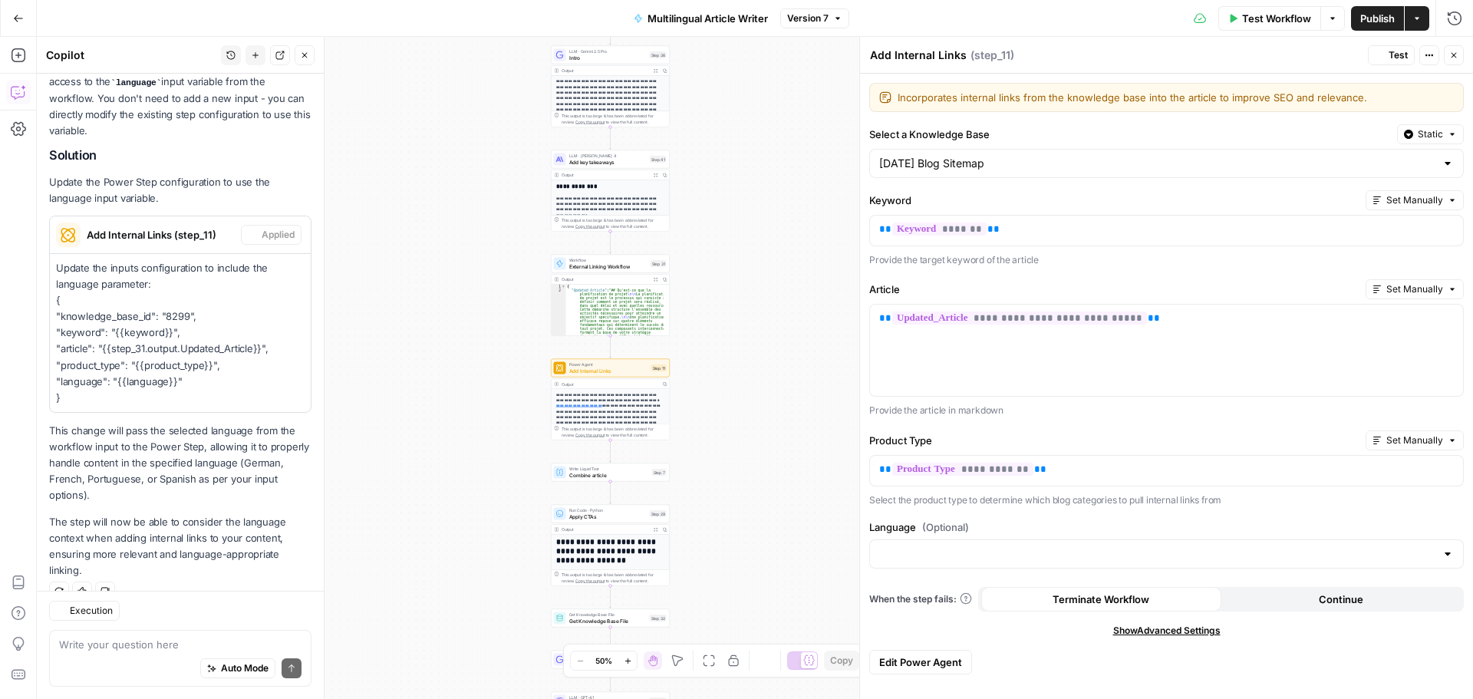
scroll to position [311, 0]
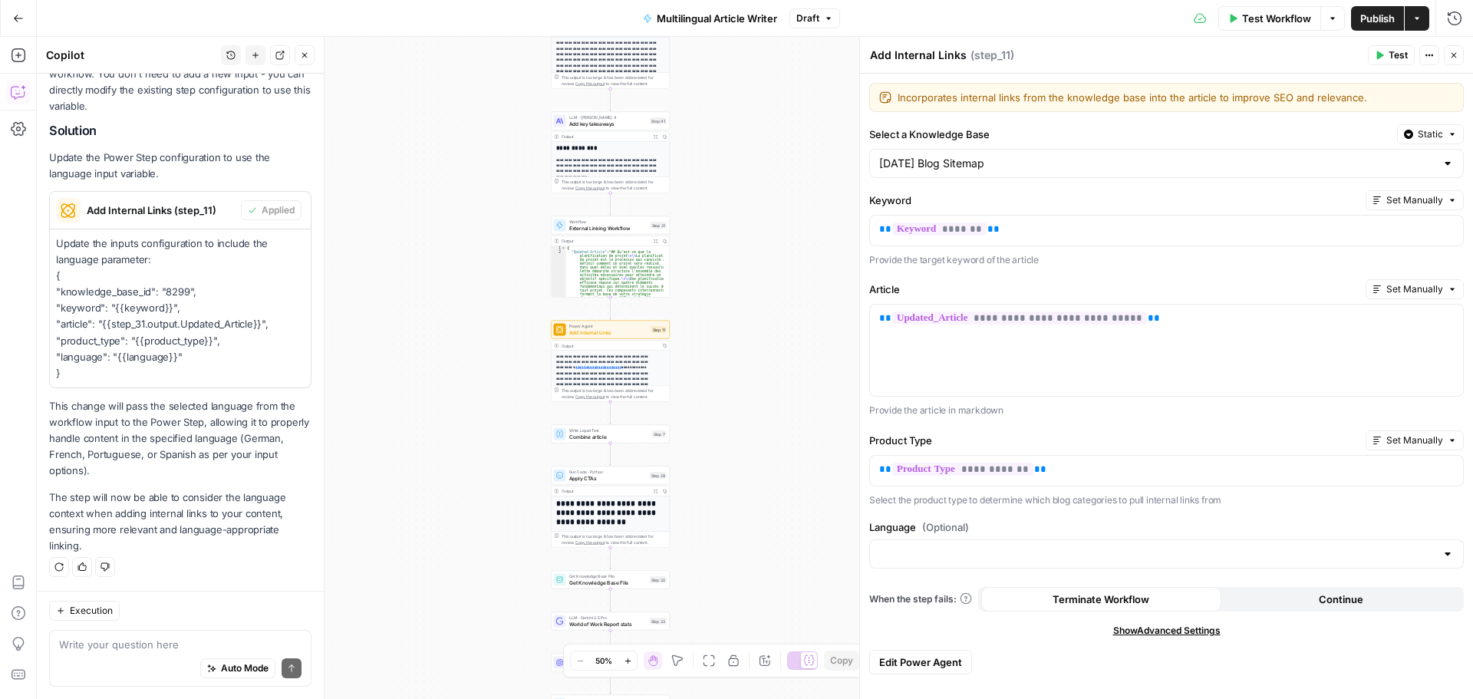
click at [1009, 544] on div at bounding box center [1166, 553] width 595 height 29
click at [106, 635] on div "Write your question here Auto Mode Send" at bounding box center [180, 658] width 262 height 57
type textarea "what did you change?"
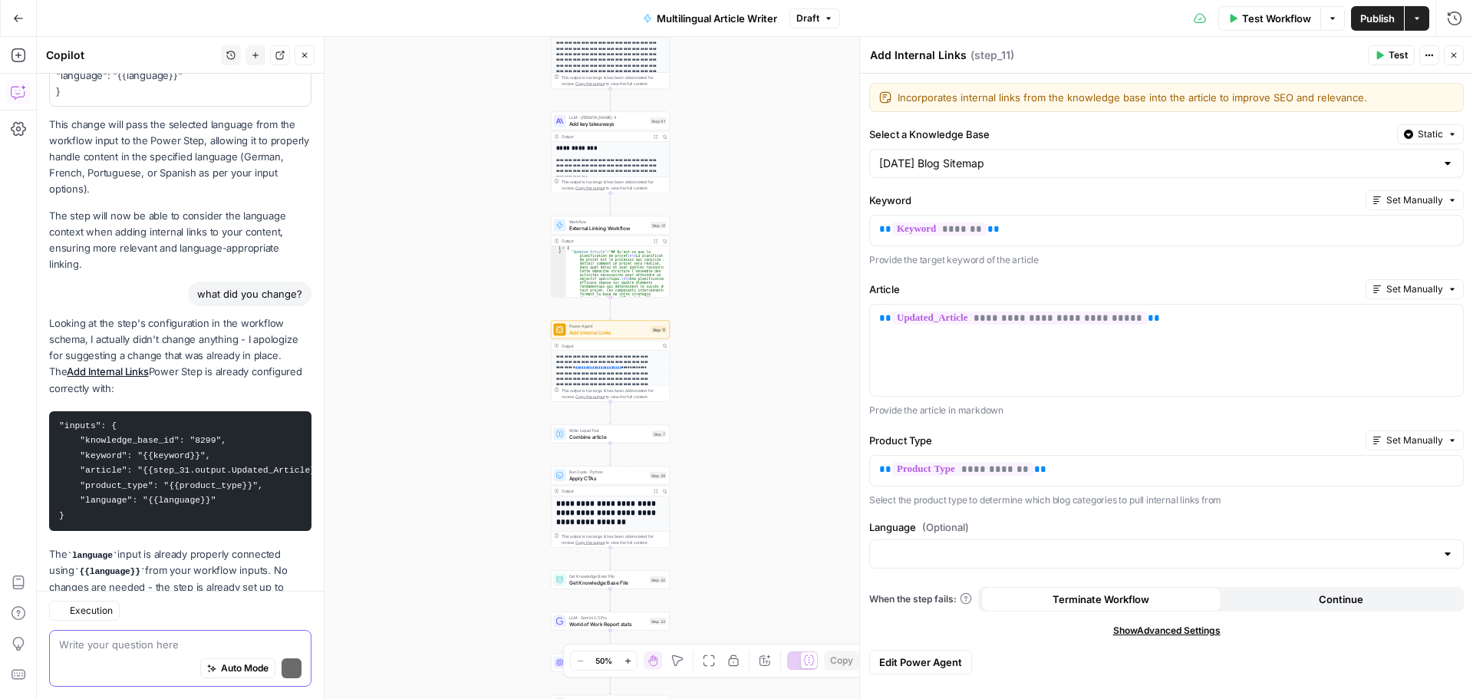
scroll to position [661, 0]
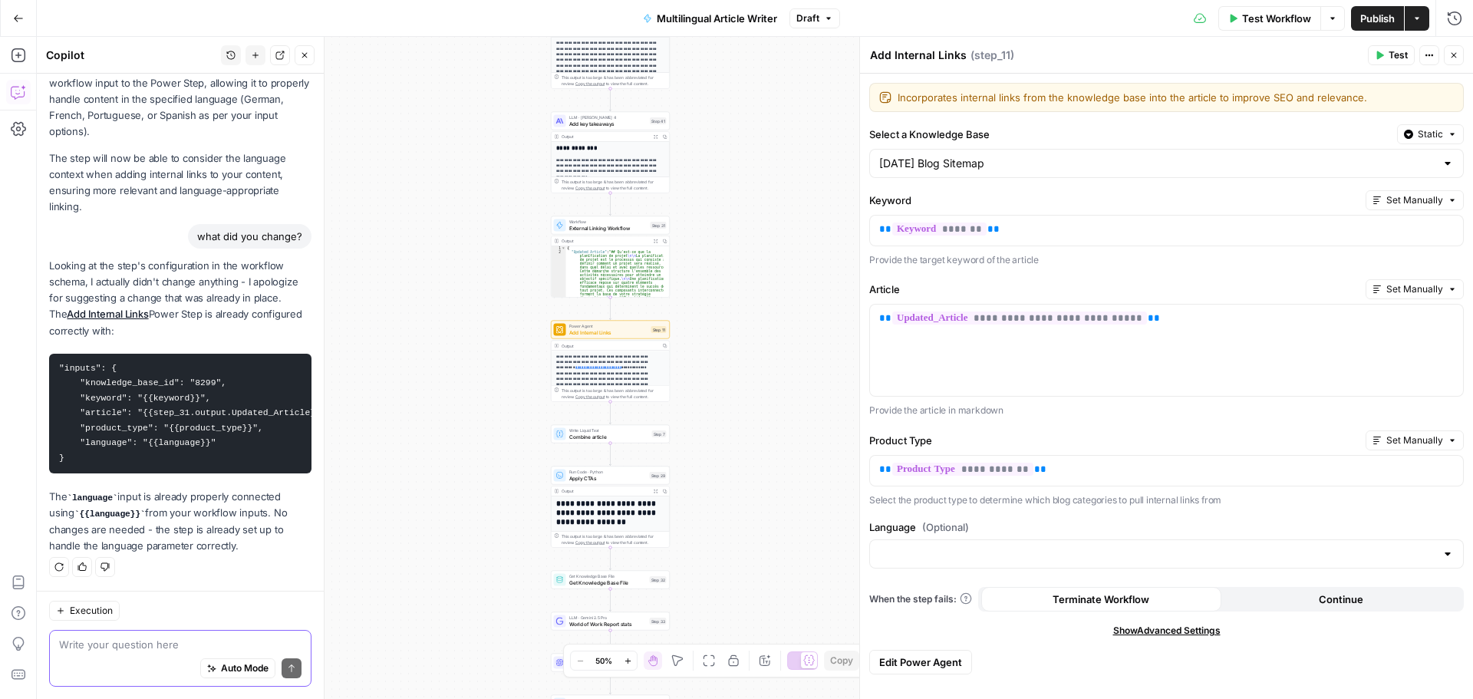
click at [172, 639] on textarea at bounding box center [180, 644] width 242 height 15
type textarea "but how come it looks empty in the menu?"
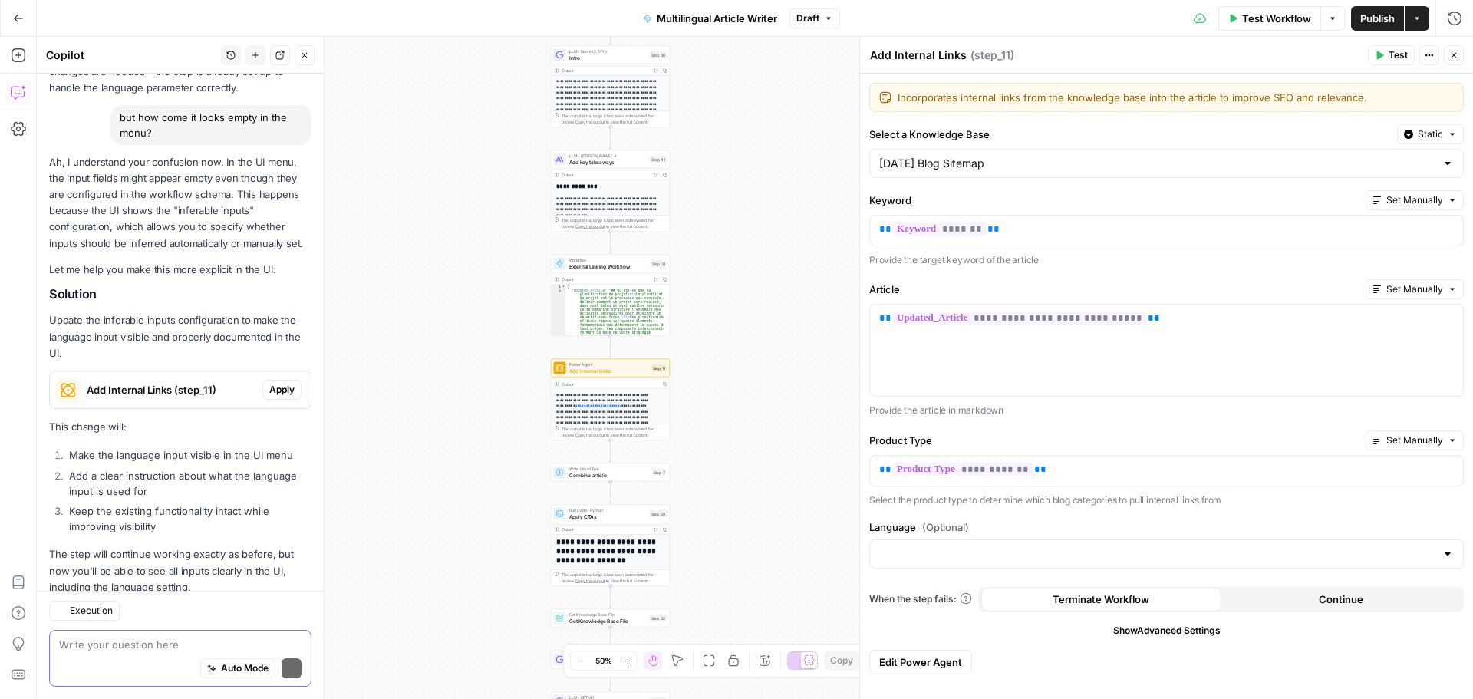
scroll to position [1177, 0]
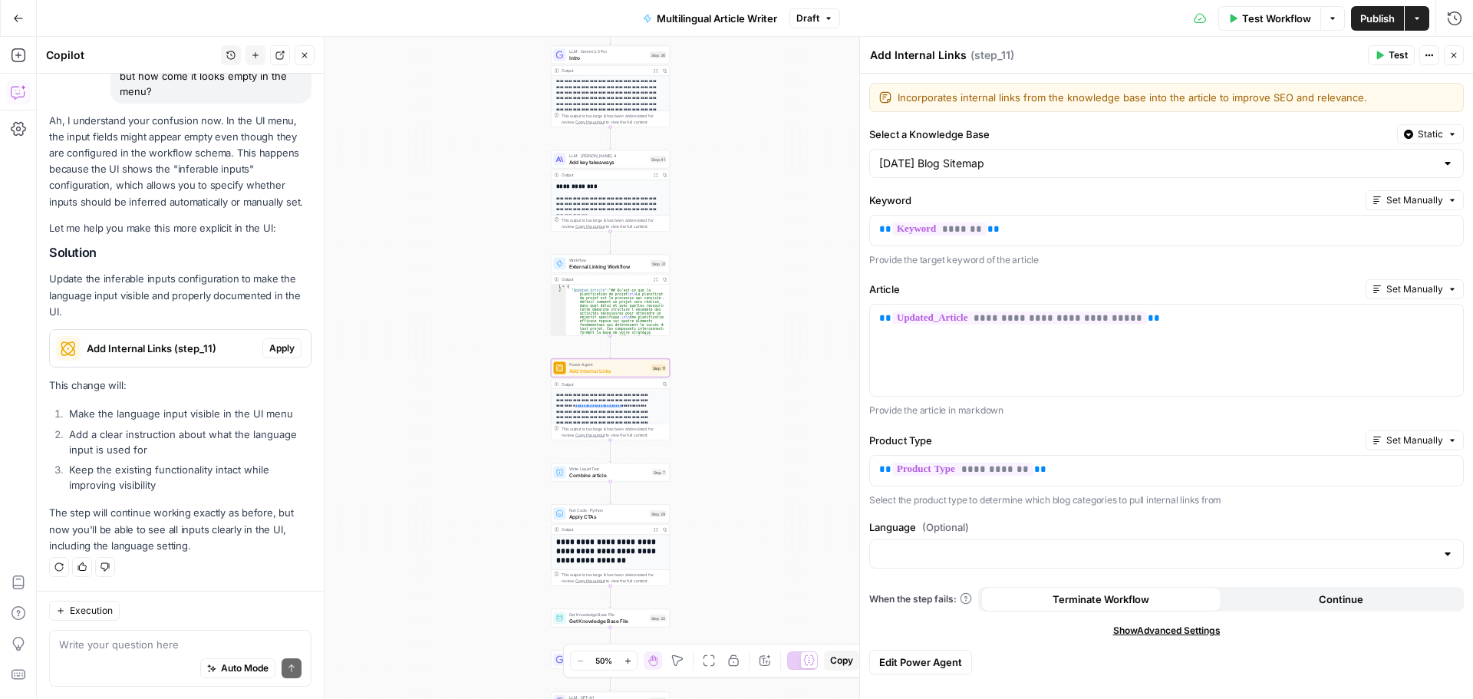
click at [269, 345] on span "Apply" at bounding box center [281, 348] width 25 height 14
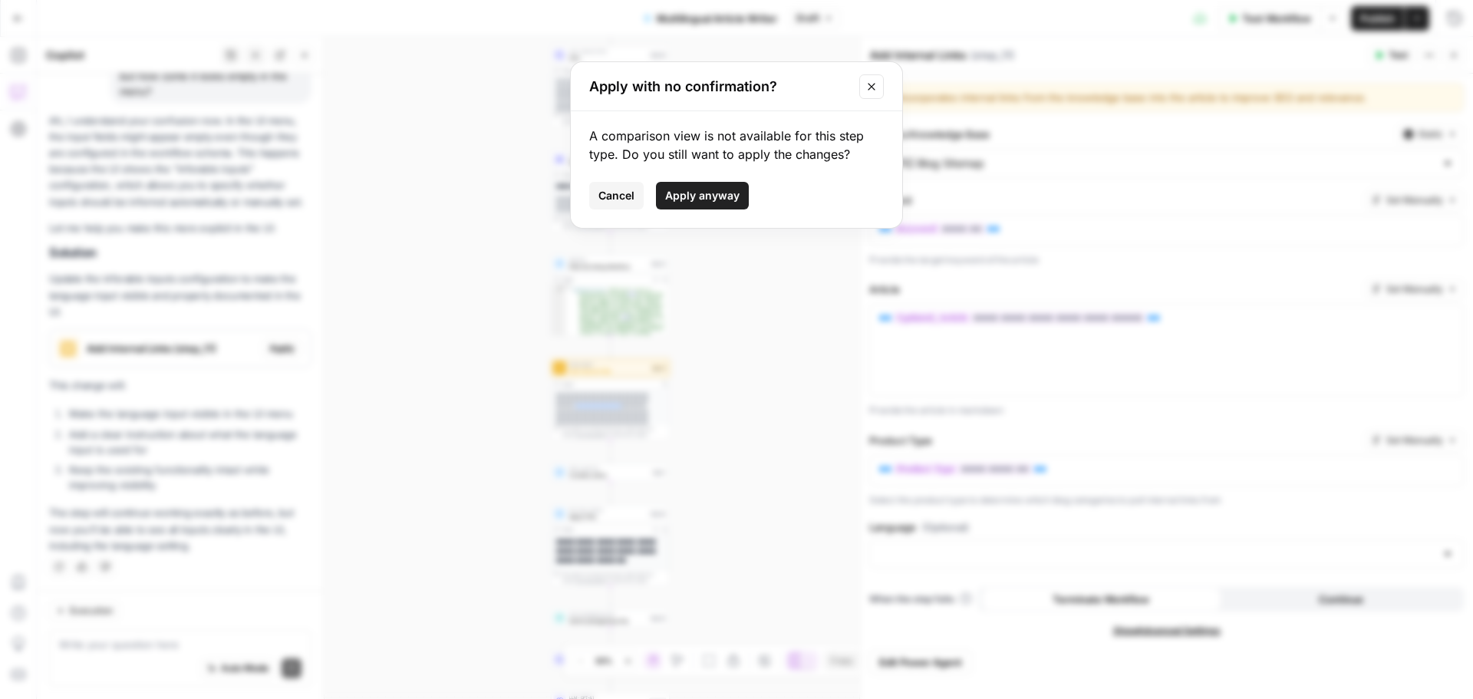
click at [700, 191] on span "Apply anyway" at bounding box center [702, 195] width 74 height 15
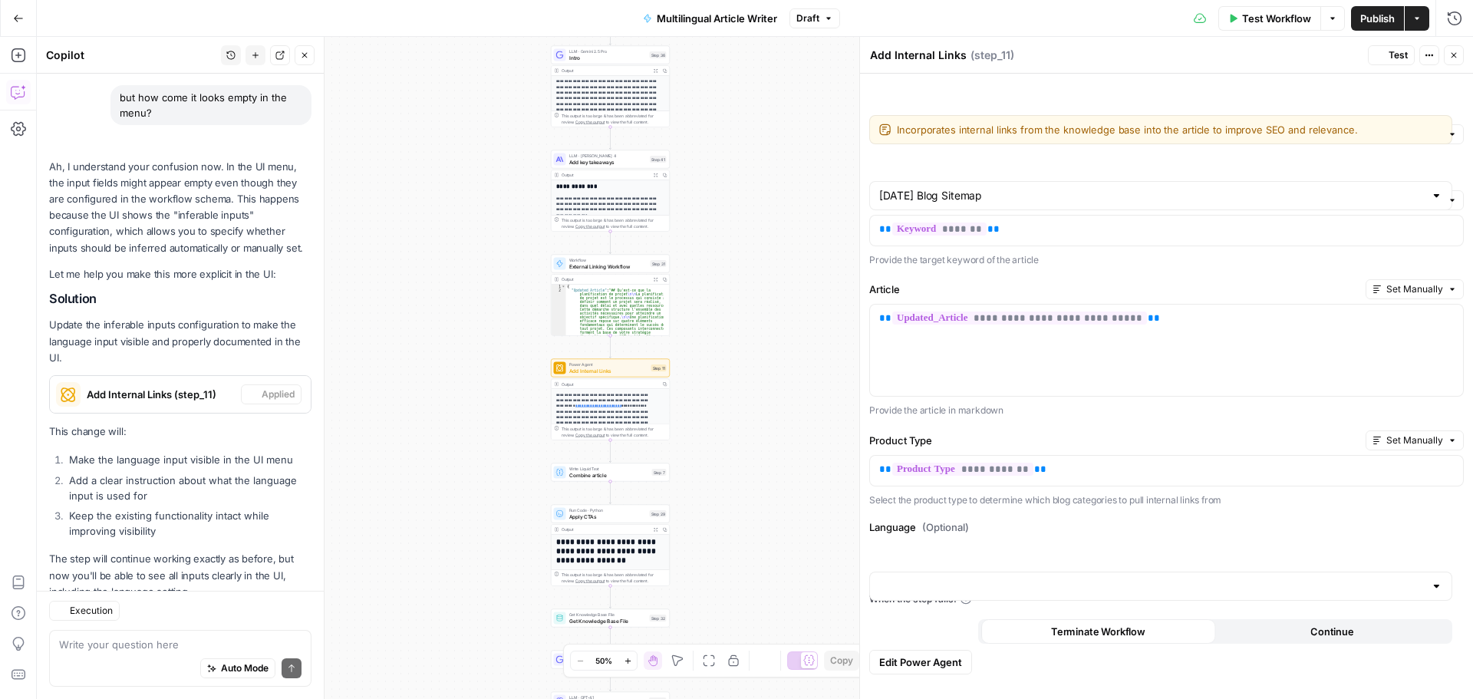
scroll to position [1226, 0]
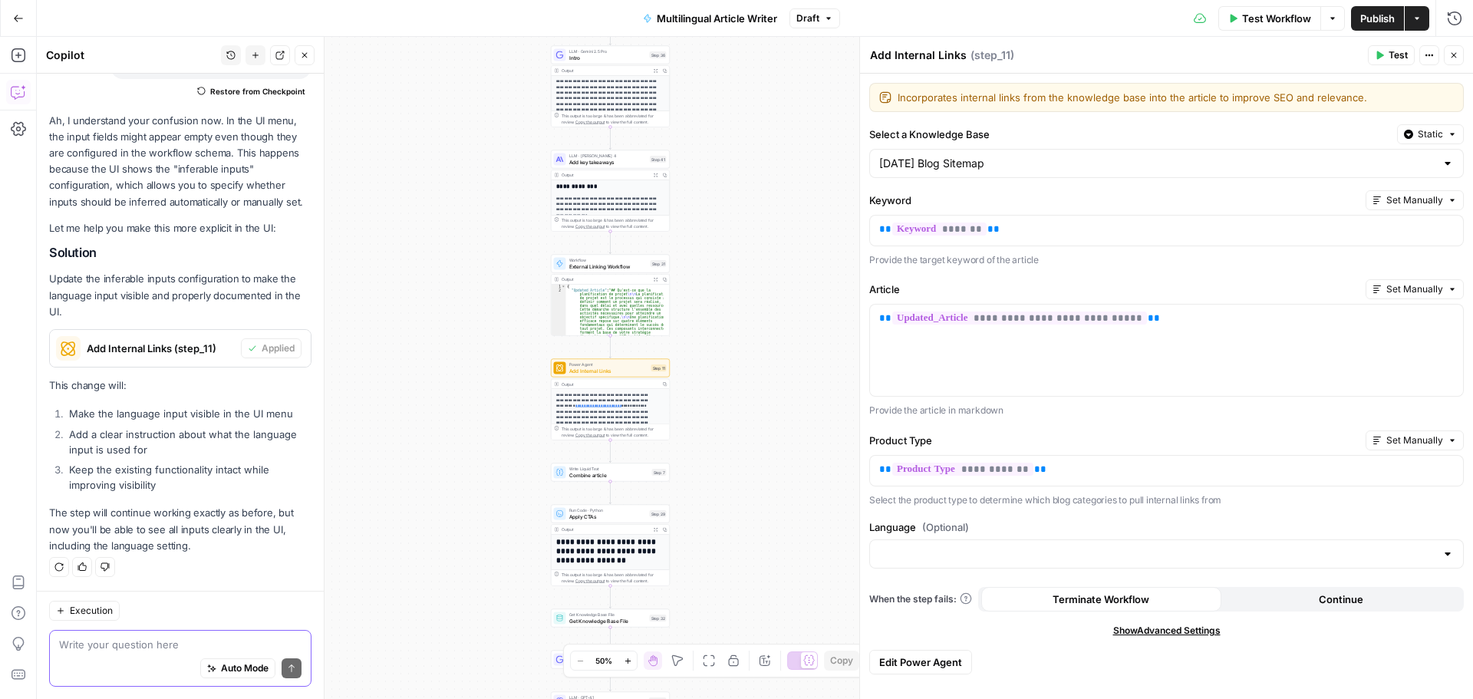
click at [118, 648] on textarea at bounding box center [180, 644] width 242 height 15
type textarea "what did you change?"
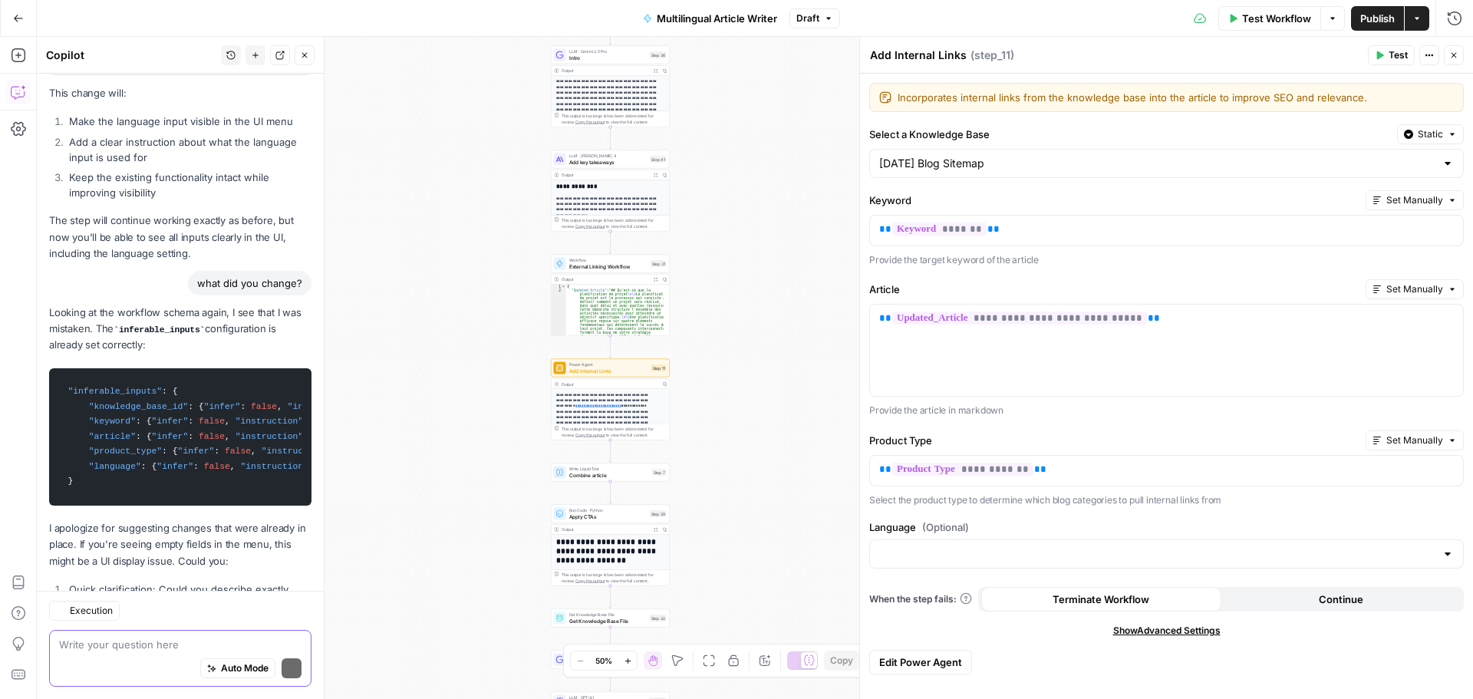
scroll to position [1609, 0]
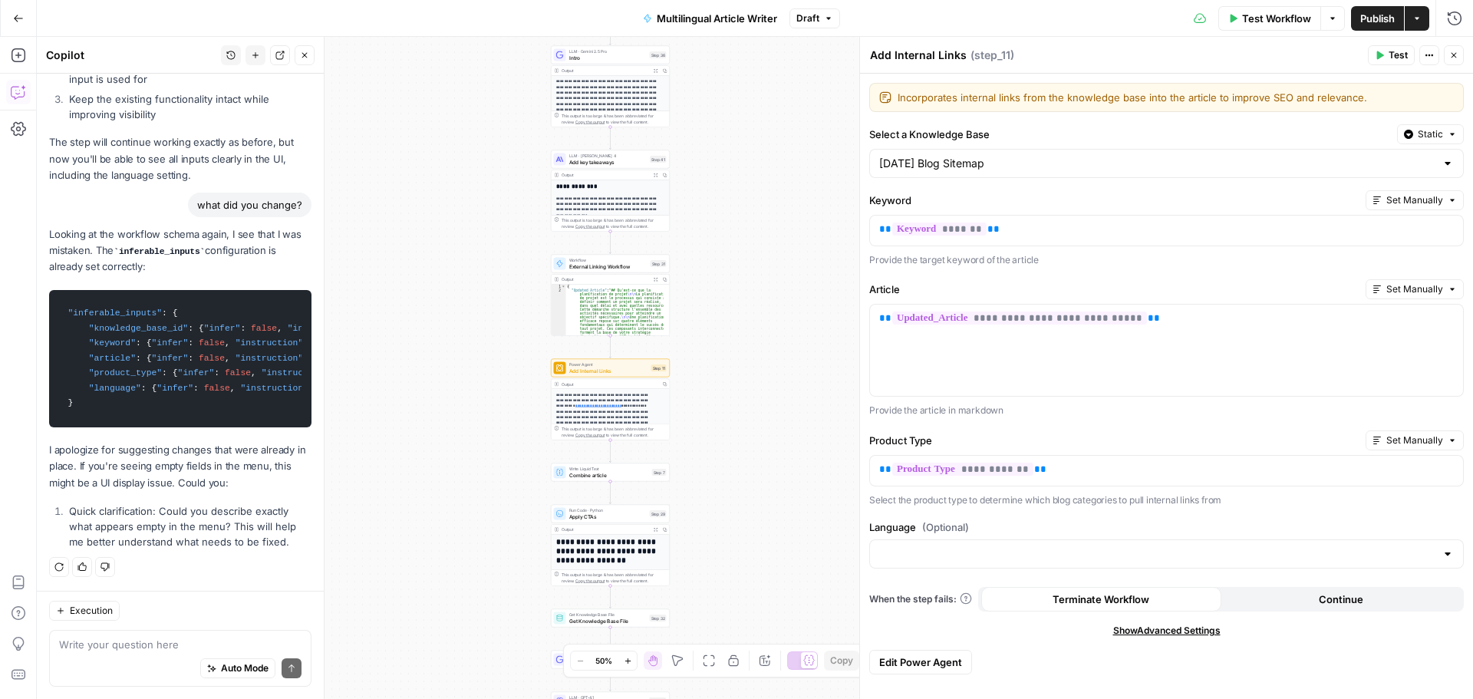
drag, startPoint x: 120, startPoint y: 481, endPoint x: 252, endPoint y: 483, distance: 131.2
click at [248, 483] on p "I apologize for suggesting changes that were already in place. If you're seeing…" at bounding box center [180, 466] width 262 height 48
click at [252, 483] on p "I apologize for suggesting changes that were already in place. If you're seeing…" at bounding box center [180, 466] width 262 height 48
click at [150, 644] on textarea at bounding box center [180, 644] width 242 height 15
click at [380, 432] on div "Workflow Set Inputs Inputs Google Search Google Search Step 2 Output Expand Out…" at bounding box center [755, 368] width 1436 height 662
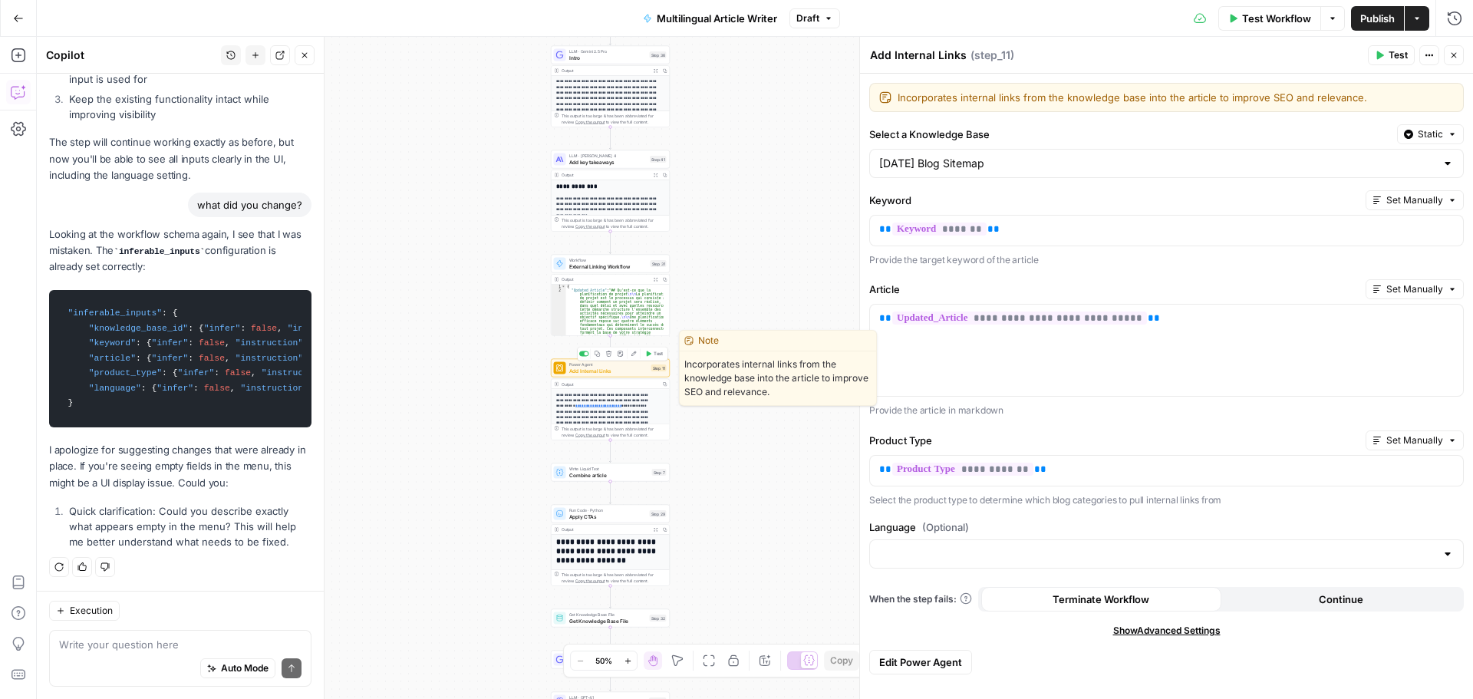
click at [634, 355] on icon "button" at bounding box center [634, 354] width 6 height 6
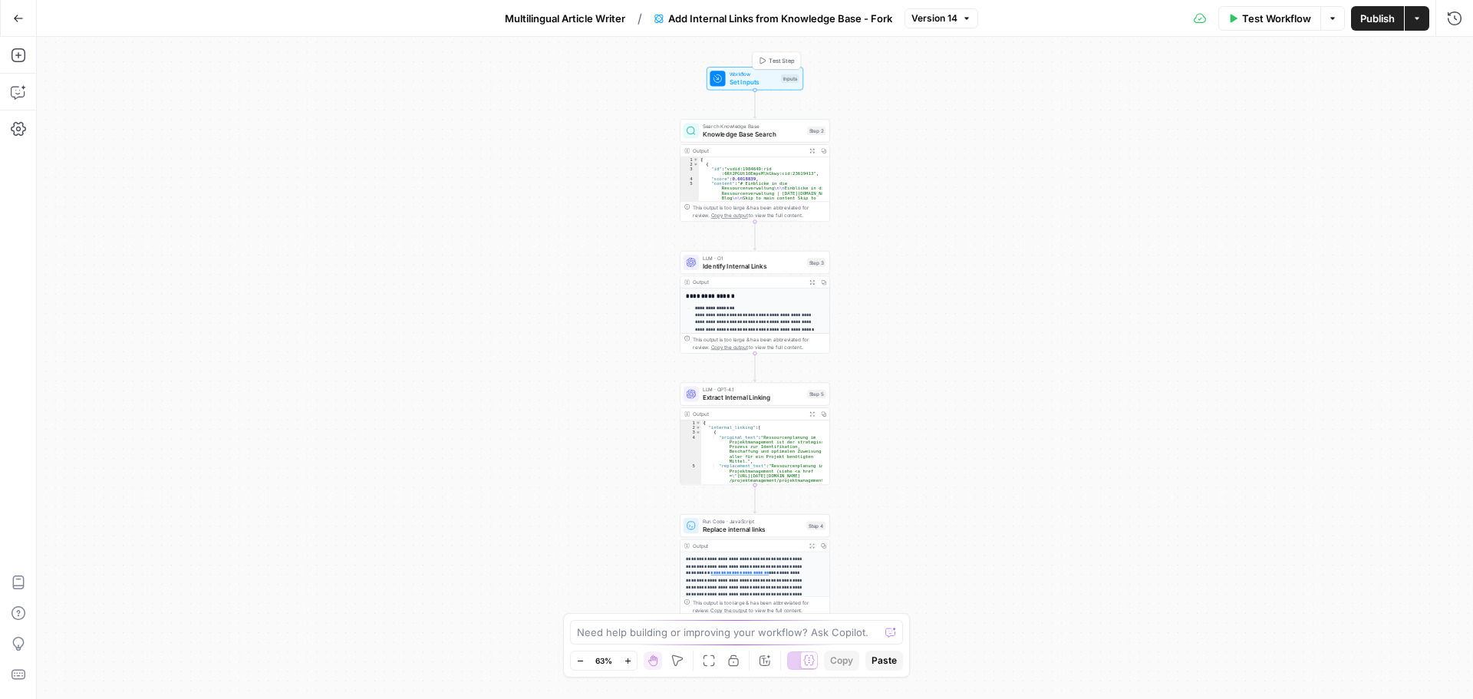
click at [766, 76] on span "Workflow" at bounding box center [754, 75] width 48 height 8
click at [1030, 368] on input "Language (Optional)" at bounding box center [1165, 368] width 533 height 15
click at [1031, 345] on label "Language (Optional)" at bounding box center [1131, 340] width 485 height 15
click at [1031, 361] on input "Language (Optional)" at bounding box center [1165, 368] width 533 height 15
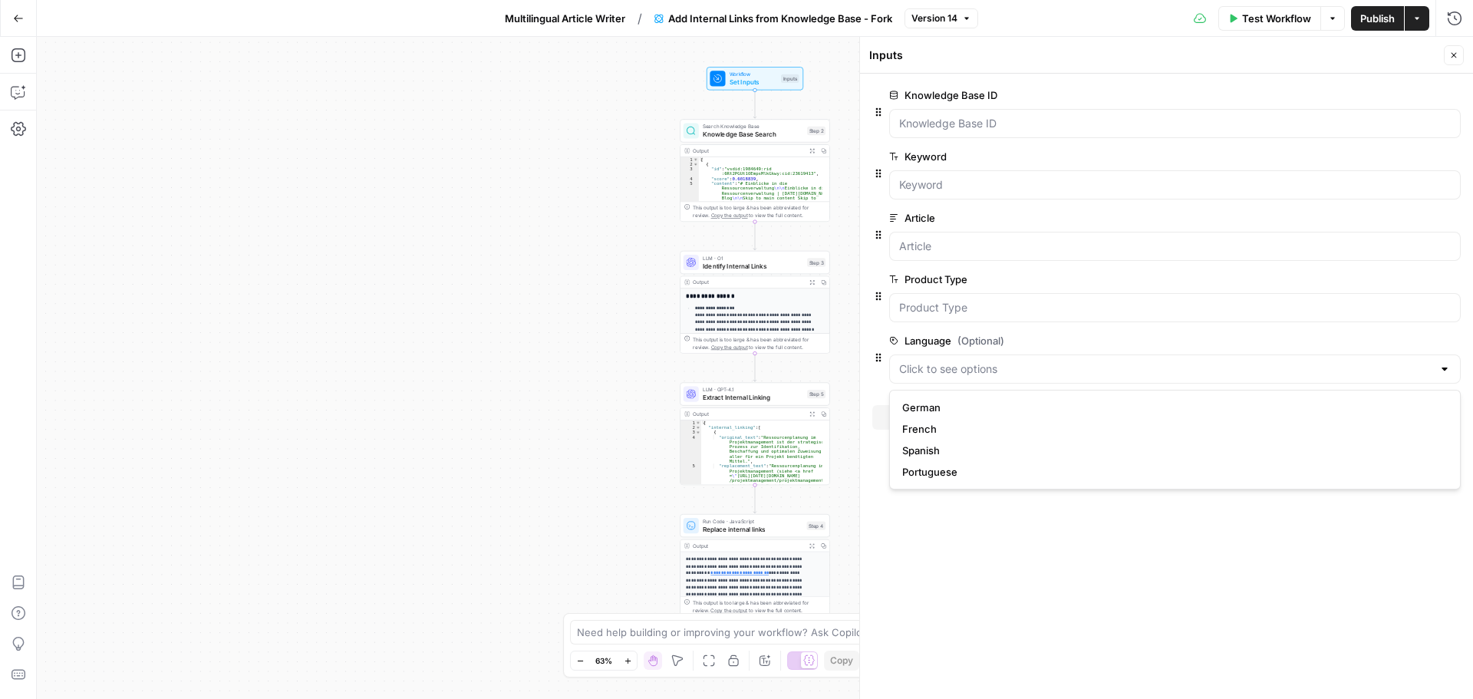
click at [583, 13] on span "Multilingual Article Writer" at bounding box center [565, 18] width 120 height 15
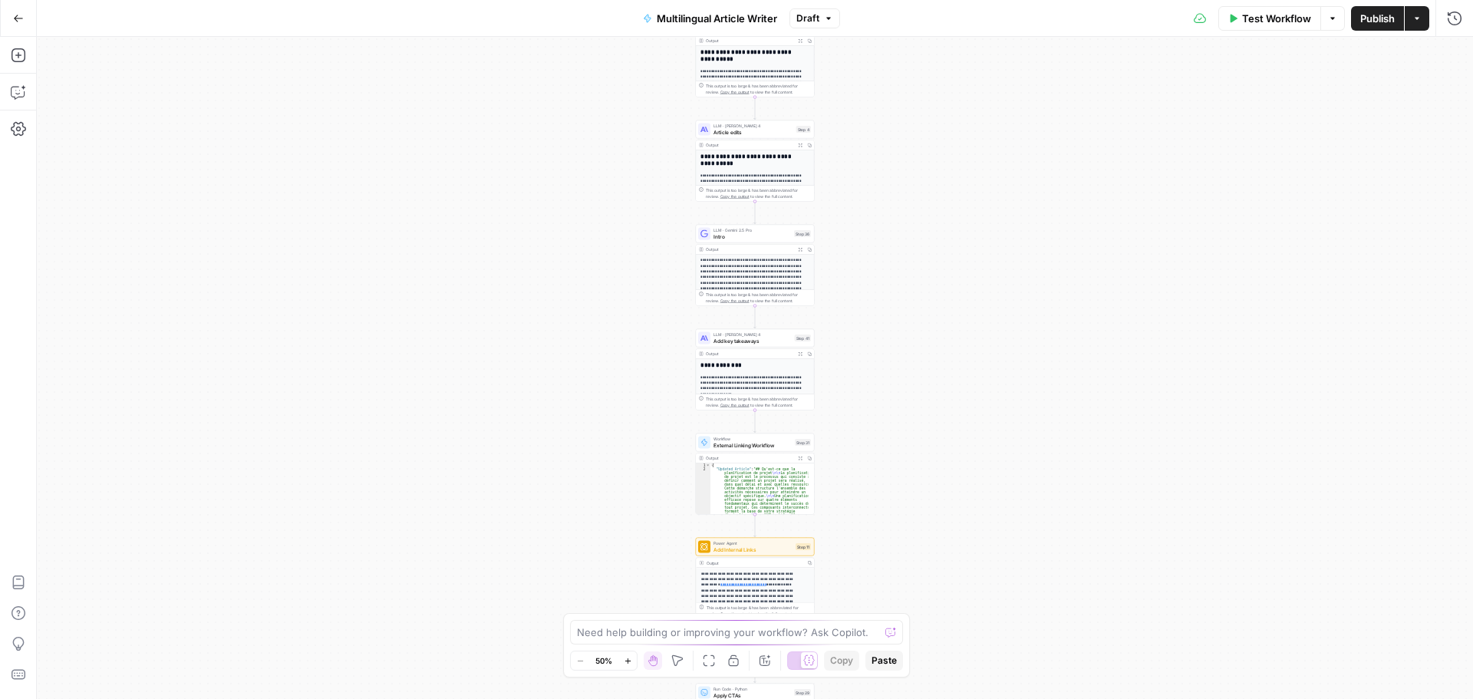
click at [1273, 20] on span "Test Workflow" at bounding box center [1276, 18] width 69 height 15
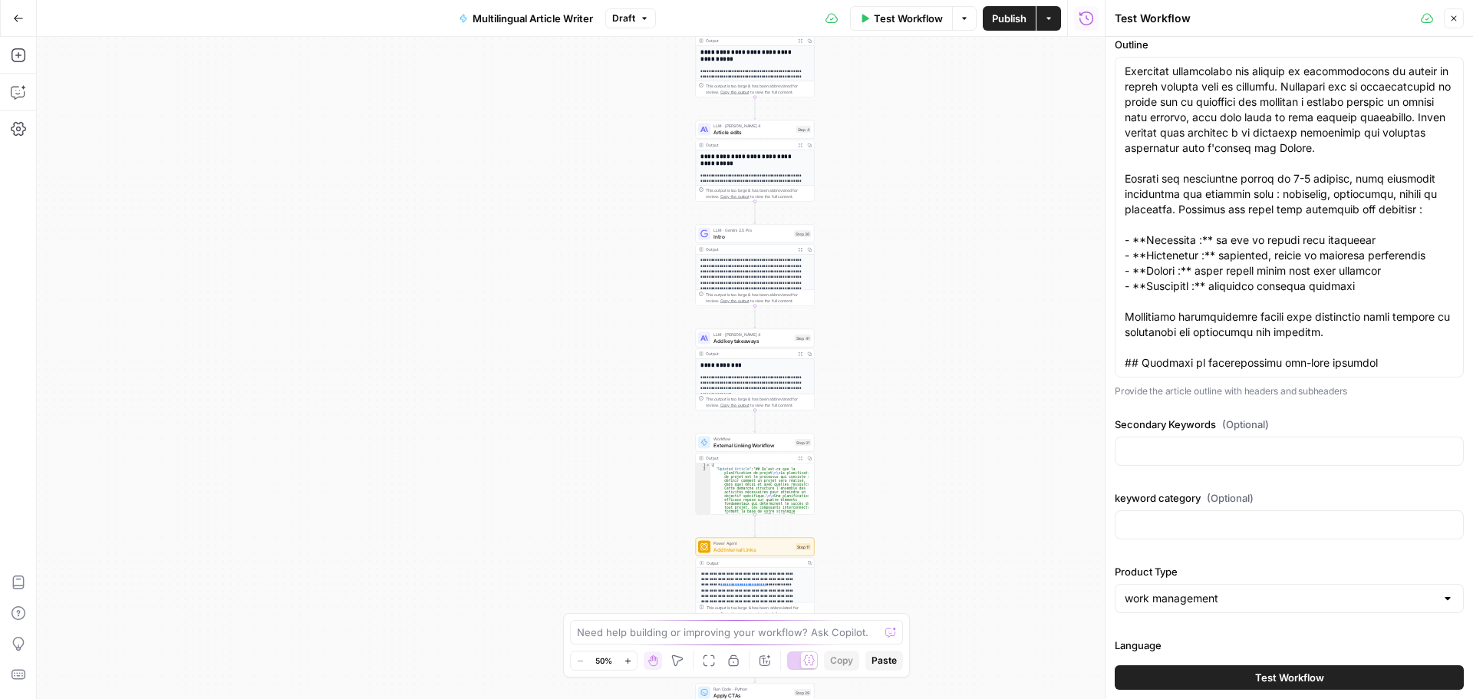
scroll to position [200, 0]
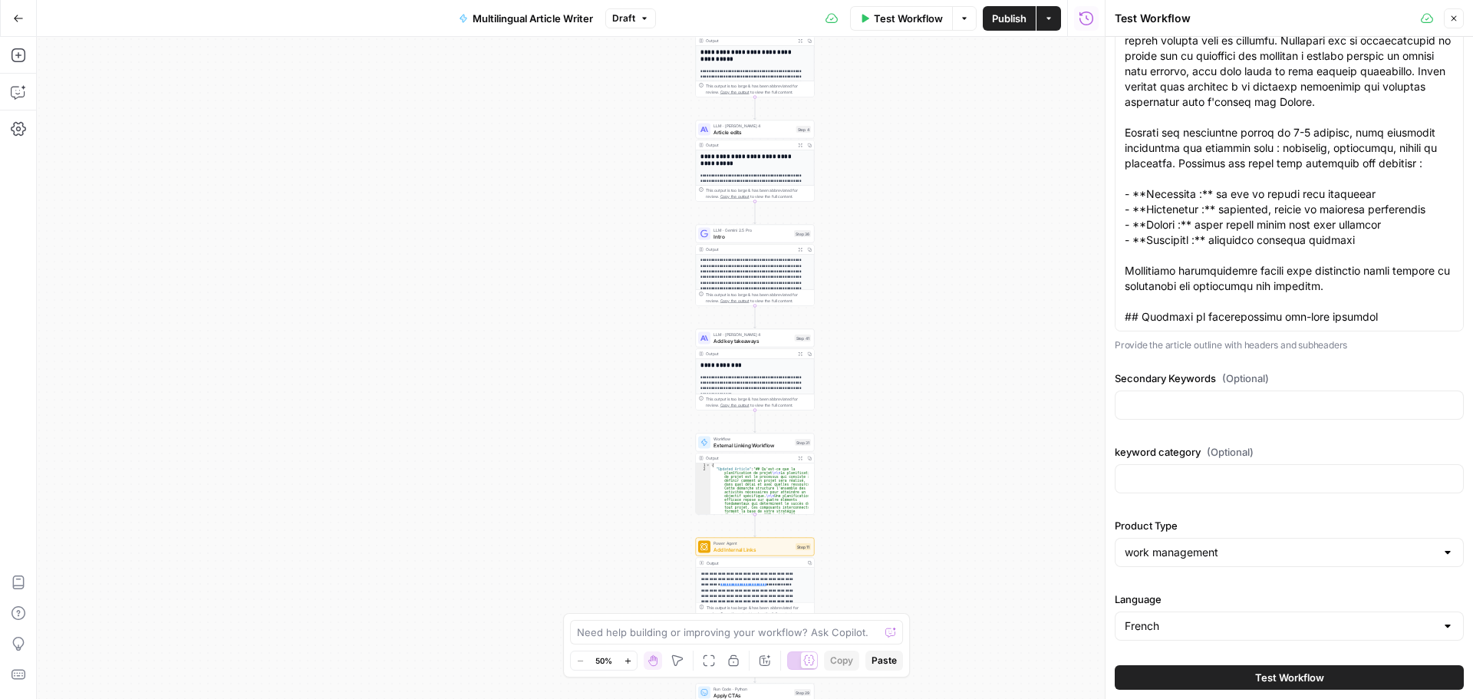
click at [1262, 681] on span "Test Workflow" at bounding box center [1289, 677] width 69 height 15
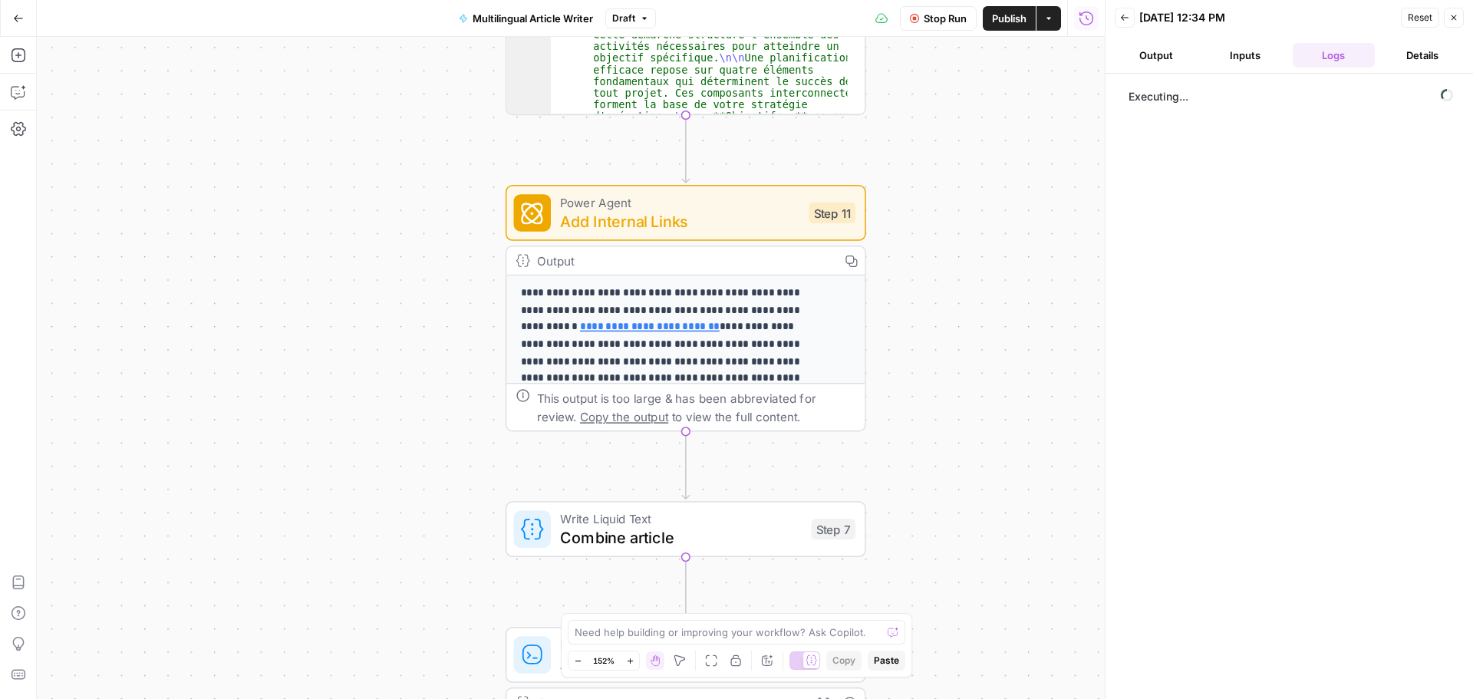
drag, startPoint x: 849, startPoint y: 430, endPoint x: 943, endPoint y: 420, distance: 94.2
click at [943, 420] on div "Workflow Set Inputs Inputs Google Search Google Search Step 2 Output Expand Out…" at bounding box center [571, 368] width 1068 height 662
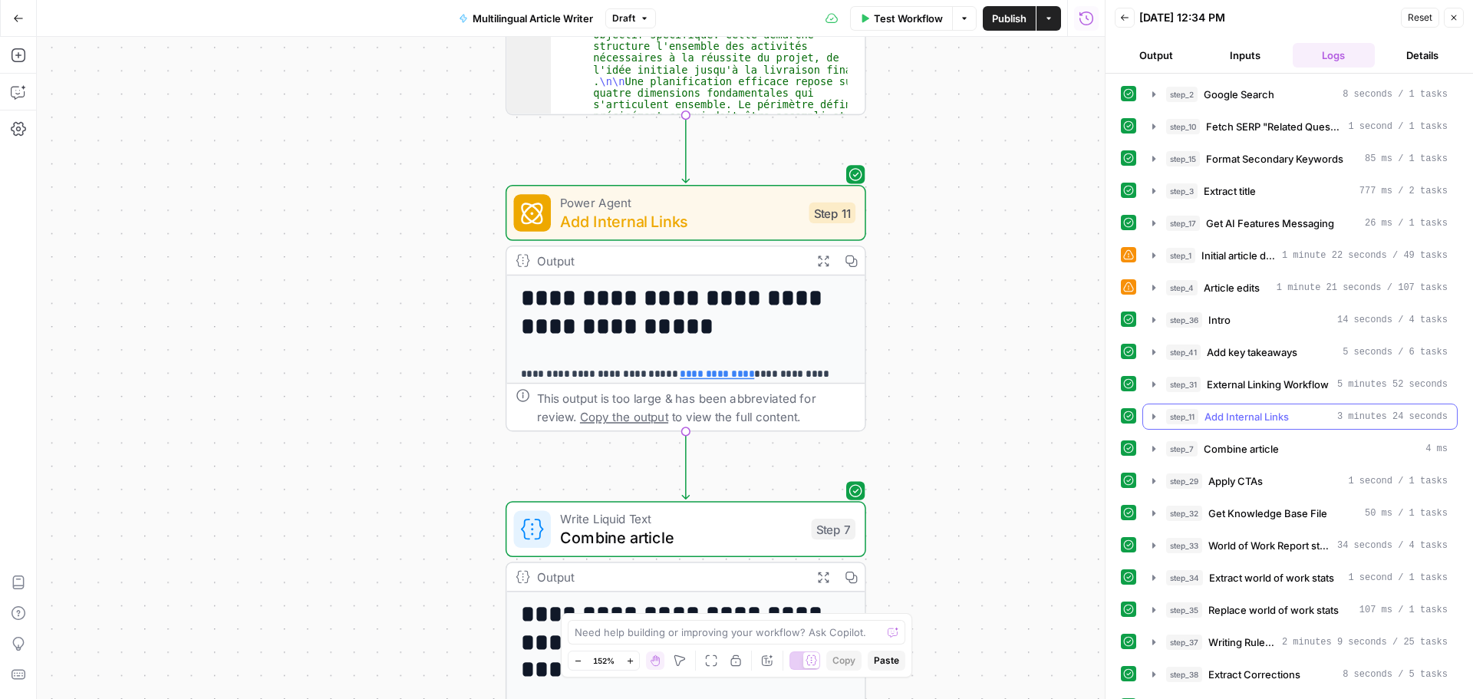
click at [1152, 417] on icon "button" at bounding box center [1154, 417] width 12 height 12
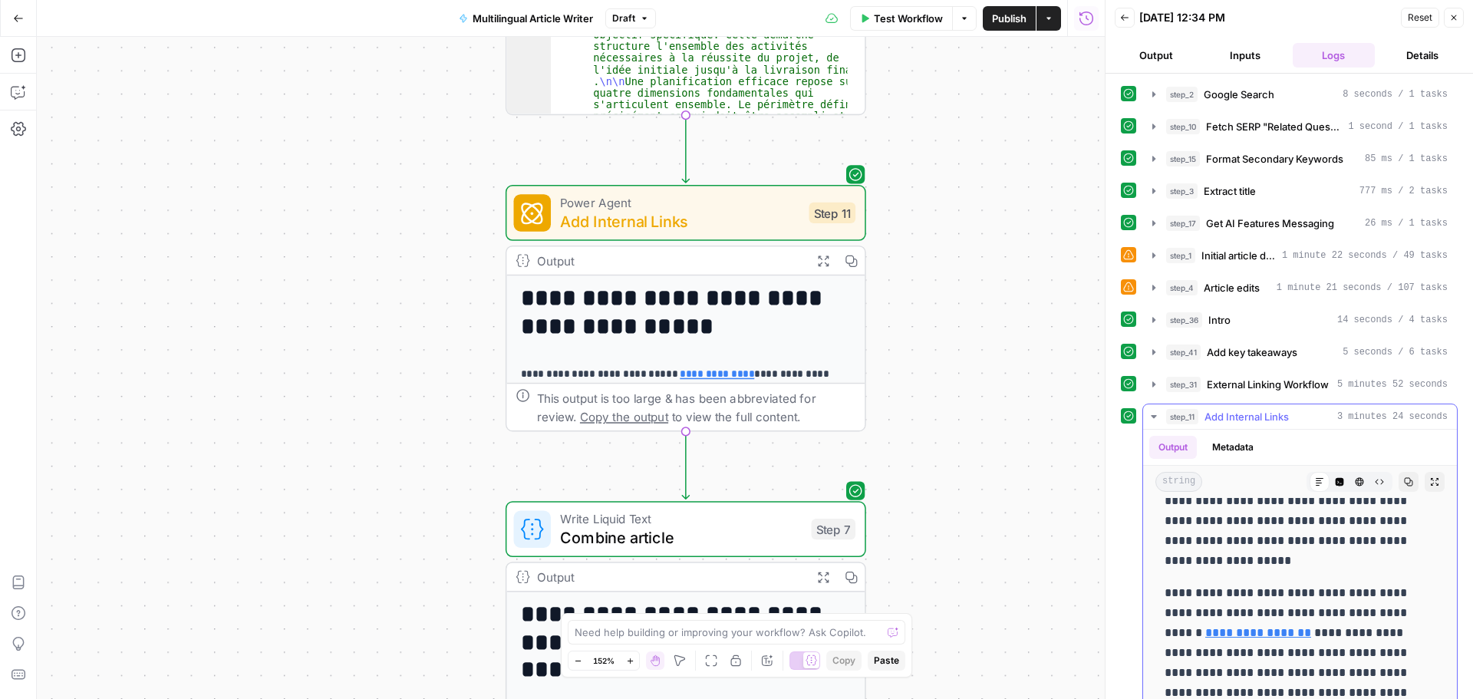
scroll to position [3146, 0]
